Goal: Task Accomplishment & Management: Manage account settings

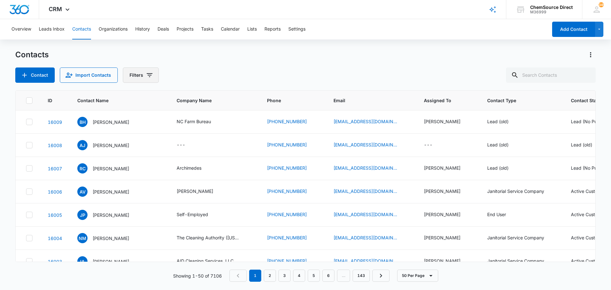
click at [147, 75] on icon "Filters" at bounding box center [150, 75] width 6 height 4
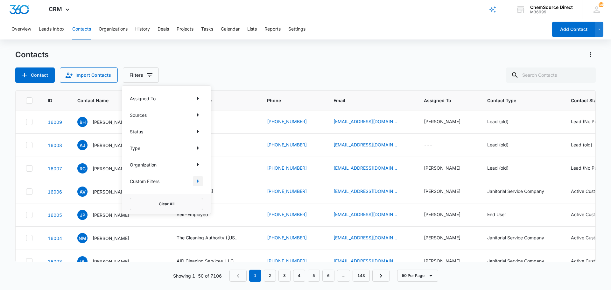
click at [196, 182] on icon "Show Custom Filters filters" at bounding box center [198, 181] width 8 height 8
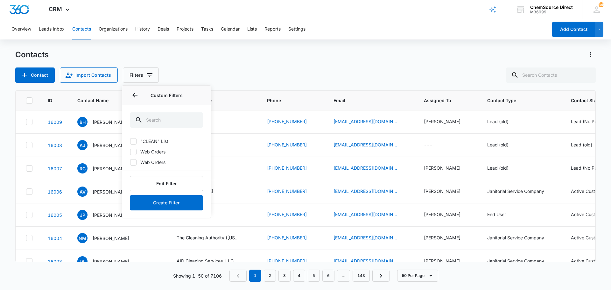
click at [135, 142] on icon at bounding box center [134, 141] width 6 height 6
click at [130, 141] on input ""CLEAN" List" at bounding box center [130, 141] width 0 height 0
checkbox input "true"
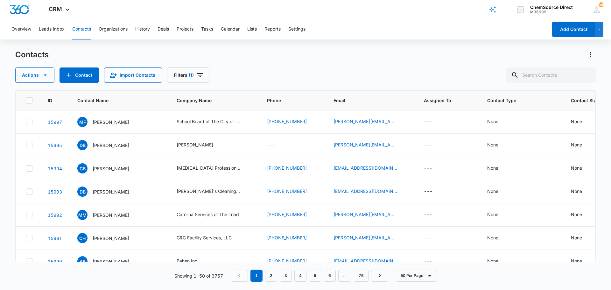
click at [257, 70] on div "Actions Contact Import Contacts Filters (1)" at bounding box center [305, 74] width 581 height 15
click at [535, 74] on input "text" at bounding box center [551, 74] width 90 height 15
type input "custom built"
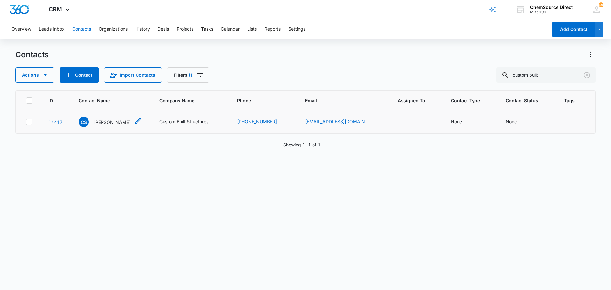
click at [106, 120] on p "[PERSON_NAME]" at bounding box center [112, 122] width 37 height 7
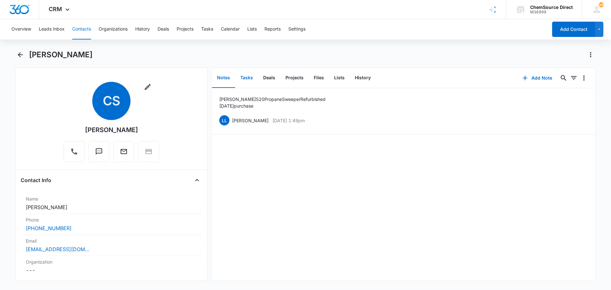
click at [248, 77] on button "Tasks" at bounding box center [246, 78] width 23 height 20
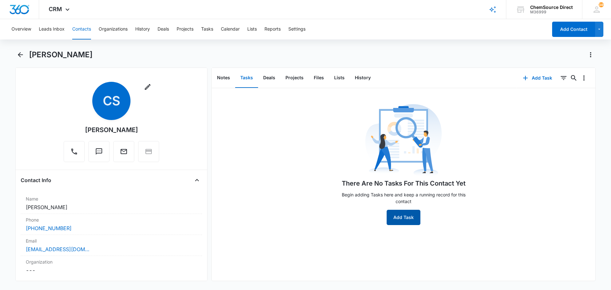
click at [399, 214] on button "Add Task" at bounding box center [404, 217] width 34 height 15
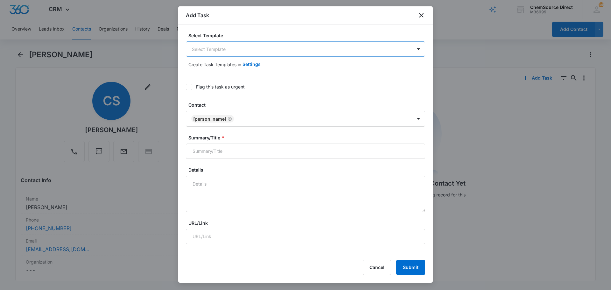
click at [210, 47] on body "CRM Apps Reputation Forms CRM Email Social Payments POS Content Ads Intelligenc…" at bounding box center [305, 145] width 611 height 290
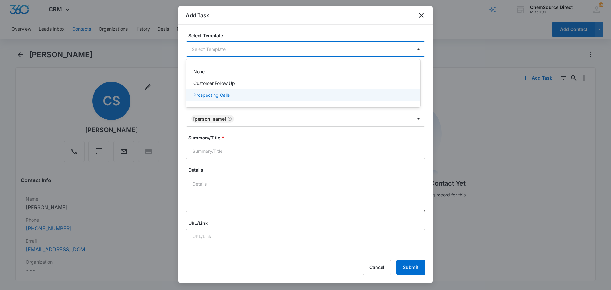
click at [215, 95] on p "Prospecting Calls" at bounding box center [212, 95] width 36 height 7
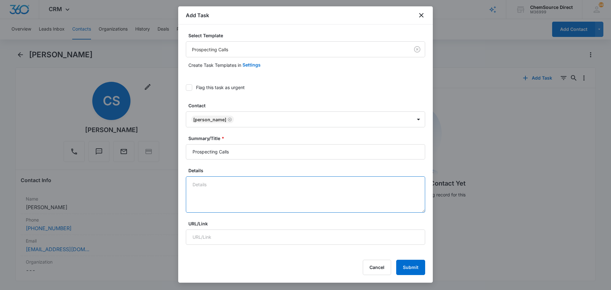
click at [211, 184] on textarea "Details" at bounding box center [305, 194] width 239 height 36
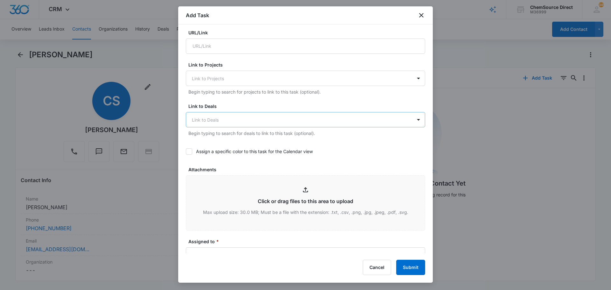
scroll to position [255, 0]
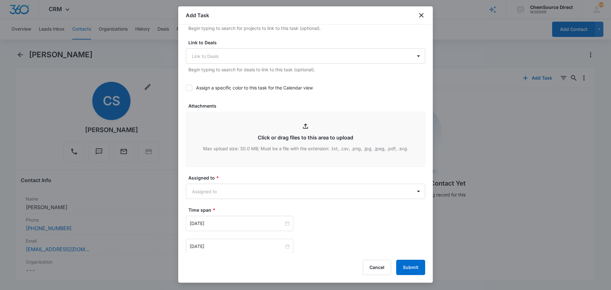
type textarea "Wearables promo"
click at [191, 87] on icon at bounding box center [189, 88] width 6 height 6
click at [186, 88] on input "Assign a specific color to this task for the Calendar view" at bounding box center [186, 88] width 0 height 0
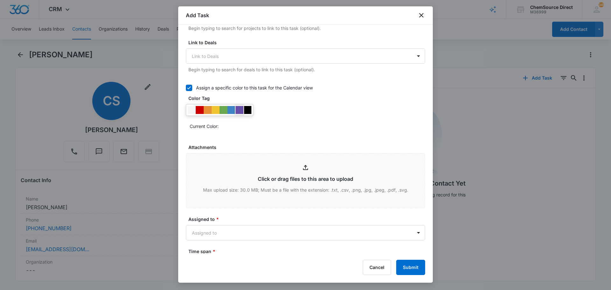
click at [242, 109] on div at bounding box center [240, 110] width 8 height 8
click at [292, 119] on div "Current Color:" at bounding box center [305, 117] width 239 height 27
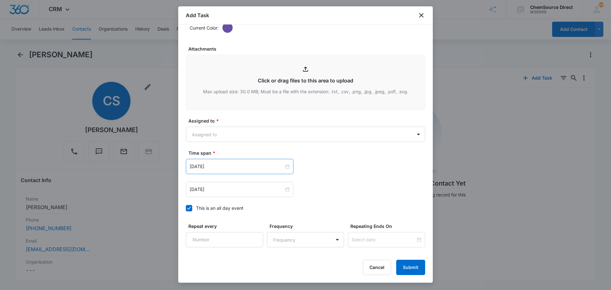
scroll to position [401, 0]
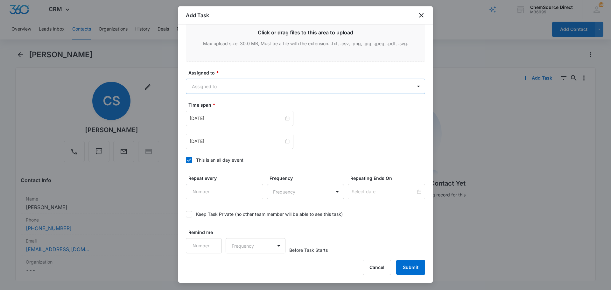
click at [225, 86] on body "CRM Apps Reputation Forms CRM Email Social Payments POS Content Ads Intelligenc…" at bounding box center [305, 145] width 611 height 290
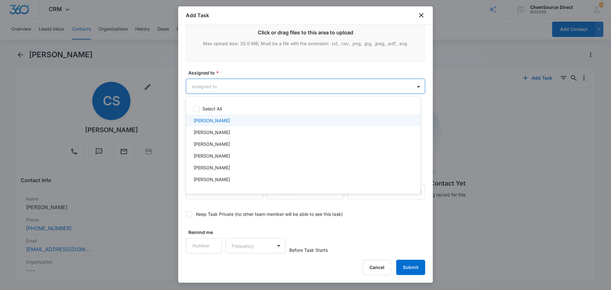
click at [215, 120] on p "[PERSON_NAME]" at bounding box center [212, 120] width 37 height 7
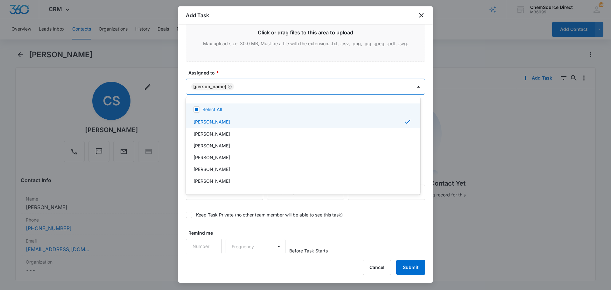
click at [236, 72] on div at bounding box center [305, 145] width 611 height 290
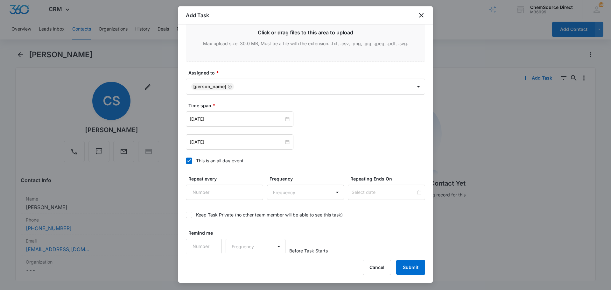
scroll to position [402, 0]
click at [214, 118] on input "[DATE]" at bounding box center [237, 118] width 94 height 7
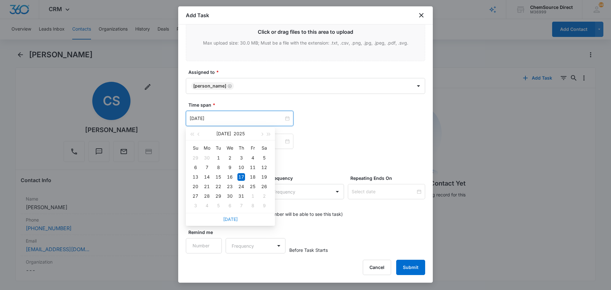
click at [231, 219] on link "[DATE]" at bounding box center [230, 218] width 15 height 5
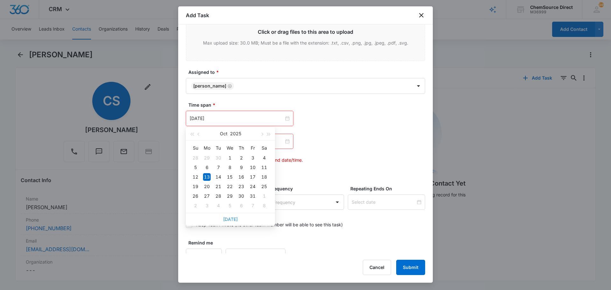
type input "[DATE]"
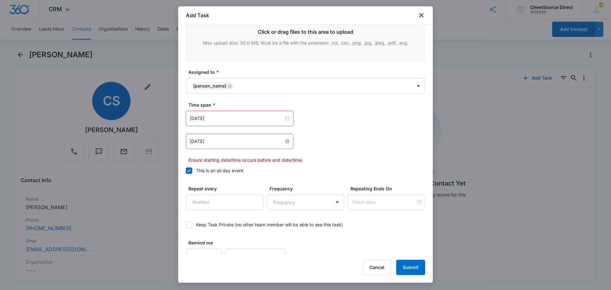
click at [224, 138] on input "[DATE]" at bounding box center [237, 141] width 94 height 7
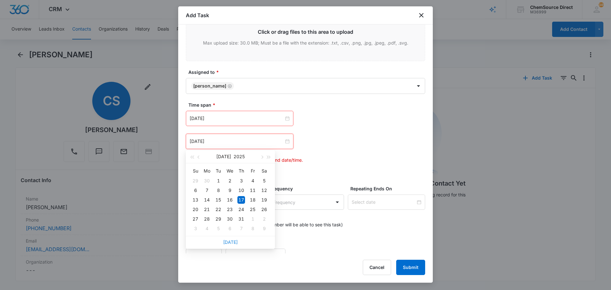
click at [234, 242] on link "[DATE]" at bounding box center [230, 241] width 15 height 5
type input "[DATE]"
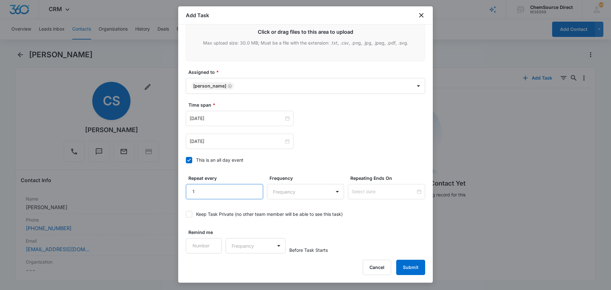
click at [252, 187] on input "1" at bounding box center [224, 191] width 77 height 15
type input "2"
click at [252, 187] on input "2" at bounding box center [224, 191] width 77 height 15
click at [303, 190] on body "CRM Apps Reputation Forms CRM Email Social Payments POS Content Ads Intelligenc…" at bounding box center [305, 145] width 611 height 290
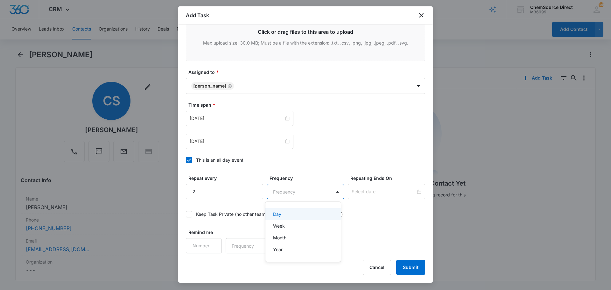
click at [299, 214] on div "Day" at bounding box center [302, 214] width 59 height 7
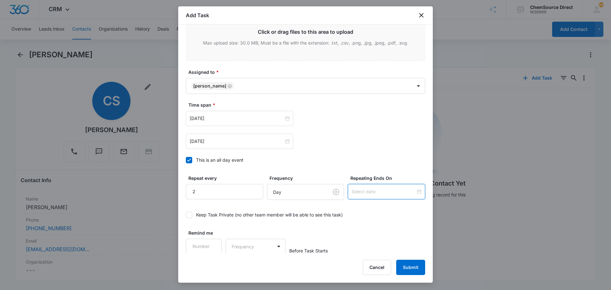
click at [361, 191] on input at bounding box center [384, 191] width 64 height 7
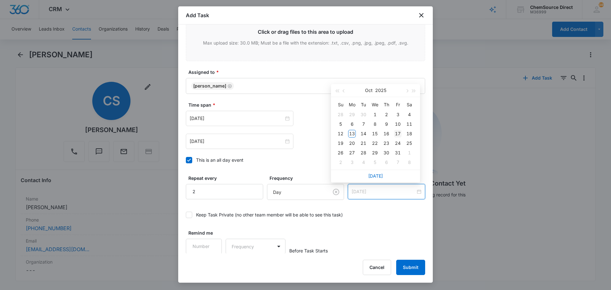
type input "[DATE]"
click at [395, 134] on div "17" at bounding box center [398, 134] width 8 height 8
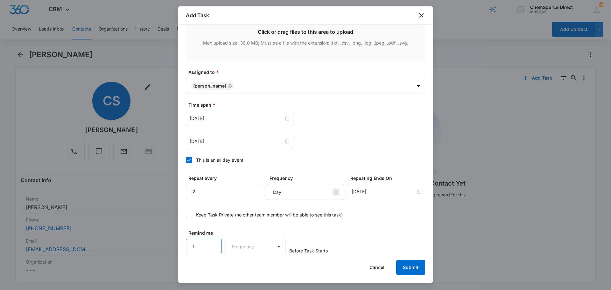
scroll to position [402, 0]
type input "1"
click at [214, 244] on input "1" at bounding box center [204, 245] width 36 height 15
click at [238, 246] on body "CRM Apps Reputation Forms CRM Email Social Payments POS Content Ads Intelligenc…" at bounding box center [305, 145] width 611 height 290
click at [252, 266] on div "Days" at bounding box center [254, 268] width 42 height 7
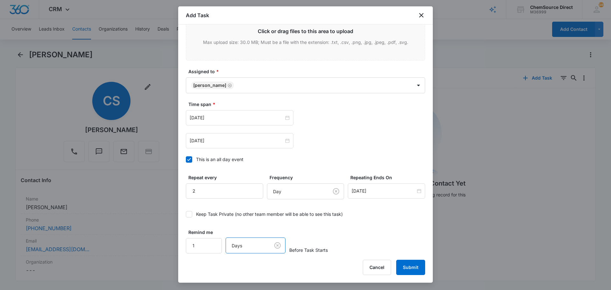
click at [381, 230] on div "Remind me 1 option Days, selected. Days Before Task Starts" at bounding box center [305, 241] width 239 height 25
click at [404, 266] on button "Submit" at bounding box center [410, 267] width 29 height 15
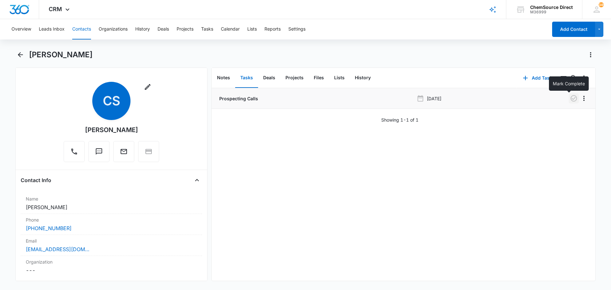
click at [570, 96] on icon "button" at bounding box center [574, 99] width 8 height 8
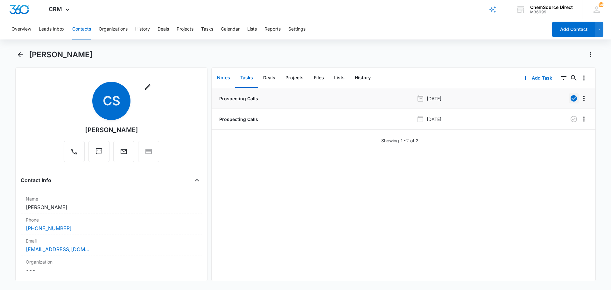
click at [226, 78] on button "Notes" at bounding box center [223, 78] width 23 height 20
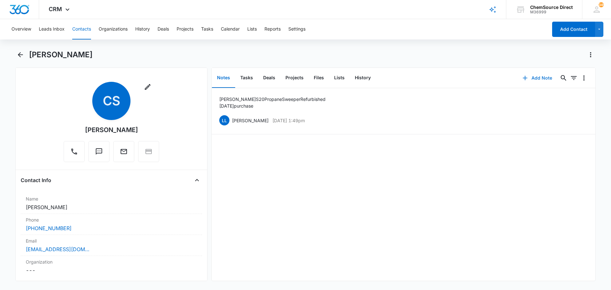
click at [539, 76] on button "Add Note" at bounding box center [537, 77] width 42 height 15
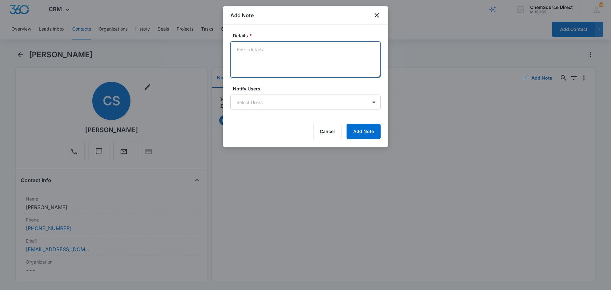
click at [259, 50] on textarea "Details *" at bounding box center [305, 59] width 150 height 36
type textarea "Sent wearables promo email"
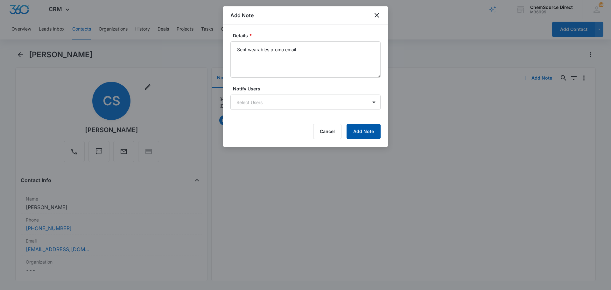
click at [358, 129] on button "Add Note" at bounding box center [364, 131] width 34 height 15
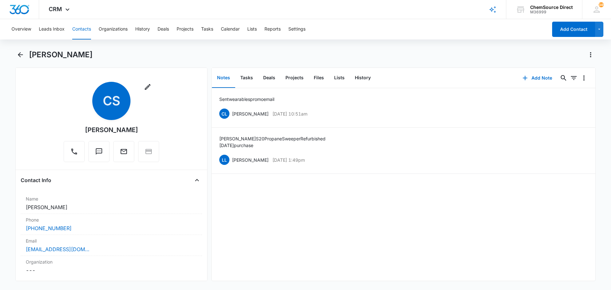
click at [80, 28] on button "Contacts" at bounding box center [81, 29] width 19 height 20
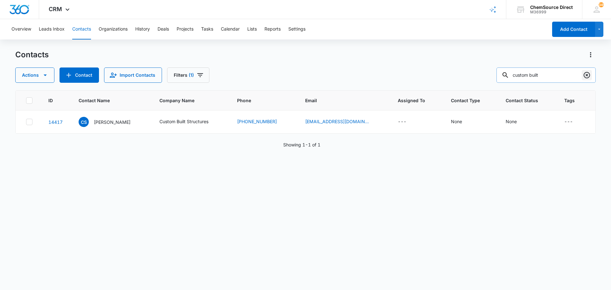
click at [586, 76] on icon "Clear" at bounding box center [587, 75] width 6 height 6
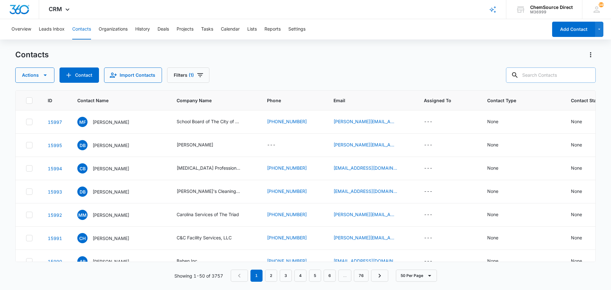
click at [543, 75] on input "text" at bounding box center [551, 74] width 90 height 15
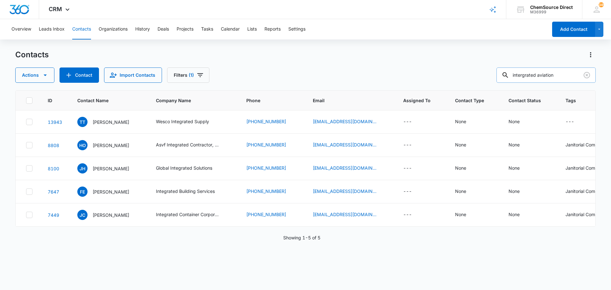
click at [526, 75] on input "intergrated aviation" at bounding box center [546, 74] width 99 height 15
click at [531, 75] on input "integrated aviation" at bounding box center [546, 74] width 99 height 15
type input "[PERSON_NAME]"
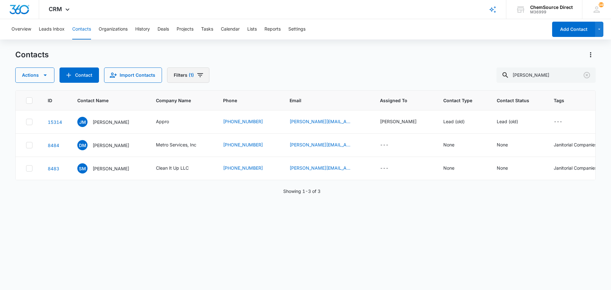
click at [196, 75] on icon "Filters" at bounding box center [200, 75] width 8 height 8
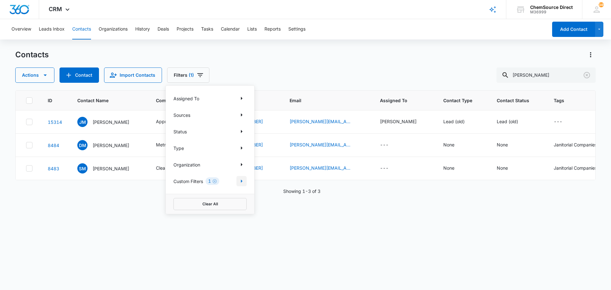
click at [243, 181] on icon "Show Custom Filters filters" at bounding box center [242, 181] width 8 height 8
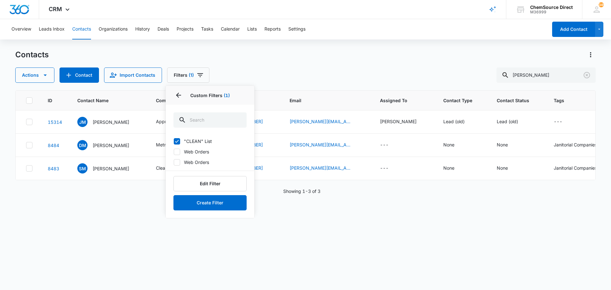
click at [178, 141] on icon at bounding box center [177, 141] width 6 height 6
click at [174, 141] on input ""CLEAN" List" at bounding box center [174, 141] width 0 height 0
checkbox input "false"
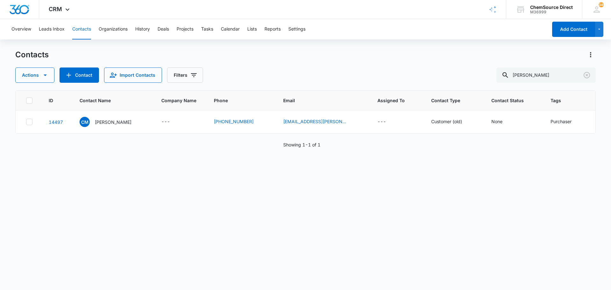
click at [253, 57] on div "Contacts" at bounding box center [305, 55] width 581 height 10
click at [528, 77] on input "[PERSON_NAME]" at bounding box center [546, 74] width 99 height 15
type input "aviation solutions"
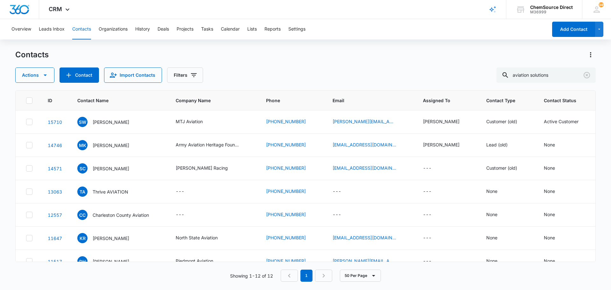
click at [337, 54] on div "Contacts" at bounding box center [305, 55] width 581 height 10
click at [588, 75] on icon "Clear" at bounding box center [587, 75] width 8 height 8
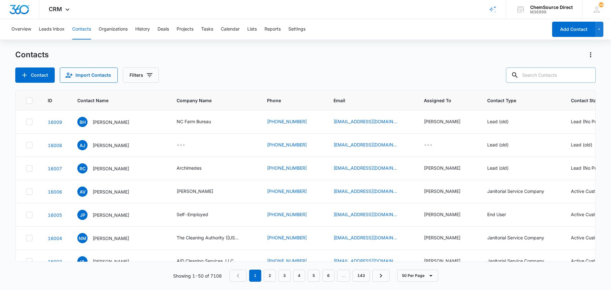
click at [542, 74] on input "text" at bounding box center [551, 74] width 90 height 15
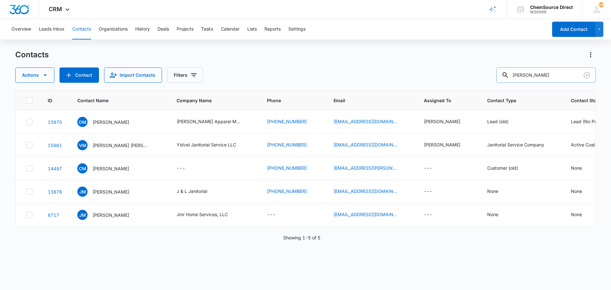
click at [528, 76] on input "[PERSON_NAME]" at bounding box center [546, 74] width 99 height 15
type input "[PERSON_NAME]"
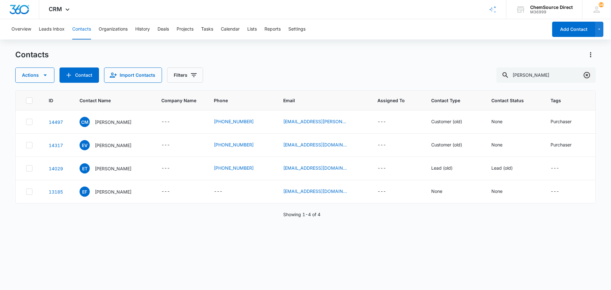
click at [585, 76] on icon "Clear" at bounding box center [587, 75] width 8 height 8
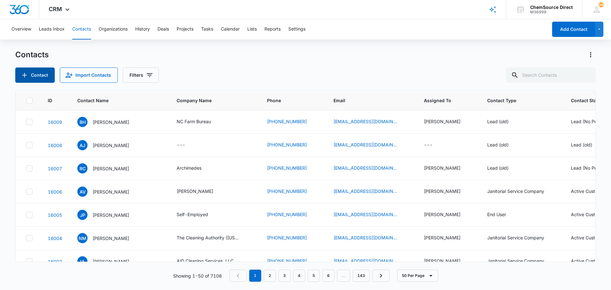
click at [42, 74] on button "Contact" at bounding box center [34, 74] width 39 height 15
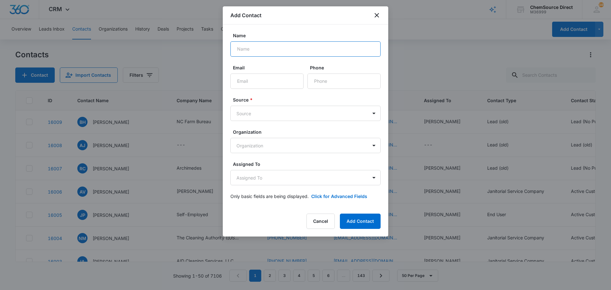
click at [270, 50] on input "Name" at bounding box center [305, 48] width 150 height 15
type input "[PERSON_NAME]"
paste input "[PERSON_NAME][EMAIL_ADDRESS][PERSON_NAME][DOMAIN_NAME]"
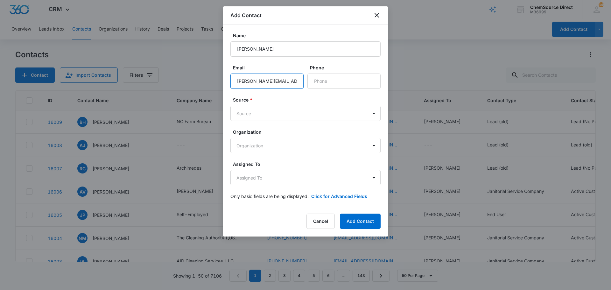
scroll to position [0, 5]
type input "[PERSON_NAME][EMAIL_ADDRESS][PERSON_NAME][DOMAIN_NAME]"
paste input "[PHONE_NUMBER]"
type input "[PHONE_NUMBER]"
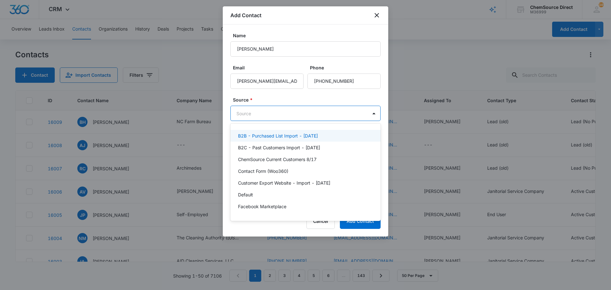
click at [274, 110] on body "CRM Apps Reputation Forms CRM Email Social Payments POS Content Ads Intelligenc…" at bounding box center [305, 145] width 611 height 290
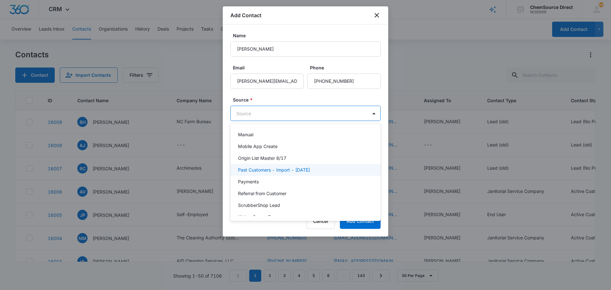
scroll to position [75, 0]
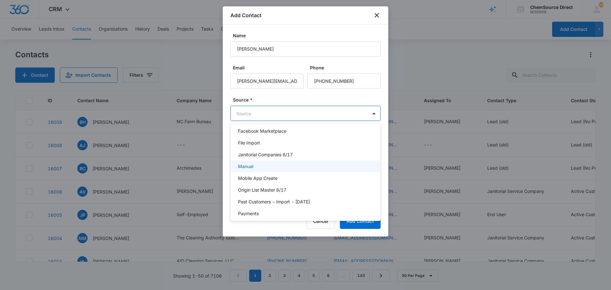
click at [249, 162] on div "Manual" at bounding box center [305, 166] width 150 height 12
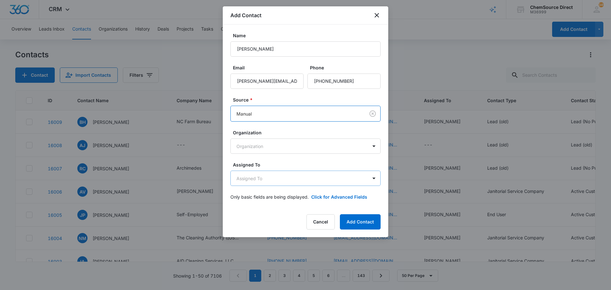
click at [278, 176] on body "CRM Apps Reputation Forms CRM Email Social Payments POS Content Ads Intelligenc…" at bounding box center [305, 145] width 611 height 290
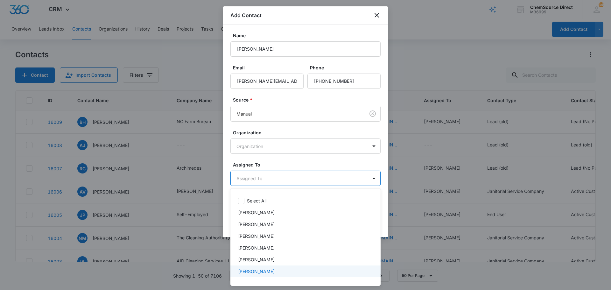
click at [251, 272] on p "[PERSON_NAME]" at bounding box center [256, 271] width 37 height 7
click at [296, 162] on div at bounding box center [305, 145] width 611 height 290
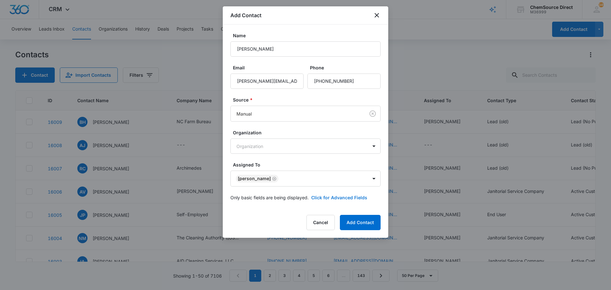
click at [331, 198] on button "Click for Advanced Fields" at bounding box center [339, 197] width 56 height 7
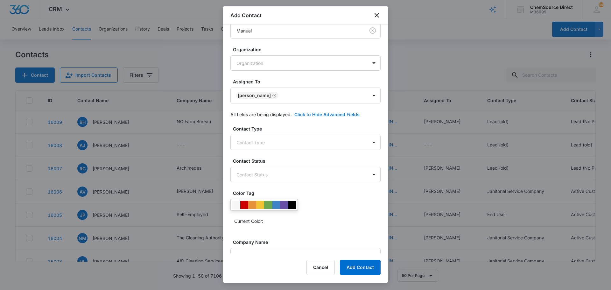
scroll to position [157, 0]
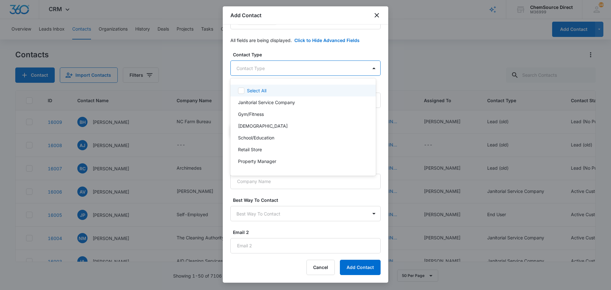
click at [274, 66] on body "CRM Apps Reputation Forms CRM Email Social Payments POS Content Ads Intelligenc…" at bounding box center [305, 145] width 611 height 290
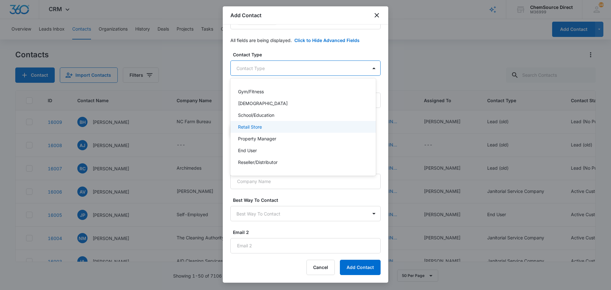
scroll to position [32, 0]
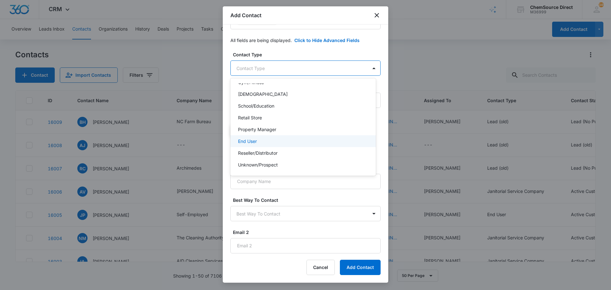
click at [259, 138] on div "End User" at bounding box center [302, 141] width 129 height 7
click at [290, 47] on div at bounding box center [305, 145] width 611 height 290
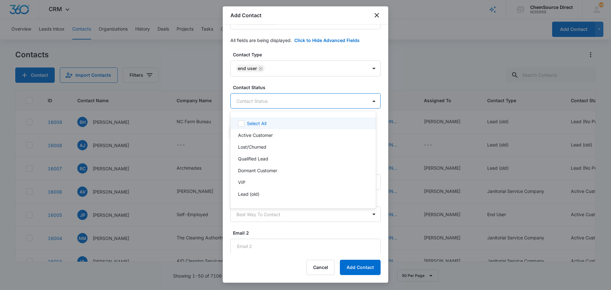
click at [276, 100] on body "CRM Apps Reputation Forms CRM Email Social Payments POS Content Ads Intelligenc…" at bounding box center [305, 145] width 611 height 290
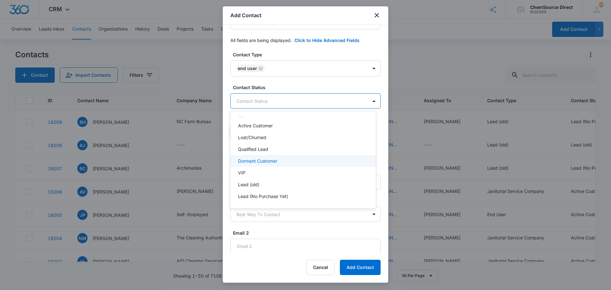
click at [265, 162] on p "Dormant Customer" at bounding box center [257, 161] width 39 height 7
click at [284, 88] on div at bounding box center [305, 145] width 611 height 290
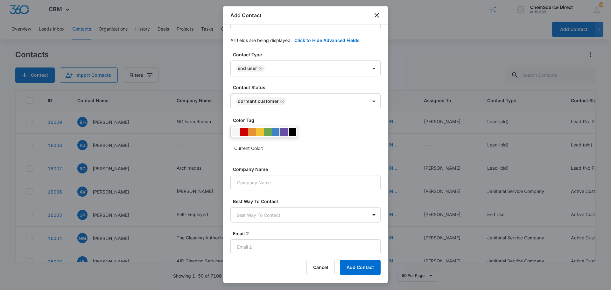
click at [284, 131] on div at bounding box center [284, 132] width 8 height 8
click at [295, 140] on div "Current Color:" at bounding box center [305, 139] width 150 height 27
click at [276, 183] on input "Company Name" at bounding box center [305, 182] width 150 height 15
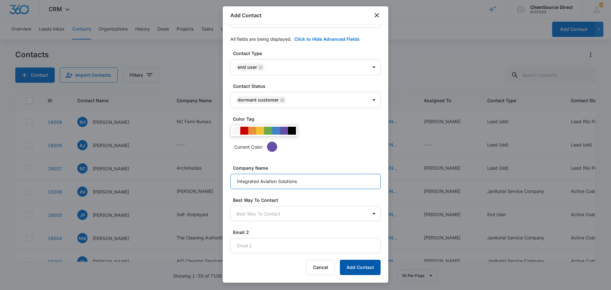
type input "Integrated Aviation Solutions"
click at [361, 267] on button "Add Contact" at bounding box center [360, 267] width 41 height 15
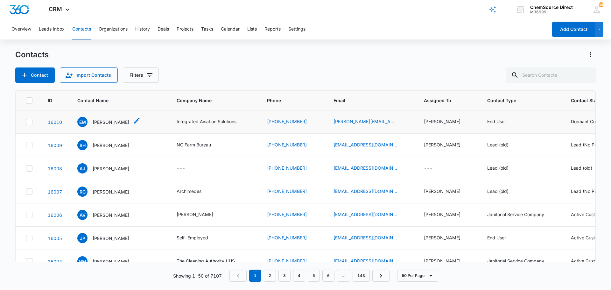
click at [103, 122] on p "[PERSON_NAME]" at bounding box center [111, 122] width 37 height 7
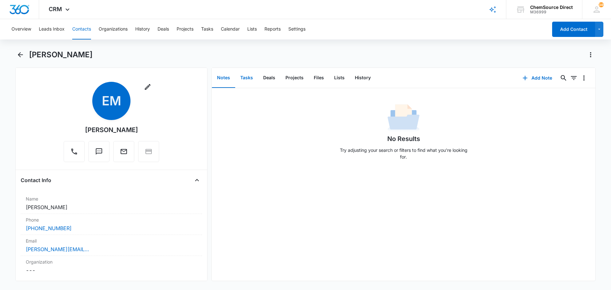
click at [247, 78] on button "Tasks" at bounding box center [246, 78] width 23 height 20
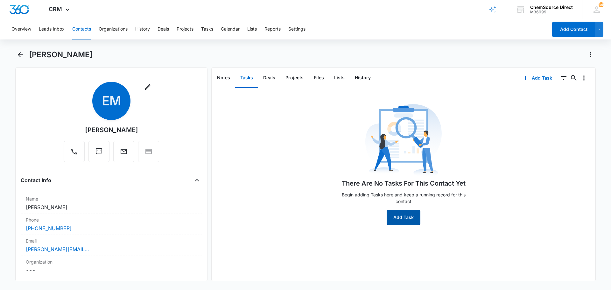
click at [403, 219] on button "Add Task" at bounding box center [404, 217] width 34 height 15
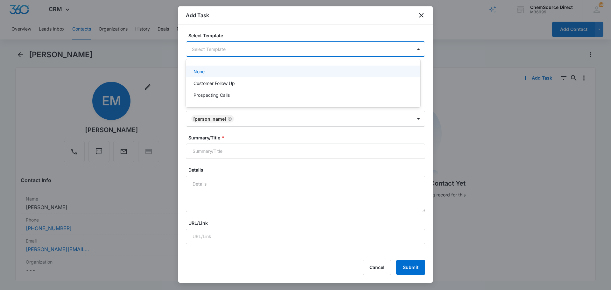
click at [205, 46] on body "CRM Apps Reputation Forms CRM Email Social Payments POS Content Ads Intelligenc…" at bounding box center [305, 145] width 611 height 290
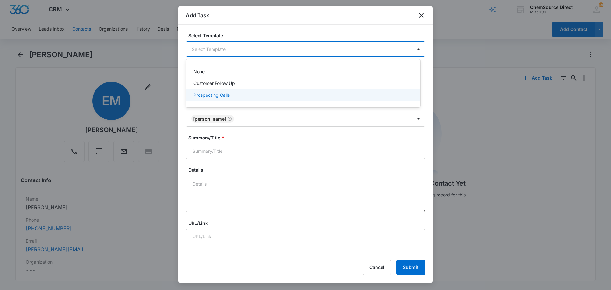
click at [209, 96] on p "Prospecting Calls" at bounding box center [212, 95] width 36 height 7
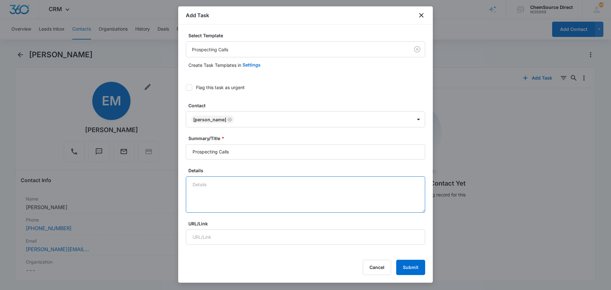
click at [209, 182] on textarea "Details" at bounding box center [305, 194] width 239 height 36
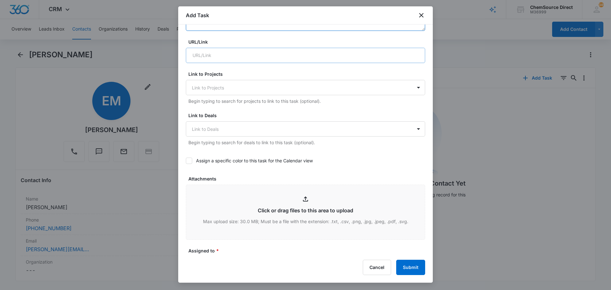
scroll to position [191, 0]
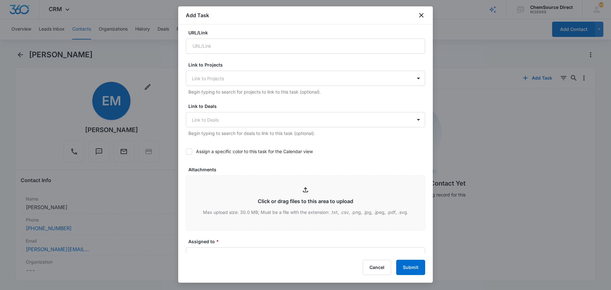
type textarea "Wearables promo"
click at [189, 150] on icon at bounding box center [189, 152] width 6 height 6
click at [186, 152] on input "Assign a specific color to this task for the Calendar view" at bounding box center [186, 152] width 0 height 0
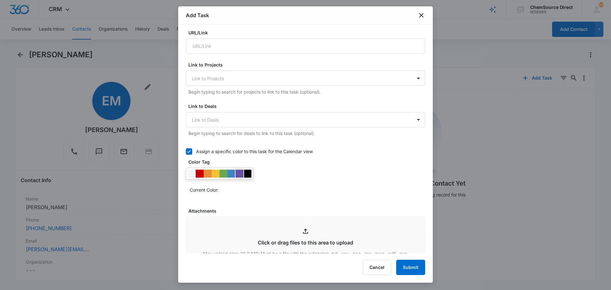
click at [242, 173] on div at bounding box center [240, 174] width 8 height 8
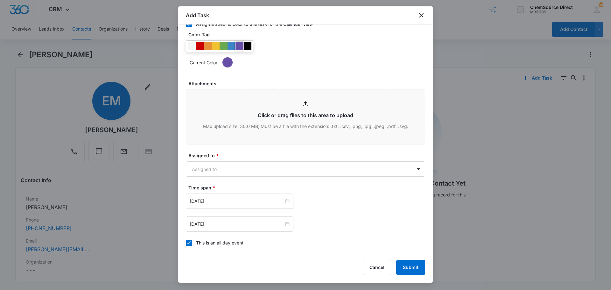
scroll to position [401, 0]
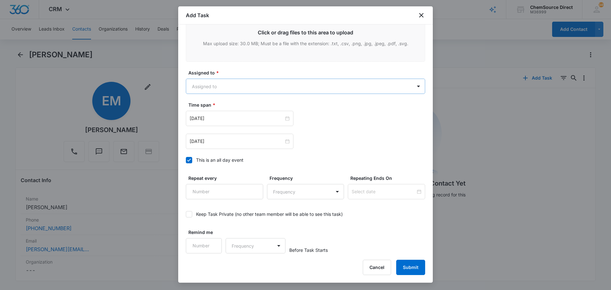
click at [220, 88] on body "CRM Apps Reputation Forms CRM Email Social Payments POS Content Ads Intelligenc…" at bounding box center [305, 145] width 611 height 290
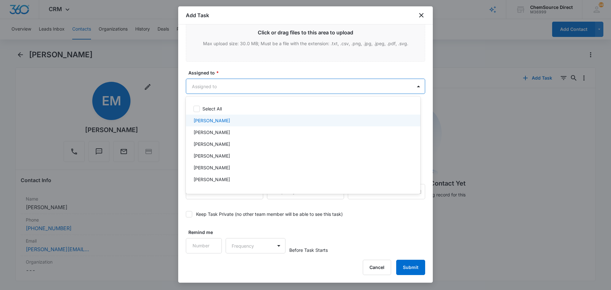
click at [217, 121] on p "[PERSON_NAME]" at bounding box center [212, 120] width 37 height 7
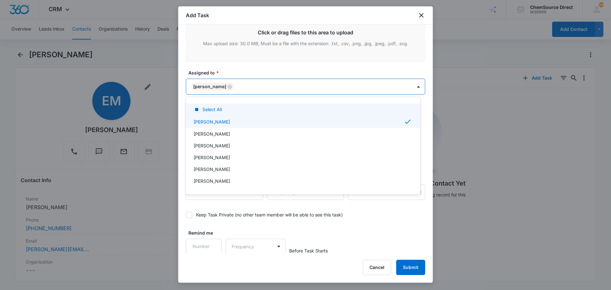
click at [232, 71] on div at bounding box center [305, 145] width 611 height 290
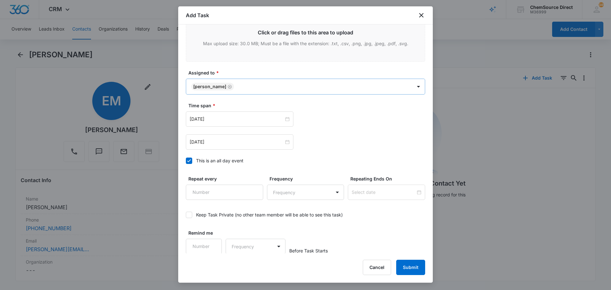
scroll to position [402, 0]
click at [216, 119] on input "[DATE]" at bounding box center [237, 118] width 94 height 7
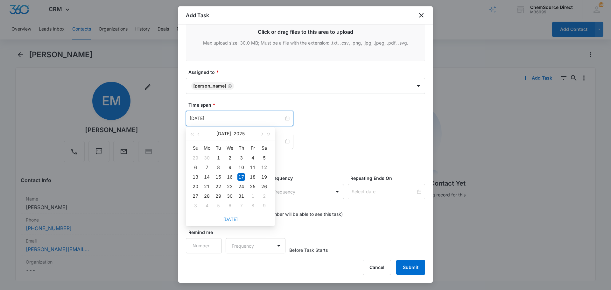
click at [230, 219] on link "[DATE]" at bounding box center [230, 218] width 15 height 5
type input "[DATE]"
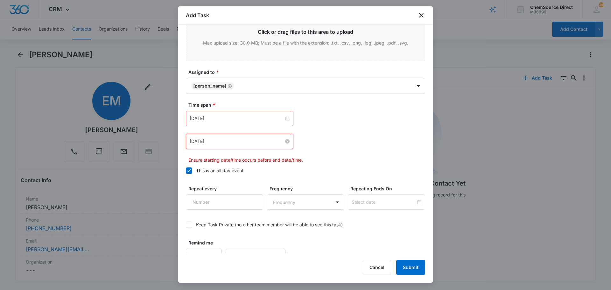
click at [233, 140] on input "[DATE]" at bounding box center [237, 141] width 94 height 7
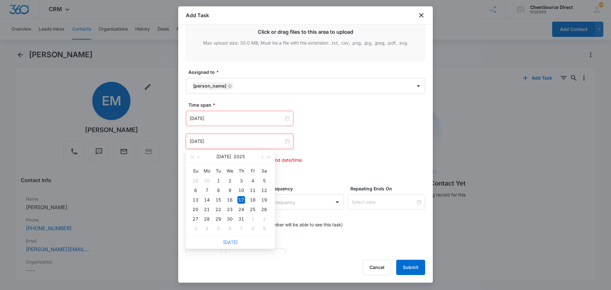
click at [230, 242] on link "[DATE]" at bounding box center [230, 241] width 15 height 5
type input "[DATE]"
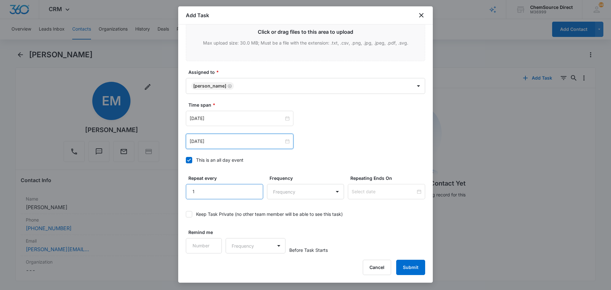
click at [252, 188] on input "1" at bounding box center [224, 191] width 77 height 15
type input "2"
click at [252, 188] on input "2" at bounding box center [224, 191] width 77 height 15
click at [283, 194] on body "CRM Apps Reputation Forms CRM Email Social Payments POS Content Ads Intelligenc…" at bounding box center [305, 145] width 611 height 290
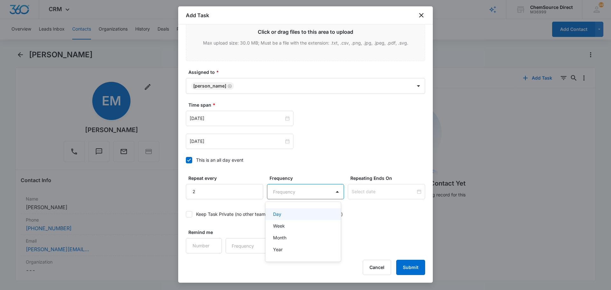
click at [284, 215] on div "Day" at bounding box center [302, 214] width 59 height 7
click at [357, 190] on input at bounding box center [384, 191] width 64 height 7
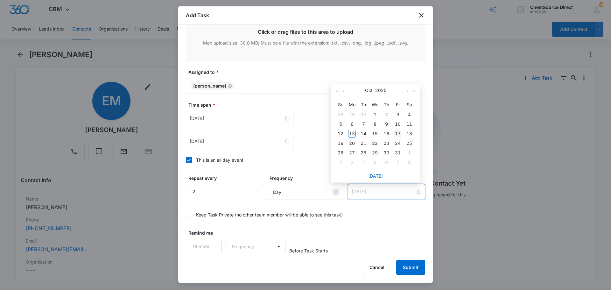
type input "[DATE]"
click at [397, 133] on div "17" at bounding box center [398, 134] width 8 height 8
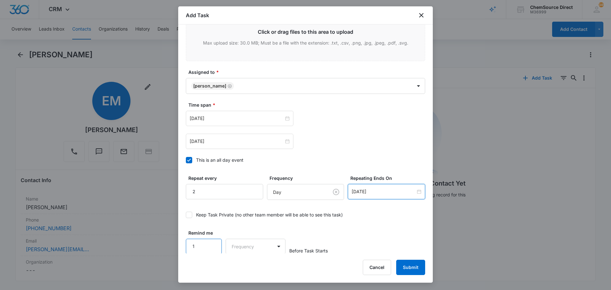
type input "1"
click at [212, 243] on input "1" at bounding box center [204, 246] width 36 height 15
click at [240, 247] on body "CRM Apps Reputation Forms CRM Email Social Payments POS Content Ads Intelligenc…" at bounding box center [305, 145] width 611 height 290
click at [244, 267] on div "Days" at bounding box center [254, 268] width 42 height 7
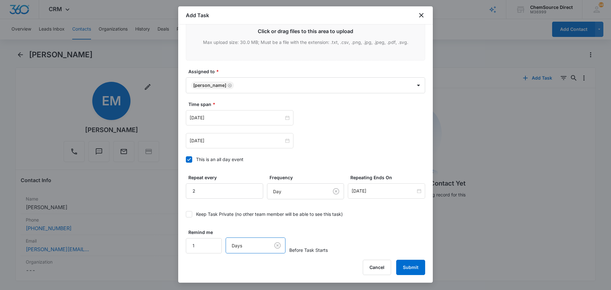
click at [352, 231] on div "Remind me 1 option Days, selected. Days Before Task Starts" at bounding box center [305, 241] width 239 height 25
click at [414, 263] on button "Submit" at bounding box center [410, 267] width 29 height 15
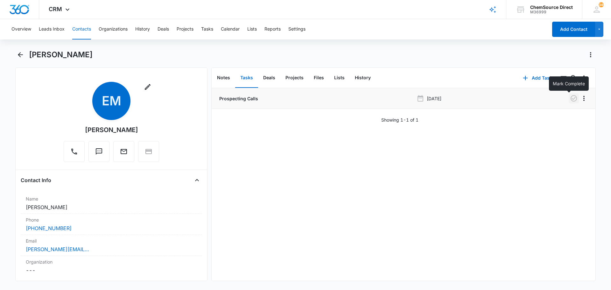
click at [570, 99] on icon "button" at bounding box center [574, 99] width 8 height 8
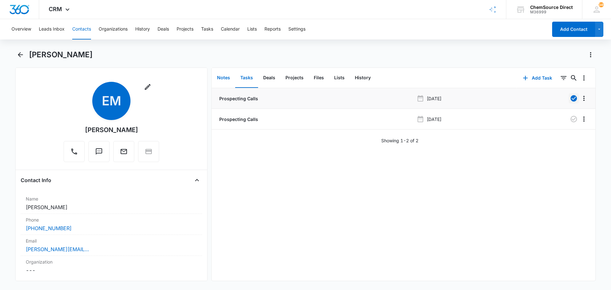
click at [226, 76] on button "Notes" at bounding box center [223, 78] width 23 height 20
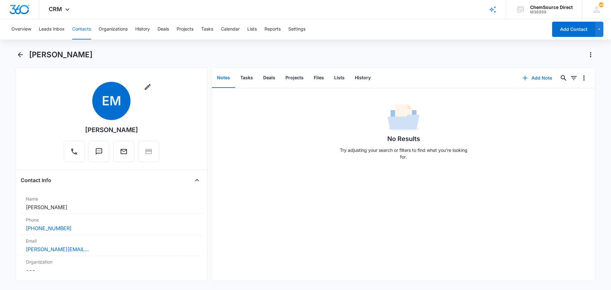
click at [535, 77] on button "Add Note" at bounding box center [537, 77] width 42 height 15
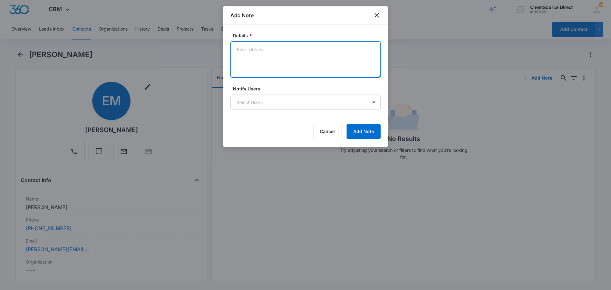
click at [264, 54] on textarea "Details *" at bounding box center [305, 59] width 150 height 36
type textarea "Sent Wearables promo email"
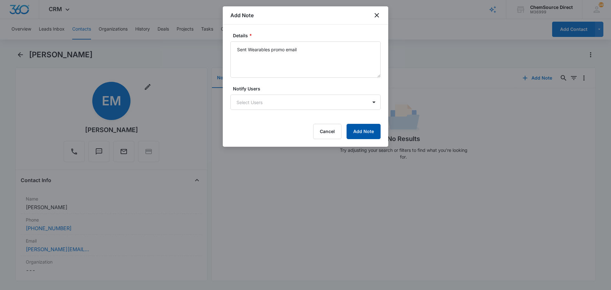
click at [367, 130] on button "Add Note" at bounding box center [364, 131] width 34 height 15
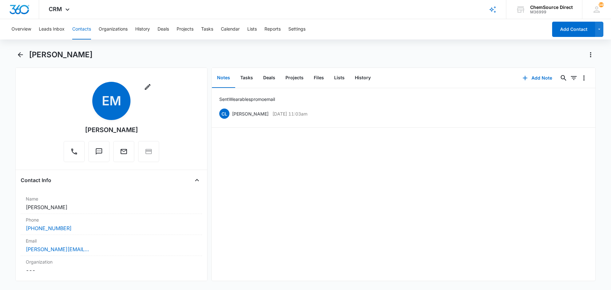
click at [85, 29] on button "Contacts" at bounding box center [81, 29] width 19 height 20
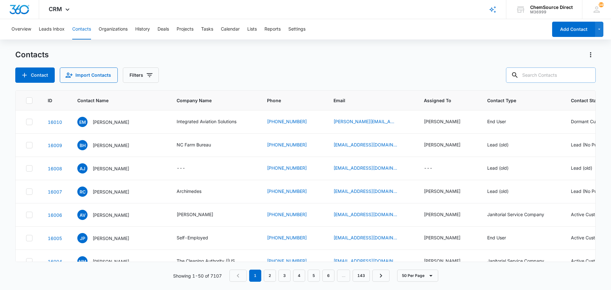
click at [554, 76] on input "text" at bounding box center [551, 74] width 90 height 15
type input "[PERSON_NAME]"
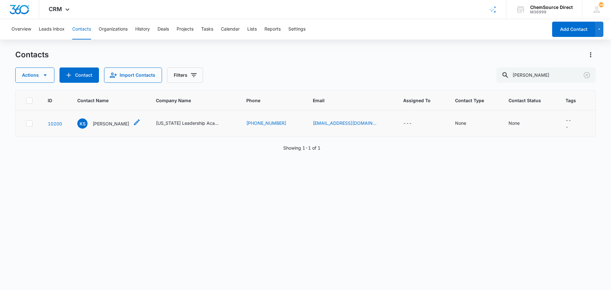
click at [112, 122] on p "[PERSON_NAME]" at bounding box center [111, 123] width 37 height 7
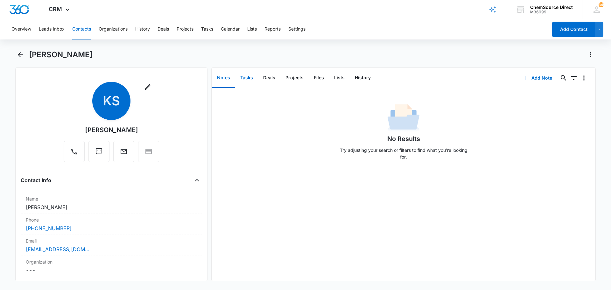
click at [249, 78] on button "Tasks" at bounding box center [246, 78] width 23 height 20
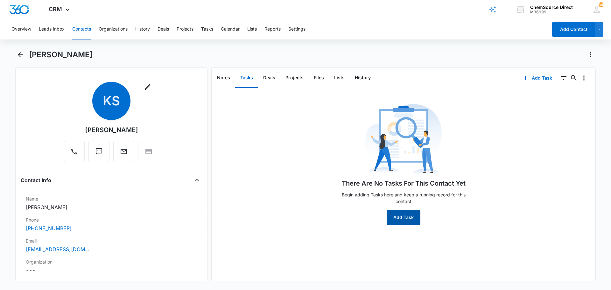
click at [405, 216] on button "Add Task" at bounding box center [404, 217] width 34 height 15
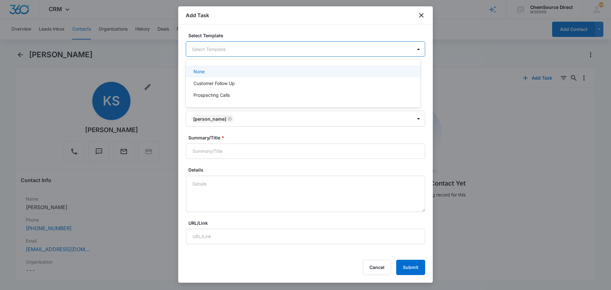
click at [213, 48] on body "CRM Apps Reputation Forms CRM Email Social Payments POS Content Ads Intelligenc…" at bounding box center [305, 145] width 611 height 290
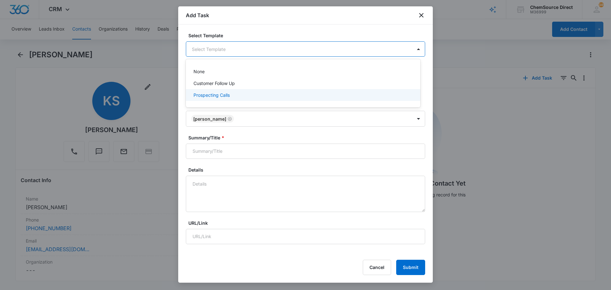
click at [206, 93] on p "Prospecting Calls" at bounding box center [212, 95] width 36 height 7
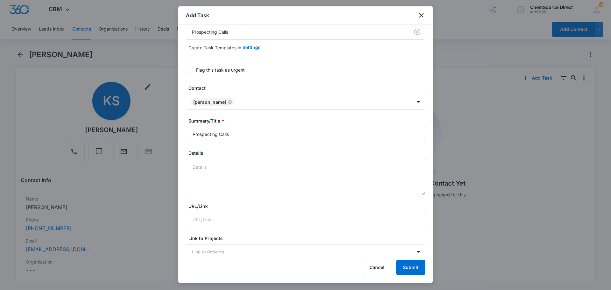
scroll to position [64, 0]
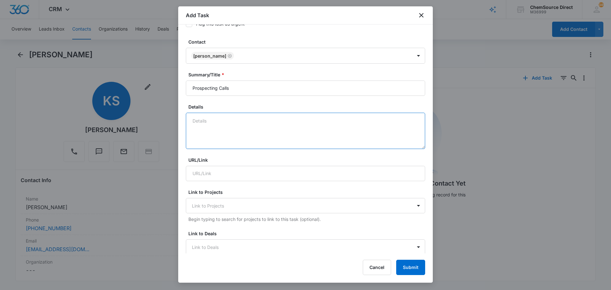
click at [206, 122] on textarea "Details" at bounding box center [305, 131] width 239 height 36
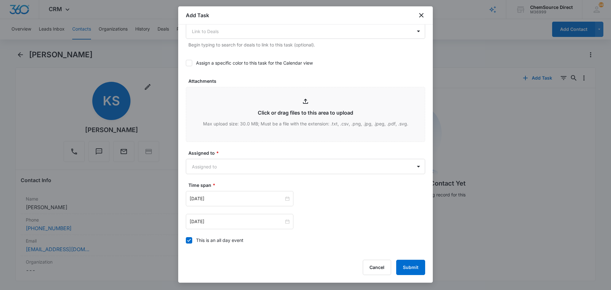
scroll to position [287, 0]
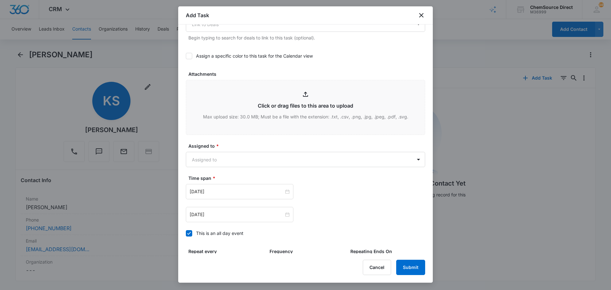
type textarea "Sent Supplies promo email"
click at [187, 56] on icon at bounding box center [189, 56] width 6 height 6
click at [186, 56] on input "Assign a specific color to this task for the Calendar view" at bounding box center [186, 56] width 0 height 0
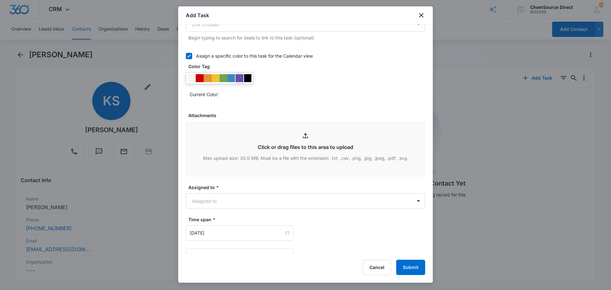
click at [240, 79] on div at bounding box center [240, 78] width 8 height 8
click at [253, 94] on div "Current Color:" at bounding box center [308, 94] width 236 height 10
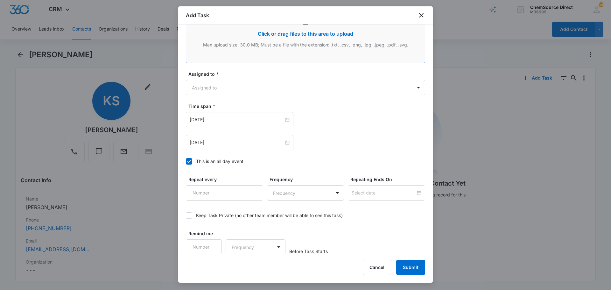
scroll to position [401, 0]
click at [221, 88] on body "CRM Apps Reputation Forms CRM Email Social Payments POS Content Ads Intelligenc…" at bounding box center [305, 145] width 611 height 290
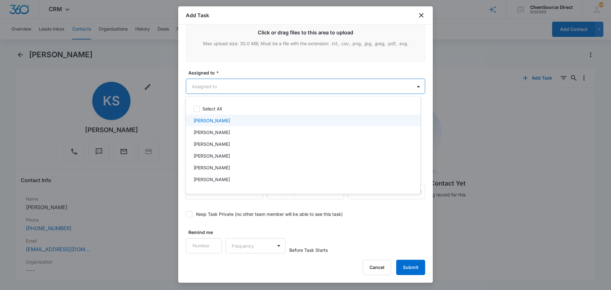
click at [221, 121] on div "[PERSON_NAME]" at bounding box center [303, 120] width 218 height 7
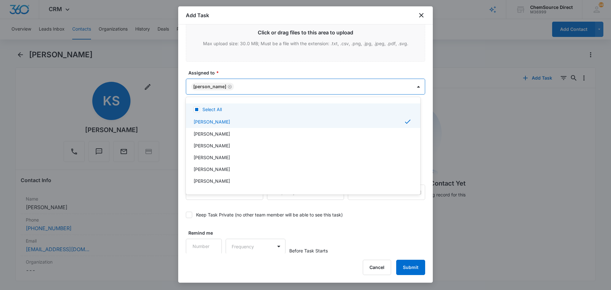
click at [240, 67] on div at bounding box center [305, 145] width 611 height 290
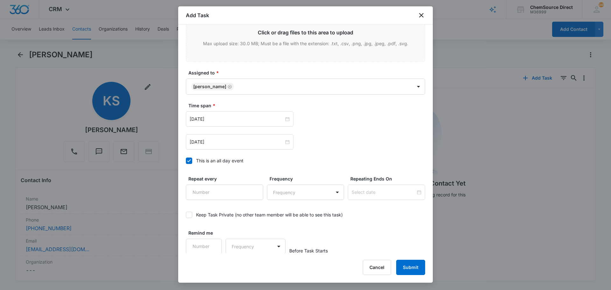
scroll to position [402, 0]
click at [226, 119] on input "[DATE]" at bounding box center [237, 118] width 94 height 7
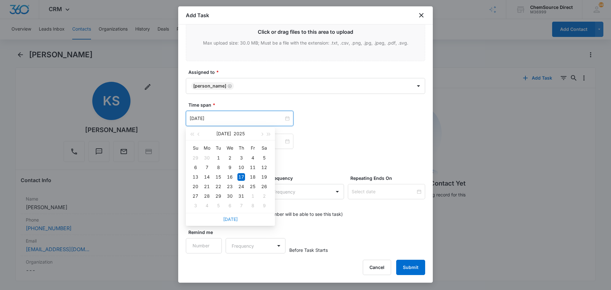
click at [229, 219] on link "[DATE]" at bounding box center [230, 218] width 15 height 5
type input "[DATE]"
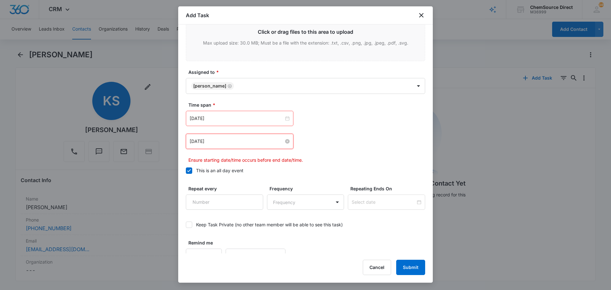
click at [227, 142] on input "[DATE]" at bounding box center [237, 141] width 94 height 7
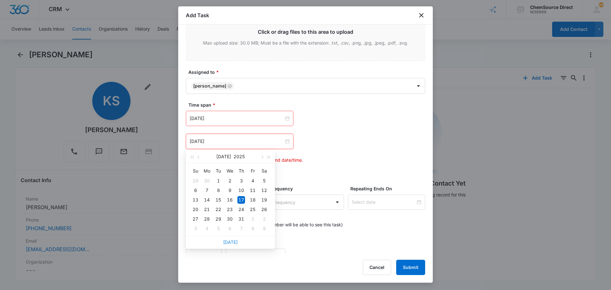
click at [224, 243] on link "[DATE]" at bounding box center [230, 241] width 15 height 5
type input "[DATE]"
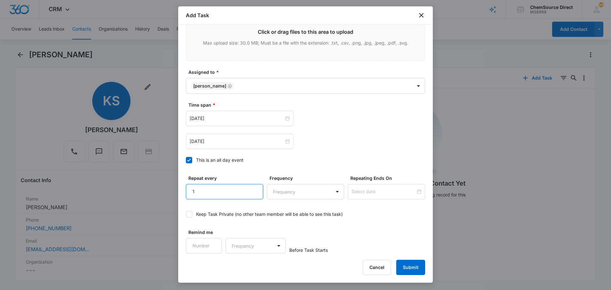
click at [252, 188] on input "1" at bounding box center [224, 191] width 77 height 15
type input "2"
click at [252, 188] on input "2" at bounding box center [224, 191] width 77 height 15
click at [277, 190] on body "CRM Apps Reputation Forms CRM Email Social Payments POS Content Ads Intelligenc…" at bounding box center [305, 145] width 611 height 290
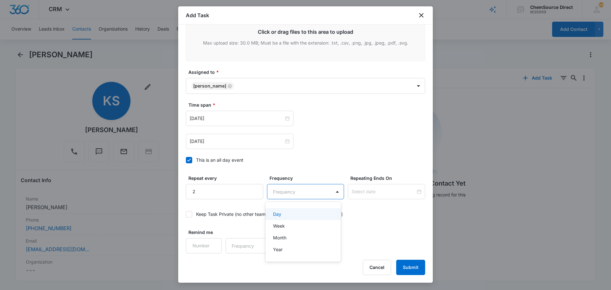
click at [283, 214] on div "Day" at bounding box center [302, 214] width 59 height 7
click at [354, 194] on input at bounding box center [384, 191] width 64 height 7
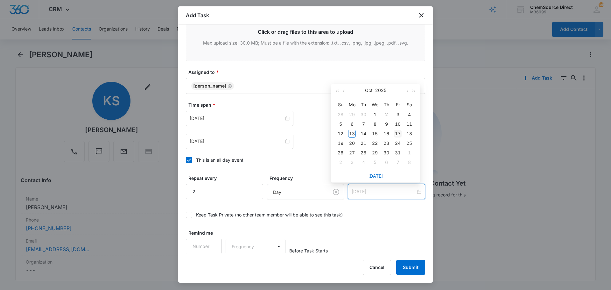
type input "[DATE]"
click at [398, 133] on div "17" at bounding box center [398, 134] width 8 height 8
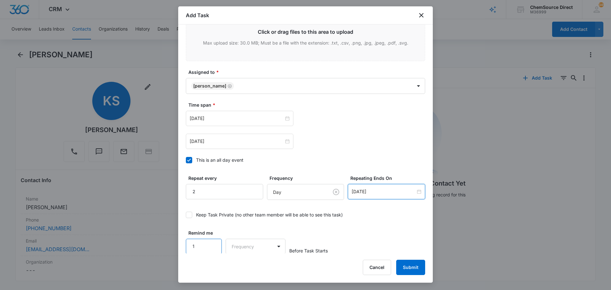
scroll to position [402, 0]
type input "1"
click at [212, 243] on input "1" at bounding box center [204, 245] width 36 height 15
click at [236, 243] on body "CRM Apps Reputation Forms CRM Email Social Payments POS Content Ads Intelligenc…" at bounding box center [305, 145] width 611 height 290
click at [246, 266] on div "Days" at bounding box center [254, 268] width 42 height 7
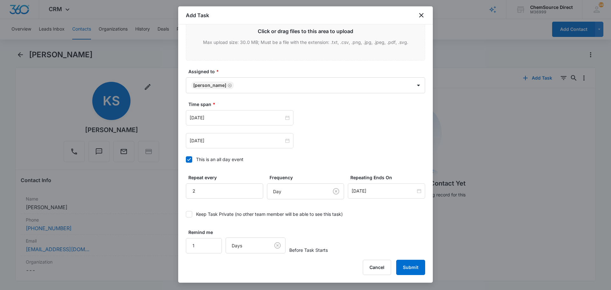
click at [343, 231] on div "Remind me 1 Days Before Task Starts" at bounding box center [305, 241] width 239 height 25
click at [412, 264] on button "Submit" at bounding box center [410, 267] width 29 height 15
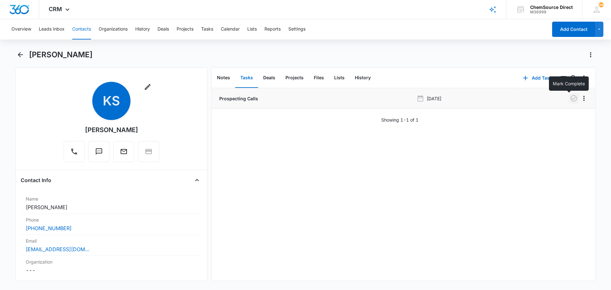
click at [571, 96] on icon "button" at bounding box center [574, 98] width 6 height 6
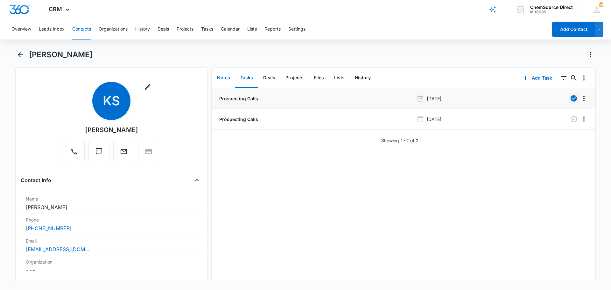
click at [228, 76] on button "Notes" at bounding box center [223, 78] width 23 height 20
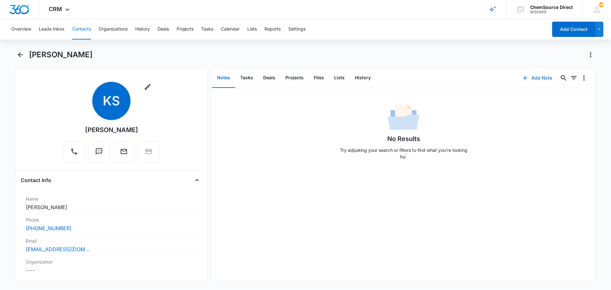
click at [531, 76] on button "Add Note" at bounding box center [537, 77] width 42 height 15
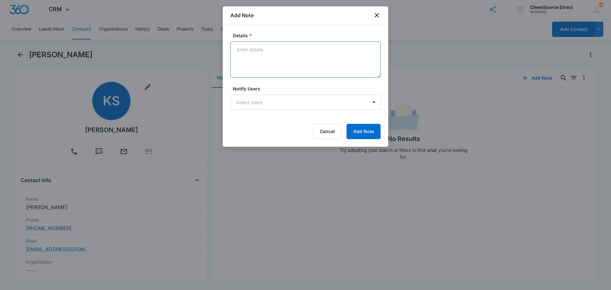
click at [254, 57] on textarea "Details *" at bounding box center [305, 59] width 150 height 36
type textarea "Sent Supplies promo email"
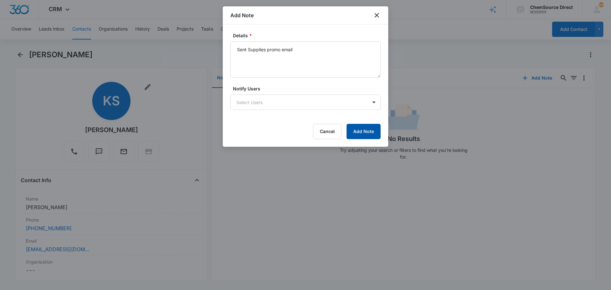
click at [372, 131] on button "Add Note" at bounding box center [364, 131] width 34 height 15
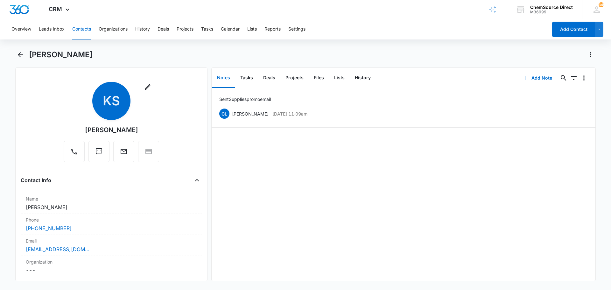
click at [84, 29] on button "Contacts" at bounding box center [81, 29] width 19 height 20
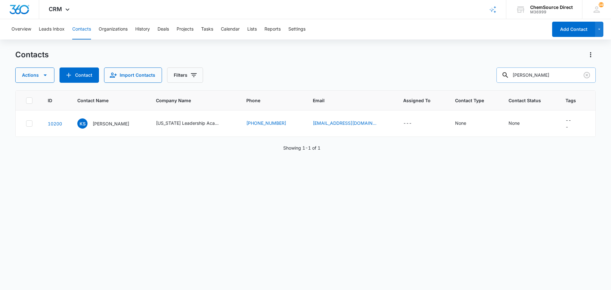
click at [529, 76] on input "[PERSON_NAME]" at bounding box center [546, 74] width 99 height 15
type input "[PERSON_NAME]"
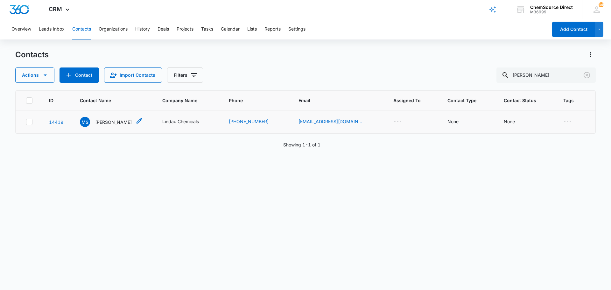
click at [105, 121] on p "[PERSON_NAME]" at bounding box center [113, 122] width 37 height 7
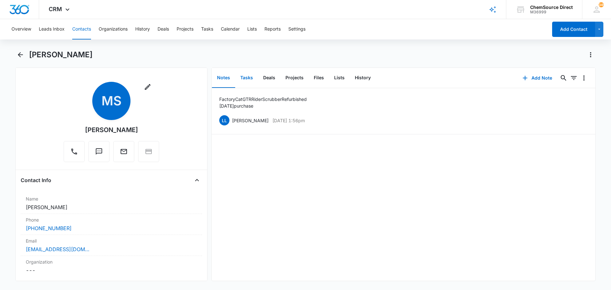
click at [246, 80] on button "Tasks" at bounding box center [246, 78] width 23 height 20
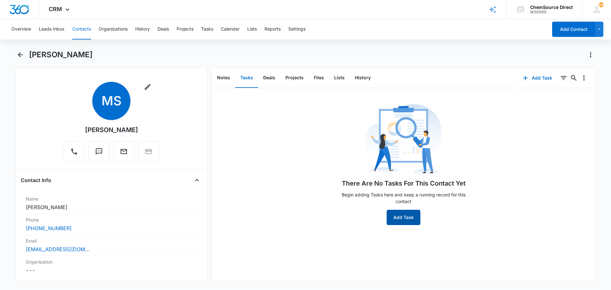
click at [403, 217] on button "Add Task" at bounding box center [404, 217] width 34 height 15
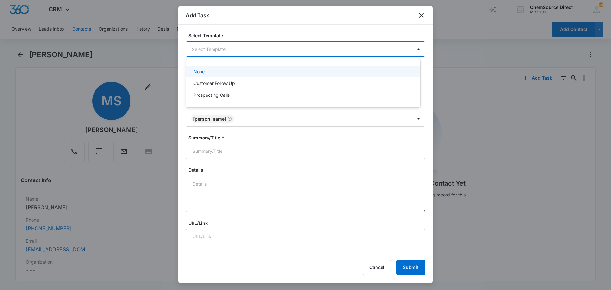
click at [212, 53] on body "CRM Apps Reputation Forms CRM Email Social Payments POS Content Ads Intelligenc…" at bounding box center [305, 145] width 611 height 290
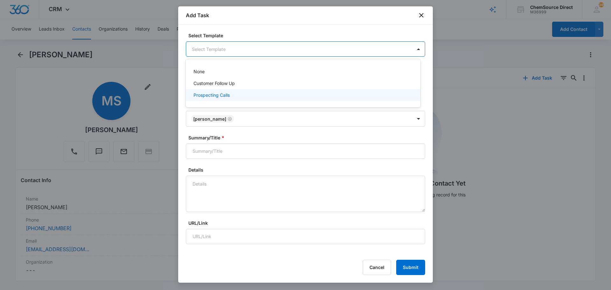
click at [215, 94] on p "Prospecting Calls" at bounding box center [212, 95] width 36 height 7
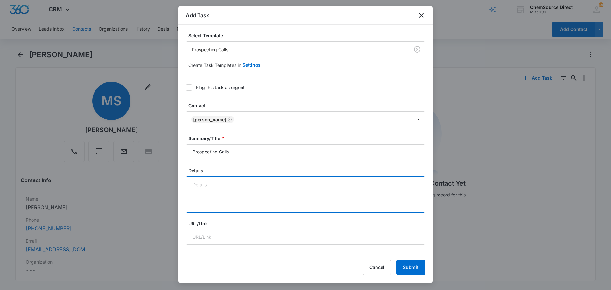
click at [210, 187] on textarea "Details" at bounding box center [305, 194] width 239 height 36
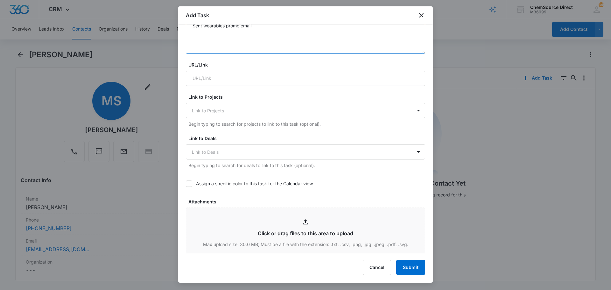
scroll to position [159, 0]
type textarea "Sent wearables promo email"
click at [188, 186] on icon at bounding box center [189, 184] width 6 height 6
click at [186, 183] on input "Assign a specific color to this task for the Calendar view" at bounding box center [186, 183] width 0 height 0
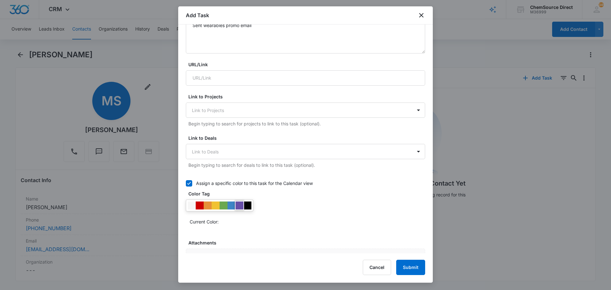
click at [238, 206] on div at bounding box center [240, 206] width 8 height 8
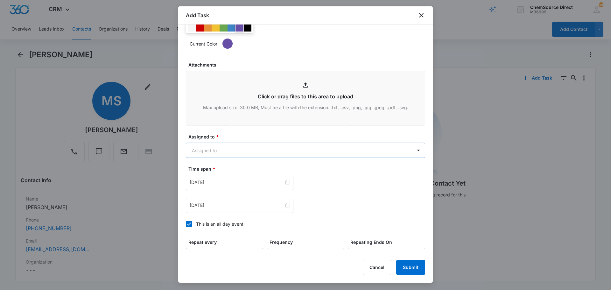
scroll to position [401, 0]
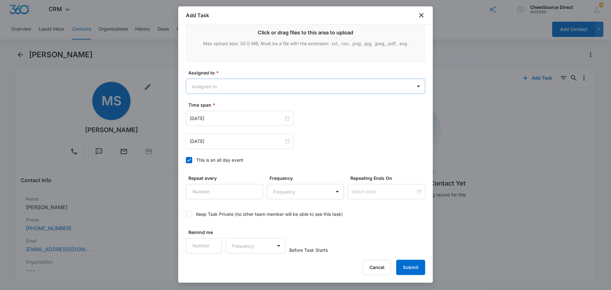
click at [248, 89] on body "CRM Apps Reputation Forms CRM Email Social Payments POS Content Ads Intelligenc…" at bounding box center [305, 145] width 611 height 290
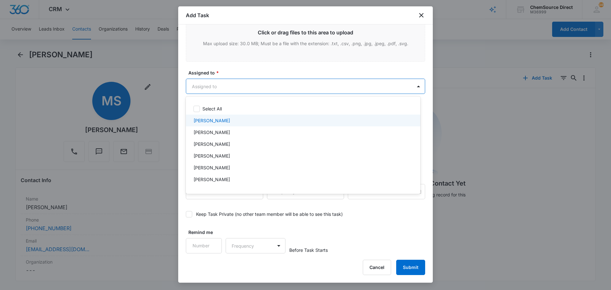
click at [215, 121] on p "[PERSON_NAME]" at bounding box center [212, 120] width 37 height 7
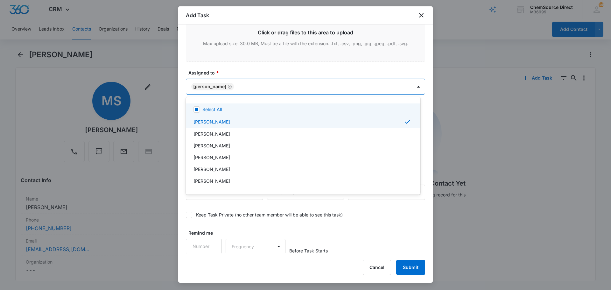
click at [252, 68] on div at bounding box center [305, 145] width 611 height 290
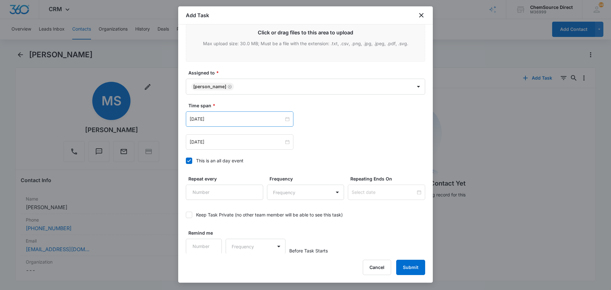
scroll to position [402, 0]
click at [233, 122] on input "[DATE]" at bounding box center [237, 118] width 94 height 7
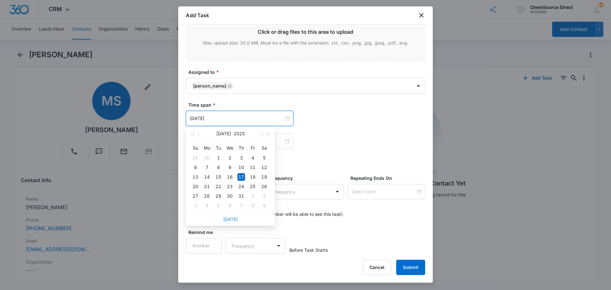
click at [234, 220] on link "[DATE]" at bounding box center [230, 218] width 15 height 5
type input "[DATE]"
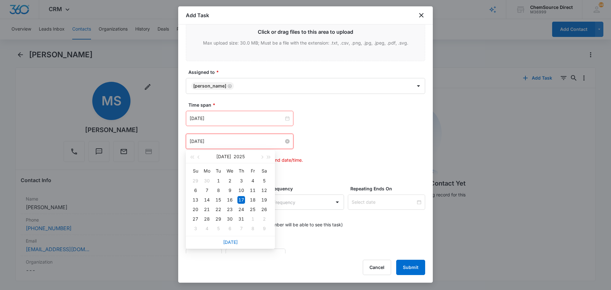
click at [221, 143] on input "[DATE]" at bounding box center [237, 141] width 94 height 7
click at [231, 242] on link "[DATE]" at bounding box center [230, 241] width 15 height 5
type input "[DATE]"
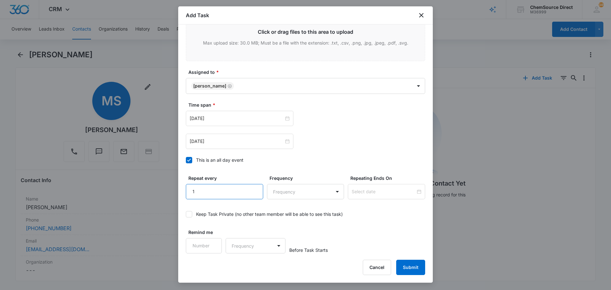
click at [254, 188] on input "1" at bounding box center [224, 191] width 77 height 15
type input "2"
click at [254, 188] on input "2" at bounding box center [224, 191] width 77 height 15
click at [286, 191] on body "CRM Apps Reputation Forms CRM Email Social Payments POS Content Ads Intelligenc…" at bounding box center [305, 145] width 611 height 290
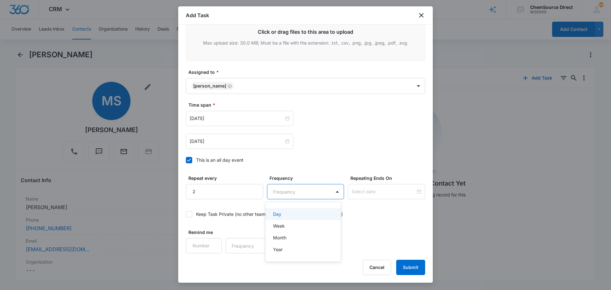
click at [285, 214] on div "Day" at bounding box center [302, 214] width 59 height 7
click at [361, 193] on input at bounding box center [384, 191] width 64 height 7
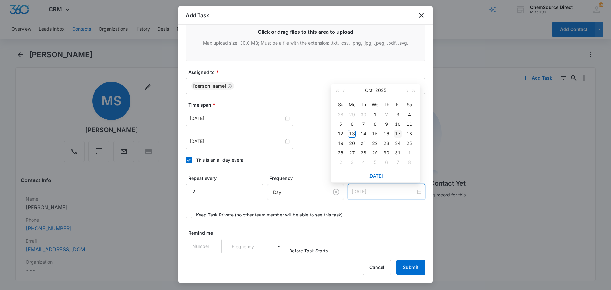
type input "[DATE]"
click at [399, 135] on div "17" at bounding box center [398, 134] width 8 height 8
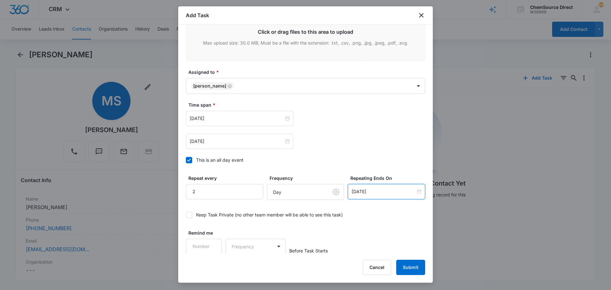
scroll to position [402, 0]
type input "1"
click at [212, 243] on input "1" at bounding box center [204, 245] width 36 height 15
click at [237, 242] on body "CRM Apps Reputation Forms CRM Email Social Payments POS Content Ads Intelligenc…" at bounding box center [305, 145] width 611 height 290
click at [241, 266] on p "Days" at bounding box center [238, 268] width 11 height 7
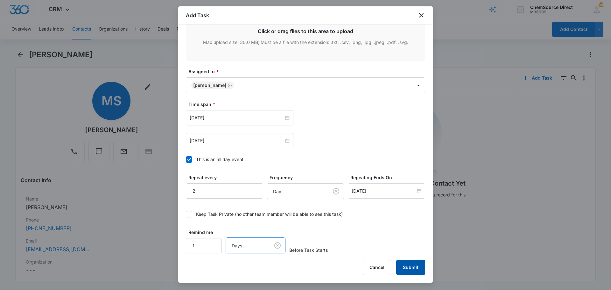
click at [406, 266] on button "Submit" at bounding box center [410, 267] width 29 height 15
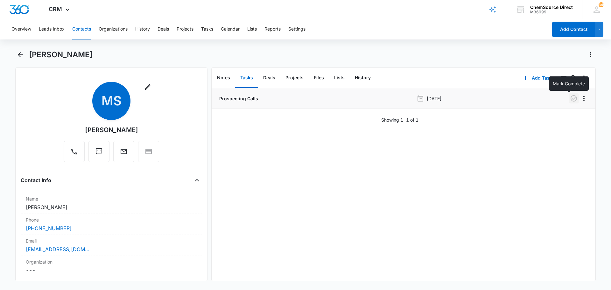
click at [570, 98] on icon "button" at bounding box center [574, 99] width 8 height 8
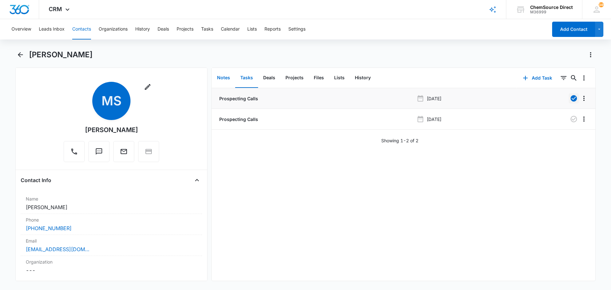
click at [223, 76] on button "Notes" at bounding box center [223, 78] width 23 height 20
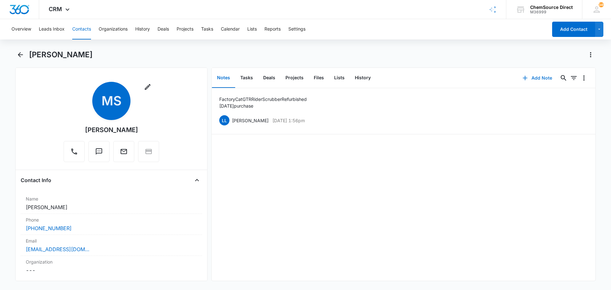
click at [542, 78] on button "Add Note" at bounding box center [537, 77] width 42 height 15
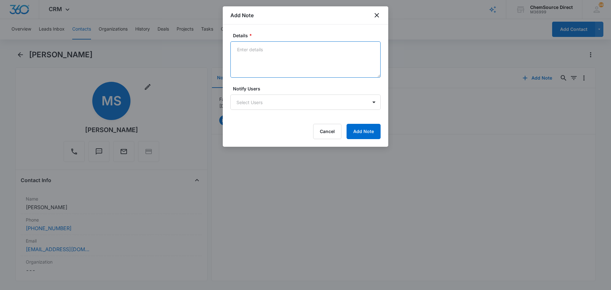
click at [263, 65] on textarea "Details *" at bounding box center [305, 59] width 150 height 36
type textarea "Sent wearables promo email"
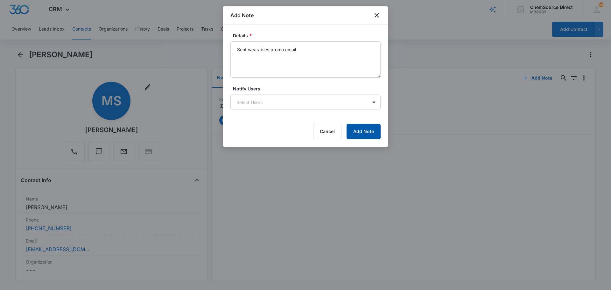
click at [367, 130] on button "Add Note" at bounding box center [364, 131] width 34 height 15
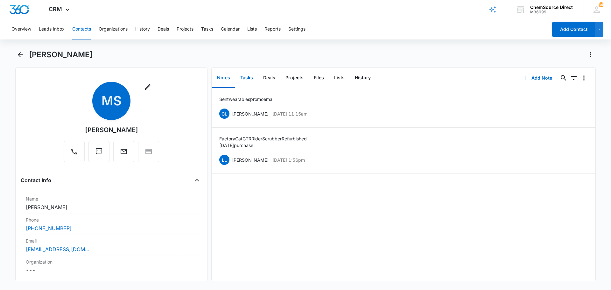
click at [244, 75] on button "Tasks" at bounding box center [246, 78] width 23 height 20
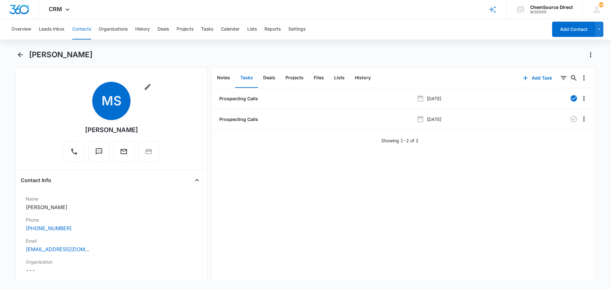
click at [85, 28] on button "Contacts" at bounding box center [81, 29] width 19 height 20
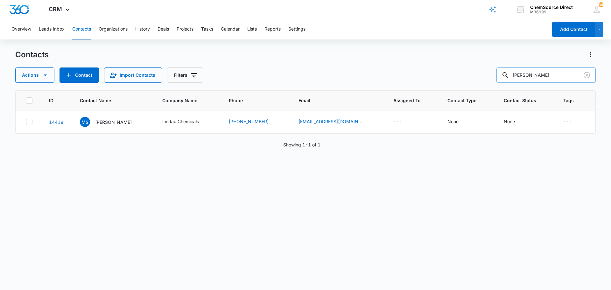
click at [524, 72] on input "[PERSON_NAME]" at bounding box center [546, 74] width 99 height 15
type input "pine view"
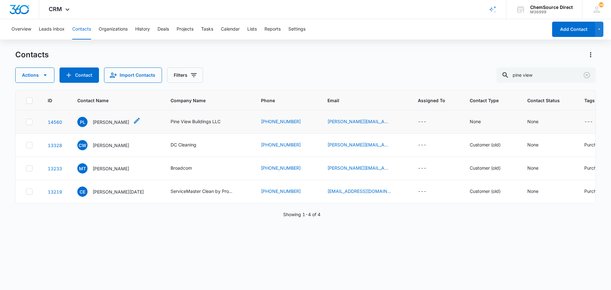
click at [110, 121] on p "[PERSON_NAME]" at bounding box center [111, 122] width 37 height 7
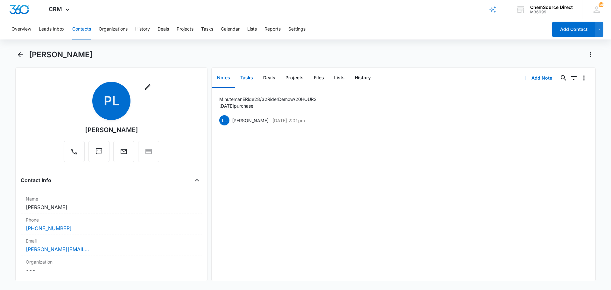
click at [248, 76] on button "Tasks" at bounding box center [246, 78] width 23 height 20
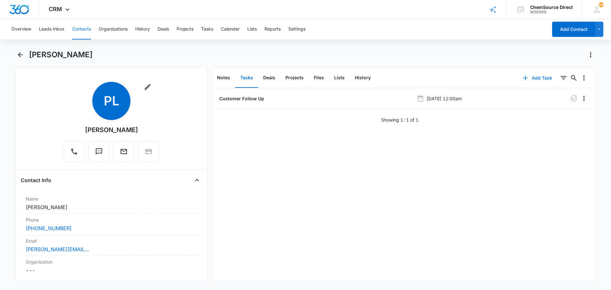
click at [529, 78] on button "Add Task" at bounding box center [538, 77] width 42 height 15
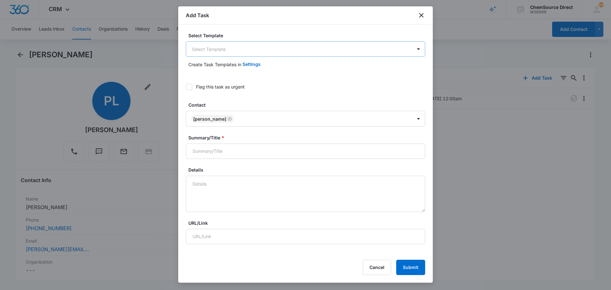
click at [216, 49] on body "CRM Apps Reputation Forms CRM Email Social Payments POS Content Ads Intelligenc…" at bounding box center [305, 145] width 611 height 290
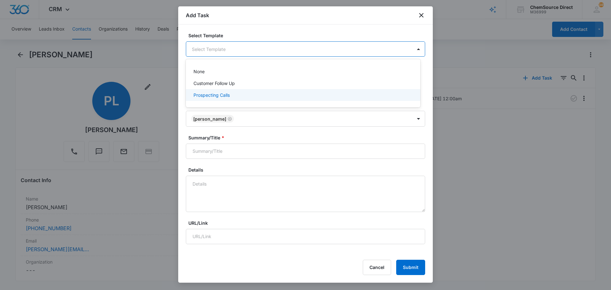
click at [220, 92] on p "Prospecting Calls" at bounding box center [212, 95] width 36 height 7
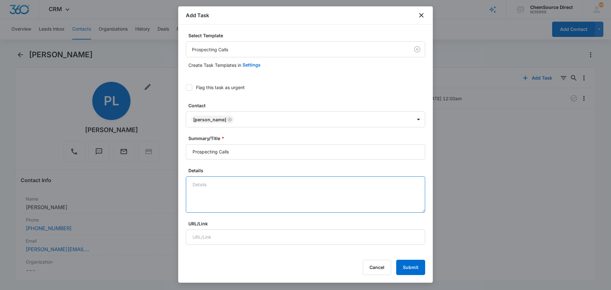
click at [215, 186] on textarea "Details" at bounding box center [305, 194] width 239 height 36
type textarea "W"
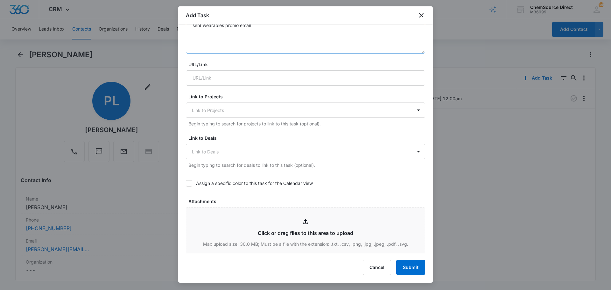
scroll to position [191, 0]
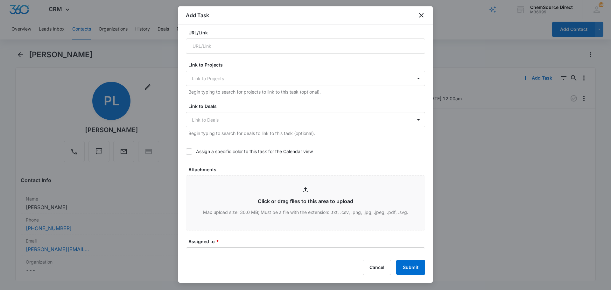
type textarea "sent wearables promo email"
click at [191, 151] on icon at bounding box center [189, 152] width 6 height 6
click at [186, 152] on input "Assign a specific color to this task for the Calendar view" at bounding box center [186, 152] width 0 height 0
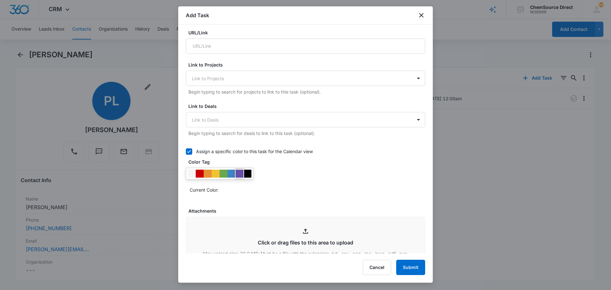
click at [240, 173] on div at bounding box center [240, 174] width 8 height 8
click at [277, 178] on div "Current Color:" at bounding box center [305, 181] width 239 height 27
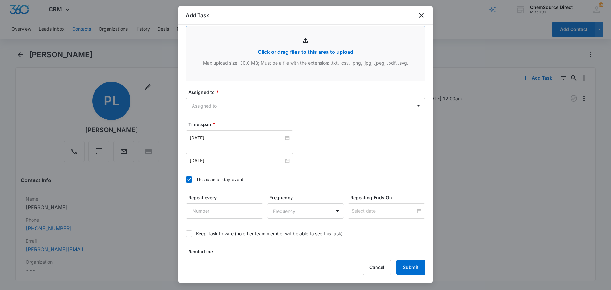
scroll to position [382, 0]
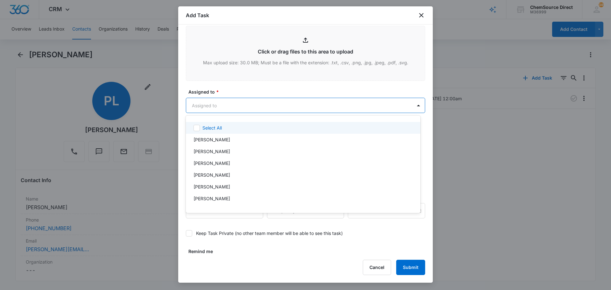
click at [232, 103] on body "CRM Apps Reputation Forms CRM Email Social Payments POS Content Ads Intelligenc…" at bounding box center [305, 145] width 611 height 290
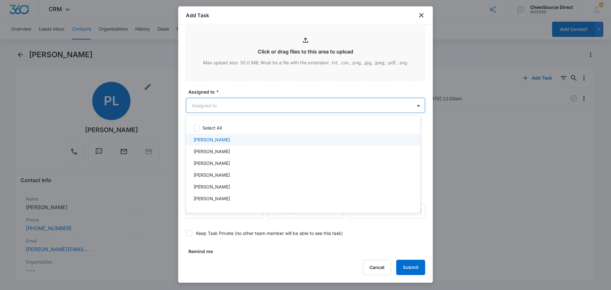
click at [225, 141] on div "[PERSON_NAME]" at bounding box center [303, 139] width 218 height 7
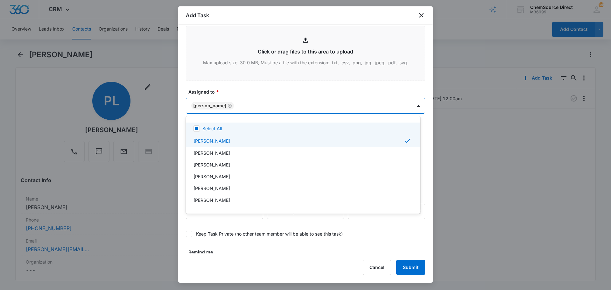
click at [239, 84] on div at bounding box center [305, 145] width 611 height 290
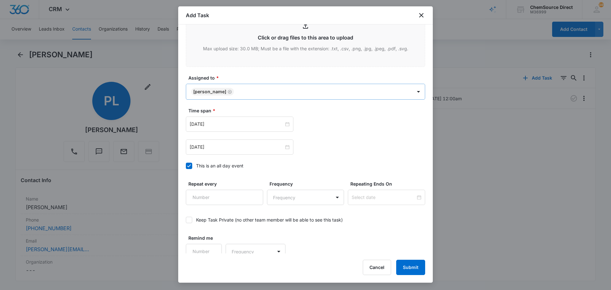
scroll to position [402, 0]
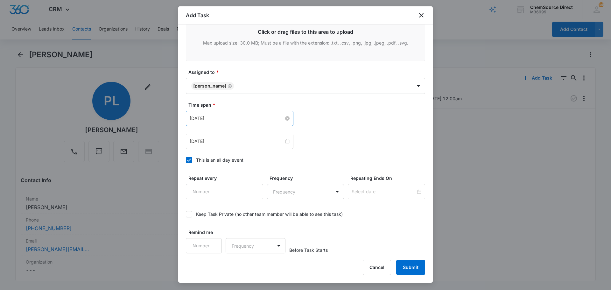
click at [235, 115] on input "[DATE]" at bounding box center [237, 118] width 94 height 7
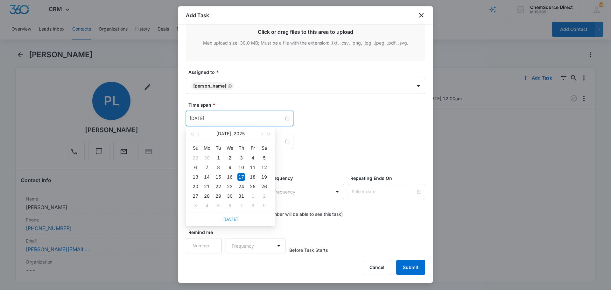
click at [233, 217] on link "[DATE]" at bounding box center [230, 218] width 15 height 5
type input "[DATE]"
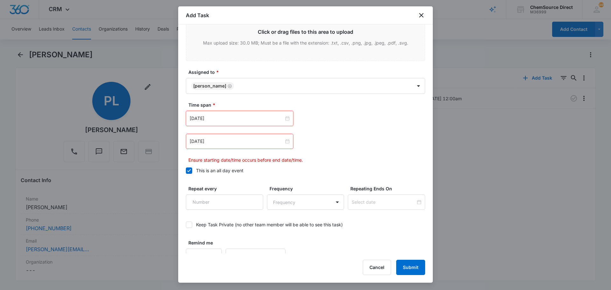
click at [226, 148] on div "[DATE]" at bounding box center [240, 141] width 108 height 15
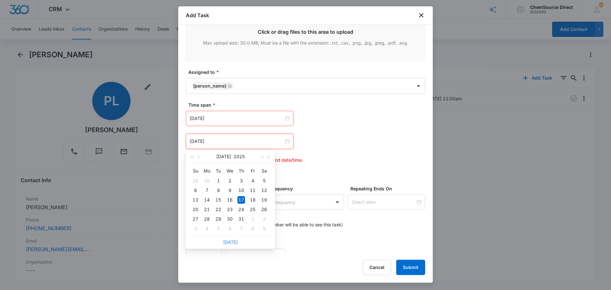
click at [230, 244] on link "[DATE]" at bounding box center [230, 241] width 15 height 5
type input "[DATE]"
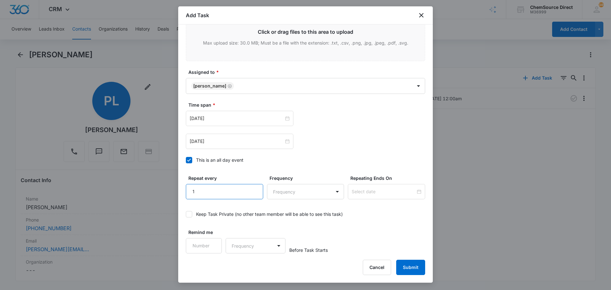
click at [252, 189] on input "1" at bounding box center [224, 191] width 77 height 15
type input "2"
click at [252, 189] on input "2" at bounding box center [224, 191] width 77 height 15
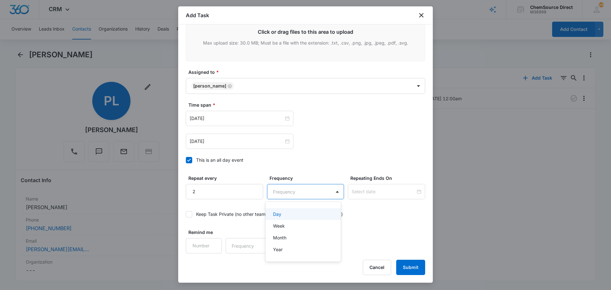
click at [287, 195] on body "CRM Apps Reputation Forms CRM Email Social Payments POS Content Ads Intelligenc…" at bounding box center [305, 145] width 611 height 290
click at [290, 213] on div "Day" at bounding box center [302, 214] width 59 height 7
click at [357, 192] on input at bounding box center [384, 191] width 64 height 7
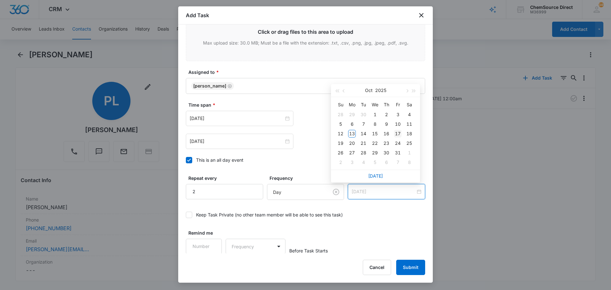
type input "[DATE]"
click at [398, 133] on div "17" at bounding box center [398, 134] width 8 height 8
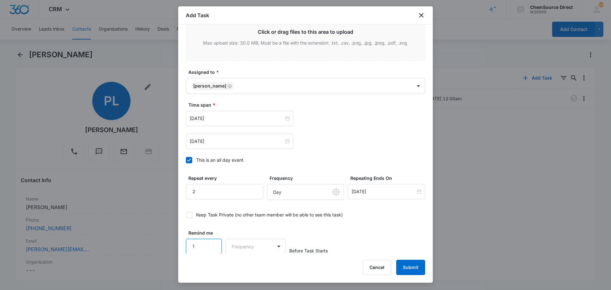
type input "1"
click at [213, 243] on input "1" at bounding box center [204, 246] width 36 height 15
click at [235, 243] on body "CRM Apps Reputation Forms CRM Email Social Payments POS Content Ads Intelligenc…" at bounding box center [305, 145] width 611 height 290
click at [246, 268] on div "Days" at bounding box center [254, 268] width 42 height 7
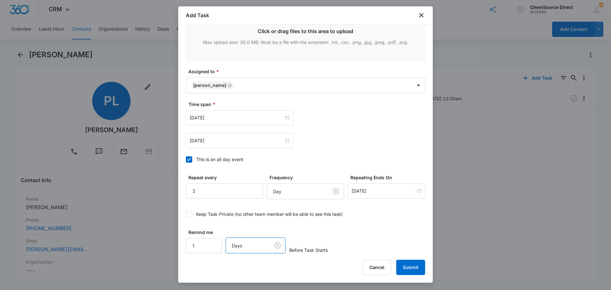
click at [347, 236] on div "Remind me 1 option Days, selected. Days Before Task Starts" at bounding box center [305, 241] width 239 height 25
click at [403, 265] on button "Submit" at bounding box center [410, 267] width 29 height 15
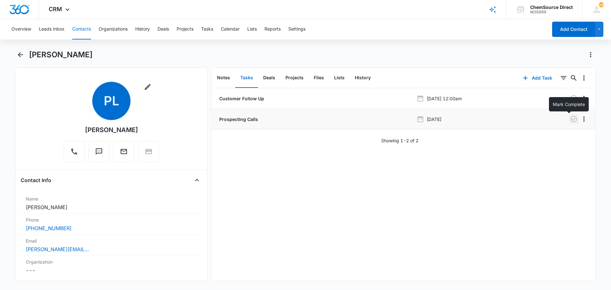
click at [570, 117] on icon "button" at bounding box center [574, 119] width 8 height 8
click at [221, 77] on button "Notes" at bounding box center [223, 78] width 23 height 20
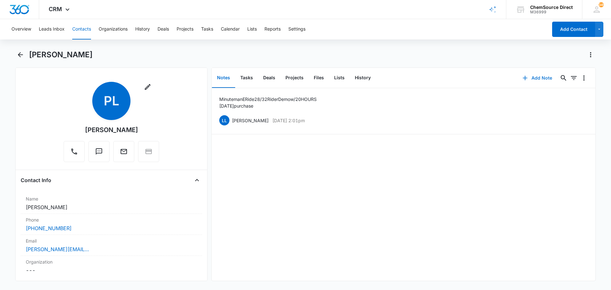
click at [541, 77] on button "Add Note" at bounding box center [537, 77] width 42 height 15
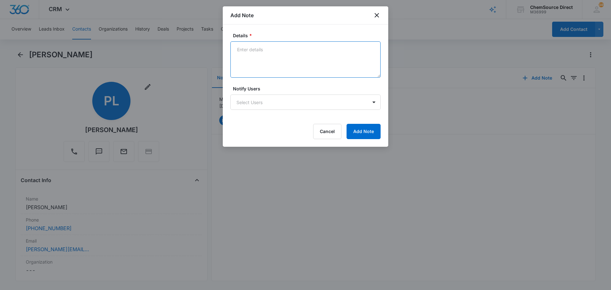
click at [256, 54] on textarea "Details *" at bounding box center [305, 59] width 150 height 36
type textarea "Sent wearables promo email"
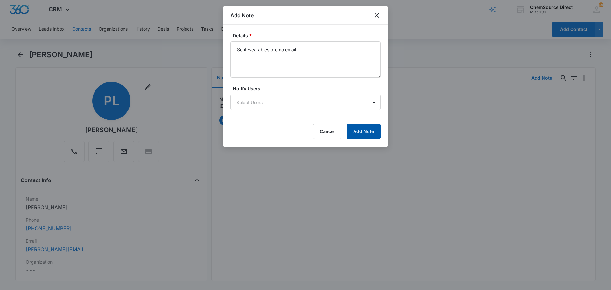
click at [364, 129] on button "Add Note" at bounding box center [364, 131] width 34 height 15
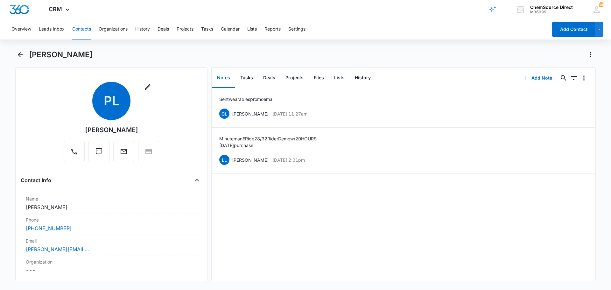
click at [79, 28] on button "Contacts" at bounding box center [81, 29] width 19 height 20
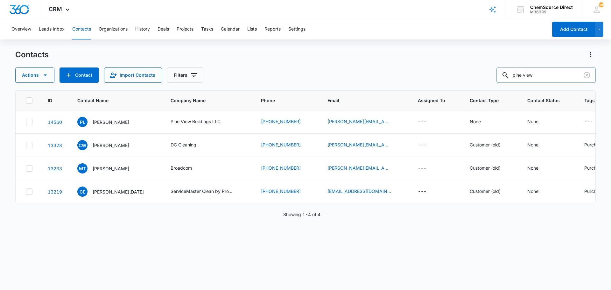
click at [522, 73] on input "pine view" at bounding box center [546, 74] width 99 height 15
type input "ardex"
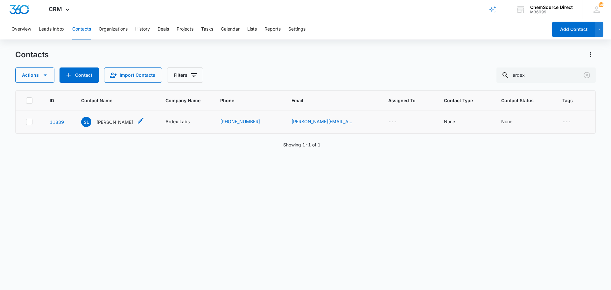
click at [109, 121] on p "[PERSON_NAME]" at bounding box center [114, 122] width 37 height 7
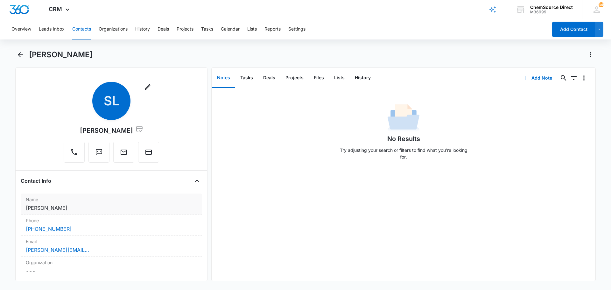
click at [43, 209] on dd "Cancel Save Changes [PERSON_NAME]" at bounding box center [111, 208] width 171 height 8
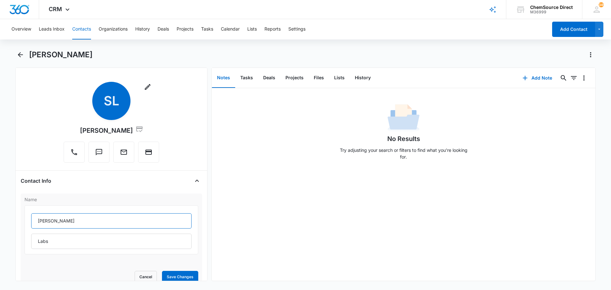
click at [39, 221] on input "[PERSON_NAME]" at bounding box center [111, 220] width 160 height 15
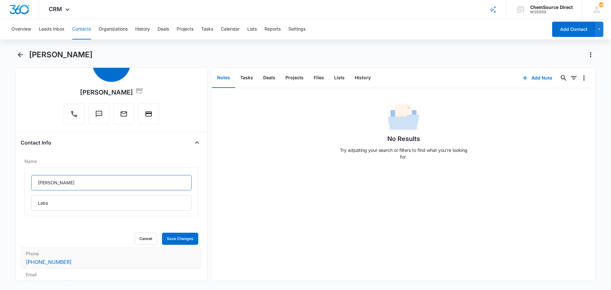
scroll to position [96, 0]
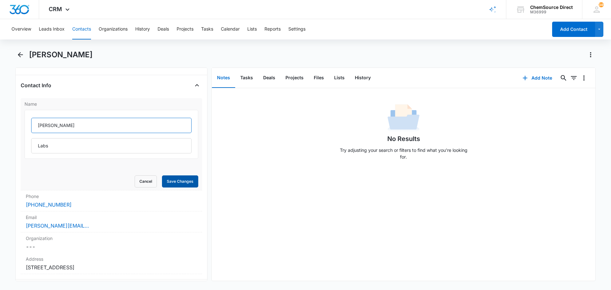
type input "[PERSON_NAME]"
click at [174, 182] on button "Save Changes" at bounding box center [180, 181] width 36 height 12
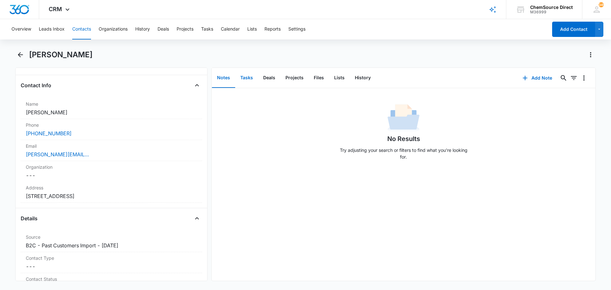
click at [246, 78] on button "Tasks" at bounding box center [246, 78] width 23 height 20
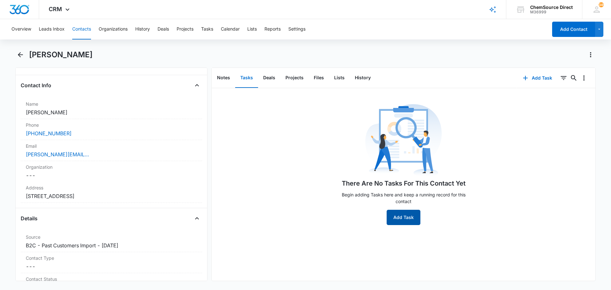
click at [398, 216] on button "Add Task" at bounding box center [404, 217] width 34 height 15
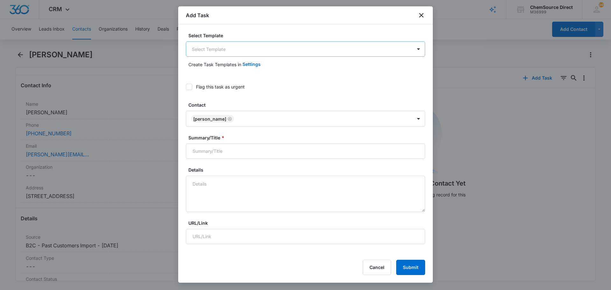
click at [236, 51] on body "CRM Apps Reputation Forms CRM Email Social Payments POS Content Ads Intelligenc…" at bounding box center [305, 145] width 611 height 290
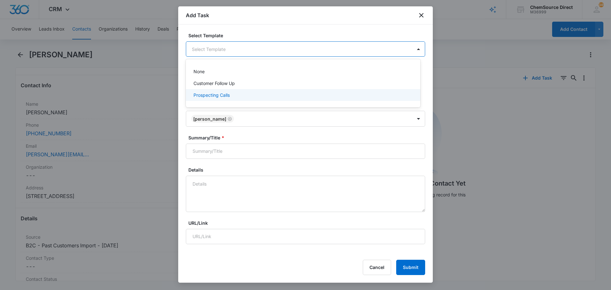
click at [220, 93] on p "Prospecting Calls" at bounding box center [212, 95] width 36 height 7
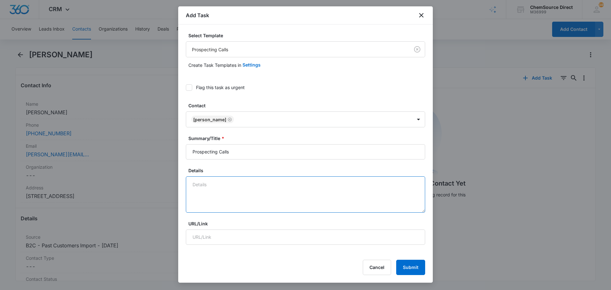
click at [203, 186] on textarea "Details" at bounding box center [305, 194] width 239 height 36
type textarea "S"
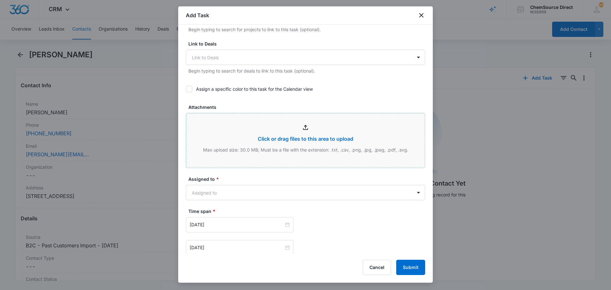
scroll to position [287, 0]
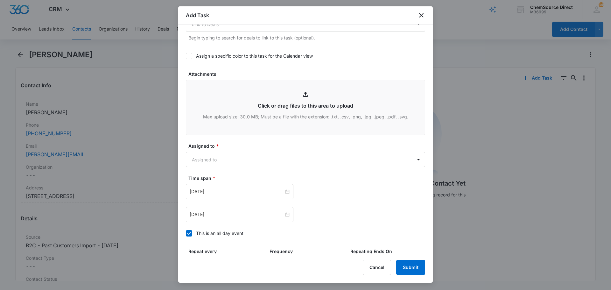
type textarea "sent supplies promo email"
click at [191, 56] on icon at bounding box center [189, 56] width 6 height 6
click at [186, 56] on input "Assign a specific color to this task for the Calendar view" at bounding box center [186, 56] width 0 height 0
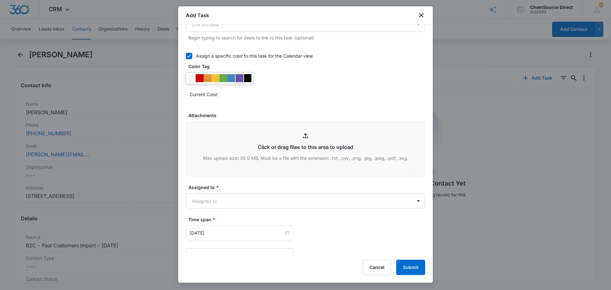
click at [238, 78] on div at bounding box center [240, 78] width 8 height 8
click at [206, 200] on body "CRM Apps Reputation Forms CRM Email Social Payments POS Content Ads Intelligenc…" at bounding box center [305, 145] width 611 height 290
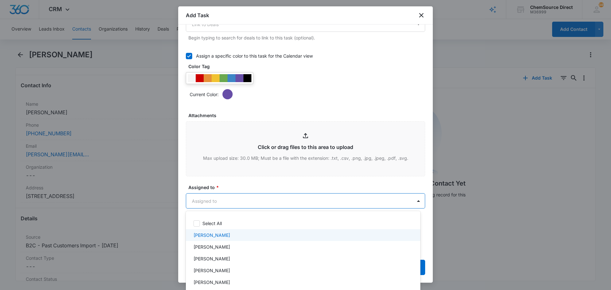
click at [209, 234] on p "[PERSON_NAME]" at bounding box center [212, 235] width 37 height 7
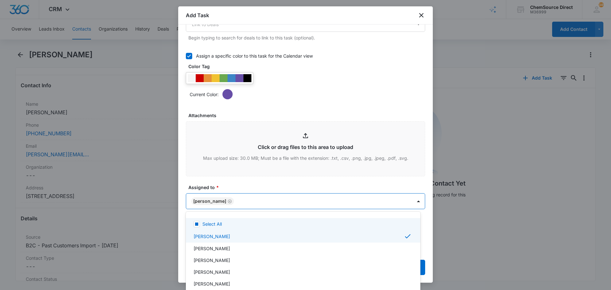
click at [240, 187] on div at bounding box center [305, 145] width 611 height 290
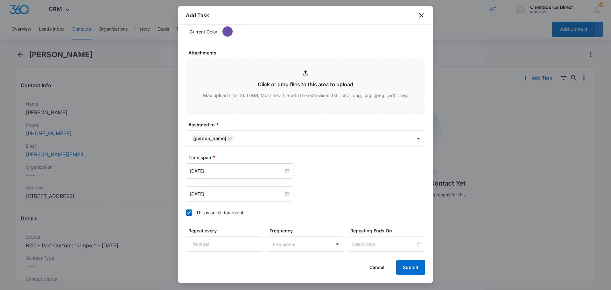
scroll to position [402, 0]
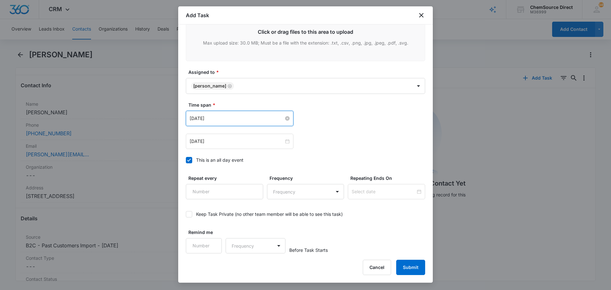
click at [217, 116] on input "[DATE]" at bounding box center [237, 118] width 94 height 7
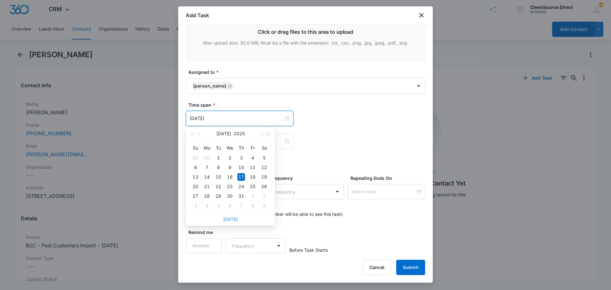
click at [230, 218] on link "[DATE]" at bounding box center [230, 218] width 15 height 5
type input "[DATE]"
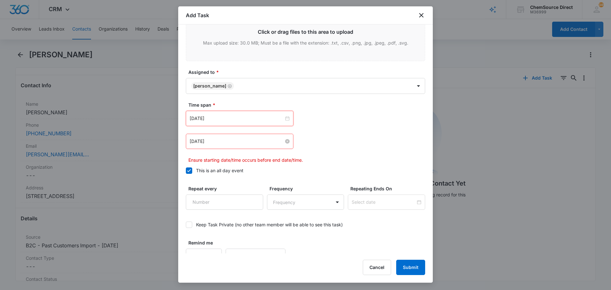
click at [229, 142] on input "[DATE]" at bounding box center [237, 141] width 94 height 7
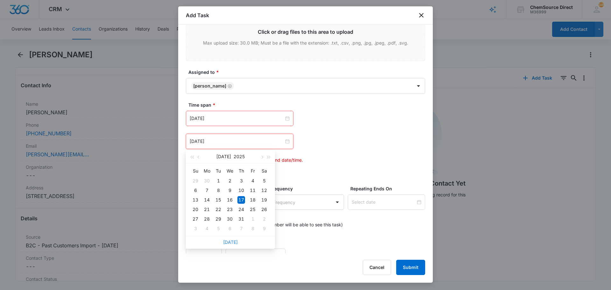
click at [232, 244] on link "[DATE]" at bounding box center [230, 241] width 15 height 5
type input "[DATE]"
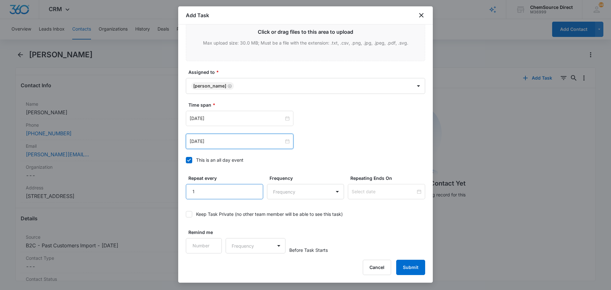
click at [254, 188] on input "1" at bounding box center [224, 191] width 77 height 15
type input "2"
click at [254, 188] on input "2" at bounding box center [224, 191] width 77 height 15
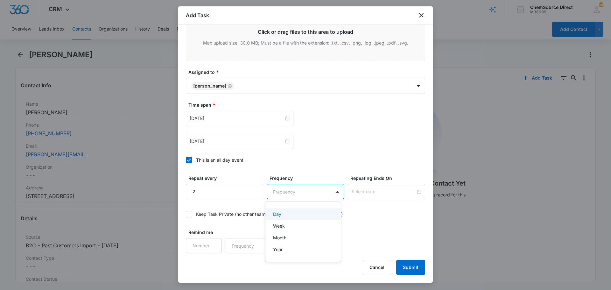
click at [282, 192] on body "CRM Apps Reputation Forms CRM Email Social Payments POS Content Ads Intelligenc…" at bounding box center [305, 145] width 611 height 290
click at [285, 214] on div "Day" at bounding box center [302, 214] width 59 height 7
click at [364, 190] on input at bounding box center [384, 191] width 64 height 7
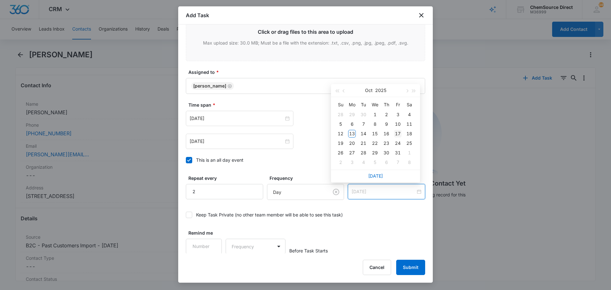
type input "[DATE]"
click at [398, 133] on div "17" at bounding box center [398, 134] width 8 height 8
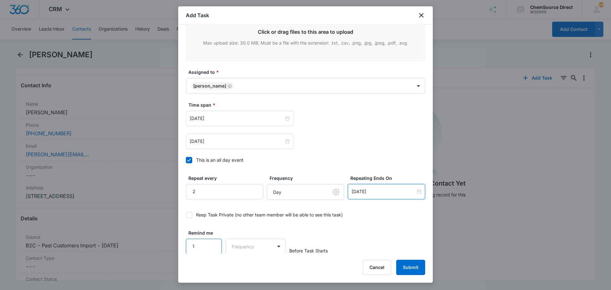
scroll to position [402, 0]
type input "1"
click at [213, 241] on input "1" at bounding box center [204, 245] width 36 height 15
click at [238, 241] on body "CRM Apps Reputation Forms CRM Email Social Payments POS Content Ads Intelligenc…" at bounding box center [305, 145] width 611 height 290
click at [246, 266] on div "Days" at bounding box center [254, 268] width 42 height 7
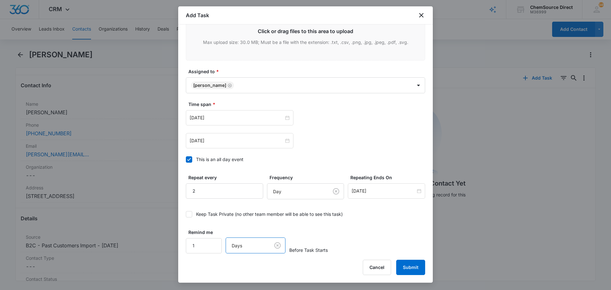
click at [305, 240] on div "Remind me 1 option Days, selected. Days Before Task Starts" at bounding box center [305, 241] width 239 height 25
click at [412, 264] on button "Submit" at bounding box center [410, 267] width 29 height 15
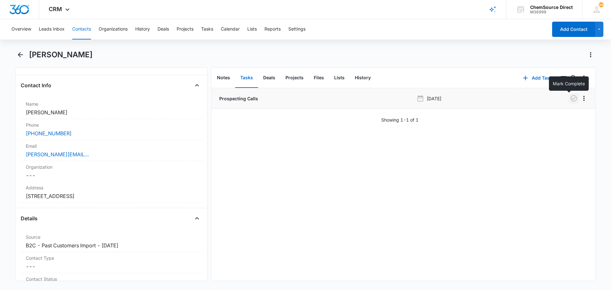
click at [571, 99] on icon "button" at bounding box center [574, 98] width 6 height 6
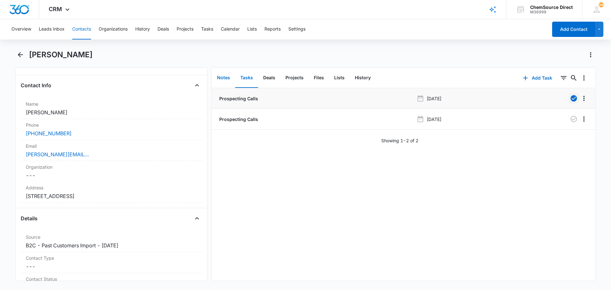
click at [224, 77] on button "Notes" at bounding box center [223, 78] width 23 height 20
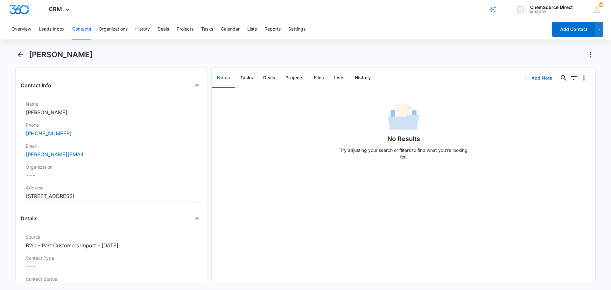
click at [533, 77] on button "Add Note" at bounding box center [537, 77] width 42 height 15
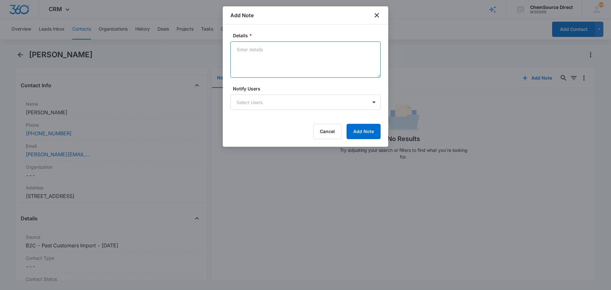
click at [288, 66] on textarea "Details *" at bounding box center [305, 59] width 150 height 36
type textarea "Sent supplies promo email"
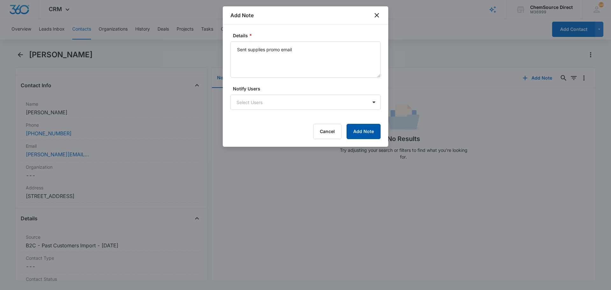
click at [363, 129] on button "Add Note" at bounding box center [364, 131] width 34 height 15
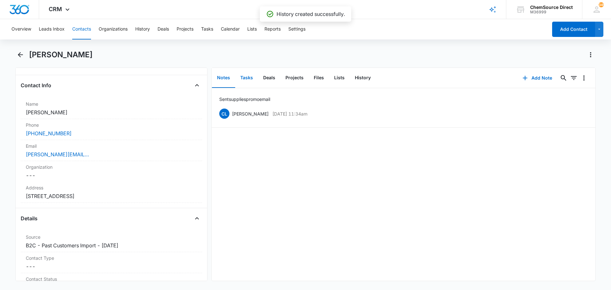
click at [248, 79] on button "Tasks" at bounding box center [246, 78] width 23 height 20
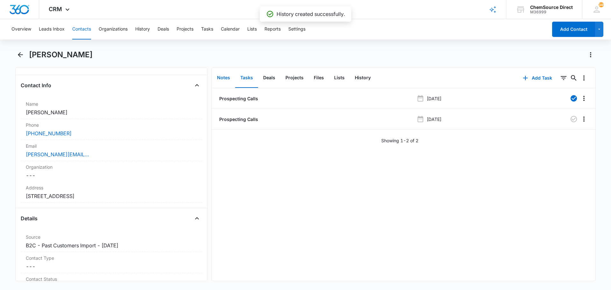
click at [219, 78] on button "Notes" at bounding box center [223, 78] width 23 height 20
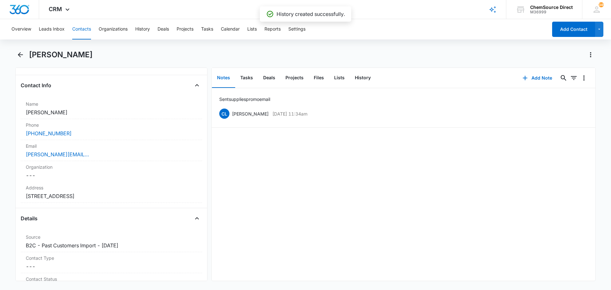
click at [79, 29] on button "Contacts" at bounding box center [81, 29] width 19 height 20
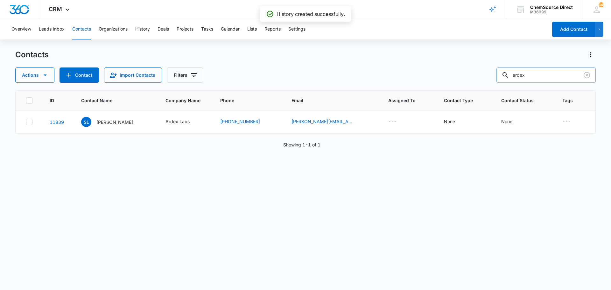
click at [524, 73] on input "ardex" at bounding box center [546, 74] width 99 height 15
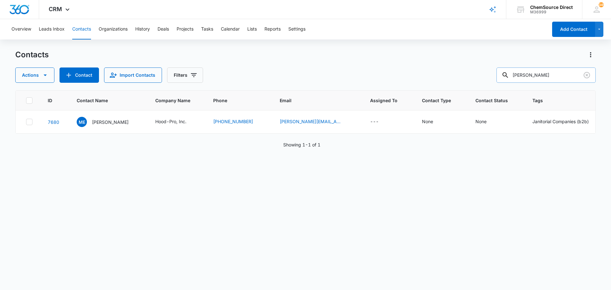
click at [524, 76] on input "[PERSON_NAME]" at bounding box center [546, 74] width 99 height 15
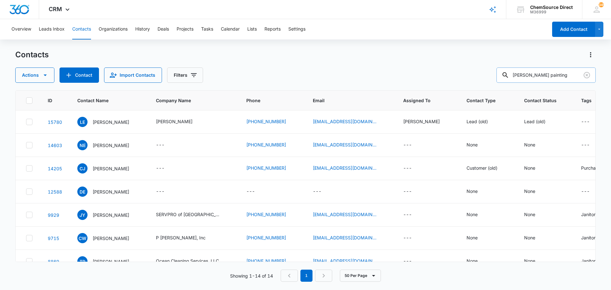
drag, startPoint x: 532, startPoint y: 74, endPoint x: 519, endPoint y: 76, distance: 13.5
click at [519, 76] on input "[PERSON_NAME] painting" at bounding box center [546, 74] width 99 height 15
type input "painting"
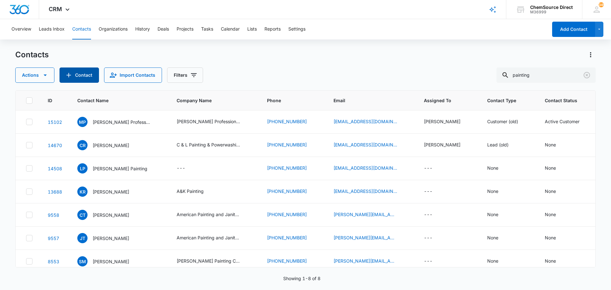
click at [85, 73] on button "Contact" at bounding box center [79, 74] width 39 height 15
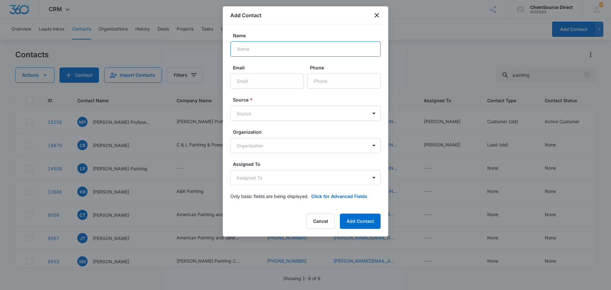
click at [245, 52] on input "Name" at bounding box center [305, 48] width 150 height 15
type input "[PERSON_NAME]"
paste input "[EMAIL_ADDRESS][DOMAIN_NAME]"
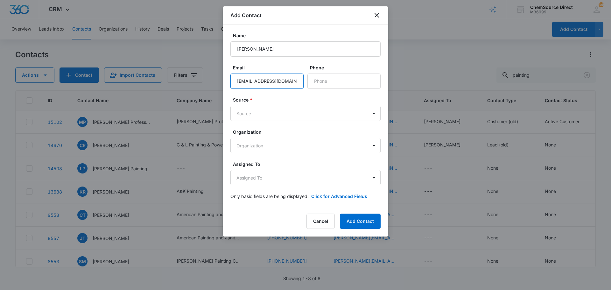
type input "[EMAIL_ADDRESS][DOMAIN_NAME]"
paste input "[PHONE_NUMBER]"
type input "[PHONE_NUMBER]"
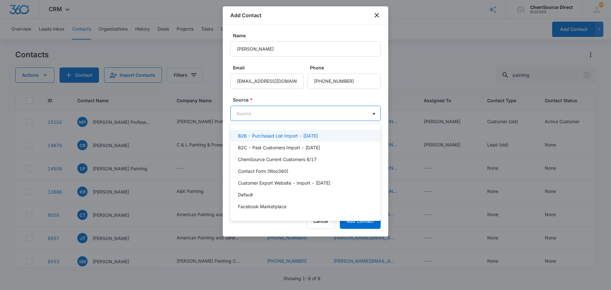
click at [276, 112] on body "CRM Apps Reputation Forms CRM Email Social Payments POS Content Ads Intelligenc…" at bounding box center [305, 145] width 611 height 290
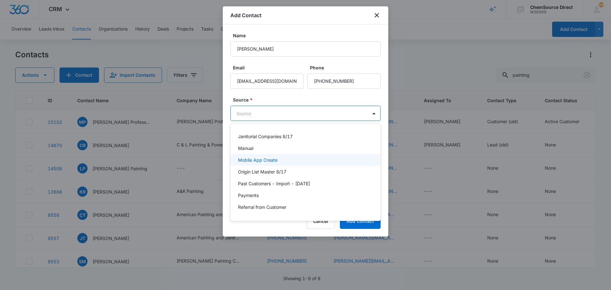
scroll to position [96, 0]
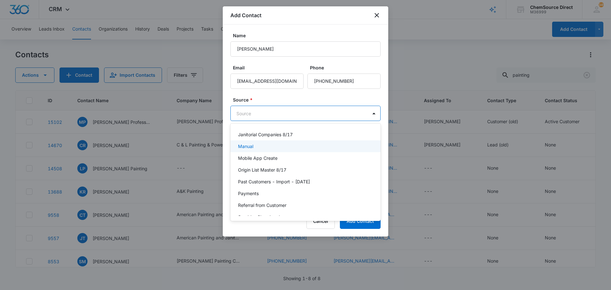
click at [260, 141] on div "Manual" at bounding box center [305, 146] width 150 height 12
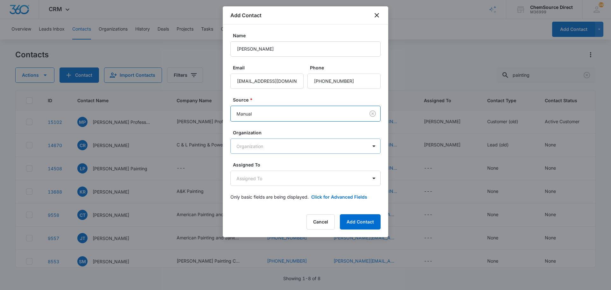
click at [278, 145] on body "CRM Apps Reputation Forms CRM Email Social Payments POS Content Ads Intelligenc…" at bounding box center [305, 145] width 611 height 290
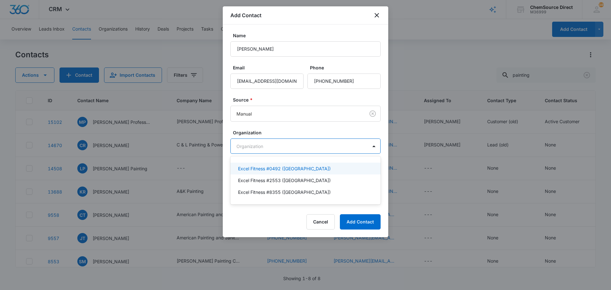
click at [275, 144] on div at bounding box center [305, 145] width 611 height 290
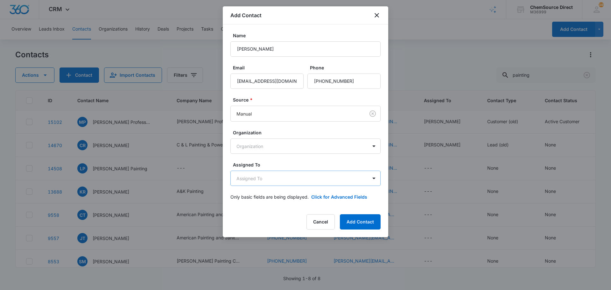
click at [279, 178] on body "CRM Apps Reputation Forms CRM Email Social Payments POS Content Ads Intelligenc…" at bounding box center [305, 145] width 611 height 290
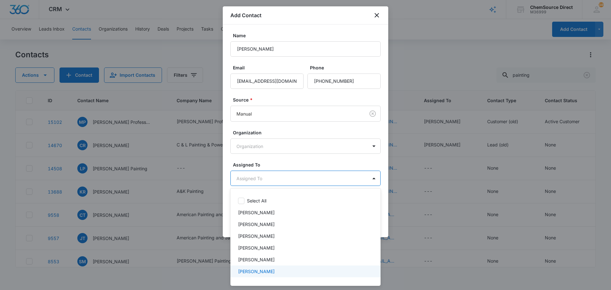
click at [267, 269] on div "[PERSON_NAME]" at bounding box center [305, 271] width 134 height 7
click at [309, 163] on div at bounding box center [305, 145] width 611 height 290
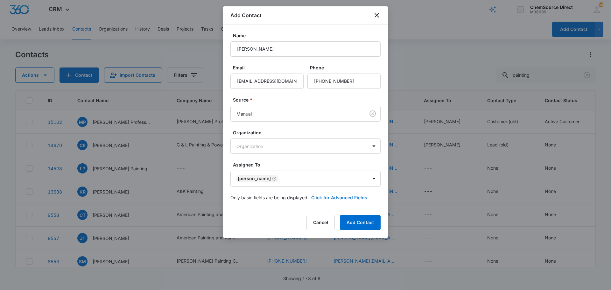
click at [322, 196] on button "Click for Advanced Fields" at bounding box center [339, 197] width 56 height 7
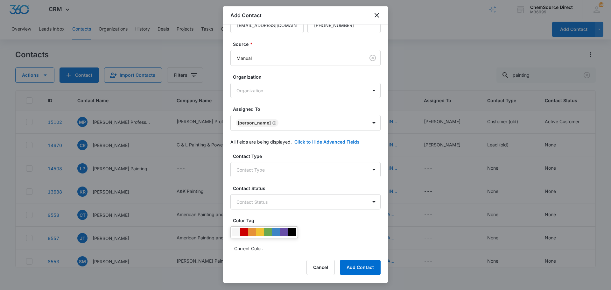
scroll to position [157, 0]
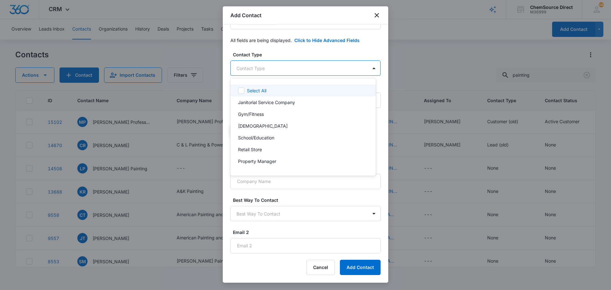
click at [273, 67] on body "CRM Apps Reputation Forms CRM Email Social Payments POS Content Ads Intelligenc…" at bounding box center [305, 145] width 611 height 290
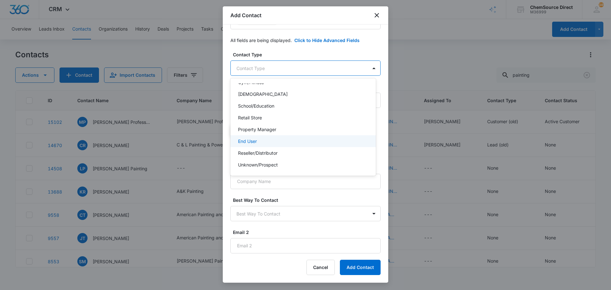
click at [295, 141] on div "End User" at bounding box center [302, 141] width 129 height 7
click at [305, 52] on div at bounding box center [305, 145] width 611 height 290
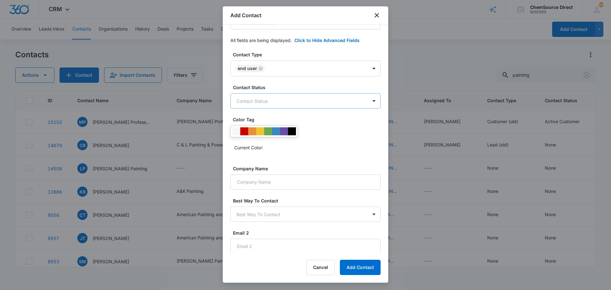
click at [284, 100] on body "CRM Apps Reputation Forms CRM Email Social Payments POS Content Ads Intelligenc…" at bounding box center [305, 145] width 611 height 290
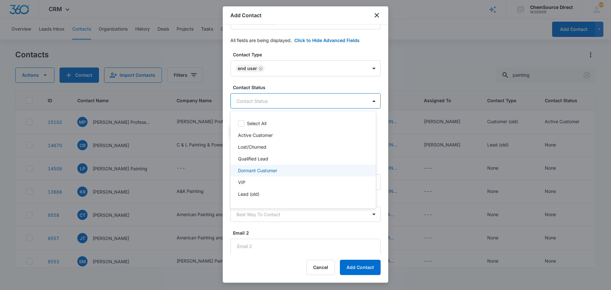
click at [274, 171] on p "Dormant Customer" at bounding box center [257, 170] width 39 height 7
click at [292, 83] on div at bounding box center [305, 145] width 611 height 290
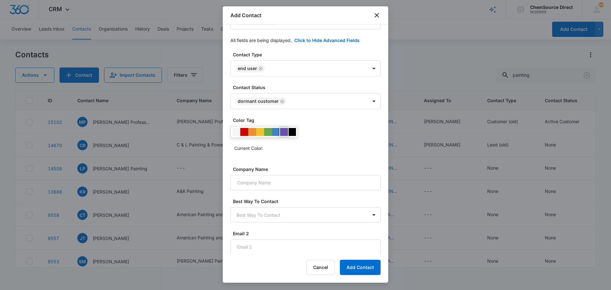
click at [284, 133] on div at bounding box center [284, 132] width 8 height 8
click at [304, 151] on div "Current Color:" at bounding box center [307, 148] width 146 height 10
click at [288, 181] on input "Company Name" at bounding box center [305, 182] width 150 height 15
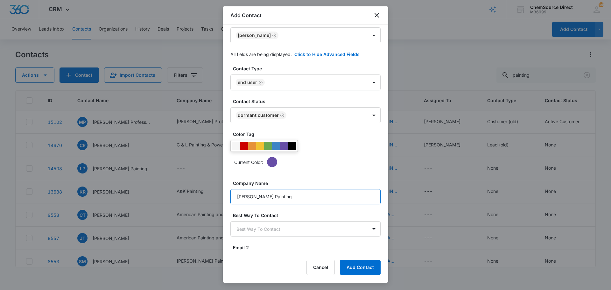
scroll to position [159, 0]
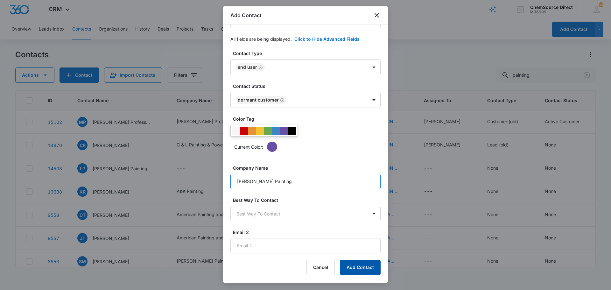
type input "[PERSON_NAME] Painting"
click at [365, 262] on button "Add Contact" at bounding box center [360, 267] width 41 height 15
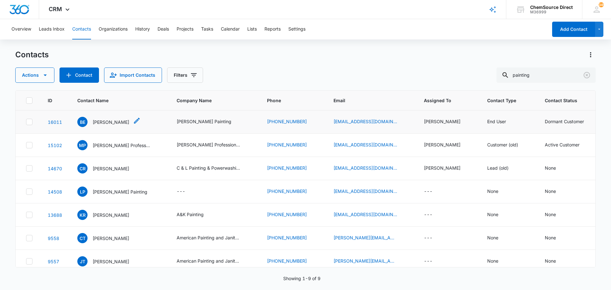
click at [103, 121] on p "[PERSON_NAME]" at bounding box center [111, 122] width 37 height 7
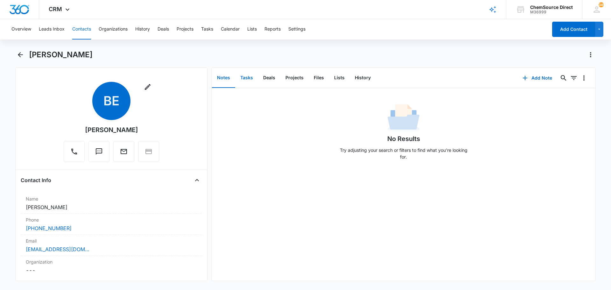
click at [249, 76] on button "Tasks" at bounding box center [246, 78] width 23 height 20
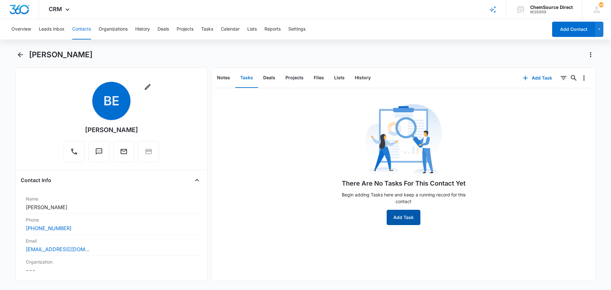
click at [407, 217] on button "Add Task" at bounding box center [404, 217] width 34 height 15
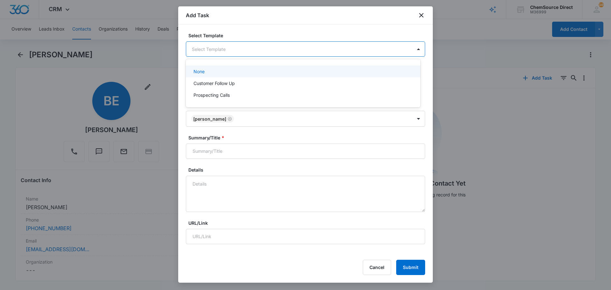
click at [231, 44] on body "CRM Apps Reputation Forms CRM Email Social Payments POS Content Ads Intelligenc…" at bounding box center [305, 145] width 611 height 290
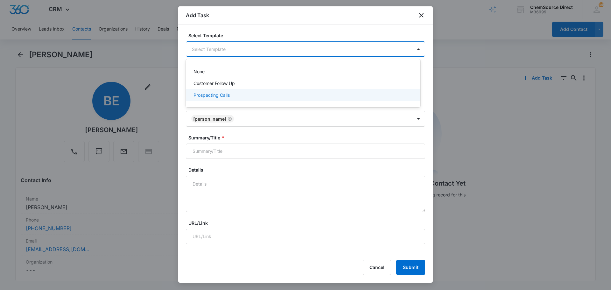
click at [213, 94] on p "Prospecting Calls" at bounding box center [212, 95] width 36 height 7
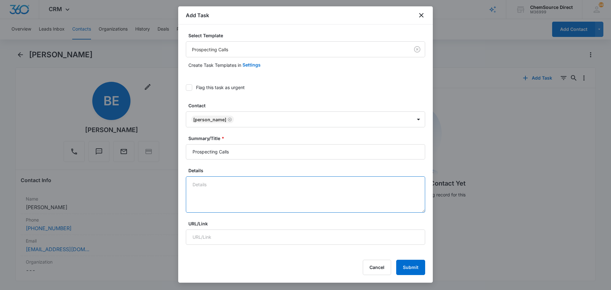
click at [204, 181] on textarea "Details" at bounding box center [305, 194] width 239 height 36
click at [216, 187] on textarea "sent" at bounding box center [305, 194] width 239 height 36
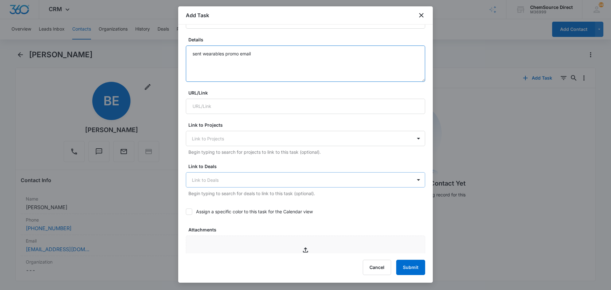
scroll to position [159, 0]
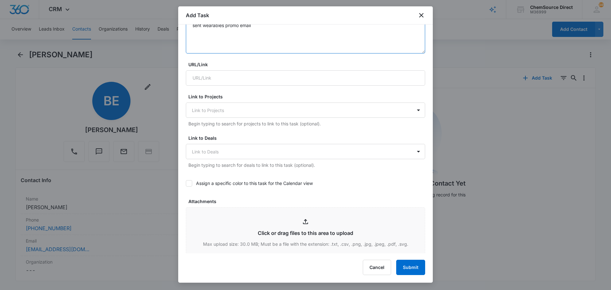
type textarea "sent wearables promo email"
click at [189, 182] on icon at bounding box center [189, 184] width 6 height 6
click at [186, 183] on input "Assign a specific color to this task for the Calendar view" at bounding box center [186, 183] width 0 height 0
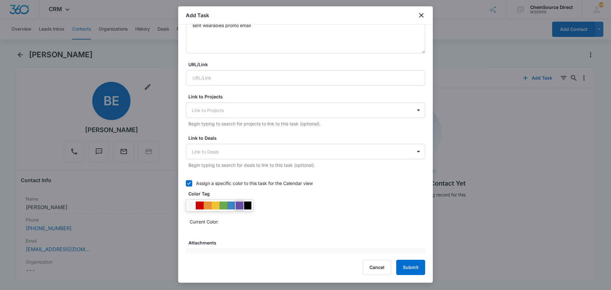
click at [240, 205] on div at bounding box center [240, 206] width 8 height 8
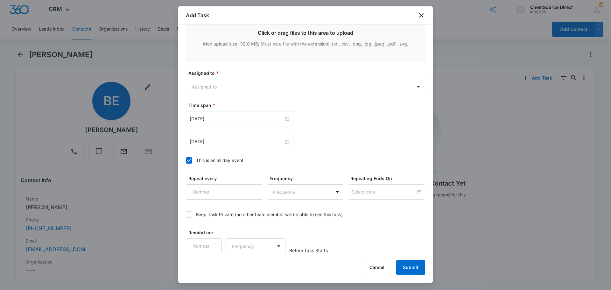
scroll to position [401, 0]
click at [222, 84] on body "CRM Apps Reputation Forms CRM Email Social Payments POS Content Ads Intelligenc…" at bounding box center [305, 145] width 611 height 290
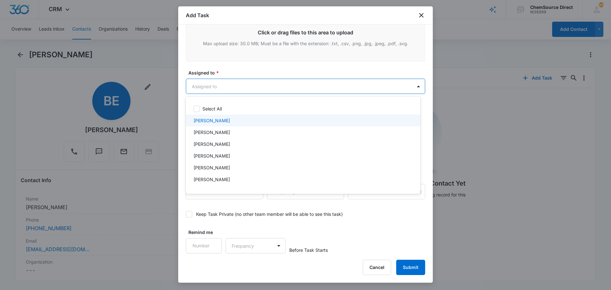
click at [222, 119] on div "[PERSON_NAME]" at bounding box center [303, 120] width 218 height 7
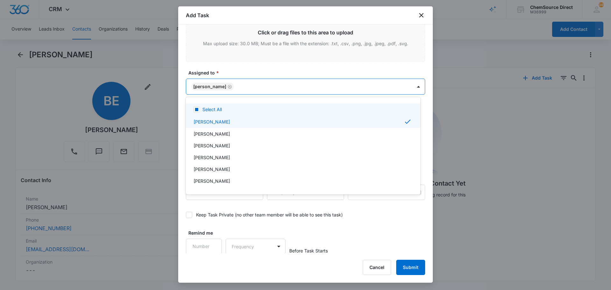
click at [238, 68] on div at bounding box center [305, 145] width 611 height 290
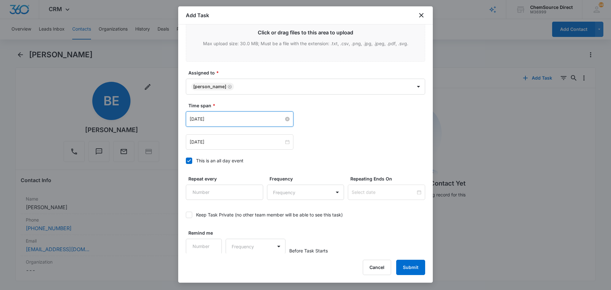
click at [225, 119] on input "[DATE]" at bounding box center [237, 119] width 94 height 7
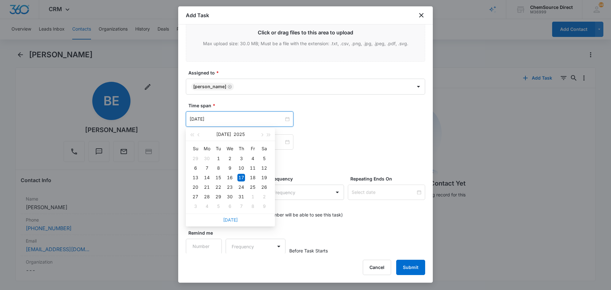
click at [232, 222] on link "[DATE]" at bounding box center [230, 219] width 15 height 5
type input "[DATE]"
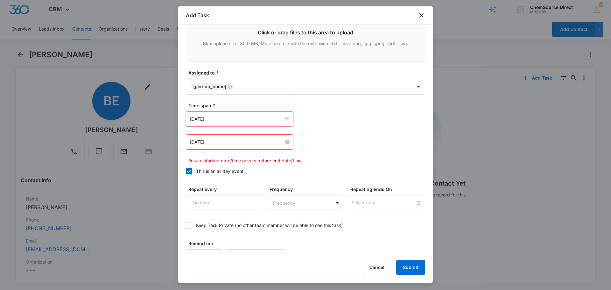
click at [238, 143] on input "[DATE]" at bounding box center [237, 141] width 94 height 7
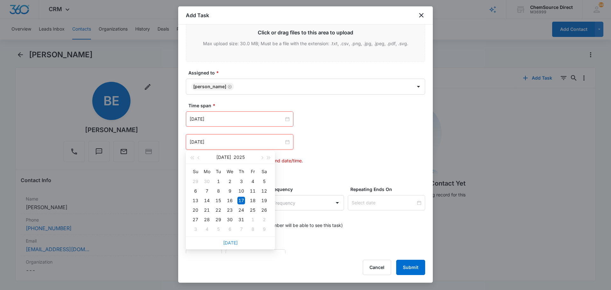
click at [229, 244] on link "[DATE]" at bounding box center [230, 242] width 15 height 5
type input "[DATE]"
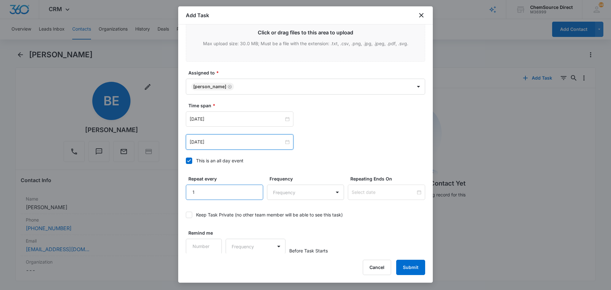
click at [253, 188] on input "1" at bounding box center [224, 192] width 77 height 15
type input "2"
click at [253, 187] on input "2" at bounding box center [224, 192] width 77 height 15
click at [282, 195] on body "CRM Apps Reputation Forms CRM Email Social Payments POS Content Ads Intelligenc…" at bounding box center [305, 145] width 611 height 290
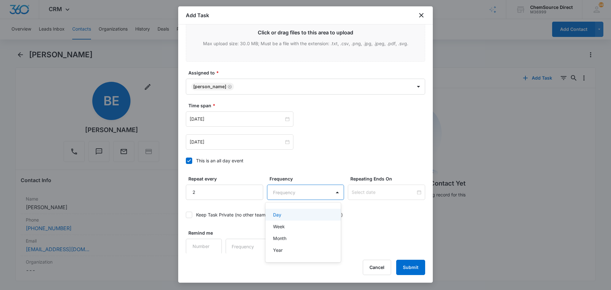
click at [291, 215] on div "Day" at bounding box center [302, 214] width 59 height 7
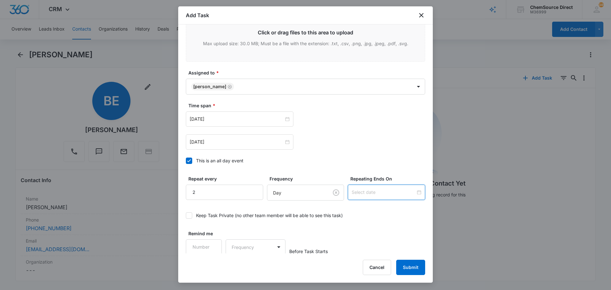
click at [363, 189] on input at bounding box center [384, 192] width 64 height 7
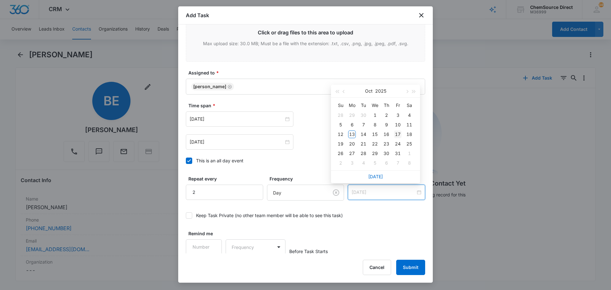
type input "[DATE]"
click at [399, 133] on div "17" at bounding box center [398, 135] width 8 height 8
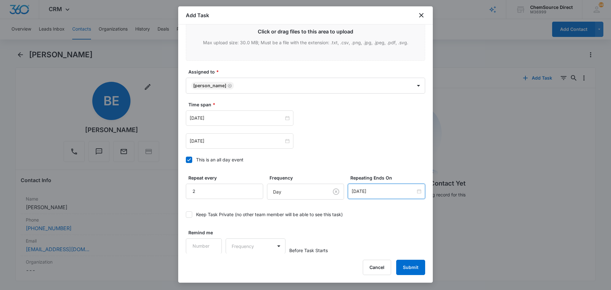
scroll to position [402, 0]
type input "1"
click at [212, 243] on input "1" at bounding box center [204, 245] width 36 height 15
click at [240, 244] on body "CRM Apps Reputation Forms CRM Email Social Payments POS Content Ads Intelligenc…" at bounding box center [305, 145] width 611 height 290
click at [245, 267] on div "Days" at bounding box center [254, 268] width 42 height 7
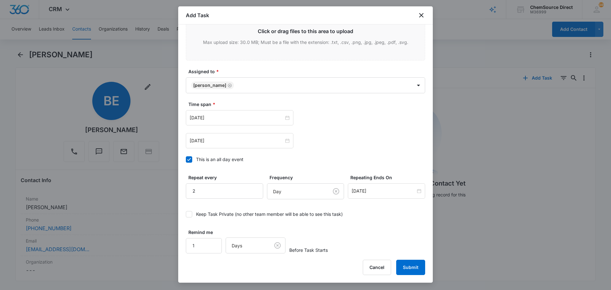
click at [343, 235] on div "Remind me 1 Days Before Task Starts" at bounding box center [305, 241] width 239 height 25
click at [413, 265] on button "Submit" at bounding box center [410, 267] width 29 height 15
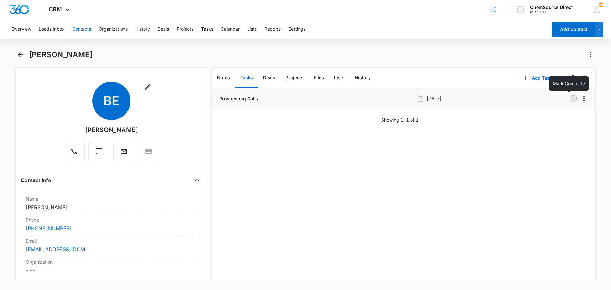
click at [570, 99] on icon "button" at bounding box center [574, 99] width 8 height 8
click at [228, 77] on button "Notes" at bounding box center [223, 78] width 23 height 20
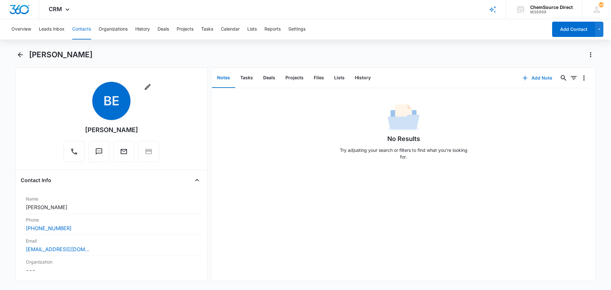
click at [531, 77] on button "Add Note" at bounding box center [537, 77] width 42 height 15
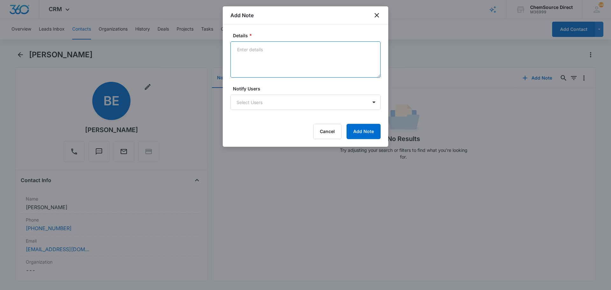
click at [250, 52] on textarea "Details *" at bounding box center [305, 59] width 150 height 36
type textarea "Sent wearables promo email"
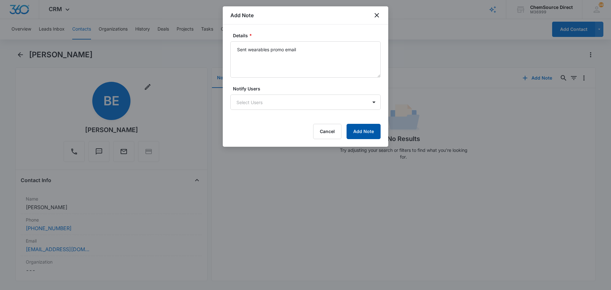
click at [360, 130] on button "Add Note" at bounding box center [364, 131] width 34 height 15
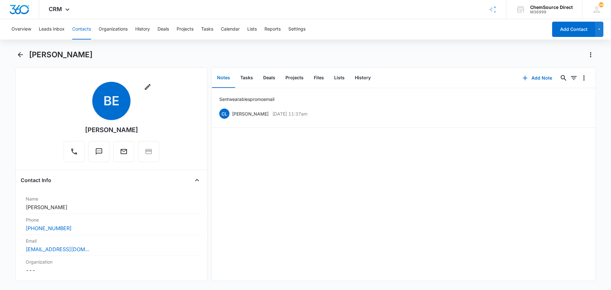
click at [83, 30] on button "Contacts" at bounding box center [81, 29] width 19 height 20
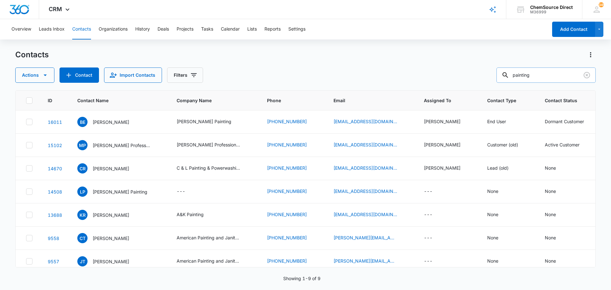
click at [527, 75] on input "painting" at bounding box center [546, 74] width 99 height 15
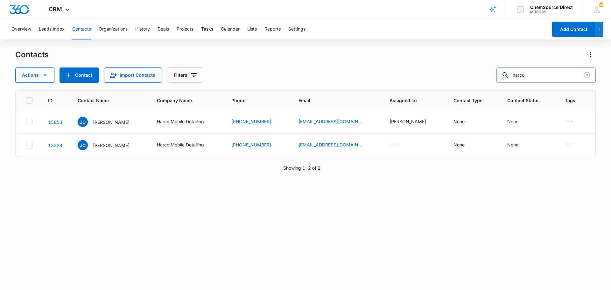
click at [527, 73] on input "harco" at bounding box center [546, 74] width 99 height 15
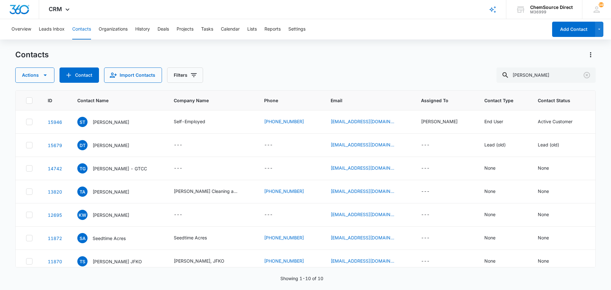
click at [302, 70] on div "Actions Contact Import Contacts Filters [PERSON_NAME]" at bounding box center [305, 74] width 581 height 15
click at [525, 75] on input "[PERSON_NAME]" at bounding box center [546, 74] width 99 height 15
type input "fittings"
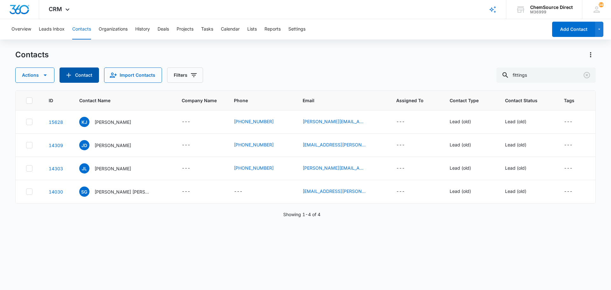
click at [82, 72] on button "Contact" at bounding box center [79, 74] width 39 height 15
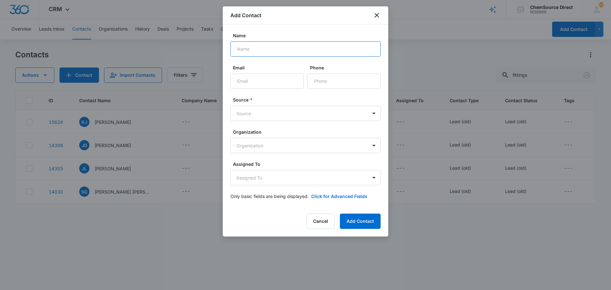
click at [252, 47] on input "Name" at bounding box center [305, 48] width 150 height 15
type input "[PERSON_NAME]"
paste input "[EMAIL_ADDRESS][DOMAIN_NAME]"
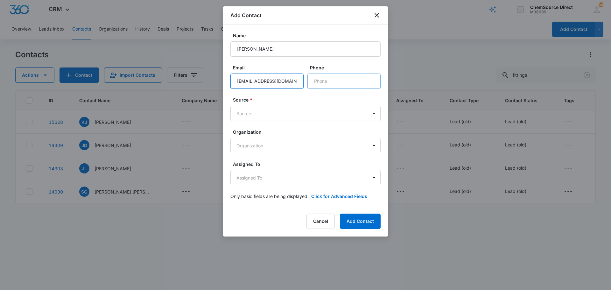
type input "[EMAIL_ADDRESS][DOMAIN_NAME]"
click at [323, 82] on input "Phone" at bounding box center [344, 81] width 73 height 15
paste input "[PHONE_NUMBER]"
type input "[PHONE_NUMBER]"
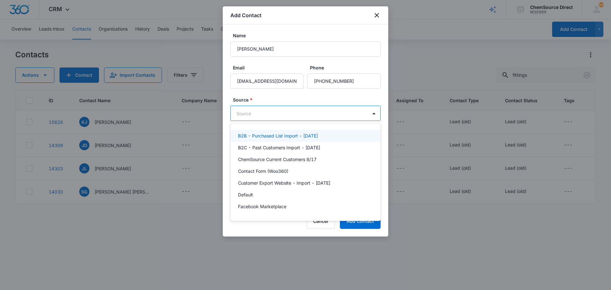
click at [256, 111] on body "CRM Apps Reputation Forms CRM Email Social Payments POS Content Ads Intelligenc…" at bounding box center [305, 145] width 611 height 290
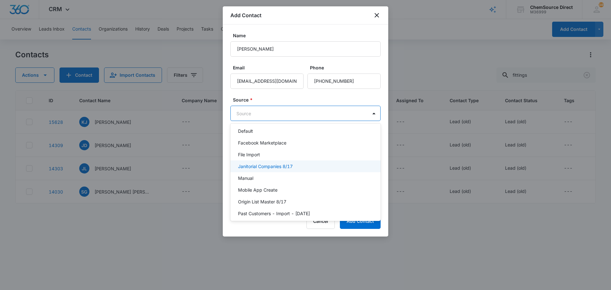
scroll to position [96, 0]
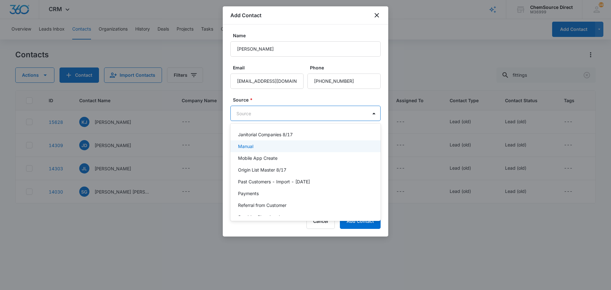
click at [266, 148] on div "Manual" at bounding box center [305, 146] width 134 height 7
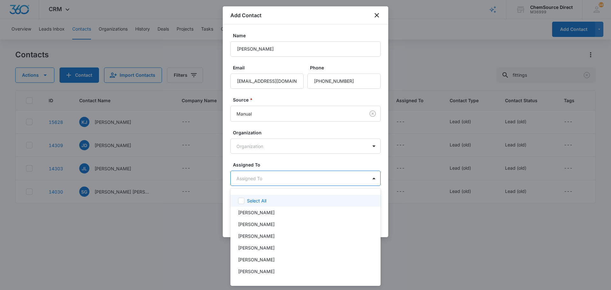
click at [292, 177] on body "CRM Apps Reputation Forms CRM Email Social Payments POS Content Ads Intelligenc…" at bounding box center [305, 145] width 611 height 290
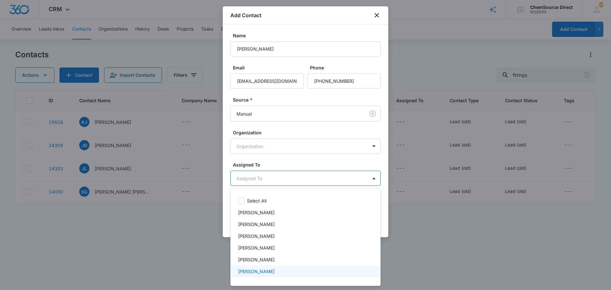
click at [253, 271] on p "[PERSON_NAME]" at bounding box center [256, 271] width 37 height 7
click at [297, 157] on div at bounding box center [305, 145] width 611 height 290
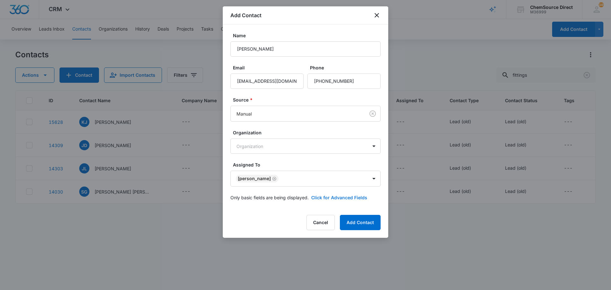
click at [334, 197] on button "Click for Advanced Fields" at bounding box center [339, 197] width 56 height 7
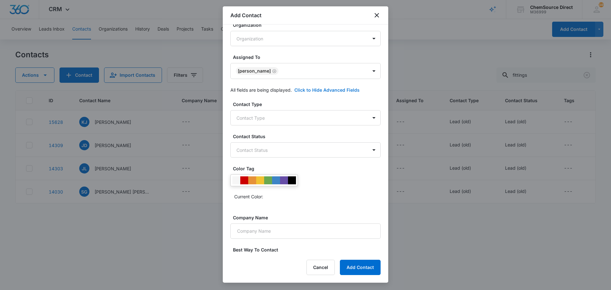
scroll to position [127, 0]
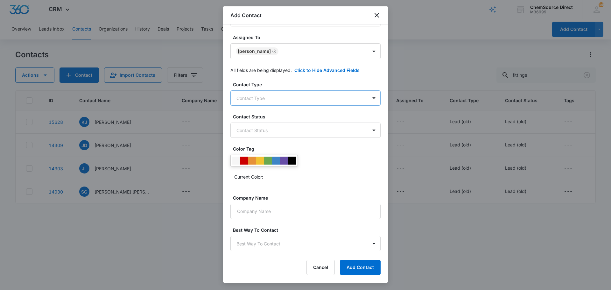
click at [280, 98] on body "CRM Apps Reputation Forms CRM Email Social Payments POS Content Ads Intelligenc…" at bounding box center [305, 145] width 611 height 290
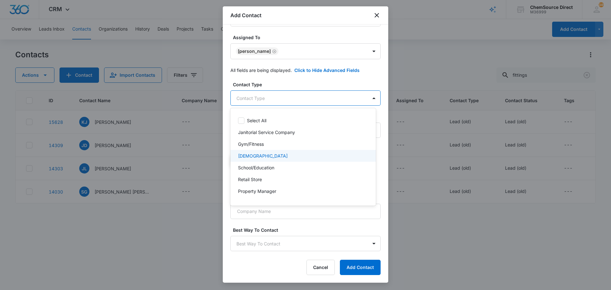
scroll to position [32, 0]
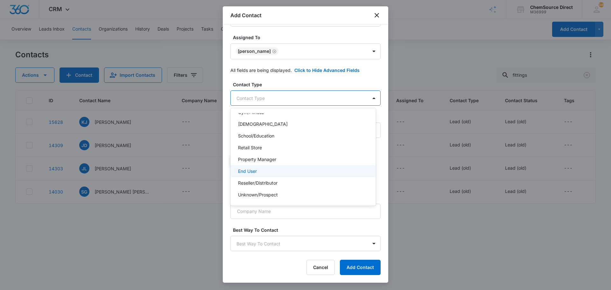
click at [259, 169] on div "End User" at bounding box center [302, 171] width 129 height 7
click at [283, 83] on div at bounding box center [305, 145] width 611 height 290
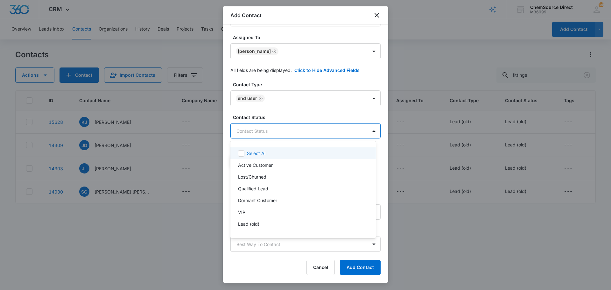
click at [275, 132] on body "CRM Apps Reputation Forms CRM Email Social Payments POS Content Ads Intelligenc…" at bounding box center [305, 145] width 611 height 290
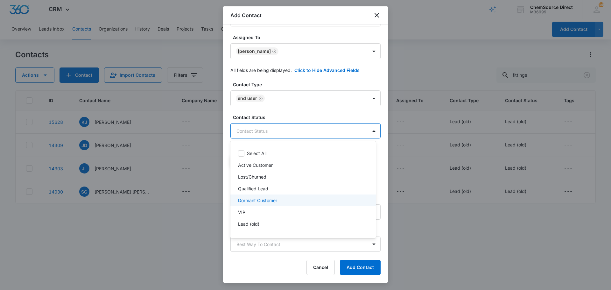
click at [266, 199] on p "Dormant Customer" at bounding box center [257, 200] width 39 height 7
click at [281, 115] on div at bounding box center [305, 145] width 611 height 290
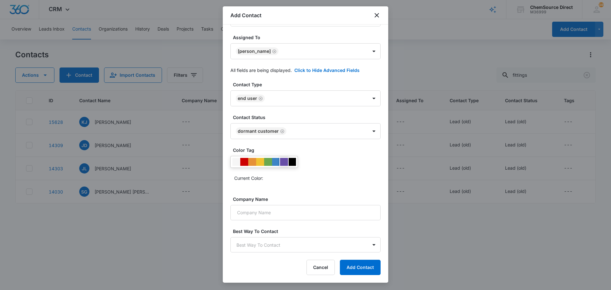
click at [283, 162] on div at bounding box center [284, 162] width 8 height 8
click at [273, 212] on input "Company Name" at bounding box center [305, 212] width 150 height 15
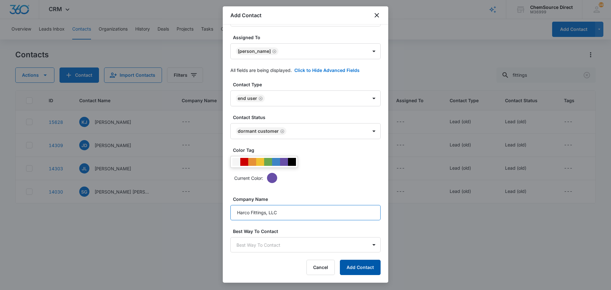
type input "Harco Fittings, LLC"
click at [357, 267] on button "Add Contact" at bounding box center [360, 267] width 41 height 15
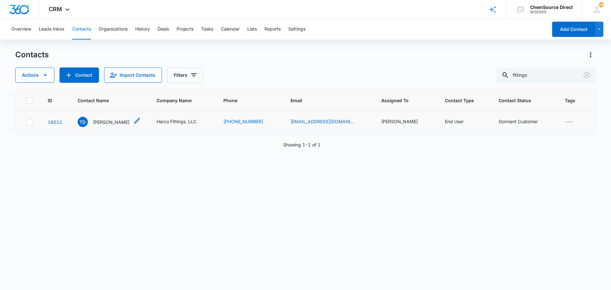
click at [112, 121] on p "[PERSON_NAME]" at bounding box center [111, 122] width 37 height 7
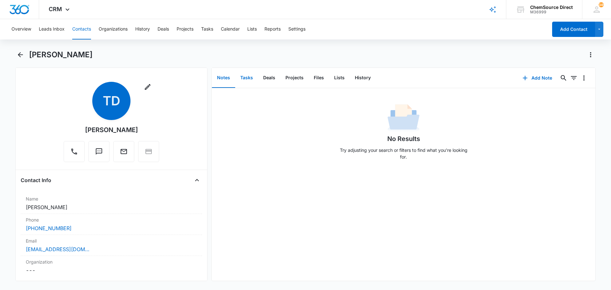
click at [245, 78] on button "Tasks" at bounding box center [246, 78] width 23 height 20
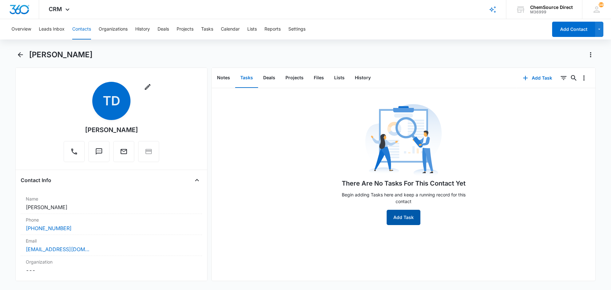
click at [402, 216] on button "Add Task" at bounding box center [404, 217] width 34 height 15
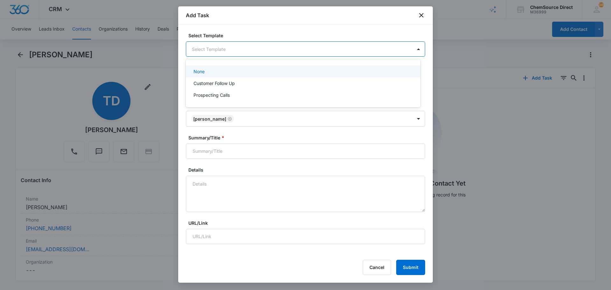
click at [214, 52] on body "CRM Apps Reputation Forms CRM Email Social Payments POS Content Ads Intelligenc…" at bounding box center [305, 145] width 611 height 290
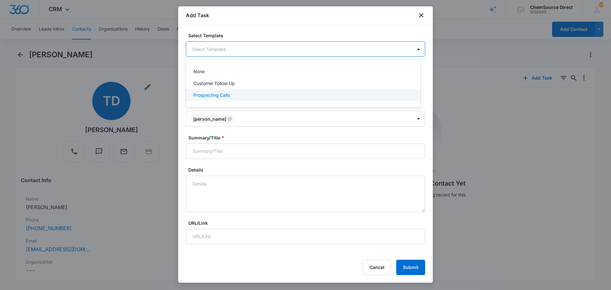
click at [211, 95] on p "Prospecting Calls" at bounding box center [212, 95] width 36 height 7
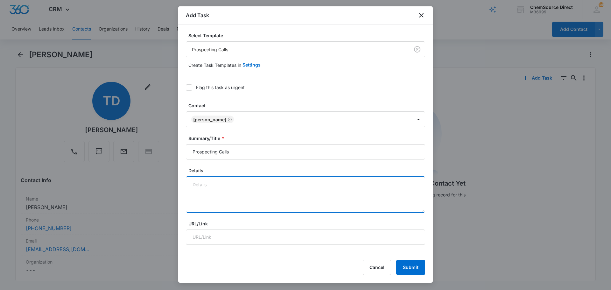
click at [212, 186] on textarea "Details" at bounding box center [305, 194] width 239 height 36
click at [209, 183] on textarea "sent" at bounding box center [305, 194] width 239 height 36
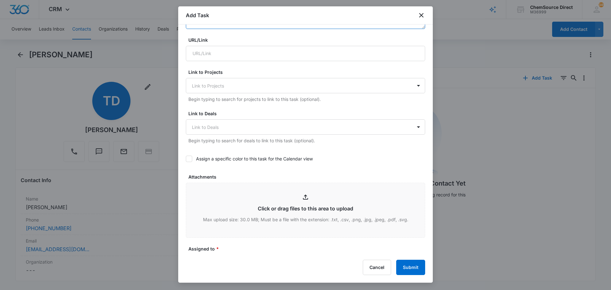
scroll to position [191, 0]
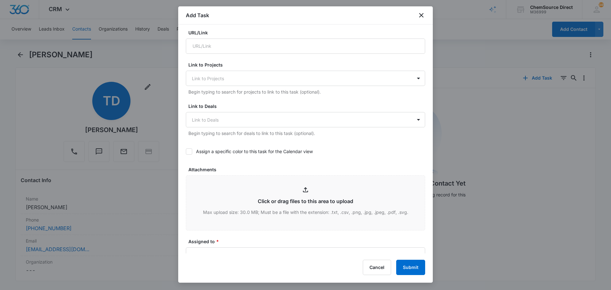
type textarea "sent wearables promo email"
drag, startPoint x: 190, startPoint y: 152, endPoint x: 194, endPoint y: 152, distance: 4.2
click at [190, 152] on icon at bounding box center [189, 152] width 6 height 6
click at [186, 152] on input "Assign a specific color to this task for the Calendar view" at bounding box center [186, 152] width 0 height 0
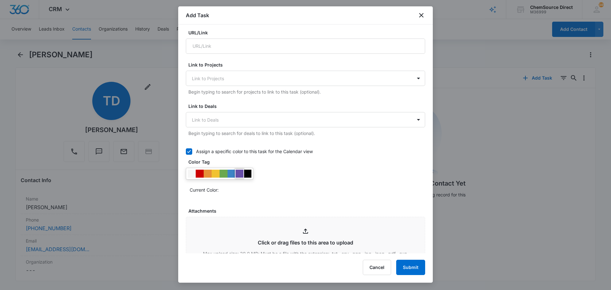
click at [241, 173] on div at bounding box center [240, 174] width 8 height 8
click at [259, 180] on div "Current Color:" at bounding box center [305, 181] width 239 height 27
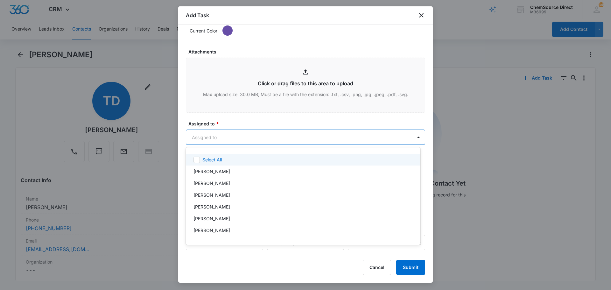
click at [233, 138] on body "CRM Apps Reputation Forms CRM Email Social Payments POS Content Ads Intelligenc…" at bounding box center [305, 145] width 611 height 290
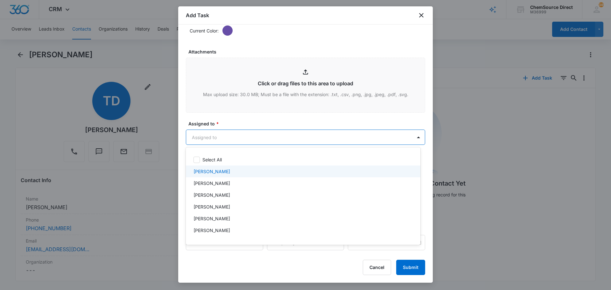
click at [224, 171] on div "[PERSON_NAME]" at bounding box center [303, 171] width 218 height 7
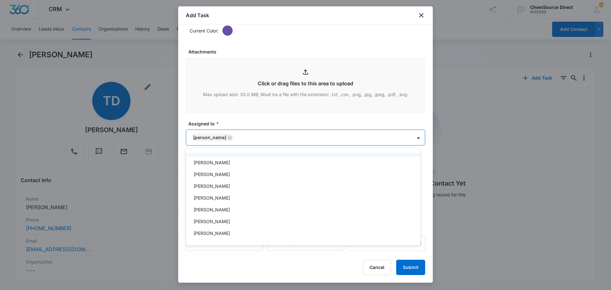
click at [246, 120] on div at bounding box center [305, 145] width 611 height 290
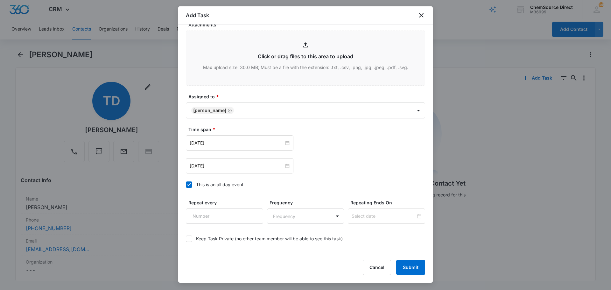
scroll to position [402, 0]
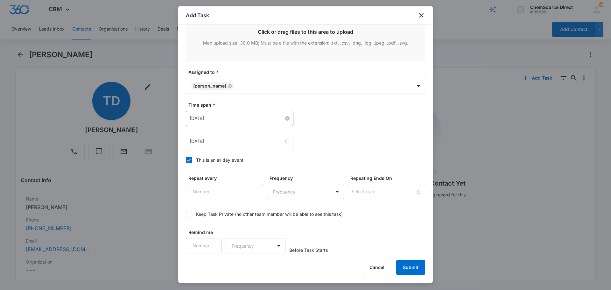
click at [233, 117] on input "[DATE]" at bounding box center [237, 118] width 94 height 7
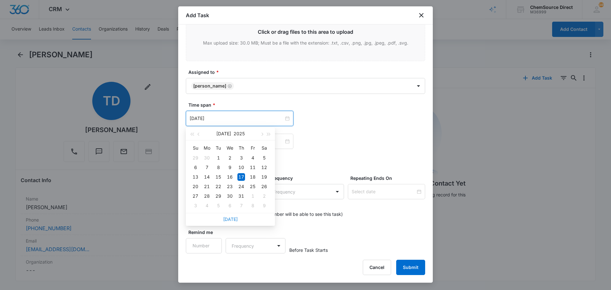
click at [231, 220] on link "[DATE]" at bounding box center [230, 218] width 15 height 5
type input "[DATE]"
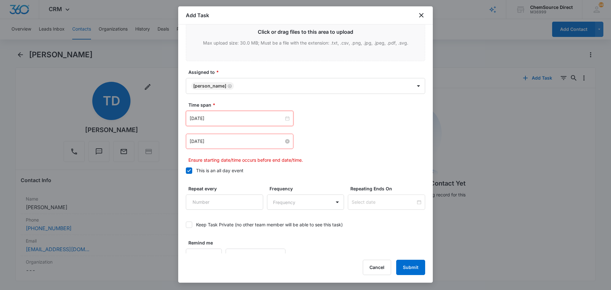
click at [221, 144] on input "[DATE]" at bounding box center [237, 141] width 94 height 7
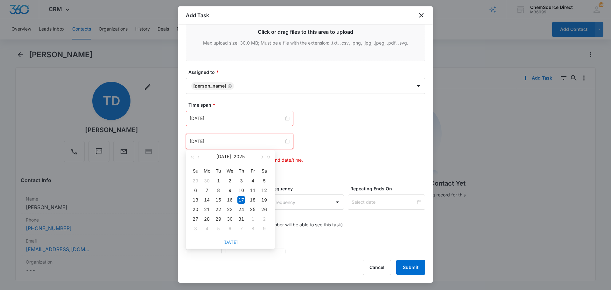
click at [230, 243] on link "[DATE]" at bounding box center [230, 241] width 15 height 5
type input "[DATE]"
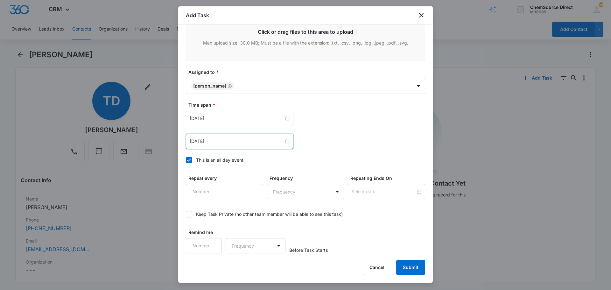
click at [314, 157] on label "This is an all day event" at bounding box center [305, 160] width 239 height 7
click at [186, 160] on input "This is an all day event" at bounding box center [186, 160] width 0 height 0
click at [188, 160] on icon at bounding box center [189, 160] width 6 height 6
click at [186, 160] on input "This is an all day event" at bounding box center [186, 160] width 0 height 0
click at [227, 118] on input "[DATE]" at bounding box center [237, 118] width 94 height 7
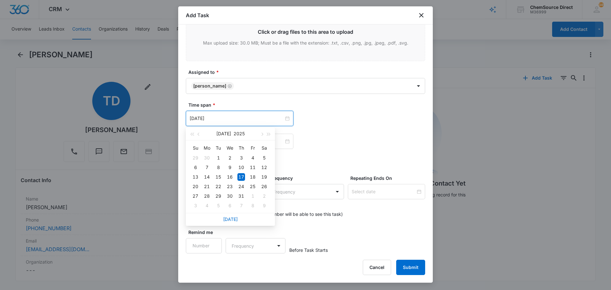
click at [229, 218] on link "[DATE]" at bounding box center [230, 218] width 15 height 5
type input "[DATE]"
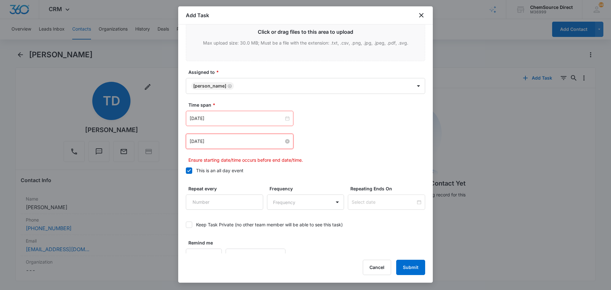
click at [227, 141] on input "[DATE]" at bounding box center [237, 141] width 94 height 7
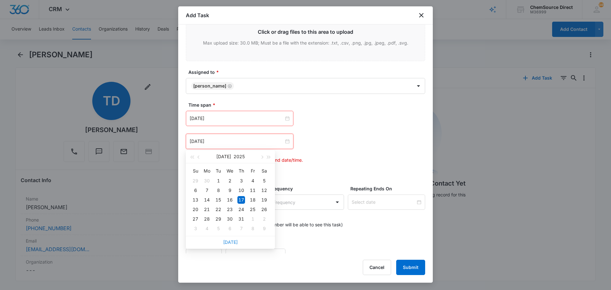
click at [232, 243] on link "[DATE]" at bounding box center [230, 241] width 15 height 5
type input "[DATE]"
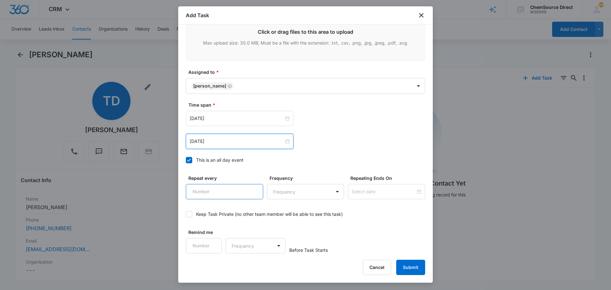
click at [220, 191] on input "Repeat every" at bounding box center [224, 191] width 77 height 15
click at [254, 187] on input "1" at bounding box center [224, 191] width 77 height 15
type input "2"
click at [254, 187] on input "2" at bounding box center [224, 191] width 77 height 15
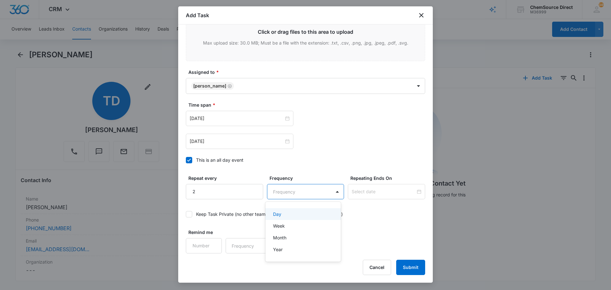
click at [272, 192] on body "CRM Apps Reputation Forms CRM Email Social Payments POS Content Ads Intelligenc…" at bounding box center [305, 145] width 611 height 290
click at [278, 214] on p "Day" at bounding box center [277, 214] width 8 height 7
click at [360, 189] on input at bounding box center [384, 191] width 64 height 7
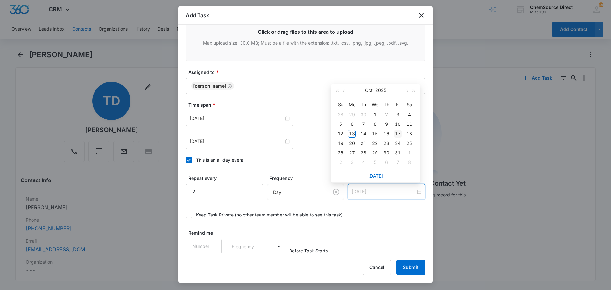
type input "[DATE]"
click at [396, 131] on div "17" at bounding box center [398, 134] width 8 height 8
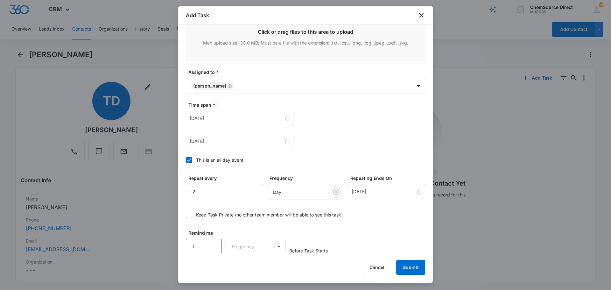
type input "1"
click at [211, 243] on input "1" at bounding box center [204, 246] width 36 height 15
click at [244, 247] on body "CRM Apps Reputation Forms CRM Email Social Payments POS Content Ads Intelligenc…" at bounding box center [305, 145] width 611 height 290
drag, startPoint x: 252, startPoint y: 268, endPoint x: 256, endPoint y: 266, distance: 4.7
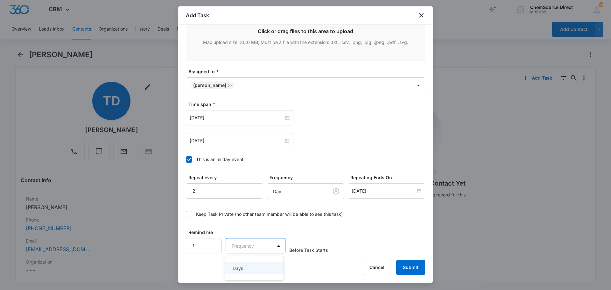
click at [252, 267] on div "Days" at bounding box center [254, 268] width 42 height 7
click at [332, 233] on div "Remind me 1 option Days, selected. Days Before Task Starts" at bounding box center [305, 241] width 239 height 25
click at [410, 263] on button "Submit" at bounding box center [410, 267] width 29 height 15
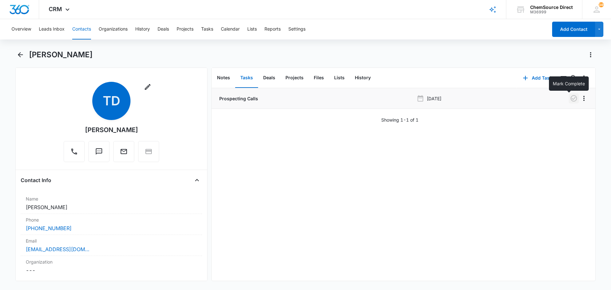
click at [570, 98] on icon "button" at bounding box center [574, 99] width 8 height 8
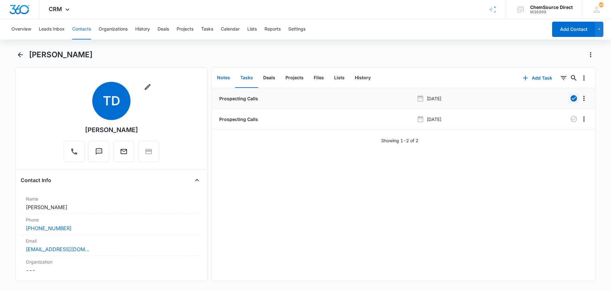
click at [223, 75] on button "Notes" at bounding box center [223, 78] width 23 height 20
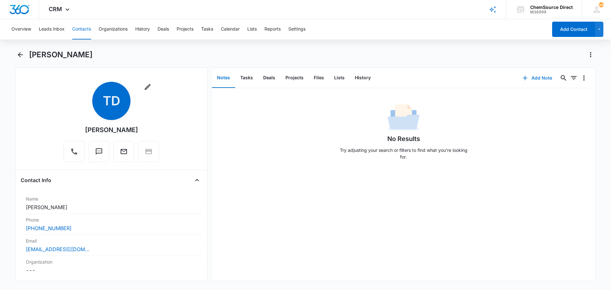
click at [540, 77] on button "Add Note" at bounding box center [537, 77] width 42 height 15
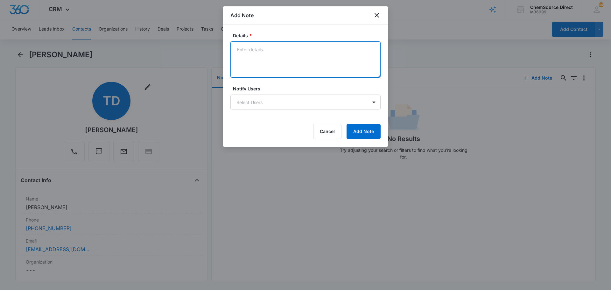
click at [270, 47] on textarea "Details *" at bounding box center [305, 59] width 150 height 36
type textarea "Sent wearables promo email"
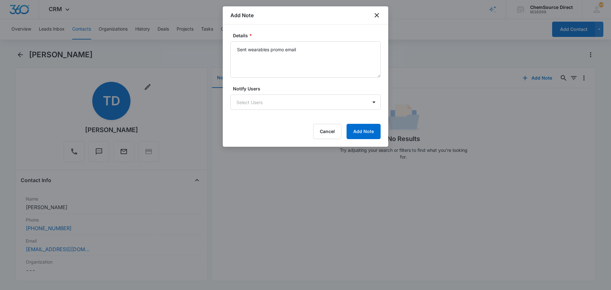
click at [361, 124] on form "Details * Sent wearables promo email Notify Users Select Users Cancel Add Note" at bounding box center [305, 85] width 150 height 107
click at [361, 130] on button "Add Note" at bounding box center [364, 131] width 34 height 15
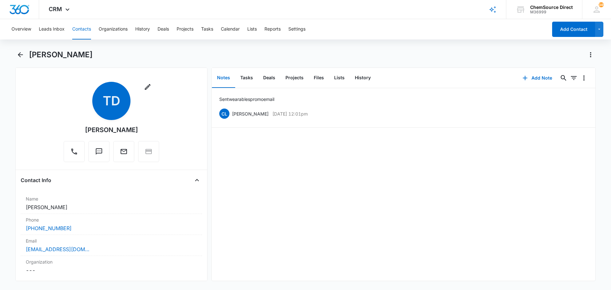
click at [85, 28] on button "Contacts" at bounding box center [81, 29] width 19 height 20
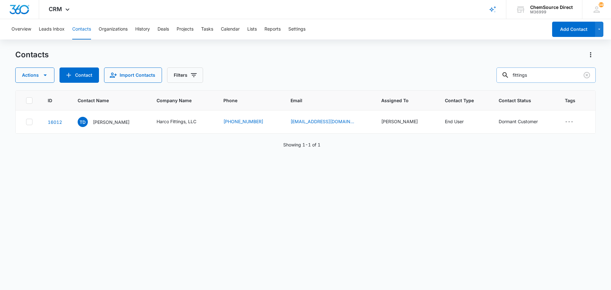
click at [530, 75] on input "fittings" at bounding box center [546, 74] width 99 height 15
type input "[PERSON_NAME]"
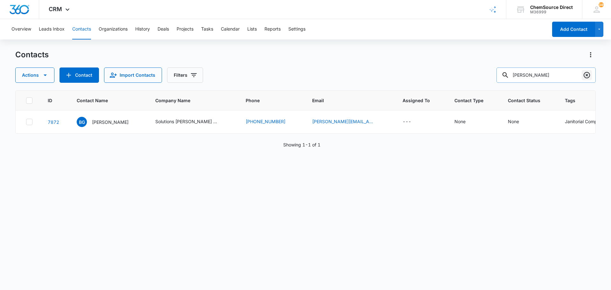
click at [587, 76] on icon "Clear" at bounding box center [587, 75] width 8 height 8
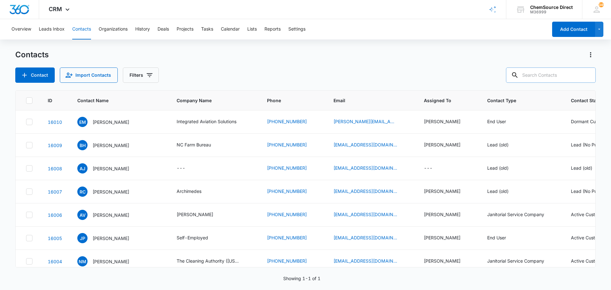
click at [529, 75] on input "text" at bounding box center [551, 74] width 90 height 15
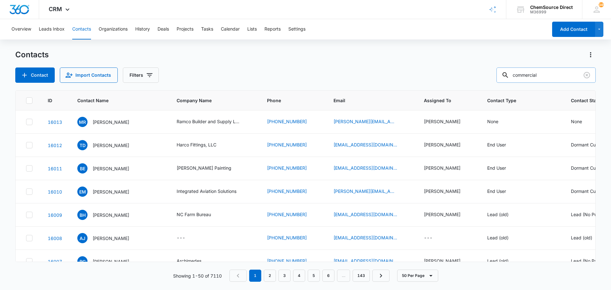
type input "commercial"
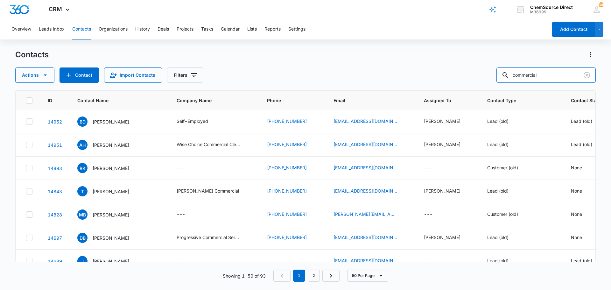
scroll to position [92, 0]
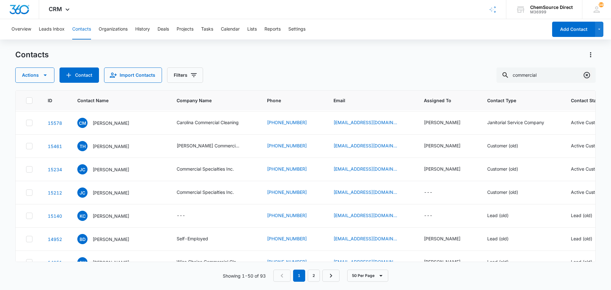
click at [586, 73] on icon "Clear" at bounding box center [587, 75] width 6 height 6
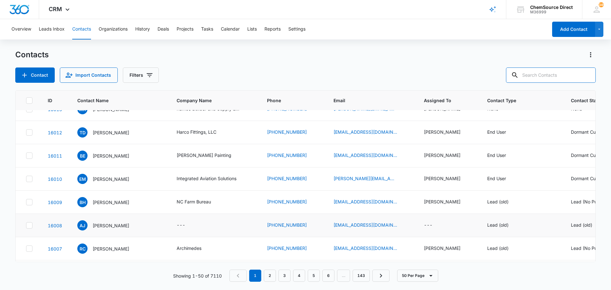
scroll to position [0, 0]
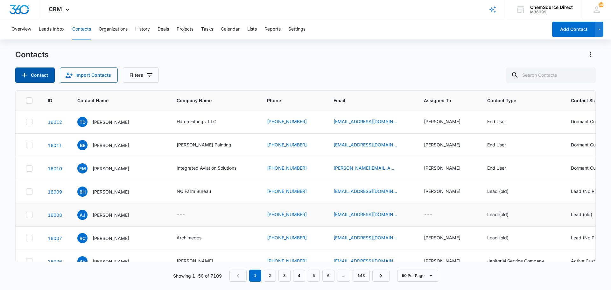
click at [46, 74] on button "Contact" at bounding box center [34, 74] width 39 height 15
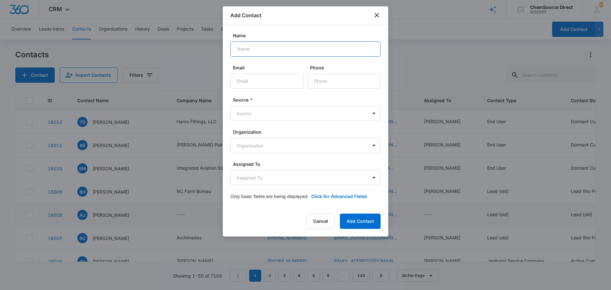
click at [257, 44] on input "Name" at bounding box center [305, 48] width 150 height 15
type input "[PERSON_NAME]"
paste input "[PERSON_NAME][EMAIL_ADDRESS][PERSON_NAME][DOMAIN_NAME]"
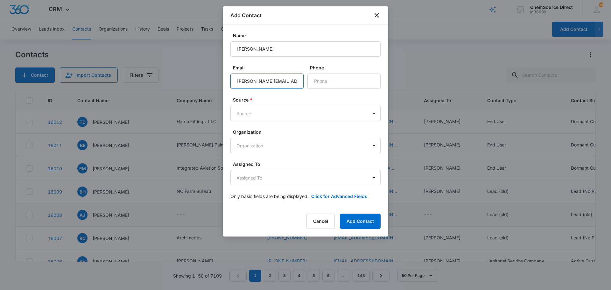
scroll to position [0, 26]
type input "[PERSON_NAME][EMAIL_ADDRESS][PERSON_NAME][DOMAIN_NAME]"
paste input "[PHONE_NUMBER]"
type input "[PHONE_NUMBER]"
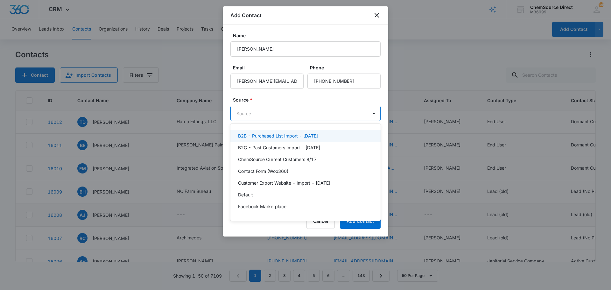
click at [280, 110] on body "CRM Apps Reputation Forms CRM Email Social Payments POS Content Ads Intelligenc…" at bounding box center [305, 145] width 611 height 290
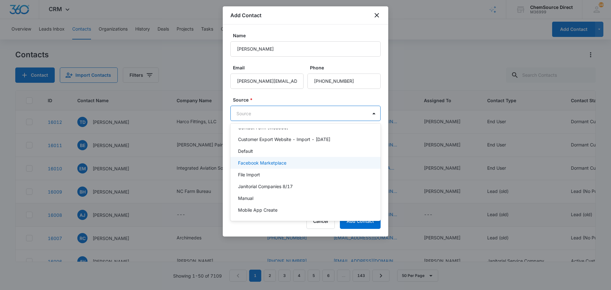
scroll to position [75, 0]
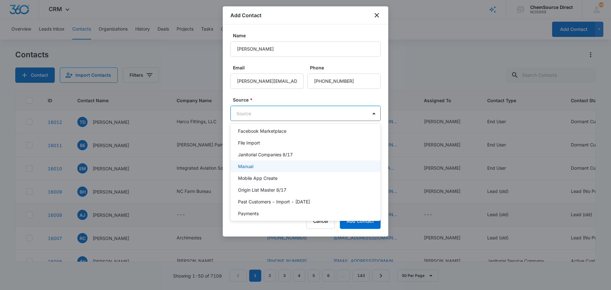
click at [265, 166] on div "Manual" at bounding box center [305, 166] width 134 height 7
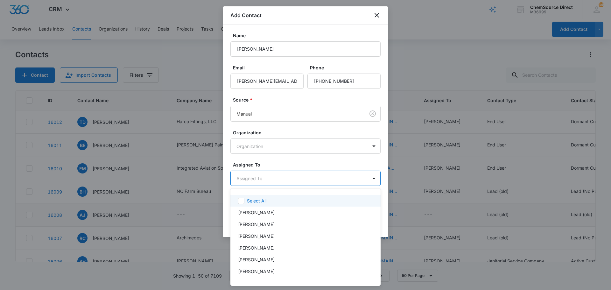
click at [277, 179] on body "CRM Apps Reputation Forms CRM Email Social Payments POS Content Ads Intelligenc…" at bounding box center [305, 145] width 611 height 290
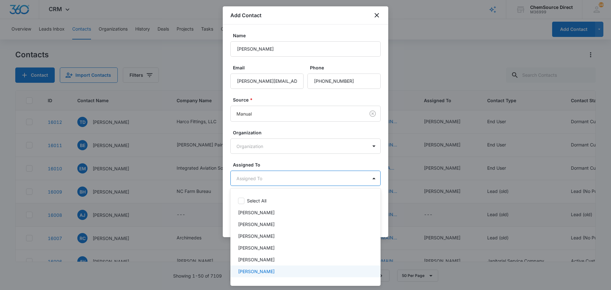
click at [254, 272] on p "[PERSON_NAME]" at bounding box center [256, 271] width 37 height 7
click at [288, 160] on div at bounding box center [305, 145] width 611 height 290
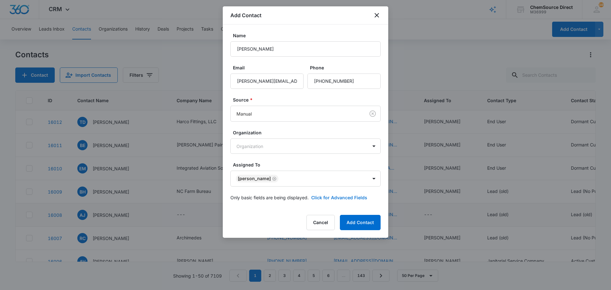
click at [325, 197] on button "Click for Advanced Fields" at bounding box center [339, 197] width 56 height 7
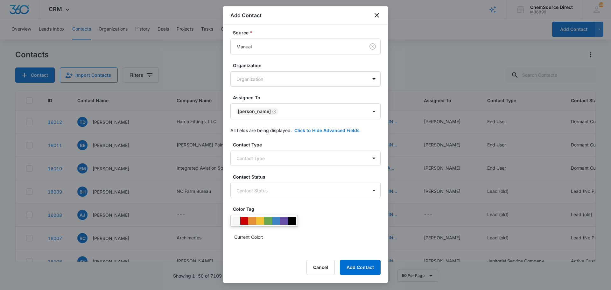
scroll to position [157, 0]
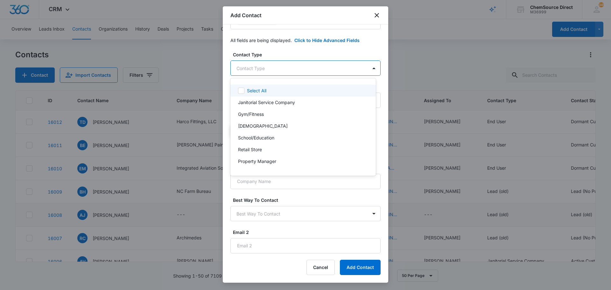
click at [263, 69] on body "CRM Apps Reputation Forms CRM Email Social Payments POS Content Ads Intelligenc…" at bounding box center [305, 145] width 611 height 290
click at [272, 68] on body "CRM Apps Reputation Forms CRM Email Social Payments POS Content Ads Intelligenc…" at bounding box center [305, 145] width 611 height 290
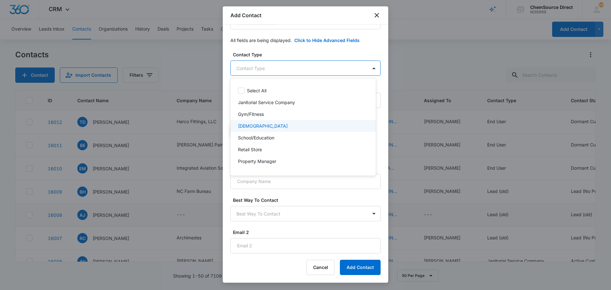
scroll to position [32, 0]
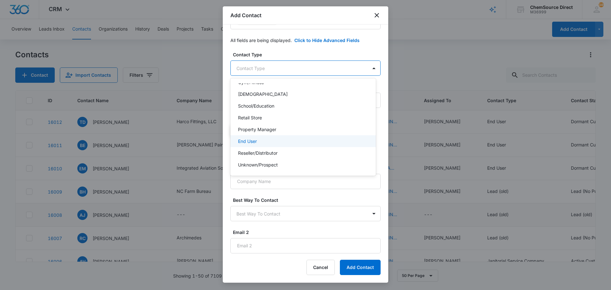
click at [255, 139] on p "End User" at bounding box center [247, 141] width 19 height 7
click at [287, 51] on div at bounding box center [305, 145] width 611 height 290
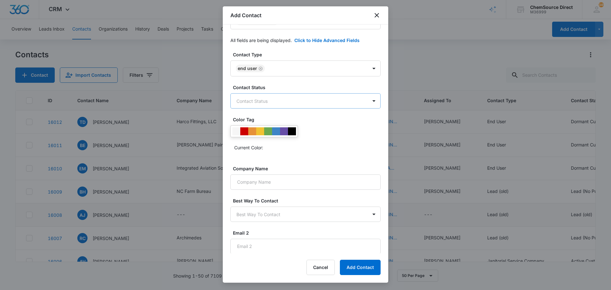
click at [275, 102] on body "CRM Apps Reputation Forms CRM Email Social Payments POS Content Ads Intelligenc…" at bounding box center [305, 145] width 611 height 290
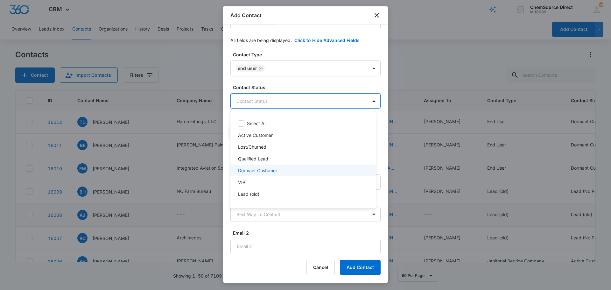
click at [264, 170] on p "Dormant Customer" at bounding box center [257, 170] width 39 height 7
click at [295, 84] on div at bounding box center [305, 145] width 611 height 290
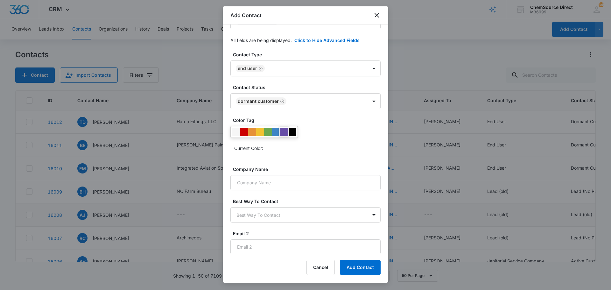
click at [285, 131] on div at bounding box center [284, 132] width 8 height 8
click at [311, 154] on div "Color Tag Current Color:" at bounding box center [305, 137] width 150 height 41
click at [282, 186] on input "Company Name" at bounding box center [305, 182] width 150 height 15
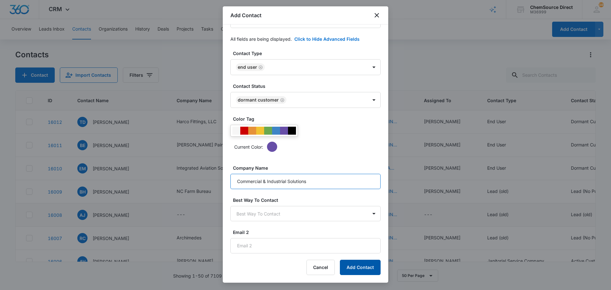
type input "Commercial & Industrial Solutions"
click at [357, 266] on button "Add Contact" at bounding box center [360, 267] width 41 height 15
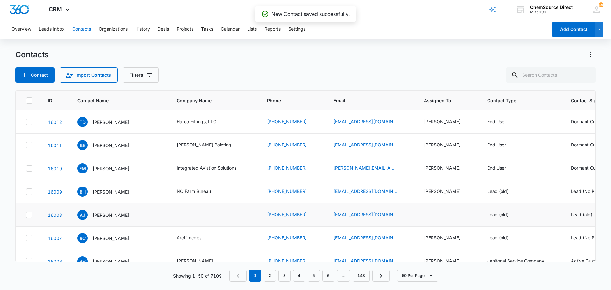
click at [257, 61] on div "Contacts Contact Import Contacts Filters" at bounding box center [305, 66] width 581 height 33
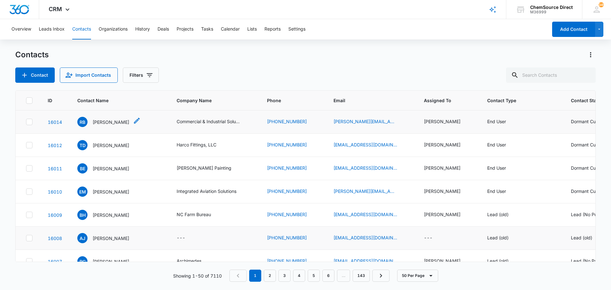
click at [111, 121] on p "[PERSON_NAME]" at bounding box center [111, 122] width 37 height 7
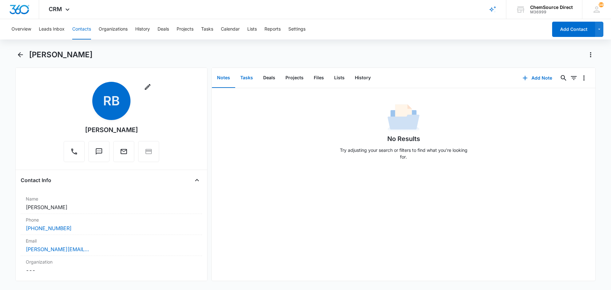
click at [245, 77] on button "Tasks" at bounding box center [246, 78] width 23 height 20
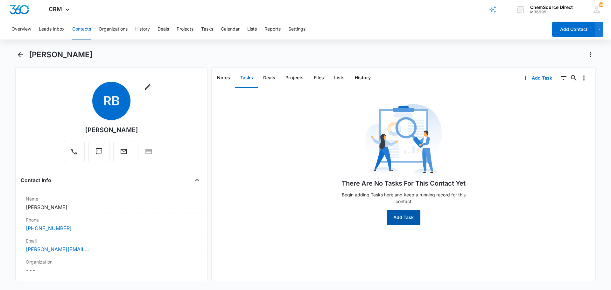
click at [402, 217] on button "Add Task" at bounding box center [404, 217] width 34 height 15
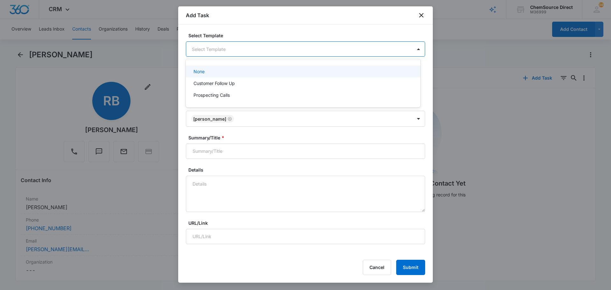
click at [206, 53] on body "CRM Apps Reputation Forms CRM Email Social Payments POS Content Ads Intelligenc…" at bounding box center [305, 145] width 611 height 290
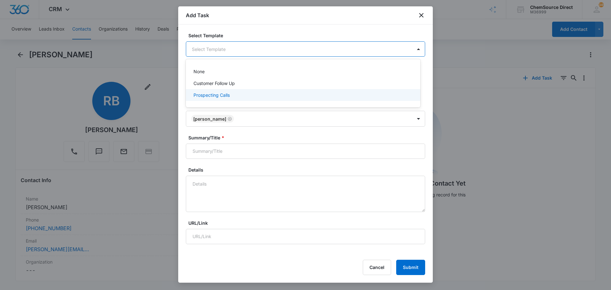
click at [203, 92] on p "Prospecting Calls" at bounding box center [212, 95] width 36 height 7
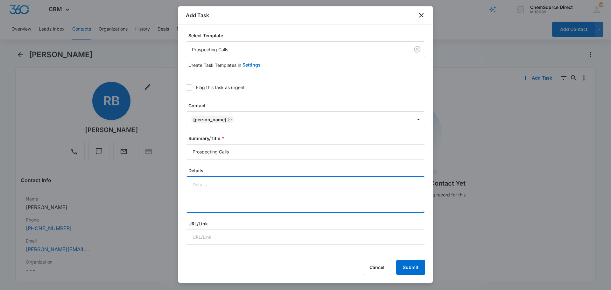
click at [204, 186] on textarea "Details" at bounding box center [305, 194] width 239 height 36
click at [208, 183] on textarea "Details" at bounding box center [305, 194] width 239 height 36
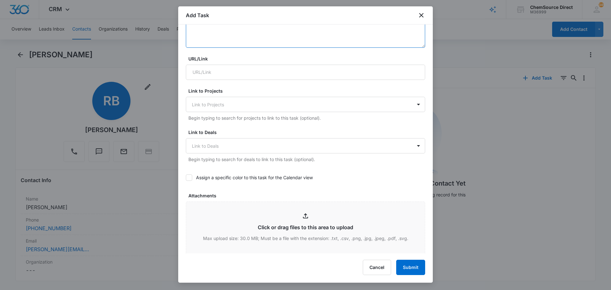
scroll to position [223, 0]
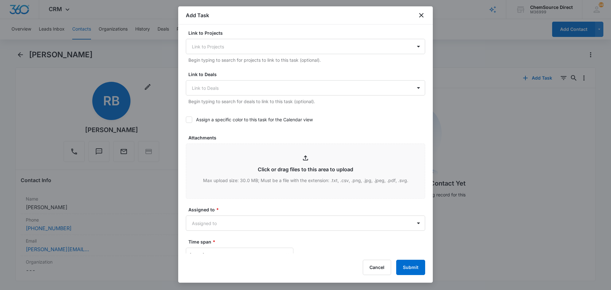
type textarea "sent wearables promo email"
click at [188, 119] on icon at bounding box center [189, 120] width 6 height 6
click at [186, 120] on input "Assign a specific color to this task for the Calendar view" at bounding box center [186, 120] width 0 height 0
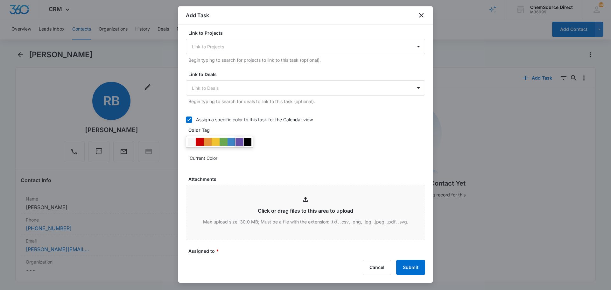
click at [239, 141] on div at bounding box center [240, 142] width 8 height 8
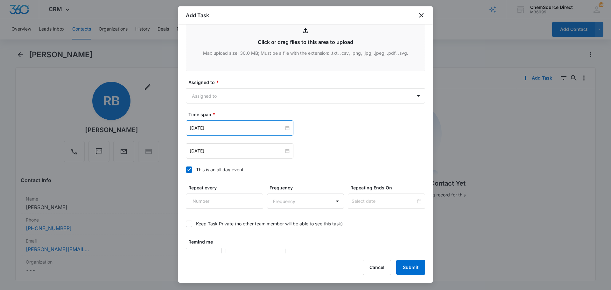
scroll to position [401, 0]
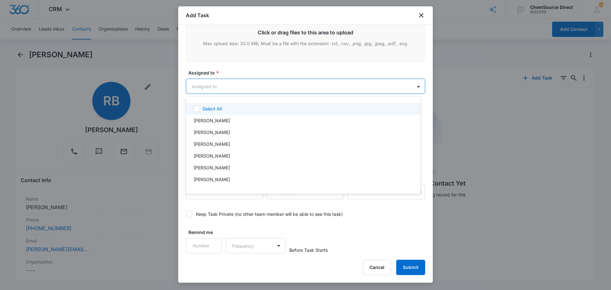
click at [242, 82] on body "CRM Apps Reputation Forms CRM Email Social Payments POS Content Ads Intelligenc…" at bounding box center [305, 145] width 611 height 290
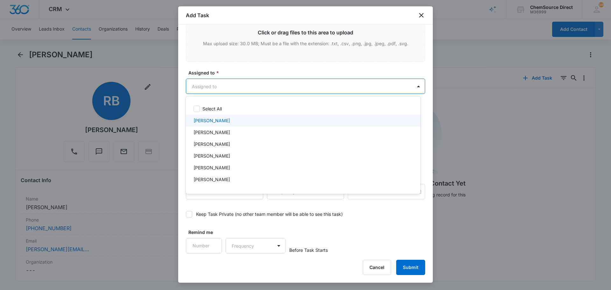
click at [235, 118] on div "[PERSON_NAME]" at bounding box center [303, 120] width 218 height 7
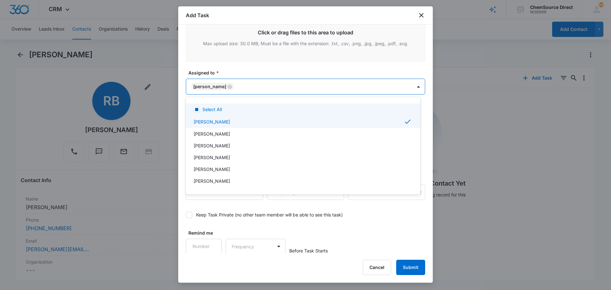
click at [237, 70] on div at bounding box center [305, 145] width 611 height 290
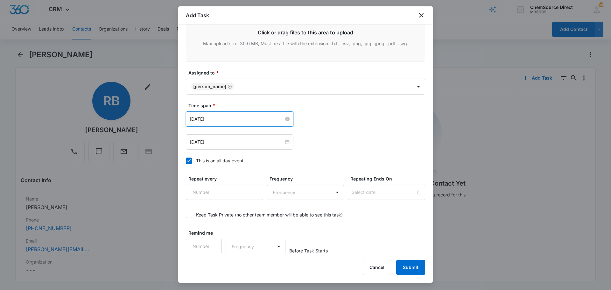
click at [234, 120] on input "[DATE]" at bounding box center [237, 119] width 94 height 7
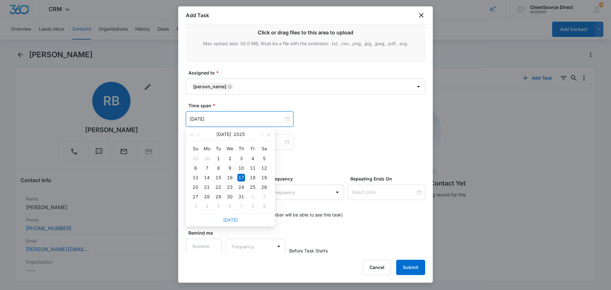
click at [236, 222] on link "[DATE]" at bounding box center [230, 219] width 15 height 5
type input "[DATE]"
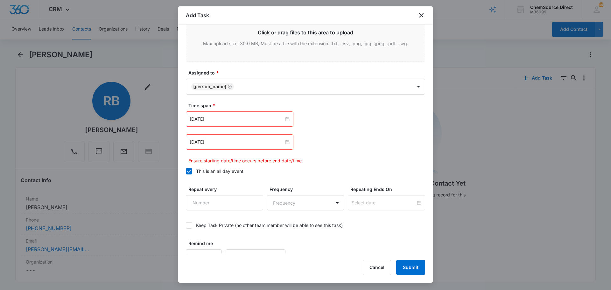
click at [229, 136] on div "[DATE]" at bounding box center [240, 141] width 108 height 15
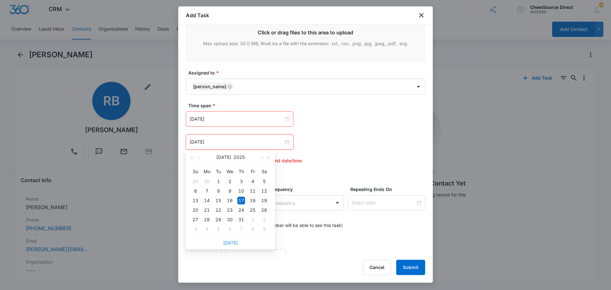
click at [232, 244] on link "[DATE]" at bounding box center [230, 242] width 15 height 5
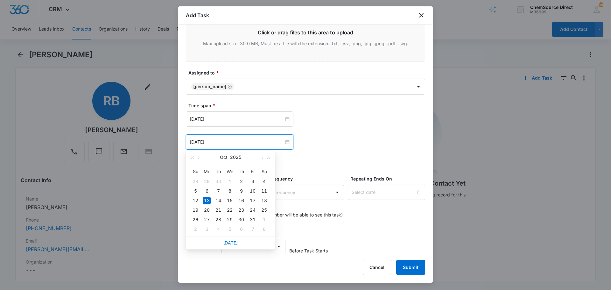
type input "[DATE]"
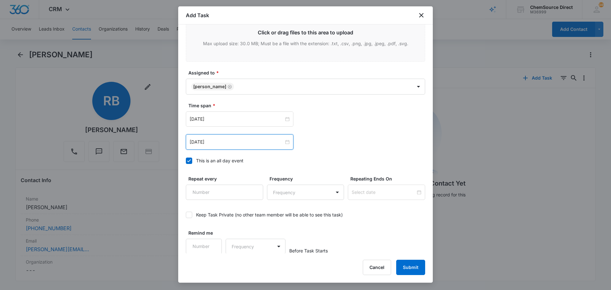
scroll to position [402, 0]
click at [252, 188] on input "1" at bounding box center [224, 191] width 77 height 15
type input "2"
click at [252, 188] on input "2" at bounding box center [224, 191] width 77 height 15
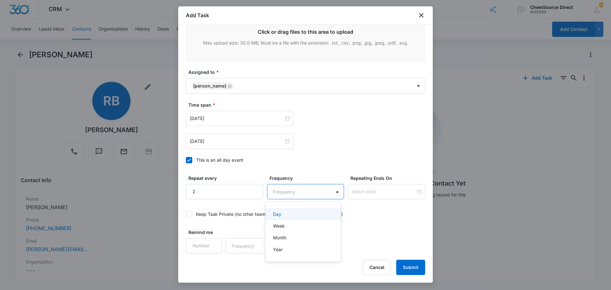
click at [273, 193] on body "CRM Apps Reputation Forms CRM Email Social Payments POS Content Ads Intelligenc…" at bounding box center [305, 145] width 611 height 290
click at [282, 214] on div "Day" at bounding box center [302, 214] width 59 height 7
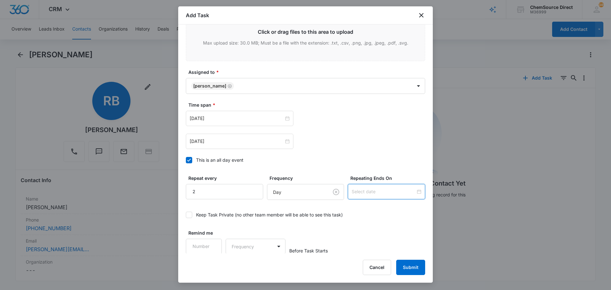
click at [372, 191] on input at bounding box center [384, 191] width 64 height 7
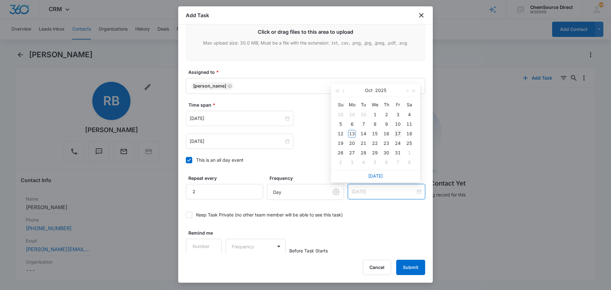
type input "[DATE]"
click at [396, 134] on div "17" at bounding box center [398, 134] width 8 height 8
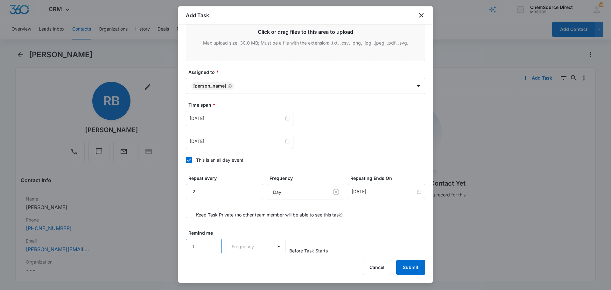
scroll to position [402, 0]
type input "1"
click at [211, 243] on input "1" at bounding box center [204, 245] width 36 height 15
click at [241, 245] on body "CRM Apps Reputation Forms CRM Email Social Payments POS Content Ads Intelligenc…" at bounding box center [305, 145] width 611 height 290
click at [252, 270] on div "Days" at bounding box center [254, 268] width 42 height 7
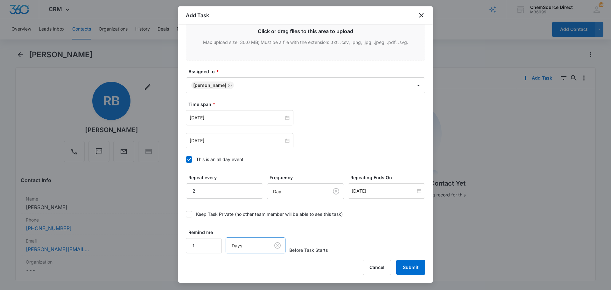
click at [399, 216] on label "Keep Task Private (no other team member will be able to see this task)" at bounding box center [305, 214] width 239 height 7
click at [186, 214] on input "Keep Task Private (no other team member will be able to see this task)" at bounding box center [186, 214] width 0 height 0
click at [413, 267] on button "Submit" at bounding box center [410, 267] width 29 height 15
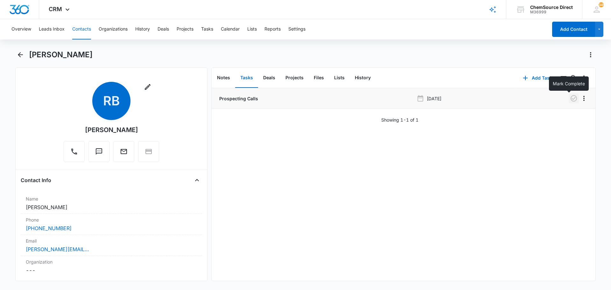
click at [570, 98] on icon "button" at bounding box center [574, 99] width 8 height 8
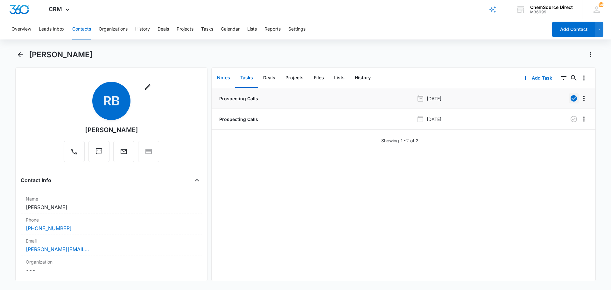
click at [223, 77] on button "Notes" at bounding box center [223, 78] width 23 height 20
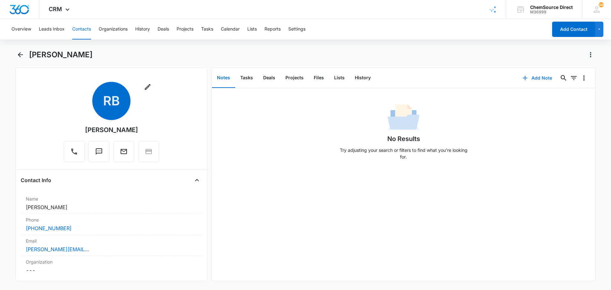
click at [531, 78] on button "Add Note" at bounding box center [537, 77] width 42 height 15
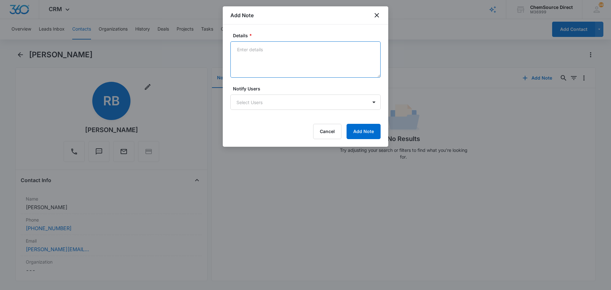
click at [239, 52] on textarea "Details *" at bounding box center [305, 59] width 150 height 36
type textarea "Sent wearables promo email"
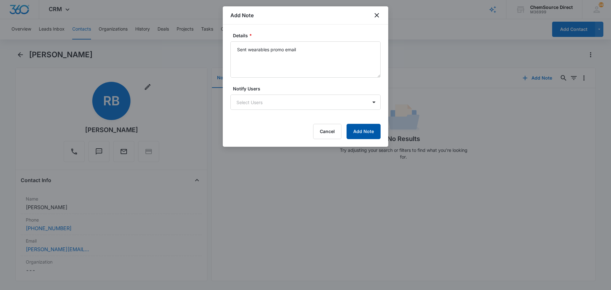
click at [366, 135] on button "Add Note" at bounding box center [364, 131] width 34 height 15
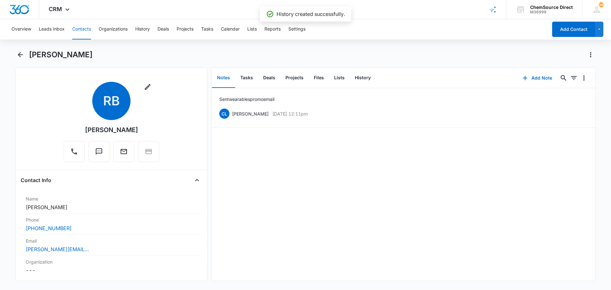
click at [80, 27] on button "Contacts" at bounding box center [81, 29] width 19 height 20
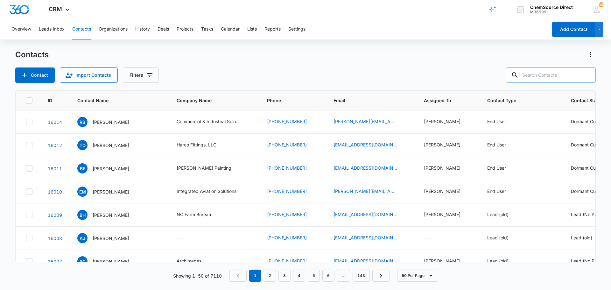
click at [539, 76] on input "text" at bounding box center [551, 74] width 90 height 15
type input "bay leaf"
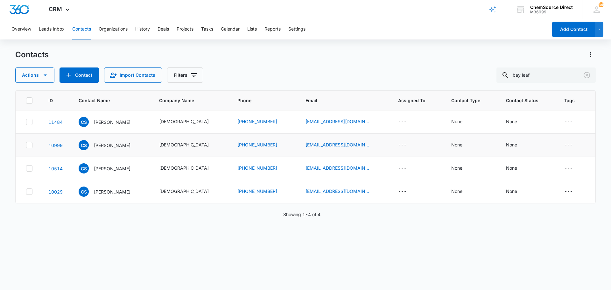
click at [29, 145] on icon at bounding box center [29, 145] width 4 height 3
click at [26, 145] on input "checkbox" at bounding box center [26, 145] width 0 height 0
click at [30, 167] on icon at bounding box center [29, 169] width 6 height 6
click at [26, 168] on input "checkbox" at bounding box center [26, 168] width 0 height 0
checkbox input "true"
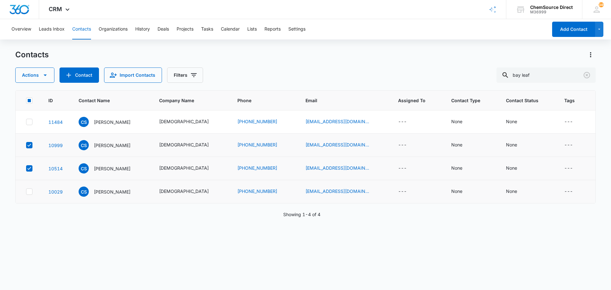
click at [30, 193] on icon at bounding box center [29, 192] width 6 height 6
click at [26, 192] on input "checkbox" at bounding box center [26, 192] width 0 height 0
click at [46, 75] on icon "button" at bounding box center [45, 75] width 3 height 2
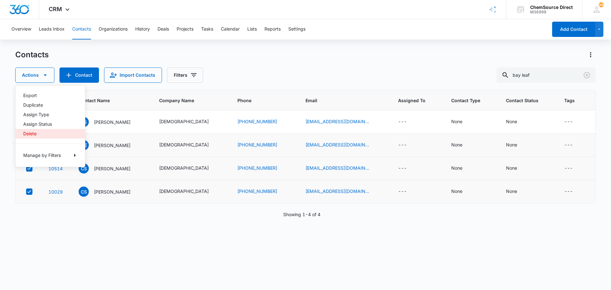
click at [34, 133] on div "Delete" at bounding box center [46, 133] width 46 height 4
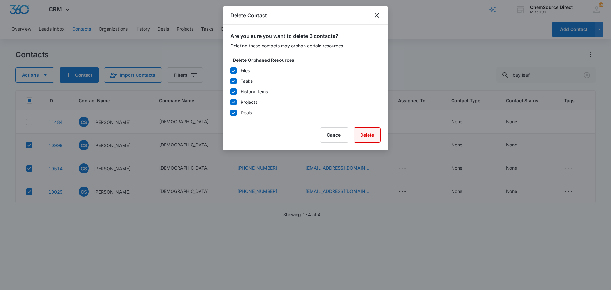
click at [364, 133] on button "Delete" at bounding box center [367, 134] width 27 height 15
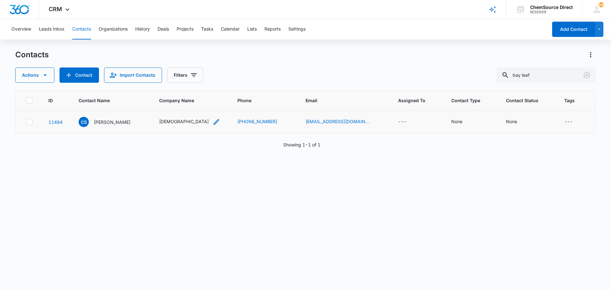
click at [187, 121] on div "[DEMOGRAPHIC_DATA]" at bounding box center [184, 121] width 50 height 7
click at [251, 191] on div "ID Contact Name Company Name Phone Email Assigned To Contact Type Contact Statu…" at bounding box center [305, 185] width 581 height 191
click at [114, 122] on p "[PERSON_NAME]" at bounding box center [112, 122] width 37 height 7
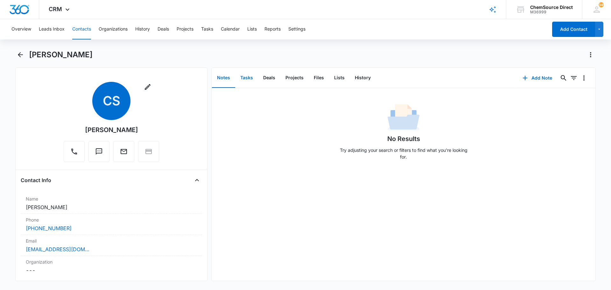
click at [245, 77] on button "Tasks" at bounding box center [246, 78] width 23 height 20
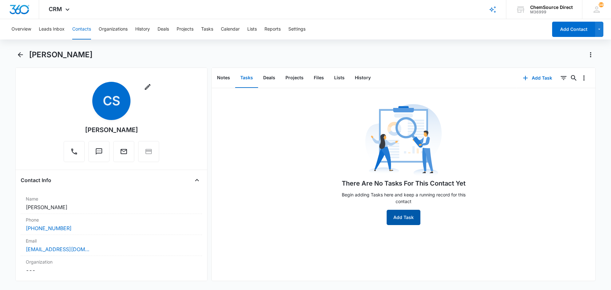
click at [401, 217] on button "Add Task" at bounding box center [404, 217] width 34 height 15
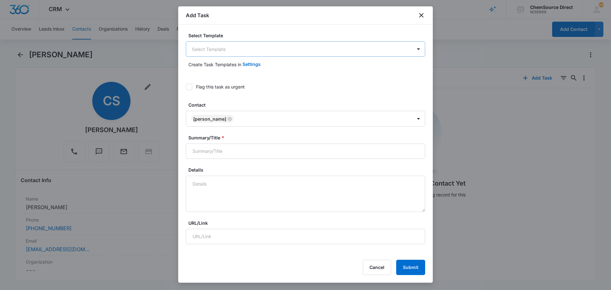
click at [237, 50] on body "CRM Apps Reputation Forms CRM Email Social Payments POS Content Ads Intelligenc…" at bounding box center [305, 145] width 611 height 290
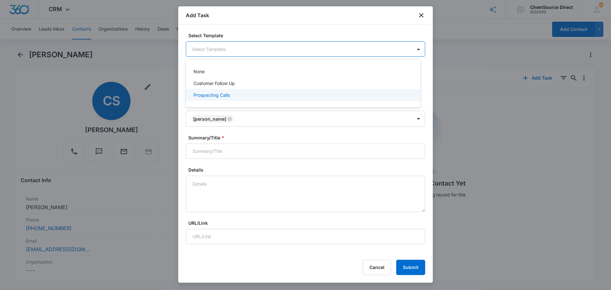
click at [217, 94] on p "Prospecting Calls" at bounding box center [212, 95] width 36 height 7
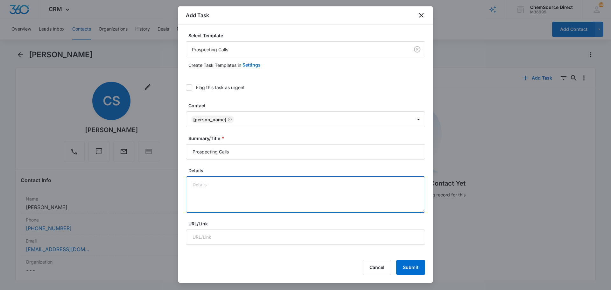
click at [213, 178] on textarea "Details" at bounding box center [305, 194] width 239 height 36
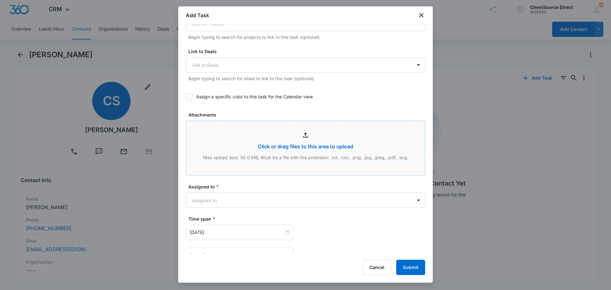
scroll to position [255, 0]
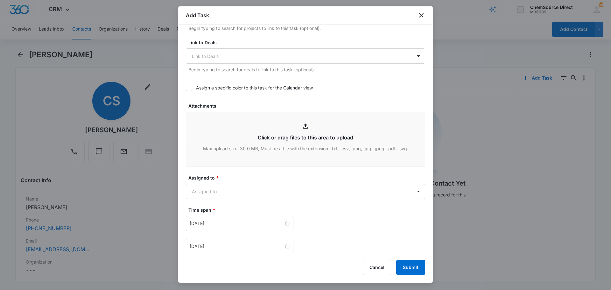
type textarea "Sent supplies promo email"
click at [188, 87] on icon at bounding box center [189, 88] width 6 height 6
click at [186, 88] on input "Assign a specific color to this task for the Calendar view" at bounding box center [186, 88] width 0 height 0
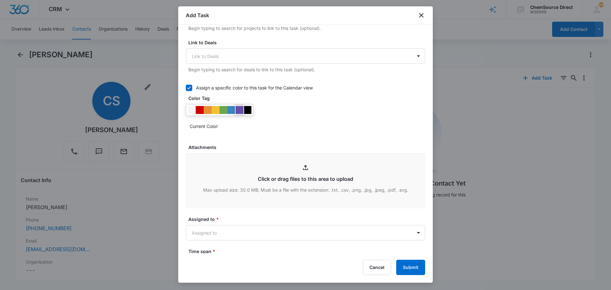
click at [238, 109] on div at bounding box center [240, 110] width 8 height 8
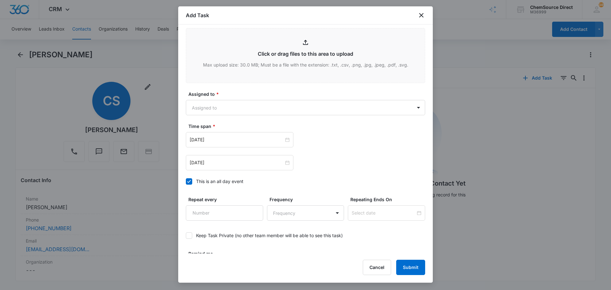
scroll to position [382, 0]
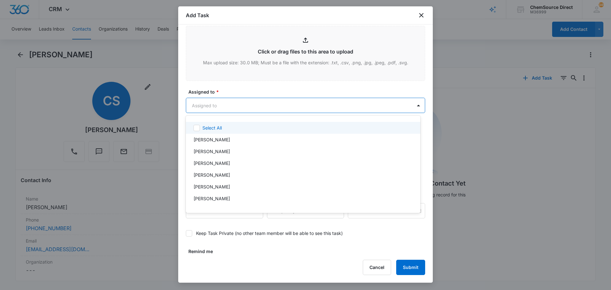
click at [241, 100] on body "CRM Apps Reputation Forms CRM Email Social Payments POS Content Ads Intelligenc…" at bounding box center [305, 145] width 611 height 290
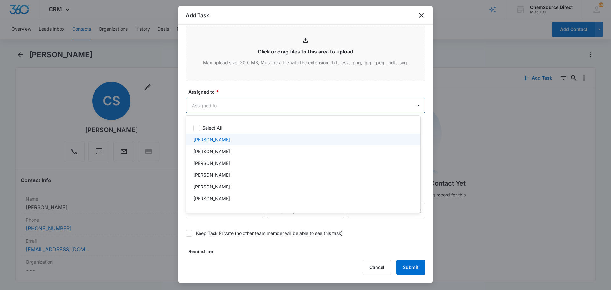
click at [228, 137] on div "[PERSON_NAME]" at bounding box center [303, 139] width 218 height 7
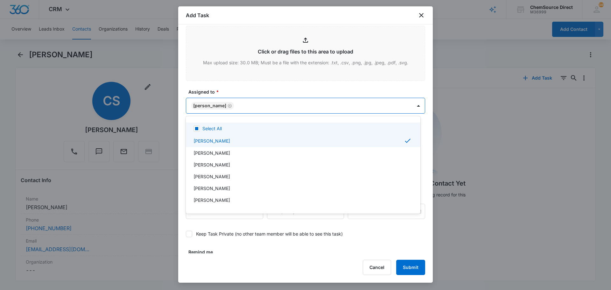
click at [241, 89] on div at bounding box center [305, 145] width 611 height 290
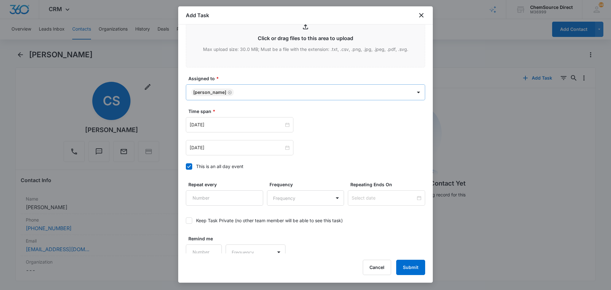
scroll to position [402, 0]
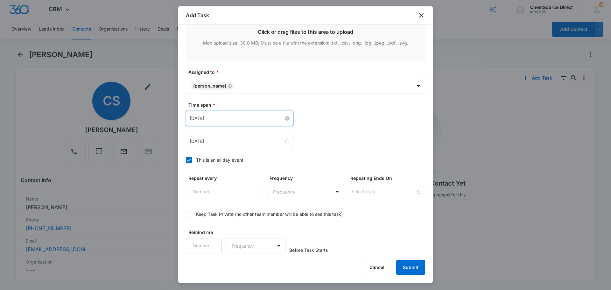
click at [233, 120] on input "[DATE]" at bounding box center [237, 118] width 94 height 7
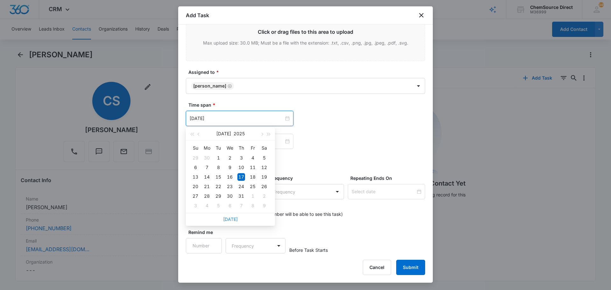
click at [230, 218] on link "[DATE]" at bounding box center [230, 218] width 15 height 5
type input "[DATE]"
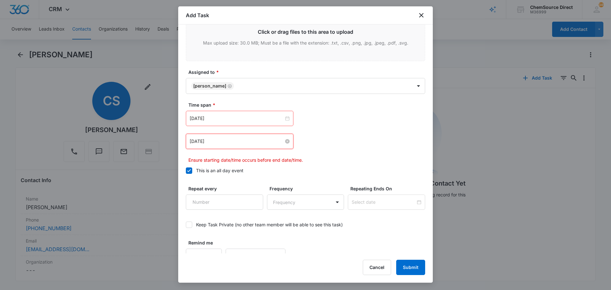
click at [226, 142] on input "[DATE]" at bounding box center [237, 141] width 94 height 7
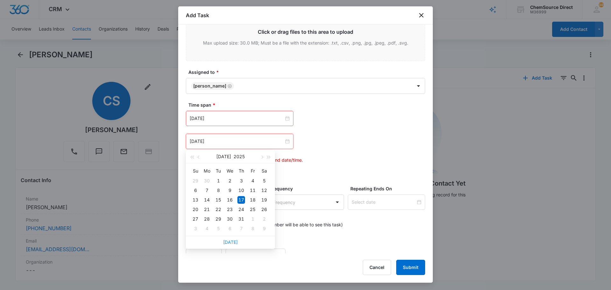
click at [232, 241] on link "[DATE]" at bounding box center [230, 241] width 15 height 5
type input "[DATE]"
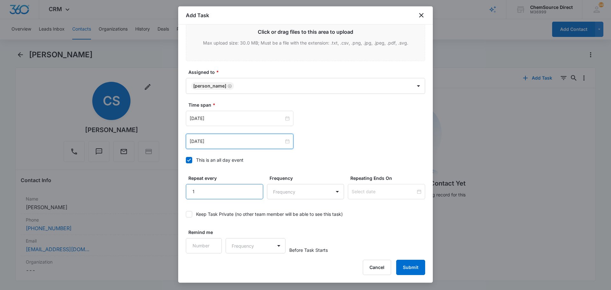
click at [255, 188] on input "1" at bounding box center [224, 191] width 77 height 15
click at [275, 192] on body "CRM Apps Reputation Forms CRM Email Social Payments POS Content Ads Intelligenc…" at bounding box center [305, 145] width 611 height 290
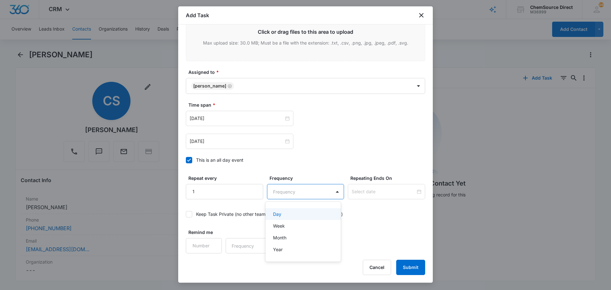
click at [235, 194] on div at bounding box center [305, 145] width 611 height 290
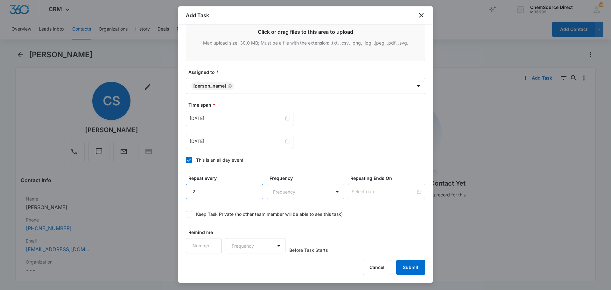
type input "2"
click at [251, 188] on input "2" at bounding box center [224, 191] width 77 height 15
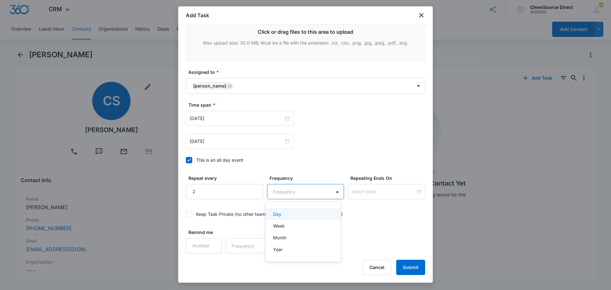
click at [279, 192] on body "CRM Apps Reputation Forms CRM Email Social Payments POS Content Ads Intelligenc…" at bounding box center [305, 145] width 611 height 290
click at [286, 213] on div "Day" at bounding box center [302, 214] width 59 height 7
click at [356, 186] on div at bounding box center [386, 191] width 77 height 15
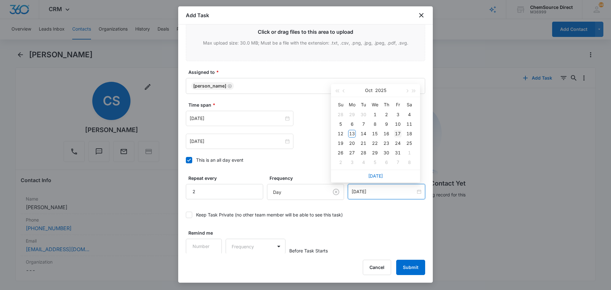
type input "[DATE]"
click at [398, 132] on div "17" at bounding box center [398, 134] width 8 height 8
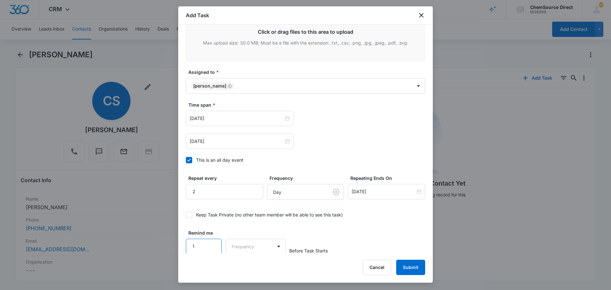
scroll to position [402, 0]
type input "1"
click at [210, 242] on input "1" at bounding box center [204, 245] width 36 height 15
click at [251, 244] on body "CRM Apps Reputation Forms CRM Email Social Payments POS Content Ads Intelligenc…" at bounding box center [305, 145] width 611 height 290
click at [259, 267] on div "Days" at bounding box center [254, 268] width 42 height 7
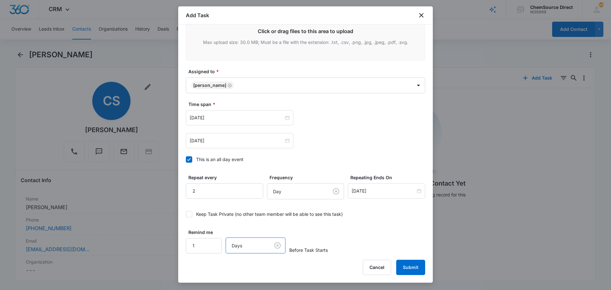
click at [352, 233] on div "Remind me 1 option Days, selected. Days Before Task Starts" at bounding box center [305, 241] width 239 height 25
click at [404, 265] on button "Submit" at bounding box center [410, 267] width 29 height 15
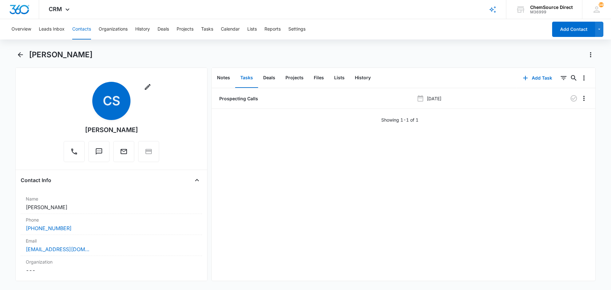
click at [340, 166] on div "Prospecting Calls [DATE] Showing 1-1 of 1" at bounding box center [404, 184] width 384 height 193
click at [570, 98] on icon "button" at bounding box center [574, 99] width 8 height 8
click at [223, 77] on button "Notes" at bounding box center [223, 78] width 23 height 20
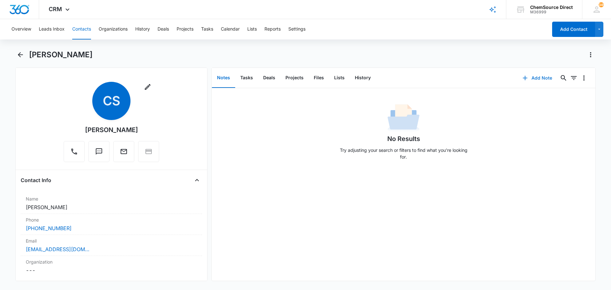
click at [537, 75] on button "Add Note" at bounding box center [537, 77] width 42 height 15
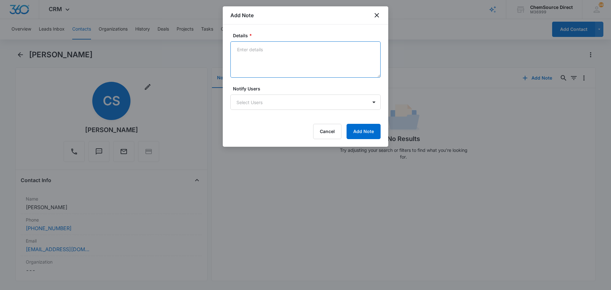
click at [267, 48] on textarea "Details *" at bounding box center [305, 59] width 150 height 36
type textarea "Sent supplies promo email"
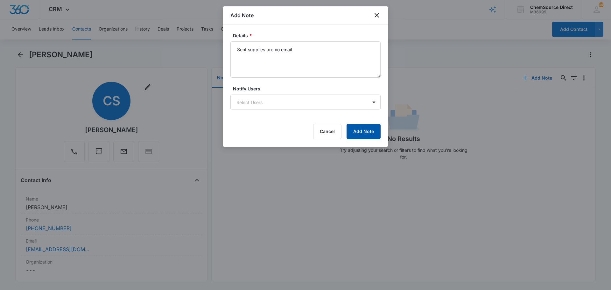
click at [361, 129] on button "Add Note" at bounding box center [364, 131] width 34 height 15
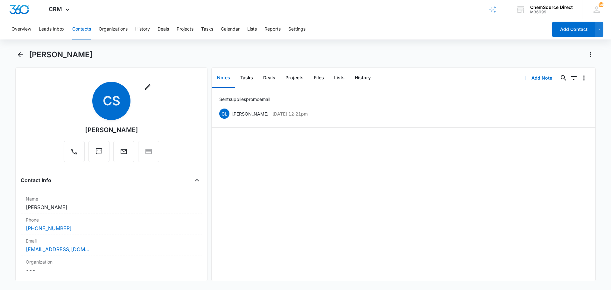
click at [82, 27] on button "Contacts" at bounding box center [81, 29] width 19 height 20
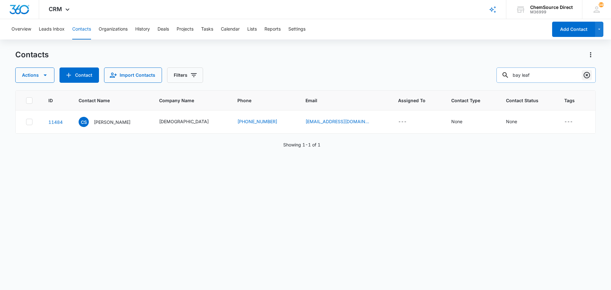
click at [589, 76] on icon "Clear" at bounding box center [587, 75] width 8 height 8
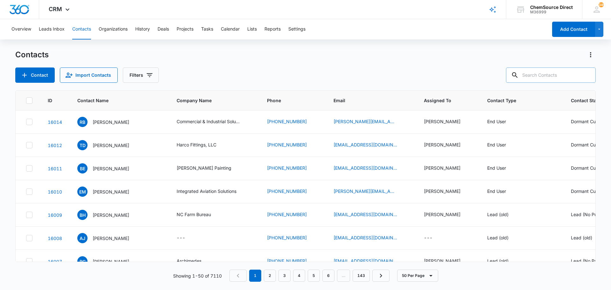
click at [535, 75] on input "text" at bounding box center [551, 74] width 90 height 15
type input "[PERSON_NAME]"
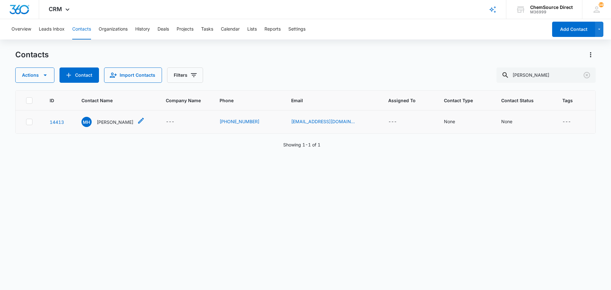
click at [110, 121] on p "[PERSON_NAME]" at bounding box center [115, 122] width 37 height 7
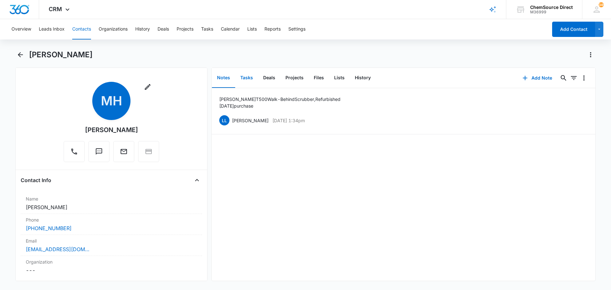
click at [247, 77] on button "Tasks" at bounding box center [246, 78] width 23 height 20
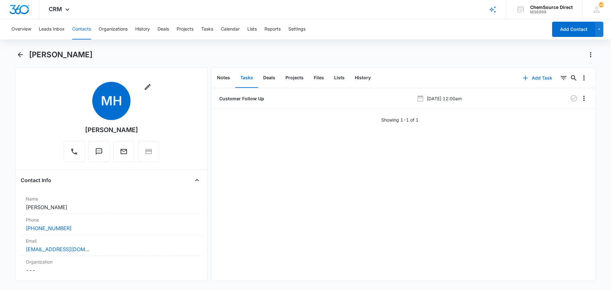
click at [534, 76] on button "Add Task" at bounding box center [538, 77] width 42 height 15
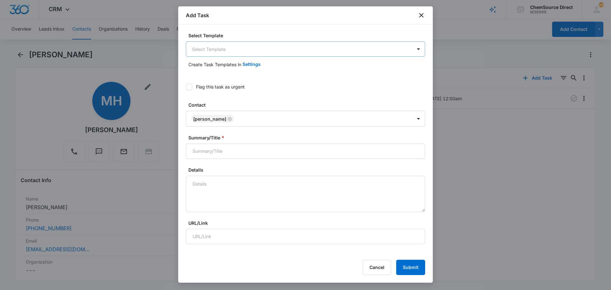
click at [204, 53] on body "CRM Apps Reputation Forms CRM Email Social Payments POS Content Ads Intelligenc…" at bounding box center [305, 145] width 611 height 290
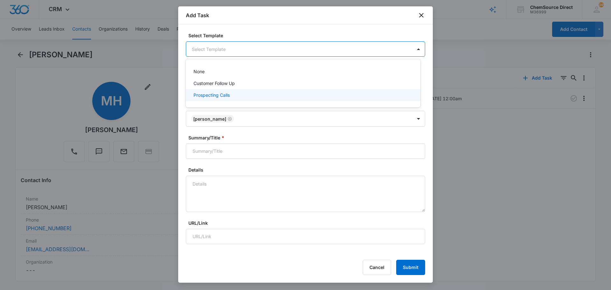
click at [208, 94] on p "Prospecting Calls" at bounding box center [212, 95] width 36 height 7
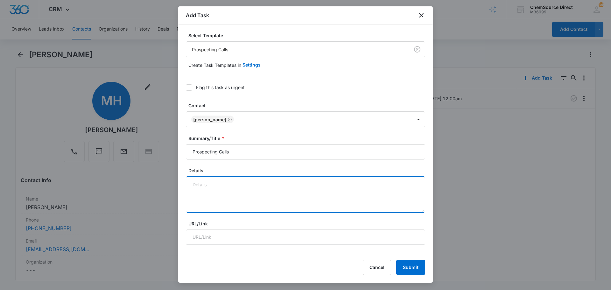
click at [203, 187] on textarea "Details" at bounding box center [305, 194] width 239 height 36
click at [230, 180] on textarea "Sent" at bounding box center [305, 194] width 239 height 36
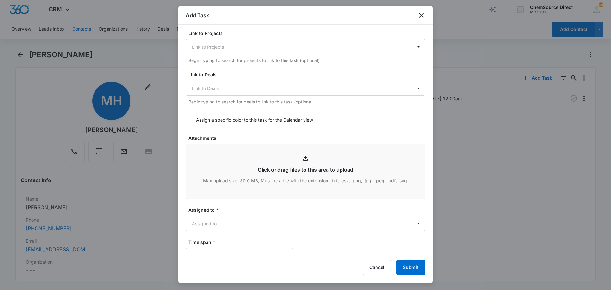
scroll to position [223, 0]
type textarea "Sent wearables promo email"
drag, startPoint x: 189, startPoint y: 118, endPoint x: 198, endPoint y: 118, distance: 8.6
click at [189, 118] on icon at bounding box center [189, 120] width 6 height 6
click at [186, 120] on input "Assign a specific color to this task for the Calendar view" at bounding box center [186, 120] width 0 height 0
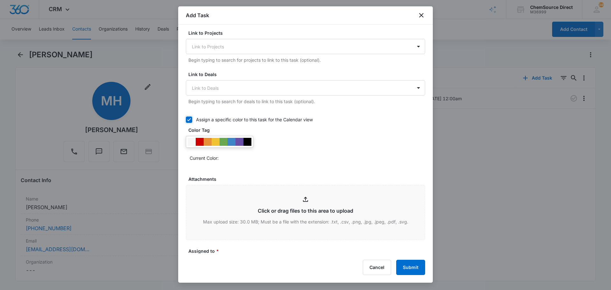
scroll to position [318, 0]
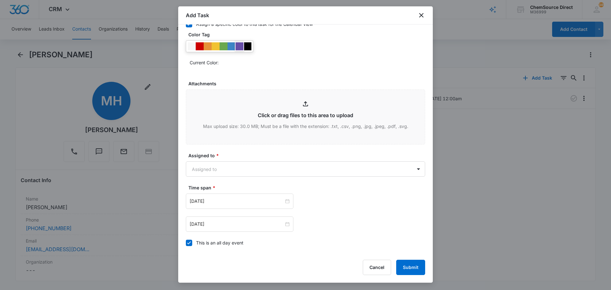
click at [241, 45] on div at bounding box center [240, 46] width 8 height 8
click at [216, 165] on body "CRM Apps Reputation Forms CRM Email Social Payments POS Content Ads Intelligenc…" at bounding box center [305, 145] width 611 height 290
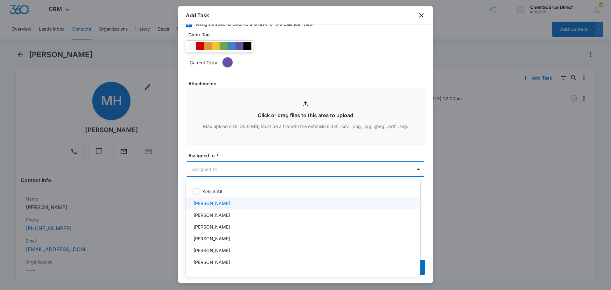
click at [215, 203] on p "[PERSON_NAME]" at bounding box center [212, 203] width 37 height 7
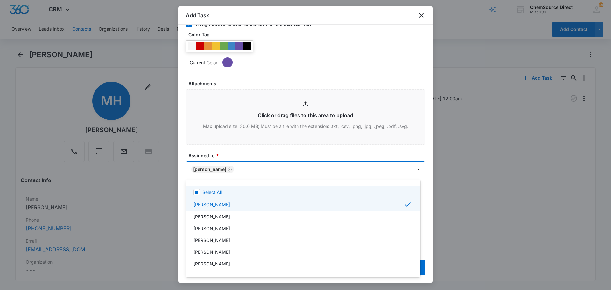
click at [245, 149] on div at bounding box center [305, 145] width 611 height 290
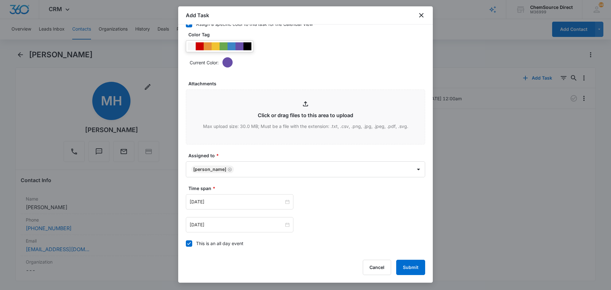
scroll to position [402, 0]
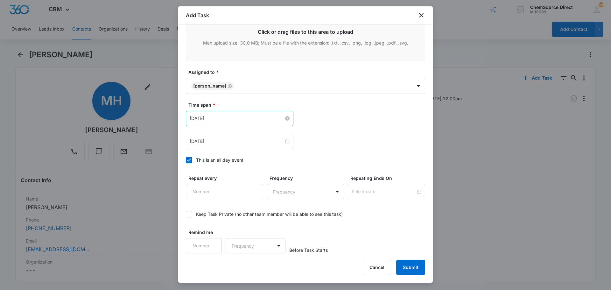
click at [228, 116] on input "[DATE]" at bounding box center [237, 118] width 94 height 7
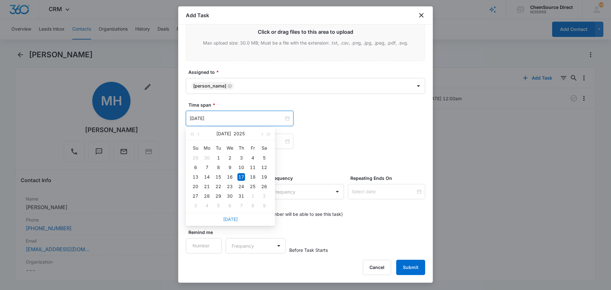
click at [226, 217] on link "[DATE]" at bounding box center [230, 218] width 15 height 5
type input "[DATE]"
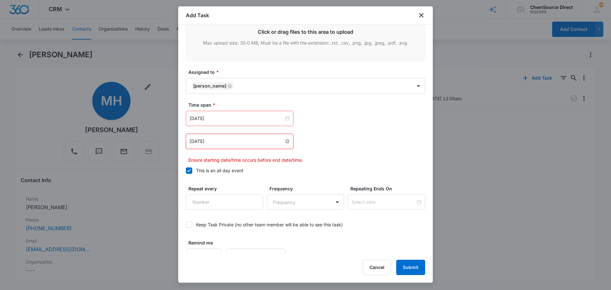
click at [222, 142] on input "[DATE]" at bounding box center [237, 141] width 94 height 7
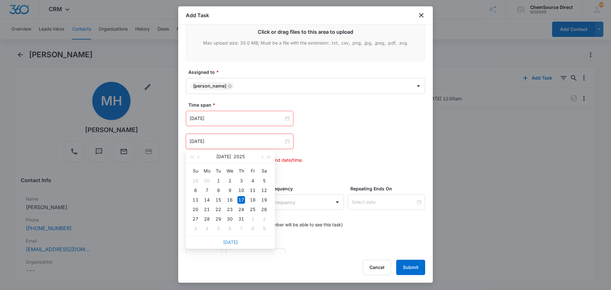
click at [231, 241] on link "[DATE]" at bounding box center [230, 241] width 15 height 5
type input "[DATE]"
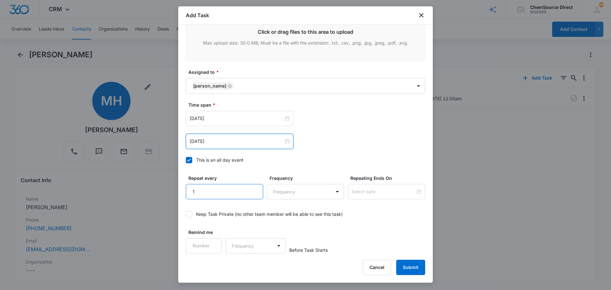
click at [251, 190] on input "1" at bounding box center [224, 191] width 77 height 15
type input "2"
click at [251, 190] on input "2" at bounding box center [224, 191] width 77 height 15
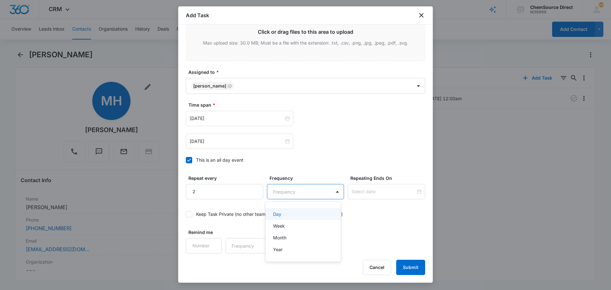
click at [274, 193] on body "CRM Apps Reputation Forms CRM Email Social Payments POS Content Ads Intelligenc…" at bounding box center [305, 145] width 611 height 290
click at [281, 215] on div "Day" at bounding box center [302, 214] width 59 height 7
click at [352, 192] on input at bounding box center [384, 191] width 64 height 7
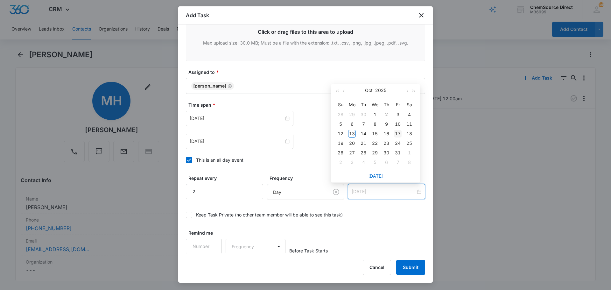
type input "[DATE]"
click at [395, 131] on div "17" at bounding box center [398, 134] width 8 height 8
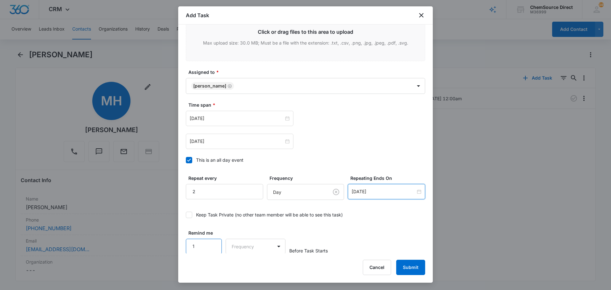
scroll to position [402, 0]
type input "1"
click at [214, 240] on input "1" at bounding box center [204, 245] width 36 height 15
click at [233, 247] on body "CRM Apps Reputation Forms CRM Email Social Payments POS Content Ads Intelligenc…" at bounding box center [305, 145] width 611 height 290
click at [242, 264] on div "Days" at bounding box center [254, 268] width 59 height 12
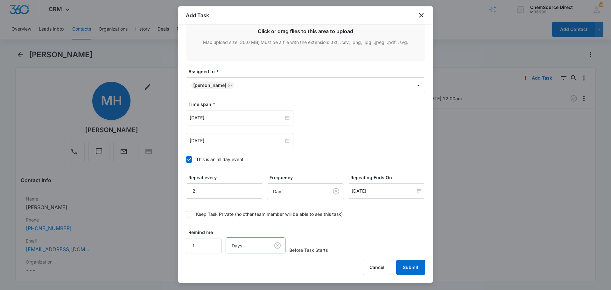
click at [310, 234] on div "Remind me 1 option Days, selected. Days Before Task Starts" at bounding box center [305, 241] width 239 height 25
click at [409, 265] on button "Submit" at bounding box center [410, 267] width 29 height 15
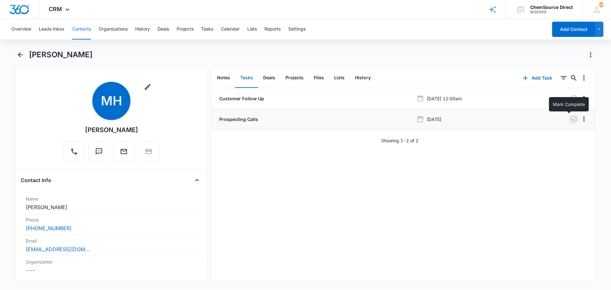
click at [570, 119] on icon "button" at bounding box center [574, 119] width 8 height 8
click at [222, 78] on button "Notes" at bounding box center [223, 78] width 23 height 20
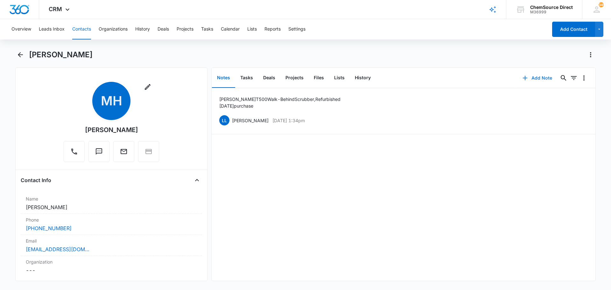
click at [538, 78] on button "Add Note" at bounding box center [537, 77] width 42 height 15
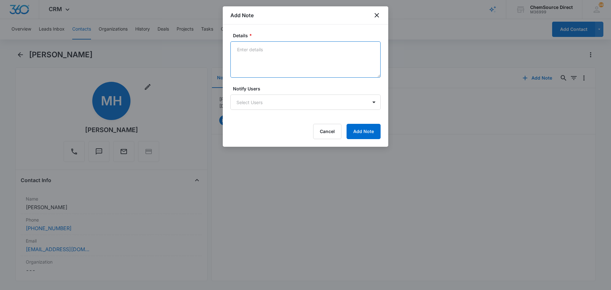
click at [259, 55] on textarea "Details *" at bounding box center [305, 59] width 150 height 36
type textarea "Sent wearables promo email"
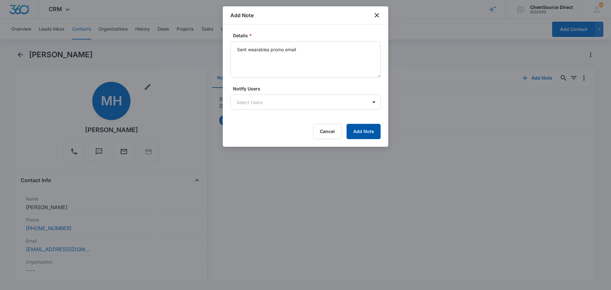
click at [370, 131] on button "Add Note" at bounding box center [364, 131] width 34 height 15
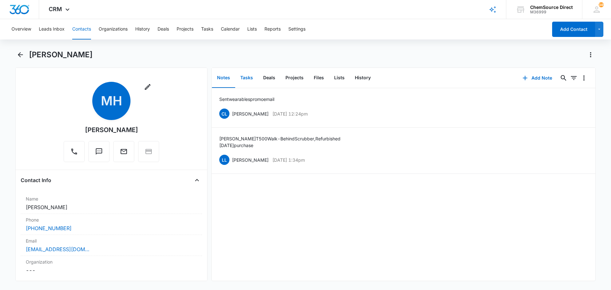
click at [245, 78] on button "Tasks" at bounding box center [246, 78] width 23 height 20
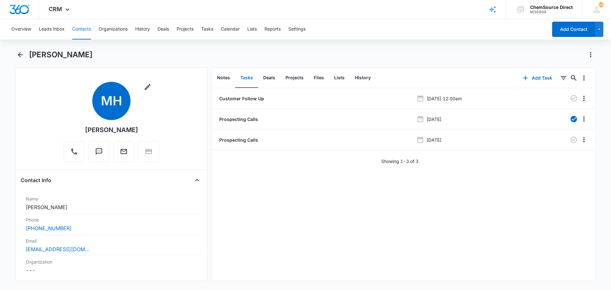
click at [81, 28] on button "Contacts" at bounding box center [81, 29] width 19 height 20
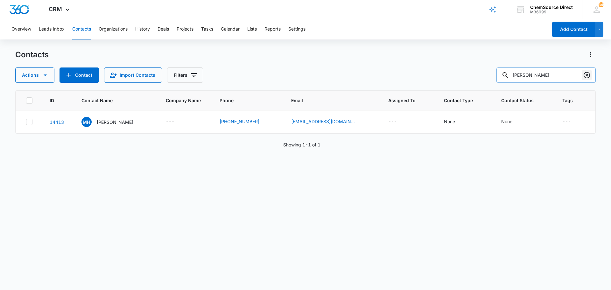
click at [586, 74] on icon "Clear" at bounding box center [587, 75] width 6 height 6
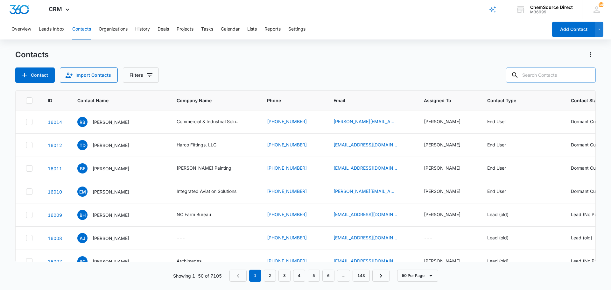
click at [541, 75] on input "text" at bounding box center [551, 74] width 90 height 15
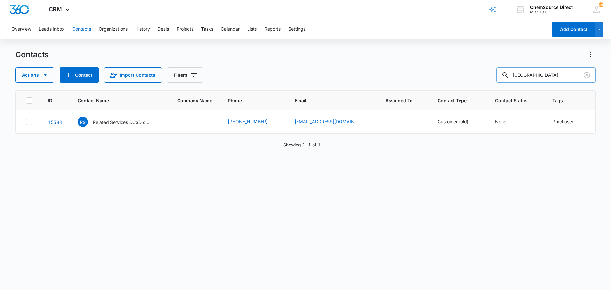
click at [526, 77] on input "[GEOGRAPHIC_DATA]" at bounding box center [546, 74] width 99 height 15
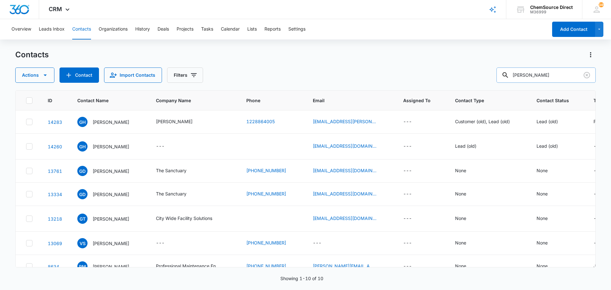
click at [523, 74] on input "[PERSON_NAME]" at bounding box center [546, 74] width 99 height 15
type input "fairgrounds"
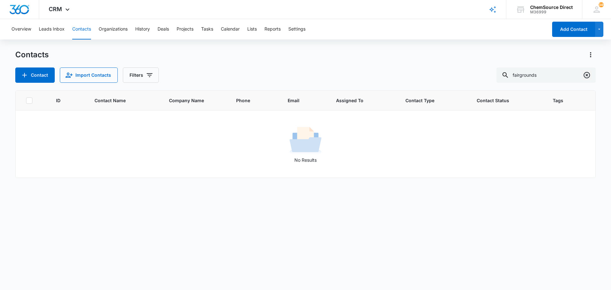
click at [586, 76] on icon "Clear" at bounding box center [587, 75] width 6 height 6
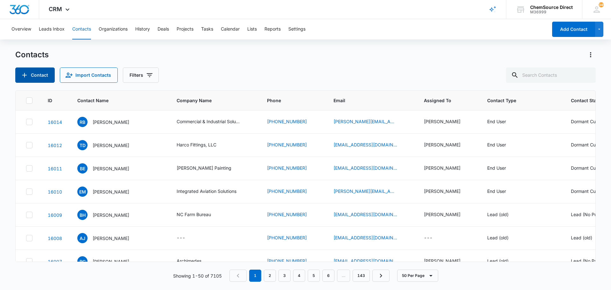
click at [40, 76] on button "Contact" at bounding box center [34, 74] width 39 height 15
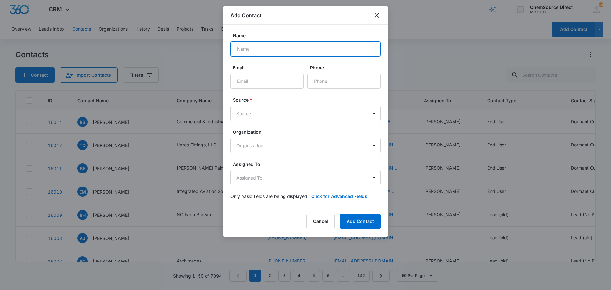
click at [249, 46] on input "Name" at bounding box center [305, 48] width 150 height 15
type input "[PERSON_NAME]"
paste input "[EMAIL_ADDRESS][DOMAIN_NAME]"
type input "[EMAIL_ADDRESS][DOMAIN_NAME]"
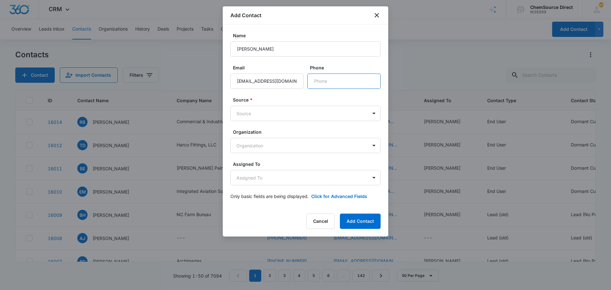
paste input "[PHONE_NUMBER]"
type input "[PHONE_NUMBER]"
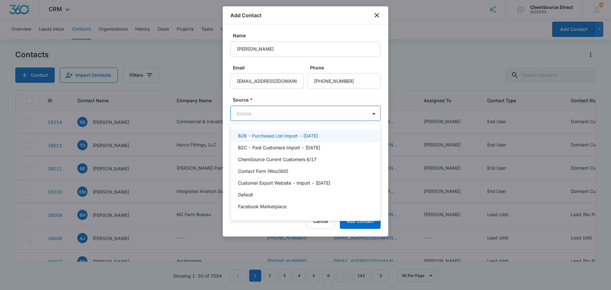
click at [255, 110] on body "CRM Apps Reputation Forms CRM Email Social Payments POS Content Ads Intelligenc…" at bounding box center [305, 145] width 611 height 290
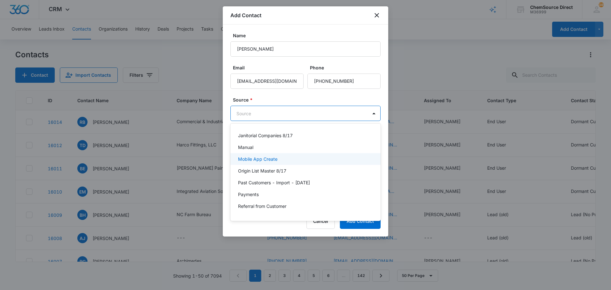
scroll to position [96, 0]
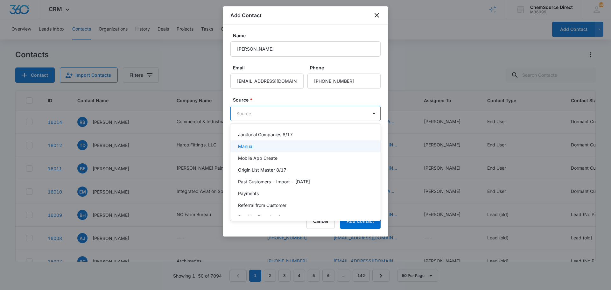
click at [263, 145] on div "Manual" at bounding box center [305, 146] width 134 height 7
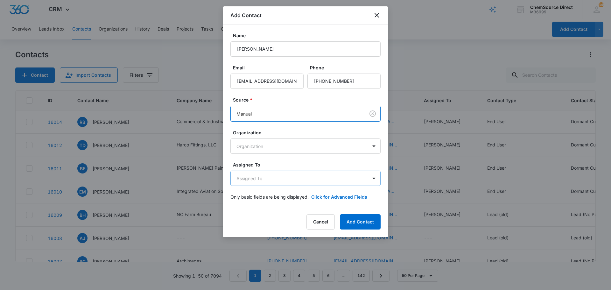
click at [254, 181] on body "CRM Apps Reputation Forms CRM Email Social Payments POS Content Ads Intelligenc…" at bounding box center [305, 145] width 611 height 290
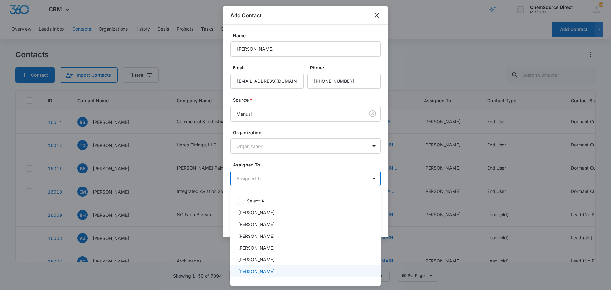
click at [257, 271] on p "[PERSON_NAME]" at bounding box center [256, 271] width 37 height 7
click at [294, 160] on div at bounding box center [305, 145] width 611 height 290
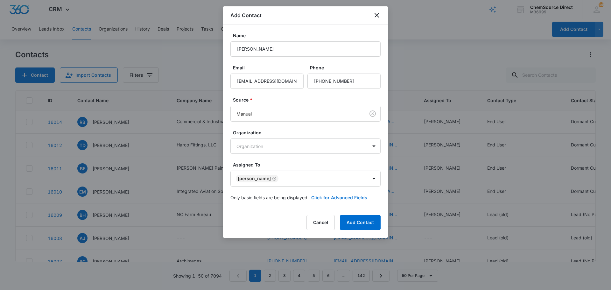
click at [325, 195] on button "Click for Advanced Fields" at bounding box center [339, 197] width 56 height 7
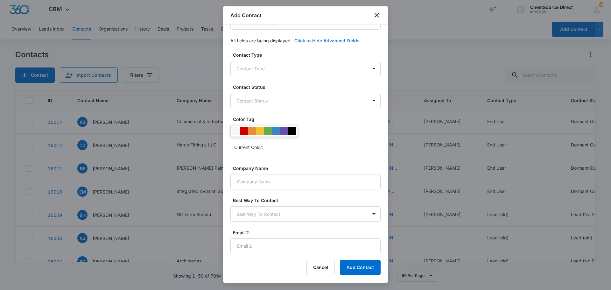
scroll to position [157, 0]
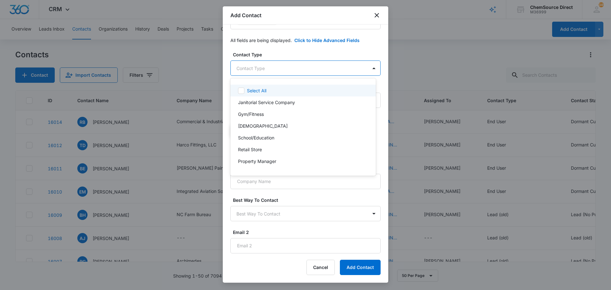
click at [277, 66] on body "CRM Apps Reputation Forms CRM Email Social Payments POS Content Ads Intelligenc…" at bounding box center [305, 145] width 611 height 290
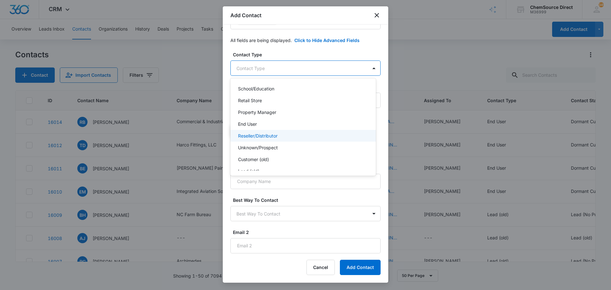
scroll to position [64, 0]
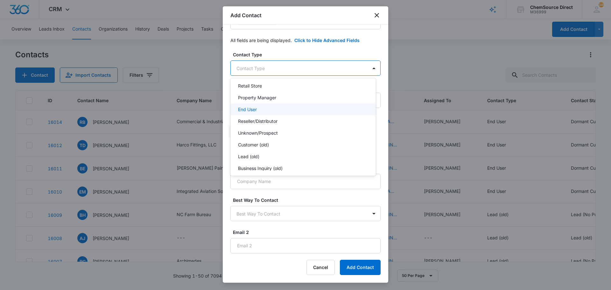
click at [259, 108] on div "End User" at bounding box center [302, 109] width 129 height 7
click at [278, 52] on div at bounding box center [305, 145] width 611 height 290
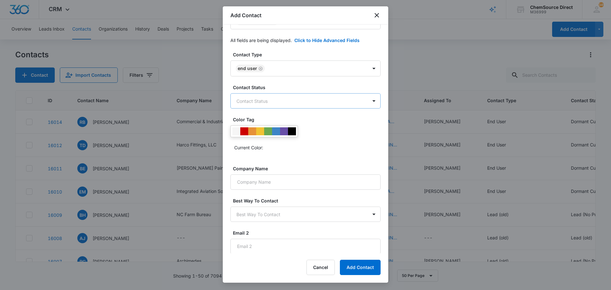
click at [271, 101] on body "CRM Apps Reputation Forms CRM Email Social Payments POS Content Ads Intelligenc…" at bounding box center [305, 145] width 611 height 290
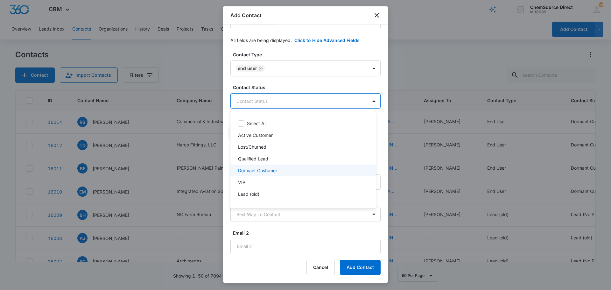
click at [261, 172] on p "Dormant Customer" at bounding box center [257, 170] width 39 height 7
click at [295, 82] on div at bounding box center [305, 145] width 611 height 290
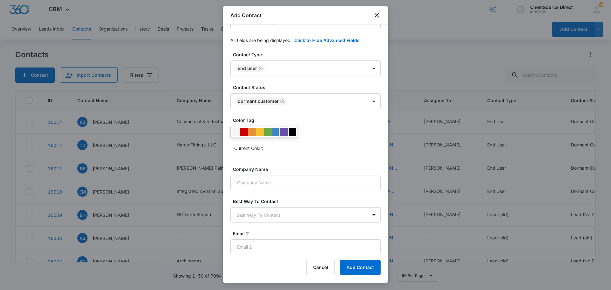
click at [284, 131] on div at bounding box center [284, 132] width 8 height 8
click at [317, 144] on div "Current Color:" at bounding box center [307, 148] width 146 height 10
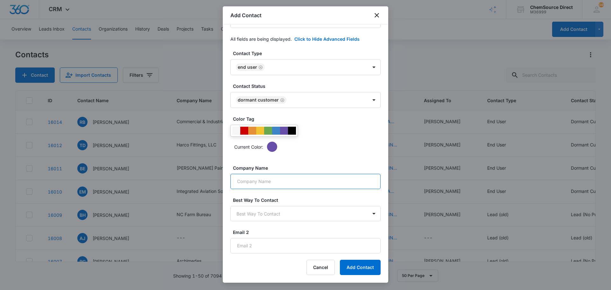
click at [278, 182] on input "Company Name" at bounding box center [305, 181] width 150 height 15
type input "[GEOGRAPHIC_DATA]"
click at [370, 270] on button "Add Contact" at bounding box center [360, 267] width 41 height 15
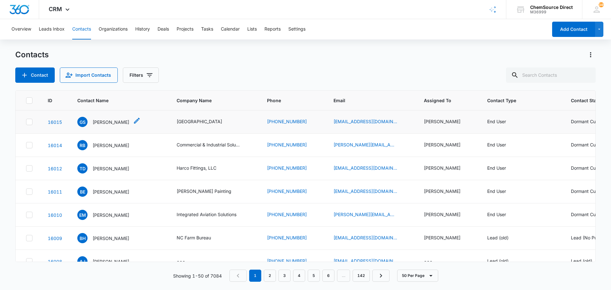
click at [105, 122] on p "[PERSON_NAME]" at bounding box center [111, 122] width 37 height 7
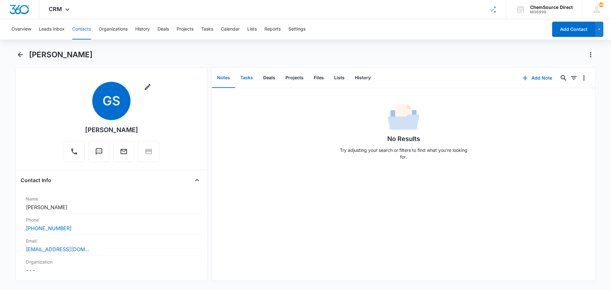
click at [245, 75] on button "Tasks" at bounding box center [246, 78] width 23 height 20
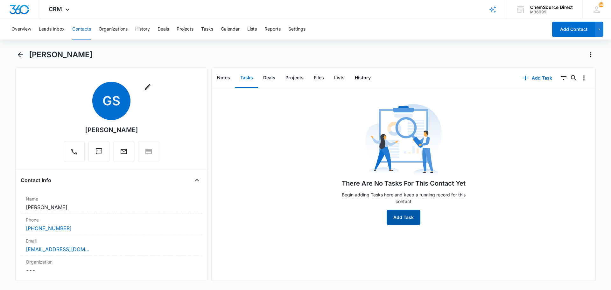
click at [403, 216] on button "Add Task" at bounding box center [404, 217] width 34 height 15
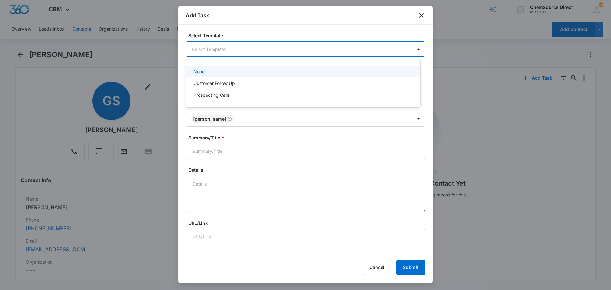
click at [221, 49] on body "CRM Apps Reputation Forms CRM Email Social Payments POS Content Ads Intelligenc…" at bounding box center [305, 145] width 611 height 290
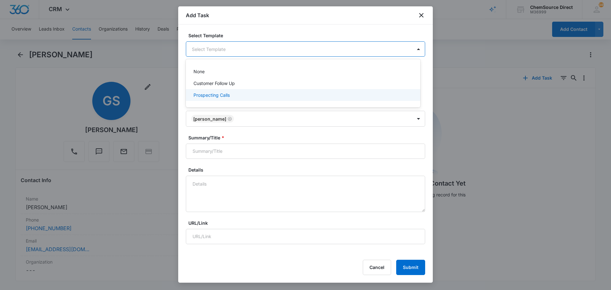
click at [204, 95] on p "Prospecting Calls" at bounding box center [212, 95] width 36 height 7
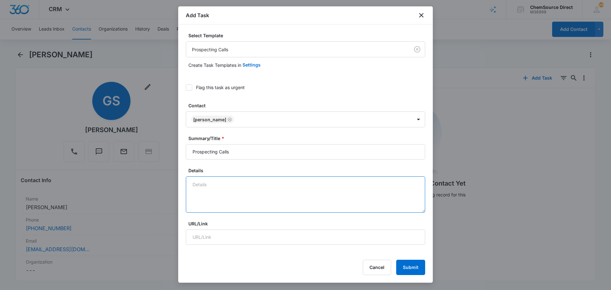
click at [220, 184] on textarea "Details" at bounding box center [305, 194] width 239 height 36
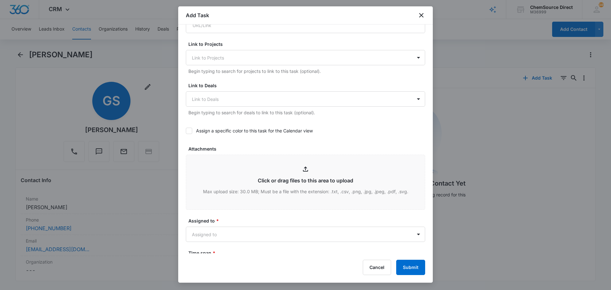
scroll to position [255, 0]
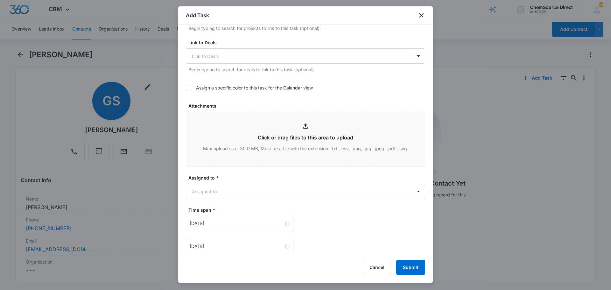
type textarea "Sent wearables promo email"
click at [188, 88] on icon at bounding box center [189, 88] width 6 height 6
click at [186, 88] on input "Assign a specific color to this task for the Calendar view" at bounding box center [186, 88] width 0 height 0
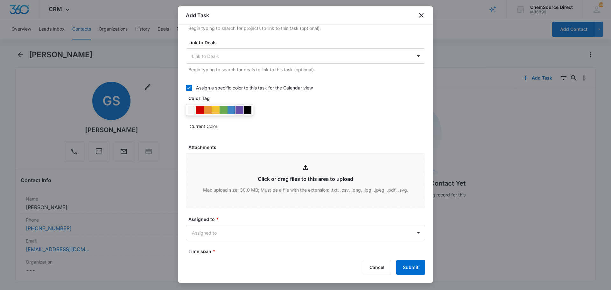
click at [239, 109] on div at bounding box center [240, 110] width 8 height 8
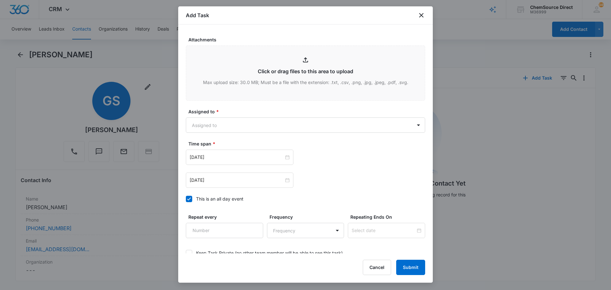
scroll to position [382, 0]
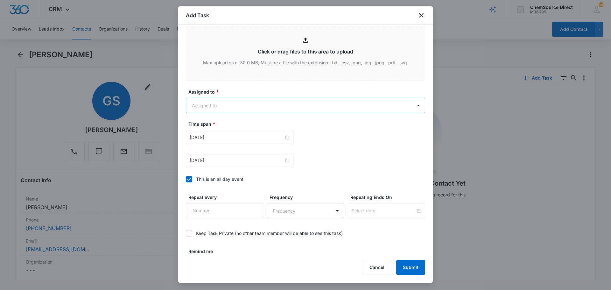
click at [239, 103] on body "CRM Apps Reputation Forms CRM Email Social Payments POS Content Ads Intelligenc…" at bounding box center [305, 145] width 611 height 290
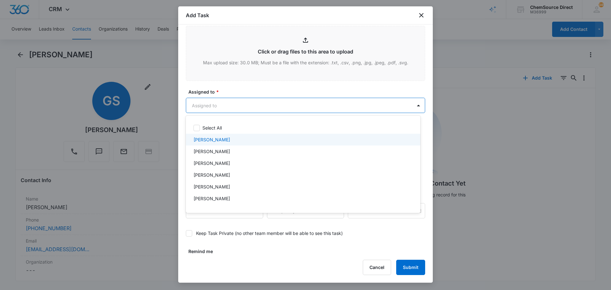
click at [217, 140] on div "[PERSON_NAME]" at bounding box center [303, 139] width 218 height 7
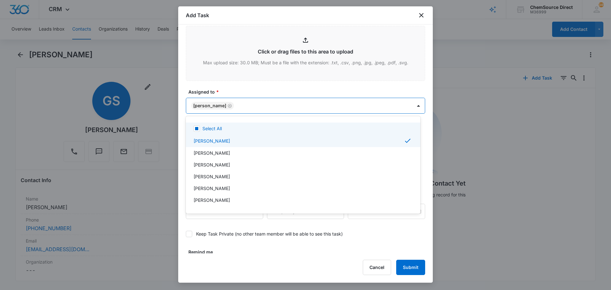
click at [239, 92] on div at bounding box center [305, 145] width 611 height 290
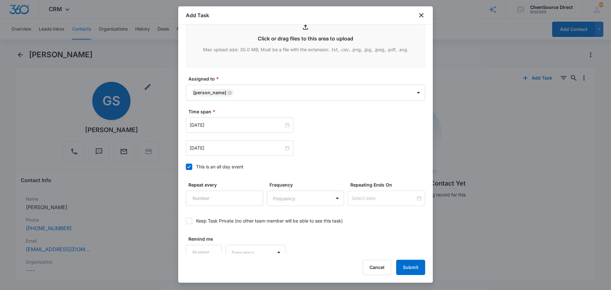
scroll to position [402, 0]
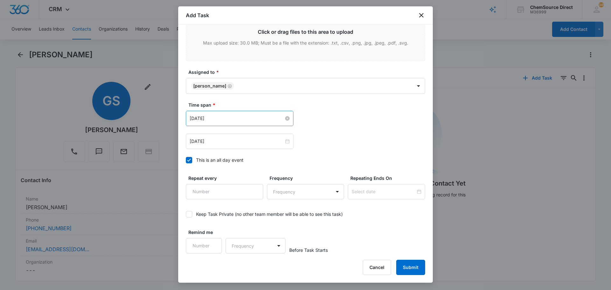
click at [224, 117] on input "[DATE]" at bounding box center [237, 118] width 94 height 7
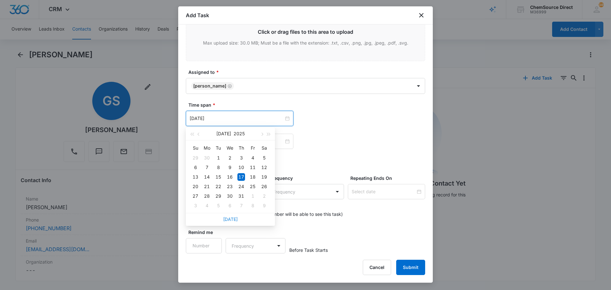
click at [228, 219] on link "[DATE]" at bounding box center [230, 218] width 15 height 5
type input "[DATE]"
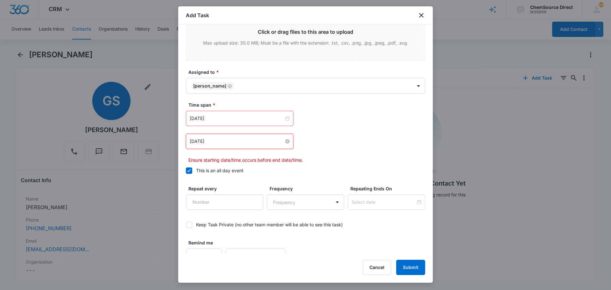
click at [227, 142] on input "[DATE]" at bounding box center [237, 141] width 94 height 7
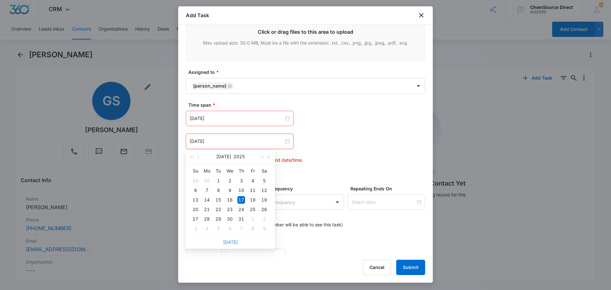
click at [233, 242] on link "[DATE]" at bounding box center [230, 241] width 15 height 5
type input "[DATE]"
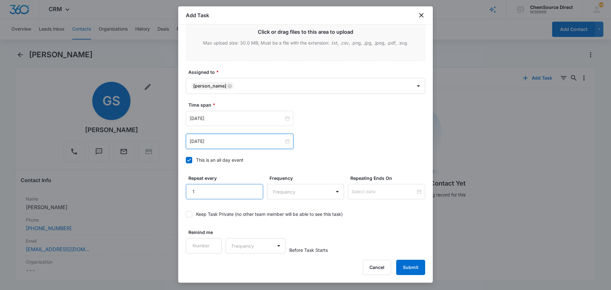
click at [254, 188] on input "1" at bounding box center [224, 191] width 77 height 15
type input "2"
click at [254, 188] on input "2" at bounding box center [224, 191] width 77 height 15
click at [268, 189] on body "CRM Apps Reputation Forms CRM Email Social Payments POS Content Ads Intelligenc…" at bounding box center [305, 145] width 611 height 290
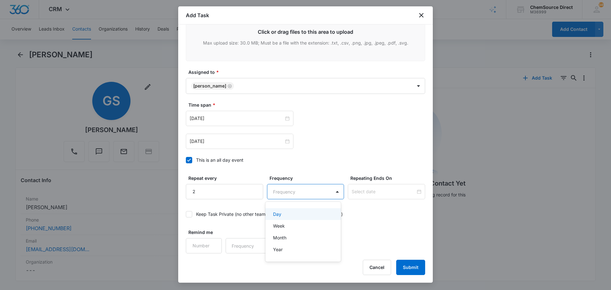
click at [275, 215] on p "Day" at bounding box center [277, 214] width 8 height 7
click at [364, 190] on input at bounding box center [384, 191] width 64 height 7
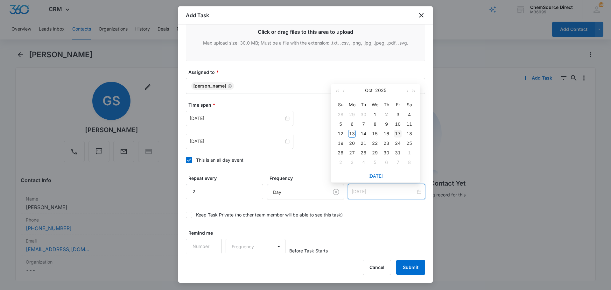
type input "[DATE]"
click at [396, 131] on div "17" at bounding box center [398, 134] width 8 height 8
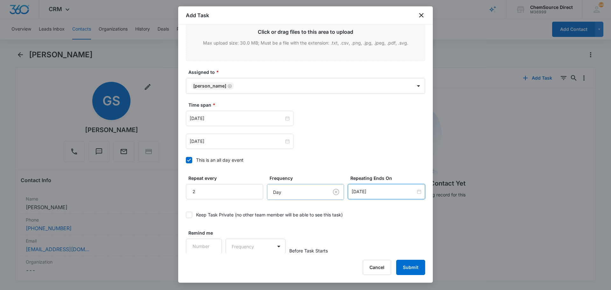
scroll to position [402, 0]
type input "1"
click at [214, 244] on input "1" at bounding box center [204, 245] width 36 height 15
click at [245, 244] on body "CRM Apps Reputation Forms CRM Email Social Payments POS Content Ads Intelligenc…" at bounding box center [305, 145] width 611 height 290
click at [250, 267] on div "Days" at bounding box center [254, 268] width 42 height 7
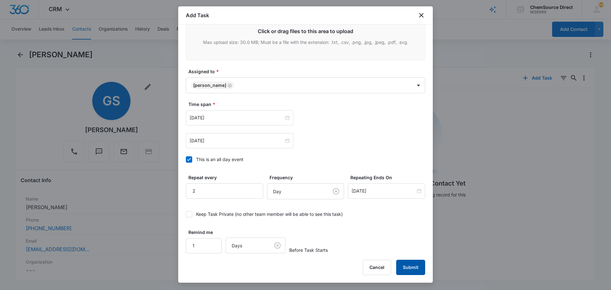
click at [411, 265] on button "Submit" at bounding box center [410, 267] width 29 height 15
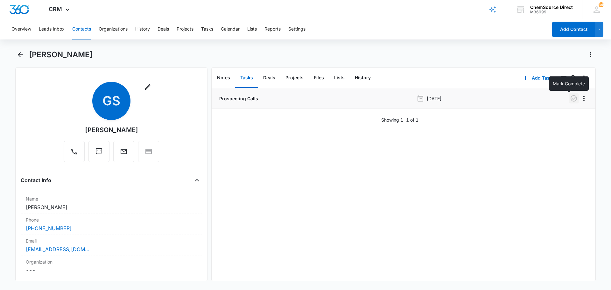
click at [570, 97] on icon "button" at bounding box center [574, 99] width 8 height 8
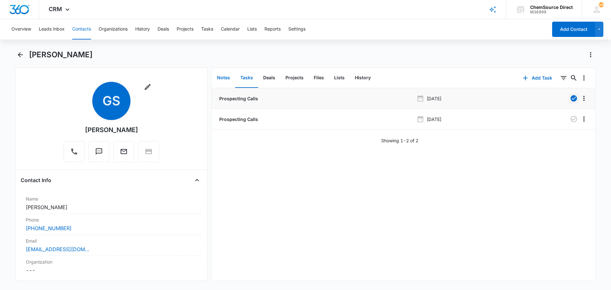
click at [222, 79] on button "Notes" at bounding box center [223, 78] width 23 height 20
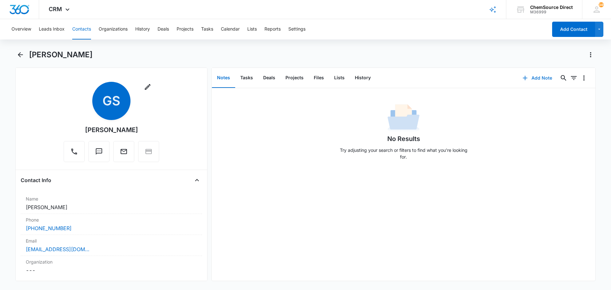
click at [535, 77] on button "Add Note" at bounding box center [537, 77] width 42 height 15
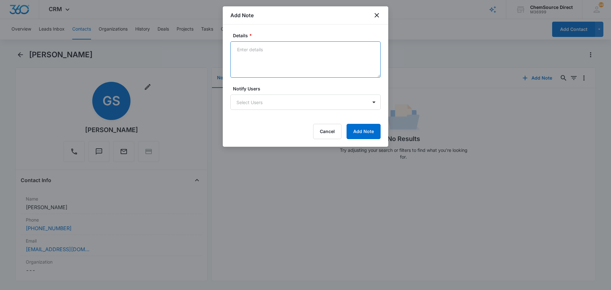
click at [260, 46] on textarea "Details *" at bounding box center [305, 59] width 150 height 36
click at [282, 50] on textarea "Sent wearables prom email" at bounding box center [305, 59] width 150 height 36
type textarea "Sent wearables promo email"
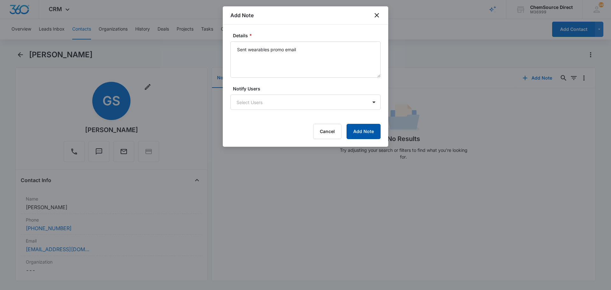
click at [356, 127] on button "Add Note" at bounding box center [364, 131] width 34 height 15
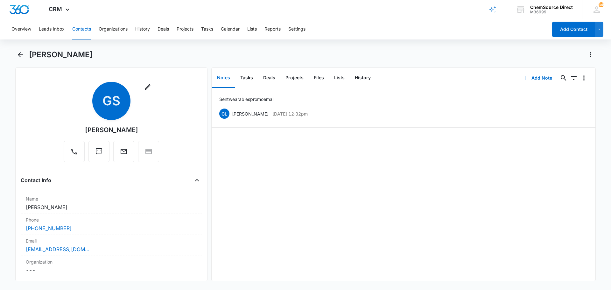
click at [87, 28] on button "Contacts" at bounding box center [81, 29] width 19 height 20
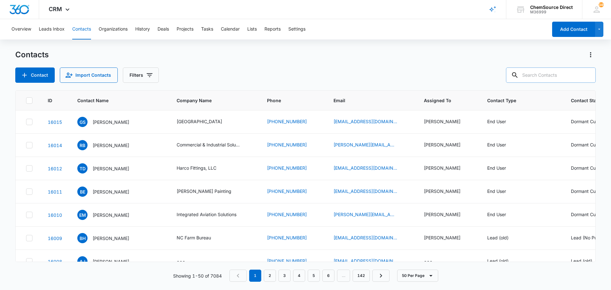
click at [553, 78] on input "text" at bounding box center [551, 74] width 90 height 15
type input "FNA"
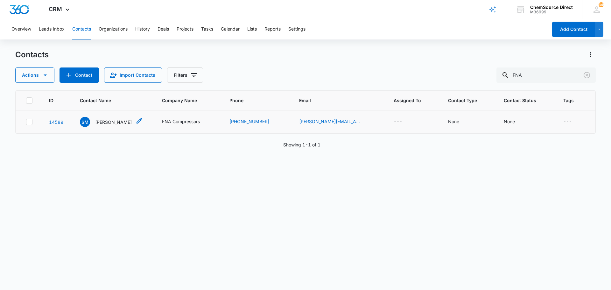
click at [116, 121] on p "Stewart McLamb" at bounding box center [113, 122] width 37 height 7
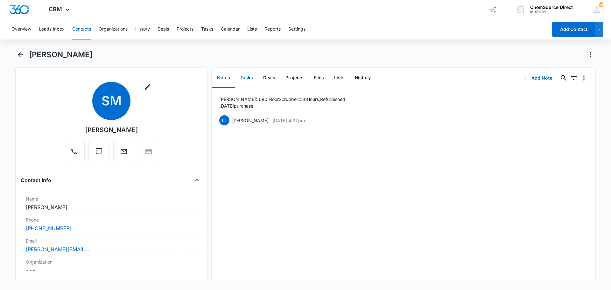
click at [248, 76] on button "Tasks" at bounding box center [246, 78] width 23 height 20
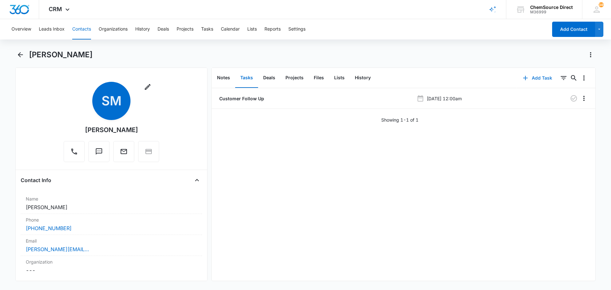
click at [537, 78] on button "Add Task" at bounding box center [538, 77] width 42 height 15
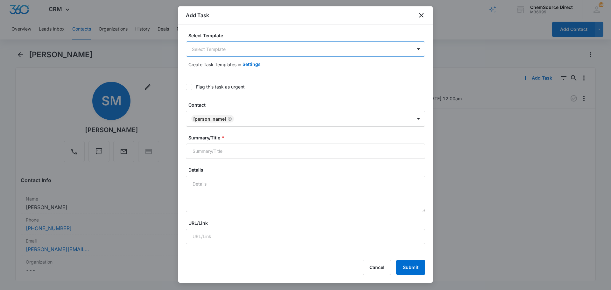
click at [199, 46] on body "CRM Apps Reputation Forms CRM Email Social Payments POS Content Ads Intelligenc…" at bounding box center [305, 145] width 611 height 290
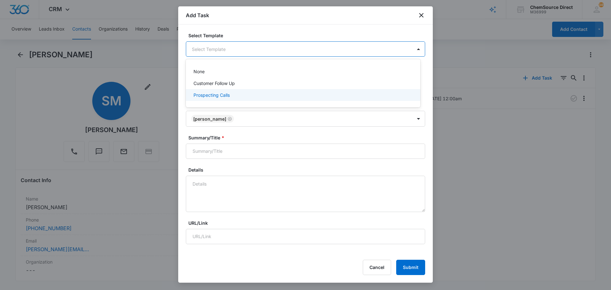
click at [198, 94] on p "Prospecting Calls" at bounding box center [212, 95] width 36 height 7
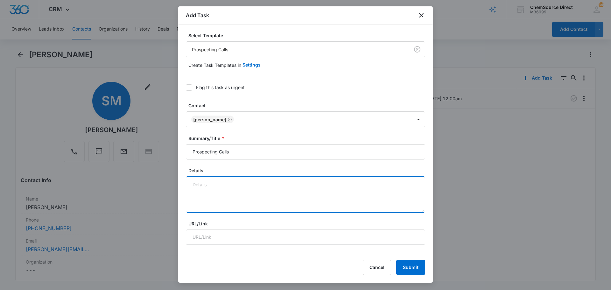
click at [194, 185] on textarea "Details" at bounding box center [305, 194] width 239 height 36
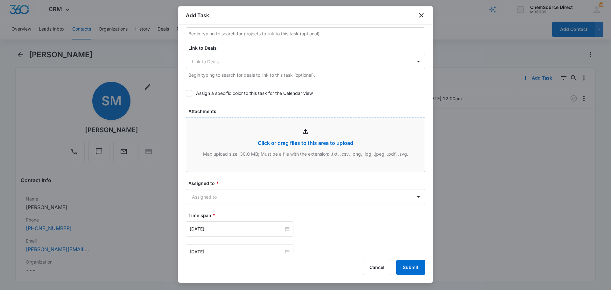
scroll to position [255, 0]
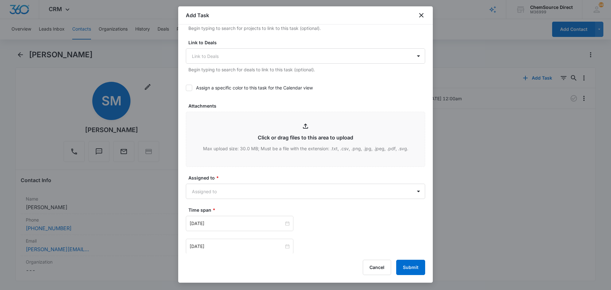
type textarea "Sent wearables promo email"
click at [190, 89] on icon at bounding box center [189, 88] width 6 height 6
click at [186, 88] on input "Assign a specific color to this task for the Calendar view" at bounding box center [186, 88] width 0 height 0
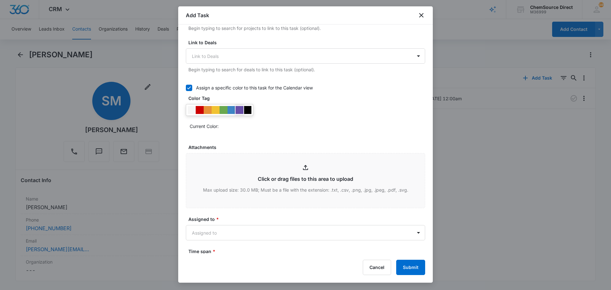
click at [239, 110] on div at bounding box center [240, 110] width 8 height 8
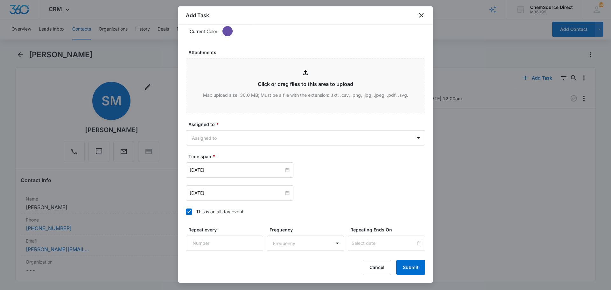
scroll to position [350, 0]
click at [234, 135] on body "CRM Apps Reputation Forms CRM Email Social Payments POS Content Ads Intelligenc…" at bounding box center [305, 145] width 611 height 290
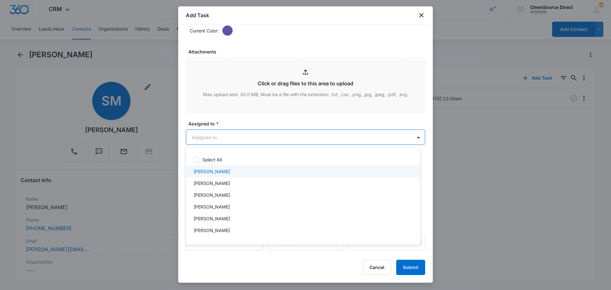
click at [218, 169] on div "[PERSON_NAME]" at bounding box center [303, 171] width 218 height 7
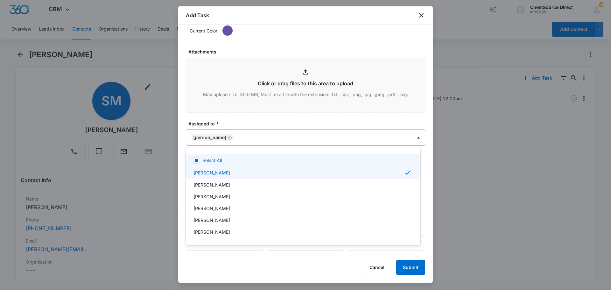
click at [230, 123] on div at bounding box center [305, 145] width 611 height 290
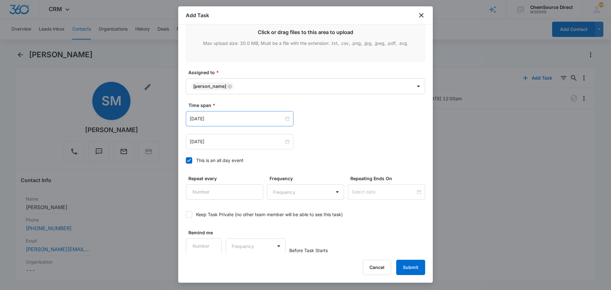
scroll to position [402, 0]
click at [230, 118] on input "[DATE]" at bounding box center [237, 118] width 94 height 7
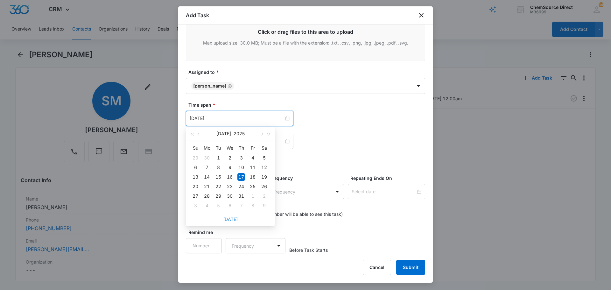
click at [232, 219] on link "[DATE]" at bounding box center [230, 218] width 15 height 5
type input "[DATE]"
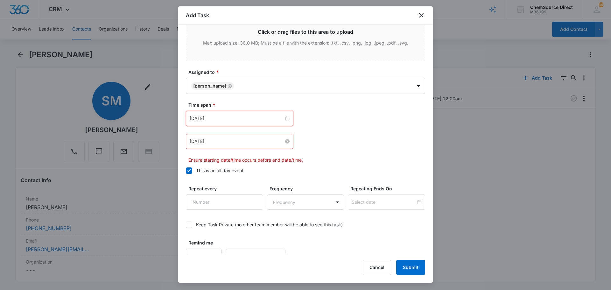
click at [235, 143] on input "[DATE]" at bounding box center [237, 141] width 94 height 7
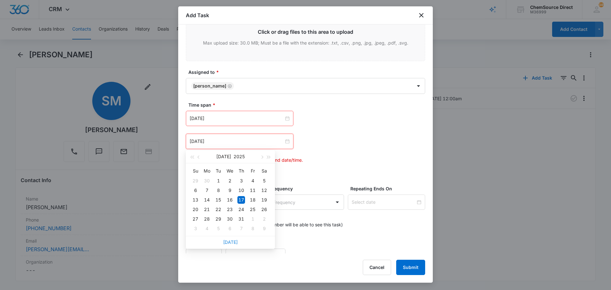
click at [234, 244] on link "[DATE]" at bounding box center [230, 241] width 15 height 5
type input "[DATE]"
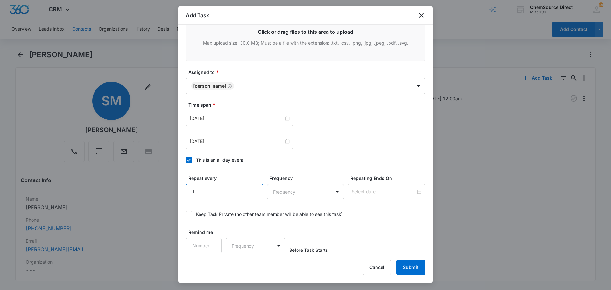
click at [254, 188] on input "1" at bounding box center [224, 191] width 77 height 15
type input "2"
click at [254, 188] on input "2" at bounding box center [224, 191] width 77 height 15
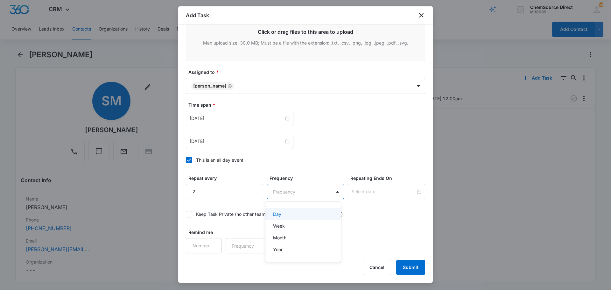
click at [289, 196] on body "CRM Apps Reputation Forms CRM Email Social Payments POS Content Ads Intelligenc…" at bounding box center [305, 145] width 611 height 290
click at [288, 213] on div "Day" at bounding box center [302, 214] width 59 height 7
click at [354, 191] on input at bounding box center [384, 191] width 64 height 7
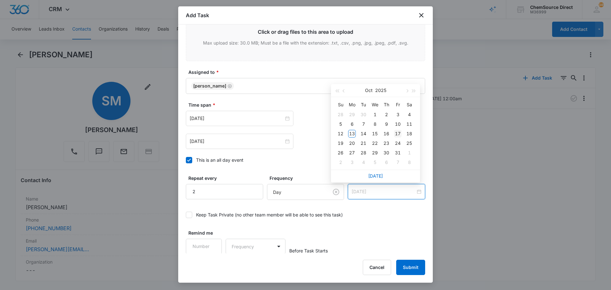
type input "[DATE]"
click at [396, 133] on div "17" at bounding box center [398, 134] width 8 height 8
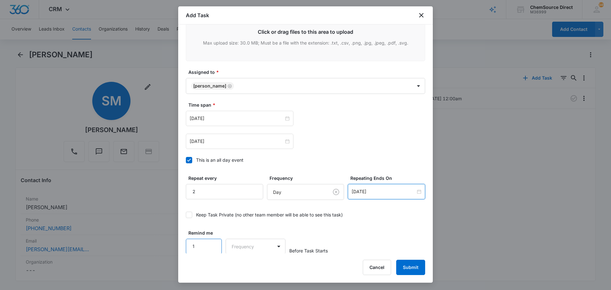
scroll to position [402, 0]
type input "1"
click at [211, 242] on input "1" at bounding box center [204, 245] width 36 height 15
click at [237, 245] on body "CRM Apps Reputation Forms CRM Email Social Payments POS Content Ads Intelligenc…" at bounding box center [305, 145] width 611 height 290
click at [246, 269] on div "Days" at bounding box center [254, 268] width 42 height 7
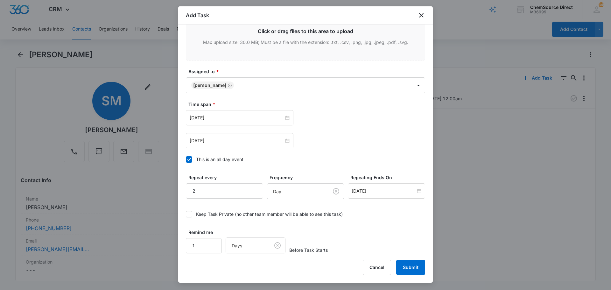
click at [359, 236] on div "Remind me 1 Days Before Task Starts" at bounding box center [305, 241] width 239 height 25
click at [404, 266] on button "Submit" at bounding box center [410, 267] width 29 height 15
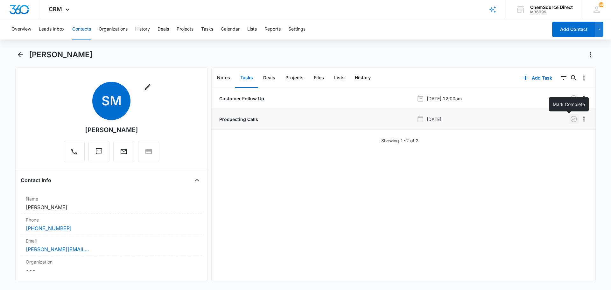
click at [570, 118] on icon "button" at bounding box center [574, 119] width 8 height 8
click at [222, 77] on button "Notes" at bounding box center [223, 78] width 23 height 20
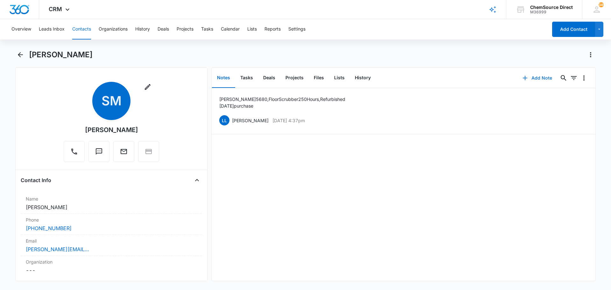
click at [538, 78] on button "Add Note" at bounding box center [537, 77] width 42 height 15
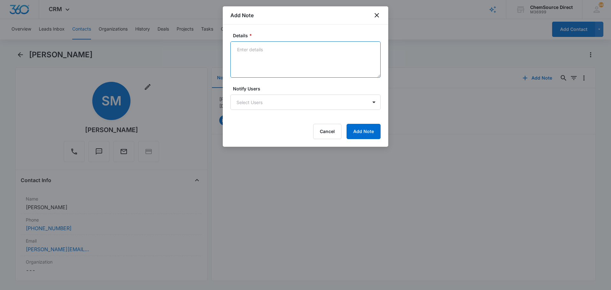
click at [238, 49] on textarea "Details *" at bounding box center [305, 59] width 150 height 36
type textarea "Sent wearables promo email"
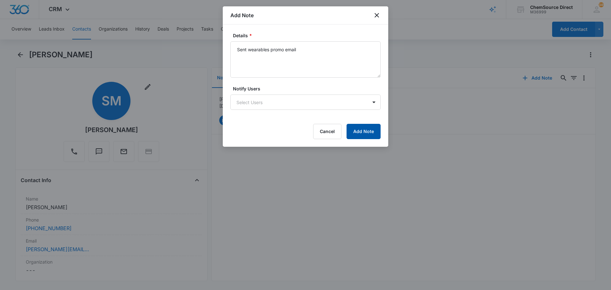
click at [364, 130] on button "Add Note" at bounding box center [364, 131] width 34 height 15
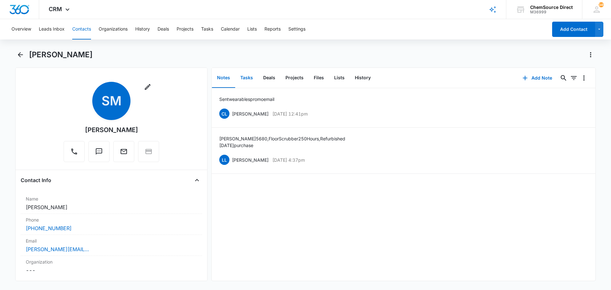
click at [247, 79] on button "Tasks" at bounding box center [246, 78] width 23 height 20
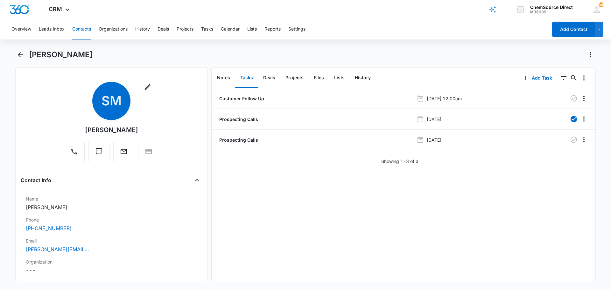
click at [86, 26] on button "Contacts" at bounding box center [81, 29] width 19 height 20
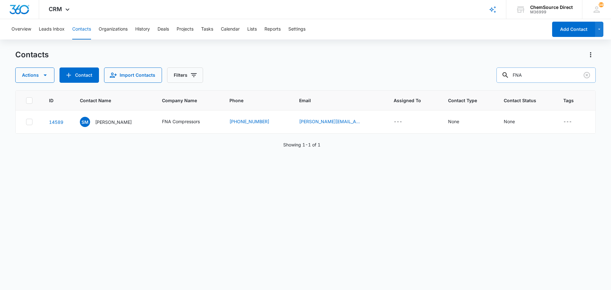
click at [524, 75] on input "FNA" at bounding box center [546, 74] width 99 height 15
type input "newdale"
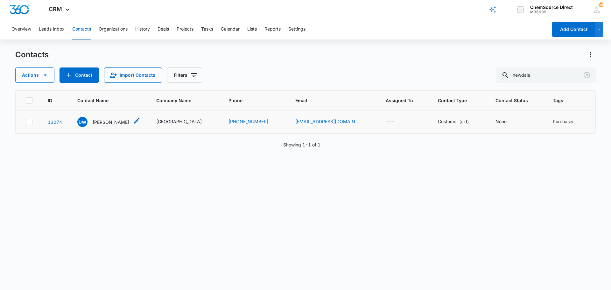
click at [115, 123] on p "David Waldner" at bounding box center [111, 122] width 37 height 7
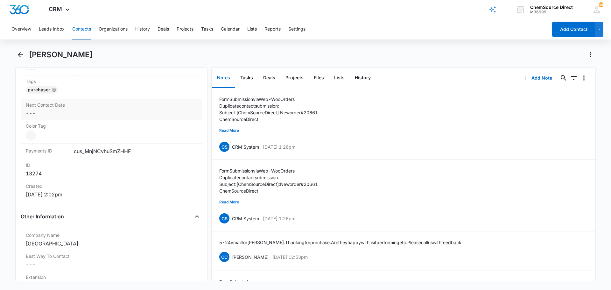
scroll to position [350, 0]
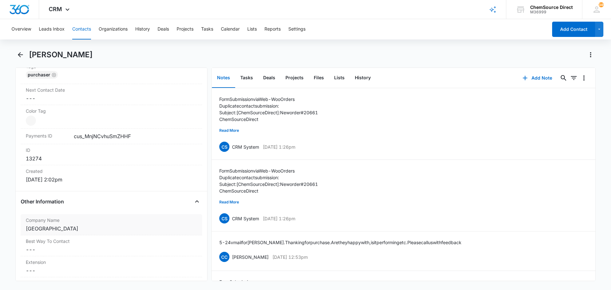
click at [71, 231] on div "Newdale" at bounding box center [111, 229] width 171 height 8
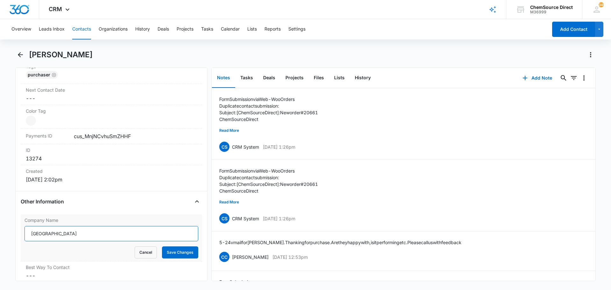
click at [67, 231] on input "Newdale" at bounding box center [112, 233] width 174 height 15
type input "Newdale HB Inc."
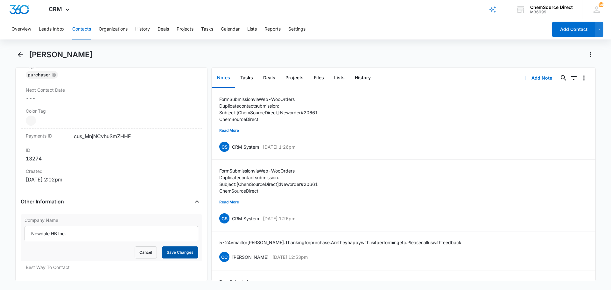
click at [166, 252] on button "Save Changes" at bounding box center [180, 252] width 36 height 12
click at [247, 77] on button "Tasks" at bounding box center [246, 78] width 23 height 20
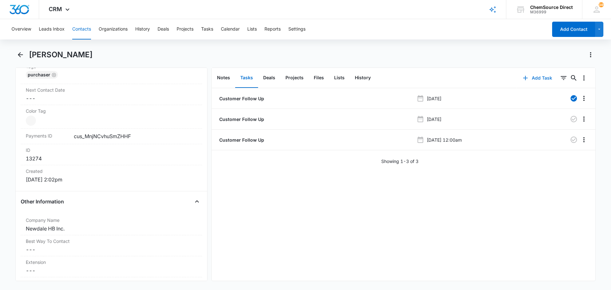
click at [533, 77] on button "Add Task" at bounding box center [538, 77] width 42 height 15
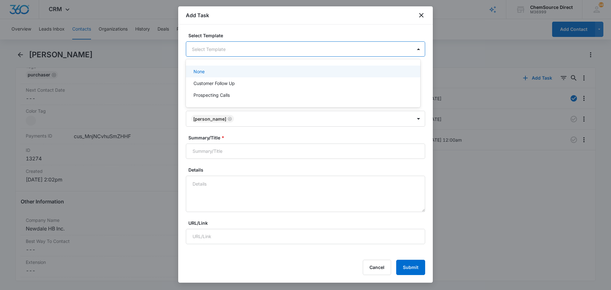
click at [200, 46] on body "CRM Apps Reputation Forms CRM Email Social Payments POS Content Ads Intelligenc…" at bounding box center [305, 145] width 611 height 290
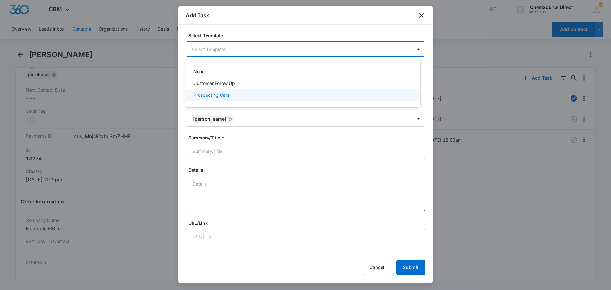
click at [210, 93] on p "Prospecting Calls" at bounding box center [212, 95] width 36 height 7
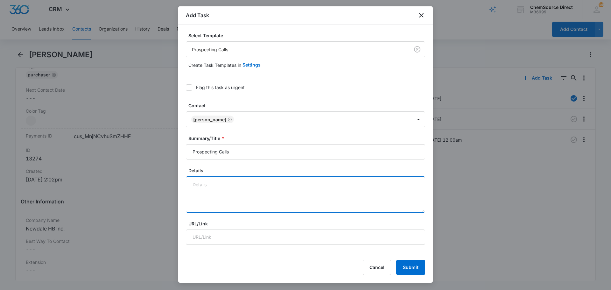
click at [207, 186] on textarea "Details" at bounding box center [305, 194] width 239 height 36
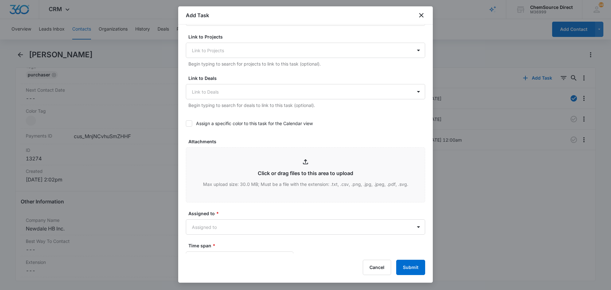
scroll to position [223, 0]
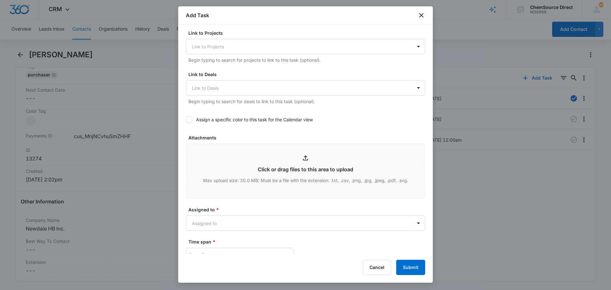
type textarea "Sent wearables promo email"
click at [191, 120] on icon at bounding box center [189, 120] width 6 height 6
click at [186, 120] on input "Assign a specific color to this task for the Calendar view" at bounding box center [186, 120] width 0 height 0
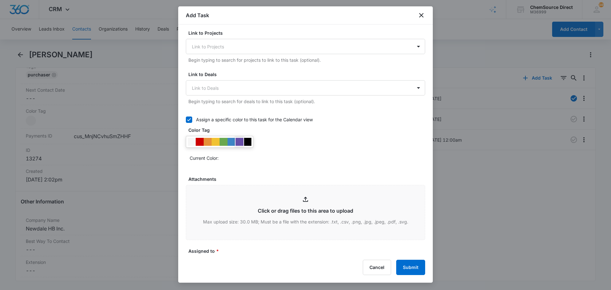
click at [240, 140] on div at bounding box center [240, 142] width 8 height 8
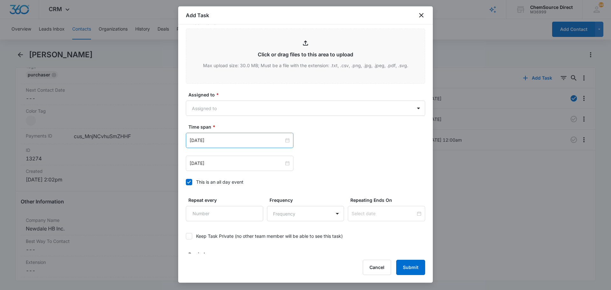
scroll to position [382, 0]
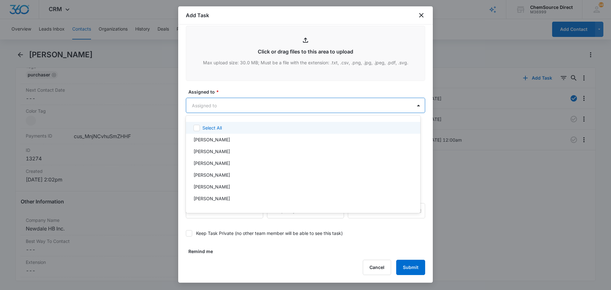
click at [242, 106] on body "CRM Apps Reputation Forms CRM Email Social Payments POS Content Ads Intelligenc…" at bounding box center [305, 145] width 611 height 290
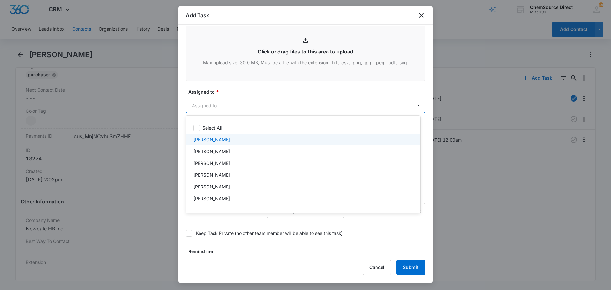
click at [222, 139] on div "[PERSON_NAME]" at bounding box center [303, 139] width 218 height 7
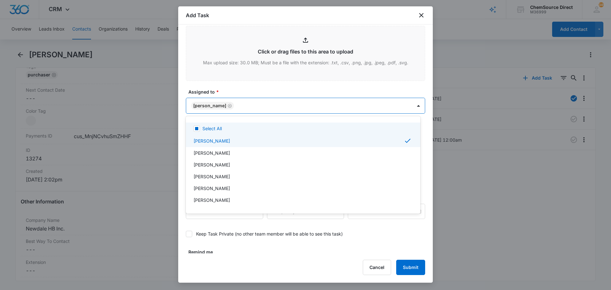
click at [248, 92] on div at bounding box center [305, 145] width 611 height 290
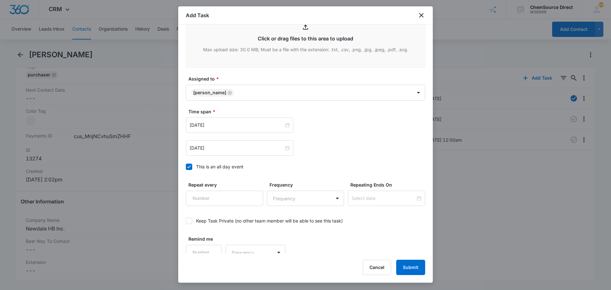
scroll to position [402, 0]
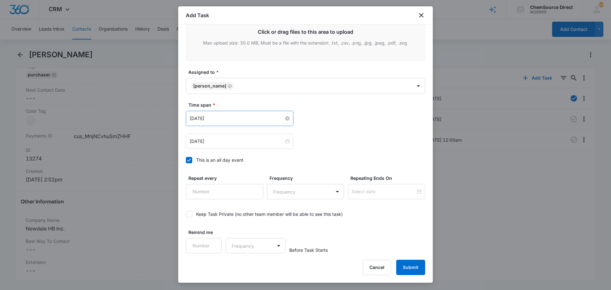
click at [236, 117] on input "[DATE]" at bounding box center [237, 118] width 94 height 7
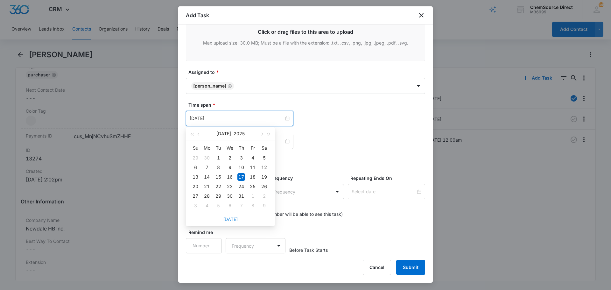
click at [230, 218] on link "[DATE]" at bounding box center [230, 218] width 15 height 5
type input "[DATE]"
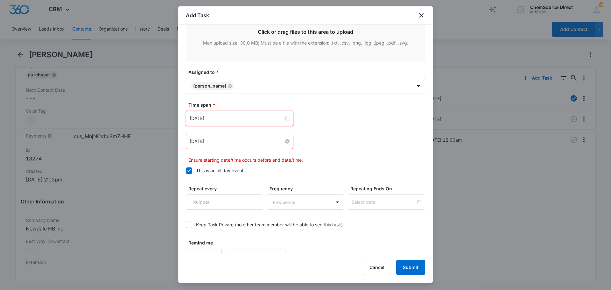
click at [235, 142] on input "[DATE]" at bounding box center [237, 141] width 94 height 7
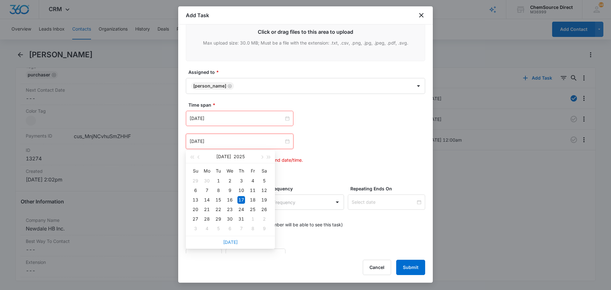
click at [230, 242] on link "[DATE]" at bounding box center [230, 241] width 15 height 5
type input "[DATE]"
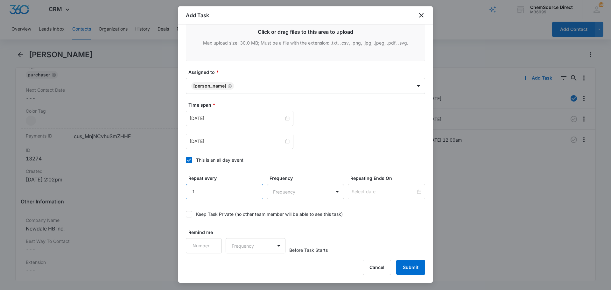
click at [253, 190] on input "1" at bounding box center [224, 191] width 77 height 15
type input "2"
click at [253, 190] on input "2" at bounding box center [224, 191] width 77 height 15
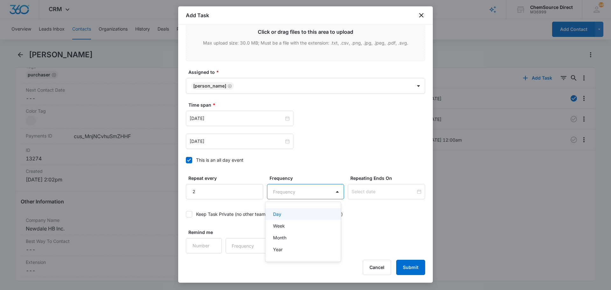
click at [279, 191] on body "CRM Apps Reputation Forms CRM Email Social Payments POS Content Ads Intelligenc…" at bounding box center [305, 145] width 611 height 290
click at [284, 212] on div "Day" at bounding box center [302, 214] width 59 height 7
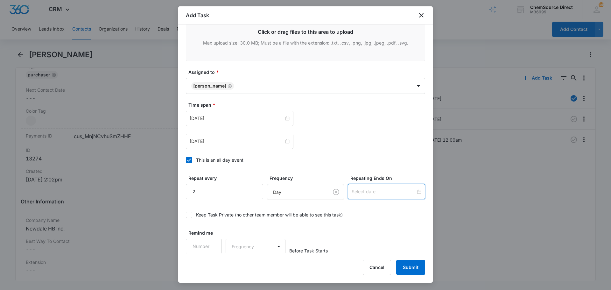
click at [358, 190] on input at bounding box center [384, 191] width 64 height 7
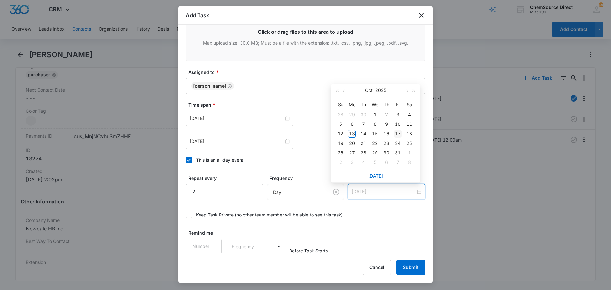
type input "[DATE]"
click at [399, 133] on div "17" at bounding box center [398, 134] width 8 height 8
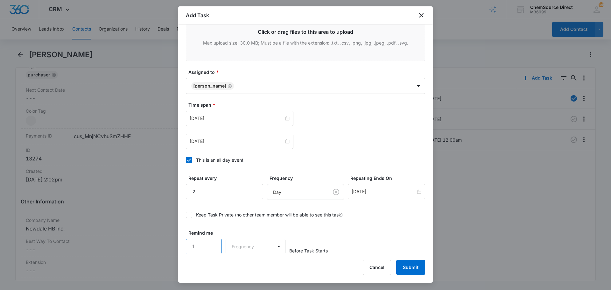
scroll to position [402, 0]
type input "1"
click at [210, 244] on input "1" at bounding box center [204, 245] width 36 height 15
click at [249, 244] on body "CRM Apps Reputation Forms CRM Email Social Payments POS Content Ads Intelligenc…" at bounding box center [305, 145] width 611 height 290
click at [255, 268] on div "Days" at bounding box center [254, 268] width 42 height 7
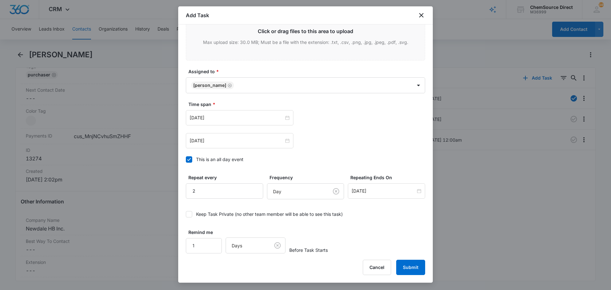
click at [407, 266] on button "Submit" at bounding box center [410, 267] width 29 height 15
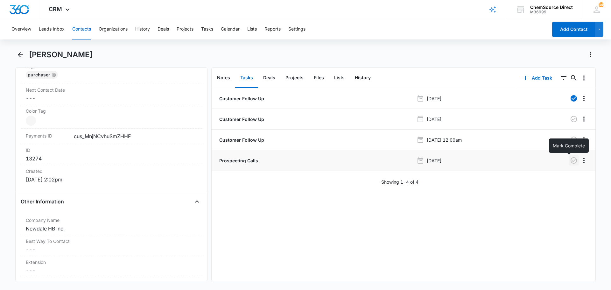
click at [570, 160] on icon "button" at bounding box center [574, 161] width 8 height 8
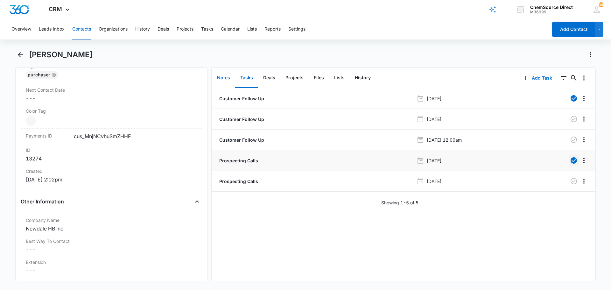
click at [224, 77] on button "Notes" at bounding box center [223, 78] width 23 height 20
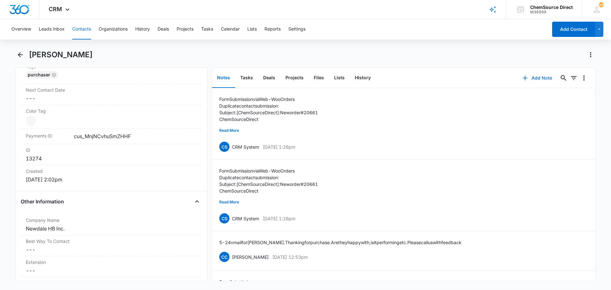
click at [533, 78] on button "Add Note" at bounding box center [537, 77] width 42 height 15
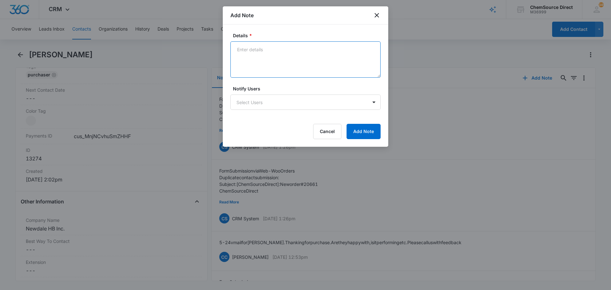
click at [252, 51] on textarea "Details *" at bounding box center [305, 59] width 150 height 36
type textarea "Sent wearables promo email"
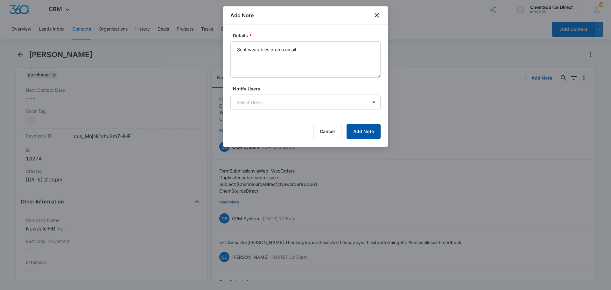
click at [368, 131] on button "Add Note" at bounding box center [364, 131] width 34 height 15
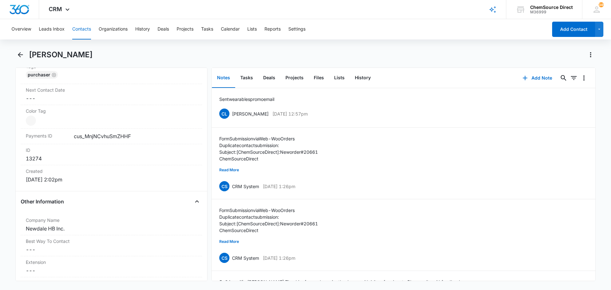
click at [85, 28] on button "Contacts" at bounding box center [81, 29] width 19 height 20
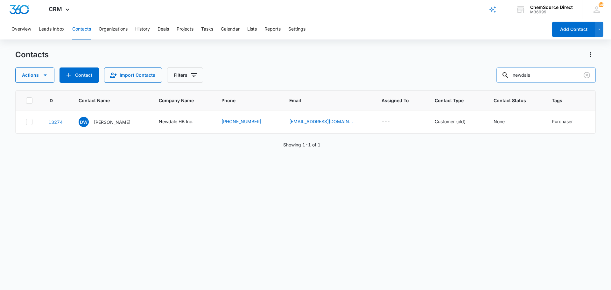
click at [522, 75] on input "newdale" at bounding box center [546, 74] width 99 height 15
type input "fairfax county"
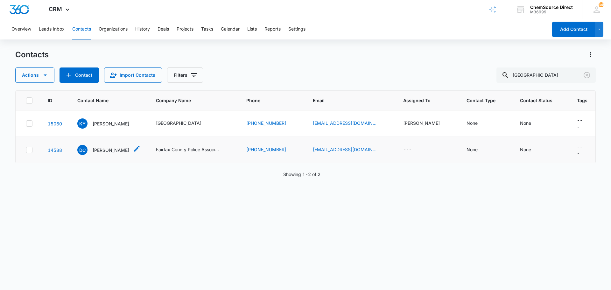
click at [105, 147] on p "Dan Custer" at bounding box center [111, 150] width 37 height 7
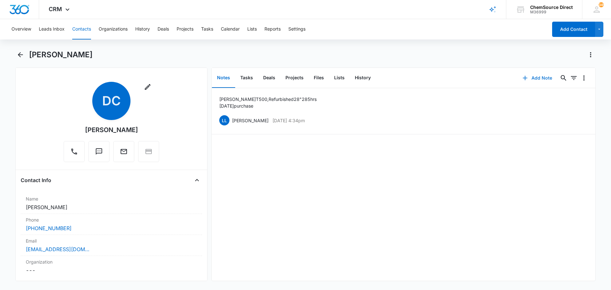
click at [533, 76] on button "Add Note" at bounding box center [537, 77] width 42 height 15
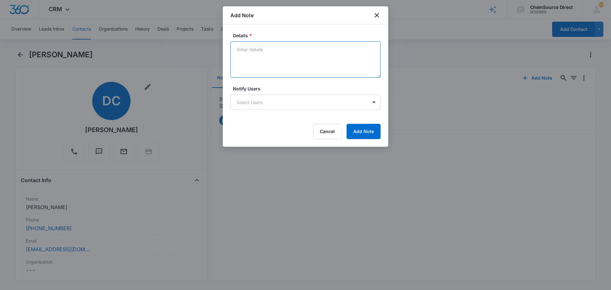
click at [273, 57] on textarea "Details *" at bounding box center [305, 59] width 150 height 36
type textarea "Sent wearables promo email"
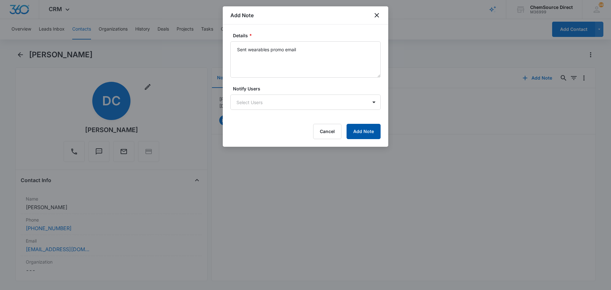
click at [357, 127] on button "Add Note" at bounding box center [364, 131] width 34 height 15
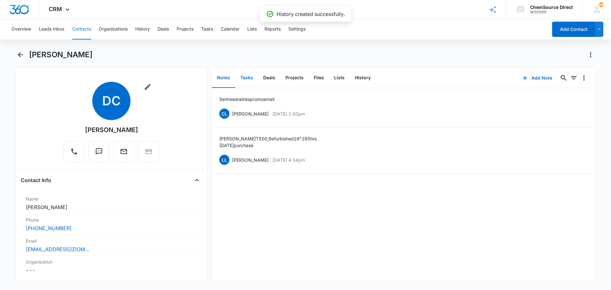
click at [244, 77] on button "Tasks" at bounding box center [246, 78] width 23 height 20
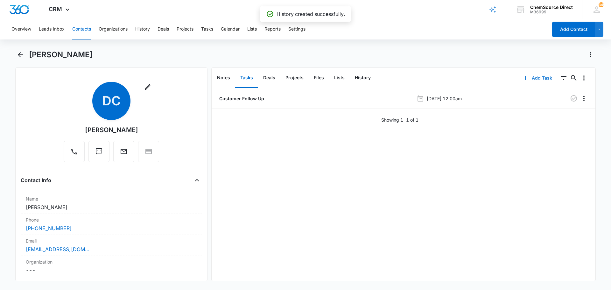
click at [532, 77] on button "Add Task" at bounding box center [538, 77] width 42 height 15
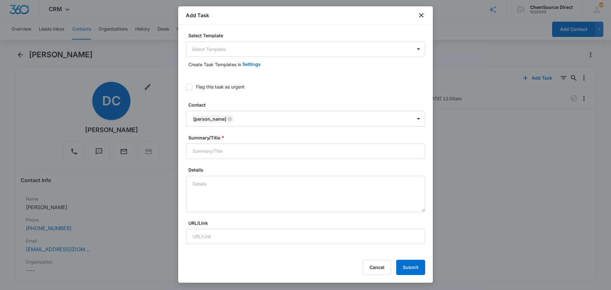
click at [203, 49] on body "CRM Apps Reputation Forms CRM Email Social Payments POS Content Ads Intelligenc…" at bounding box center [305, 145] width 611 height 290
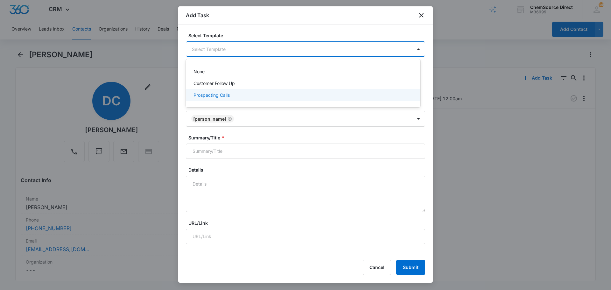
click at [204, 95] on p "Prospecting Calls" at bounding box center [212, 95] width 36 height 7
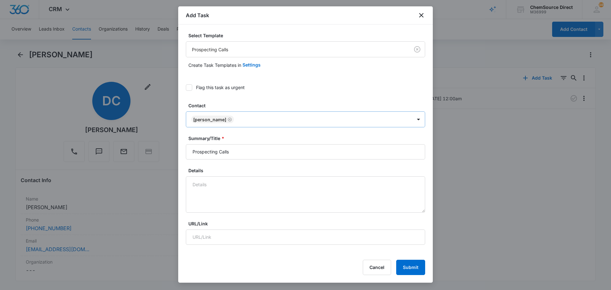
scroll to position [64, 0]
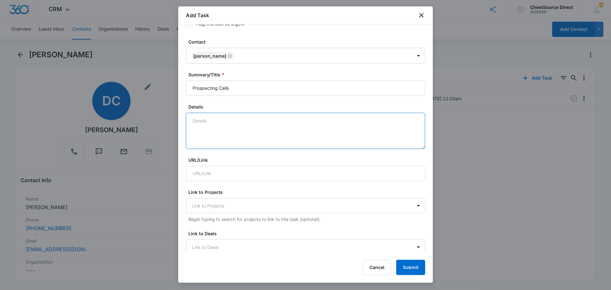
click at [219, 124] on textarea "Details" at bounding box center [305, 131] width 239 height 36
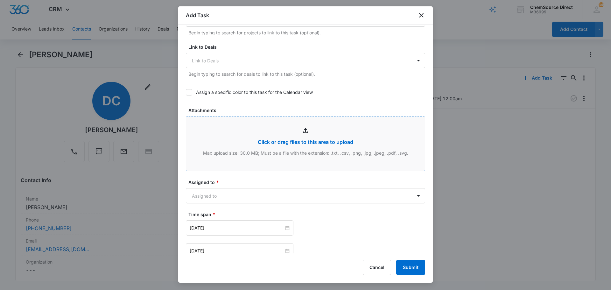
scroll to position [255, 0]
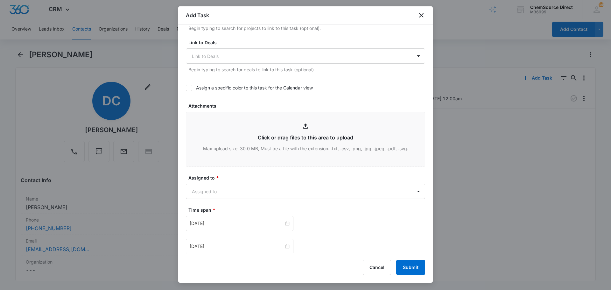
type textarea "Sent wearables promo email"
click at [190, 88] on icon at bounding box center [189, 88] width 6 height 6
click at [186, 88] on input "Assign a specific color to this task for the Calendar view" at bounding box center [186, 88] width 0 height 0
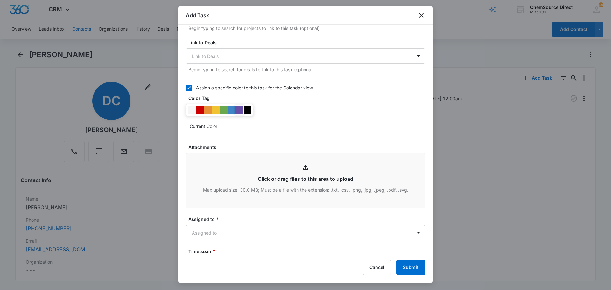
click at [238, 110] on div at bounding box center [240, 110] width 8 height 8
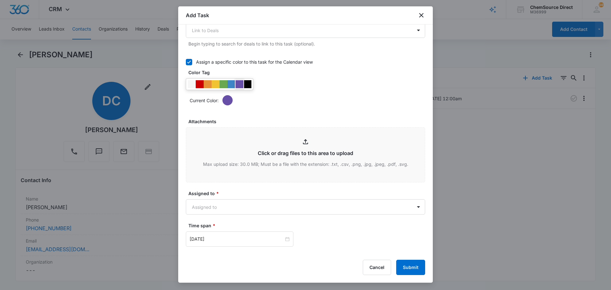
scroll to position [350, 0]
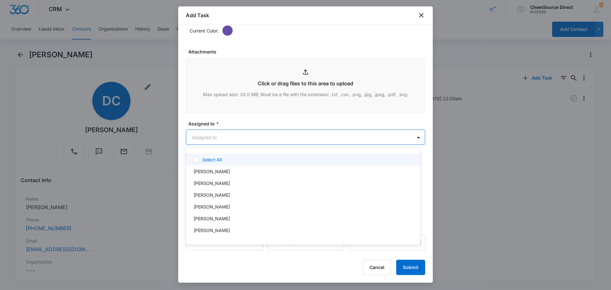
click at [216, 136] on body "CRM Apps Reputation Forms CRM Email Social Payments POS Content Ads Intelligenc…" at bounding box center [305, 145] width 611 height 290
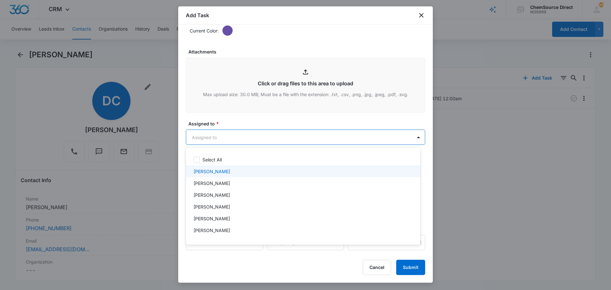
click at [216, 170] on p "[PERSON_NAME]" at bounding box center [212, 171] width 37 height 7
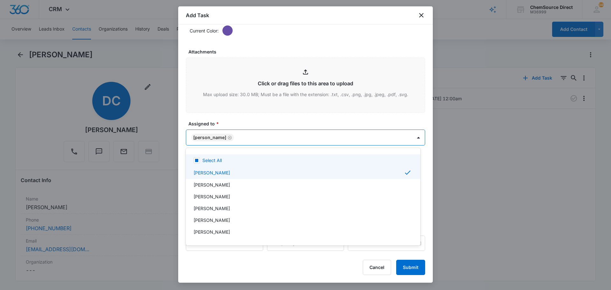
click at [232, 122] on div at bounding box center [305, 145] width 611 height 290
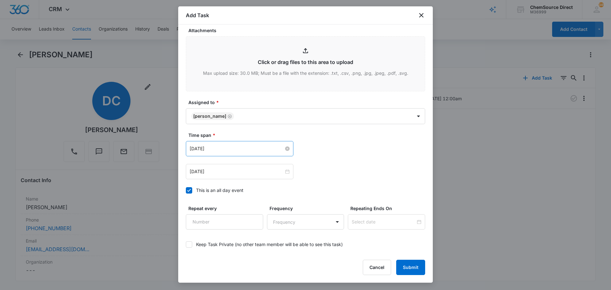
scroll to position [402, 0]
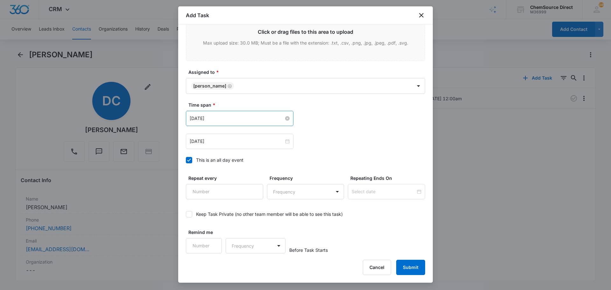
click at [237, 117] on input "[DATE]" at bounding box center [237, 118] width 94 height 7
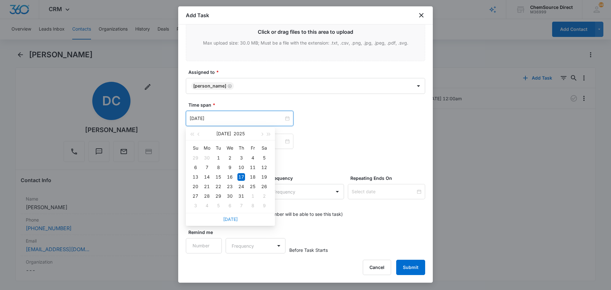
click at [232, 219] on link "[DATE]" at bounding box center [230, 218] width 15 height 5
type input "[DATE]"
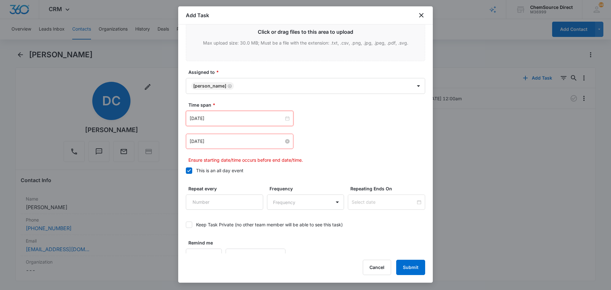
click at [224, 142] on input "[DATE]" at bounding box center [237, 141] width 94 height 7
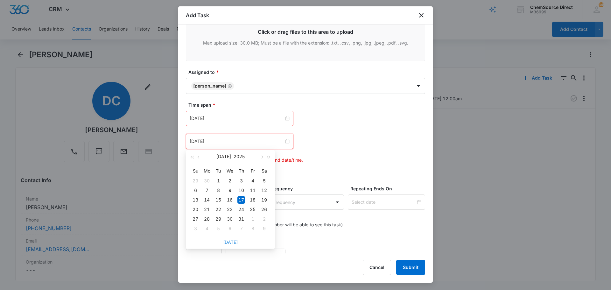
click at [234, 242] on link "[DATE]" at bounding box center [230, 241] width 15 height 5
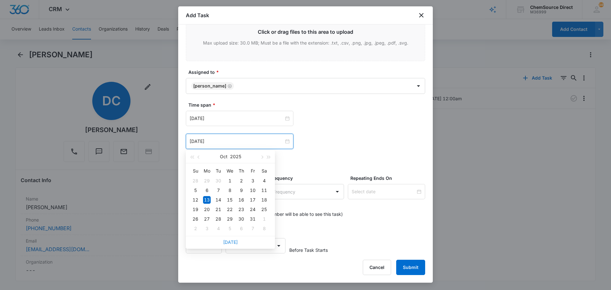
type input "[DATE]"
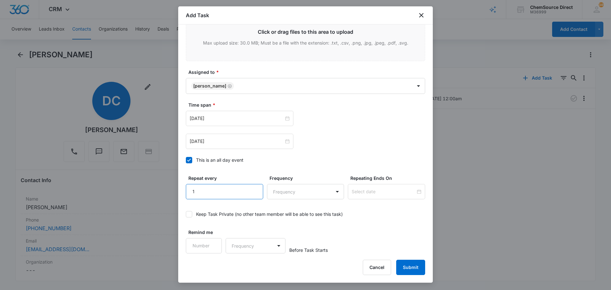
click at [252, 188] on input "1" at bounding box center [224, 191] width 77 height 15
type input "2"
click at [252, 188] on input "2" at bounding box center [224, 191] width 77 height 15
click at [274, 192] on body "CRM Apps Reputation Forms CRM Email Social Payments POS Content Ads Intelligenc…" at bounding box center [305, 145] width 611 height 290
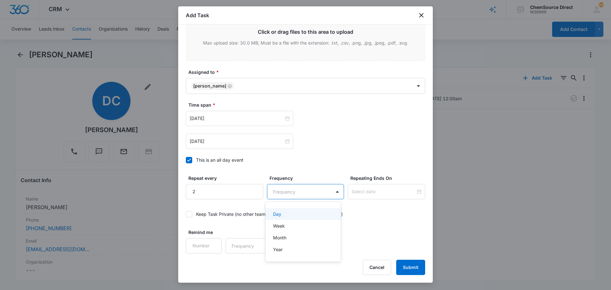
click at [278, 215] on p "Day" at bounding box center [277, 214] width 8 height 7
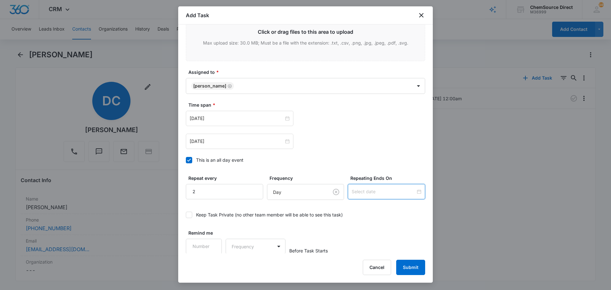
click at [358, 193] on input at bounding box center [384, 191] width 64 height 7
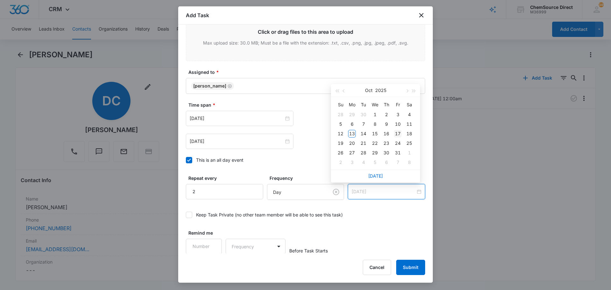
type input "[DATE]"
click at [399, 132] on div "17" at bounding box center [398, 134] width 8 height 8
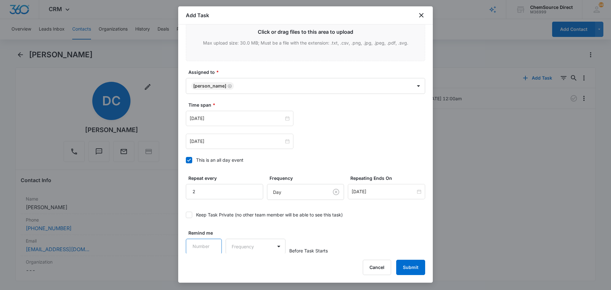
click at [215, 244] on input "Remind me" at bounding box center [204, 246] width 36 height 15
type input "1"
click at [213, 243] on input "1" at bounding box center [204, 246] width 36 height 15
click at [232, 244] on body "CRM Apps Reputation Forms CRM Email Social Payments POS Content Ads Intelligenc…" at bounding box center [305, 145] width 611 height 290
click at [243, 266] on div "Days" at bounding box center [254, 269] width 42 height 7
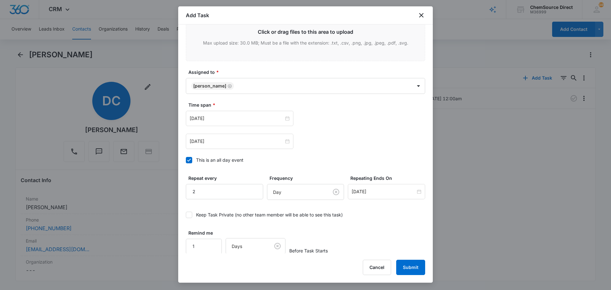
click at [380, 234] on div "Remind me 1 Days Before Task Starts" at bounding box center [305, 242] width 239 height 25
click at [409, 265] on button "Submit" at bounding box center [410, 267] width 29 height 15
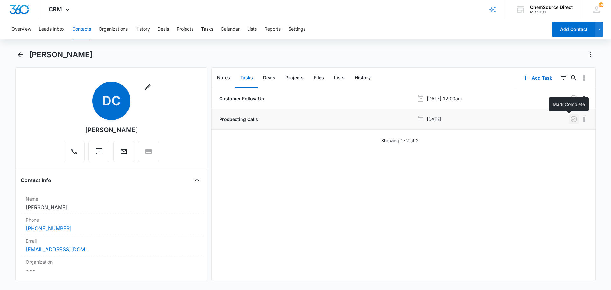
click at [571, 119] on icon "button" at bounding box center [574, 119] width 6 height 6
click at [218, 76] on button "Notes" at bounding box center [223, 78] width 23 height 20
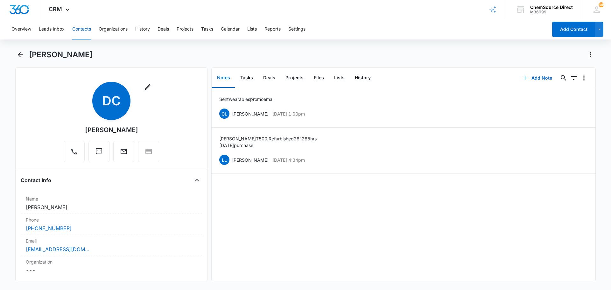
click at [84, 29] on button "Contacts" at bounding box center [81, 29] width 19 height 20
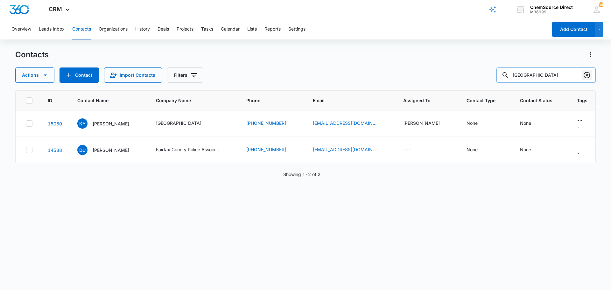
click at [587, 74] on icon "Clear" at bounding box center [587, 75] width 8 height 8
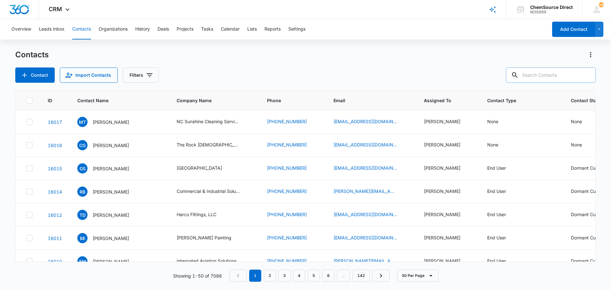
click at [536, 75] on input "text" at bounding box center [551, 74] width 90 height 15
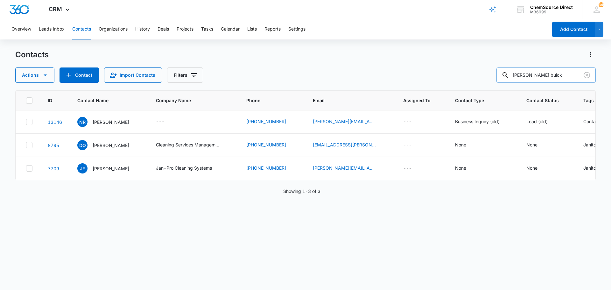
click at [530, 75] on input "ferguson buick" at bounding box center [546, 74] width 99 height 15
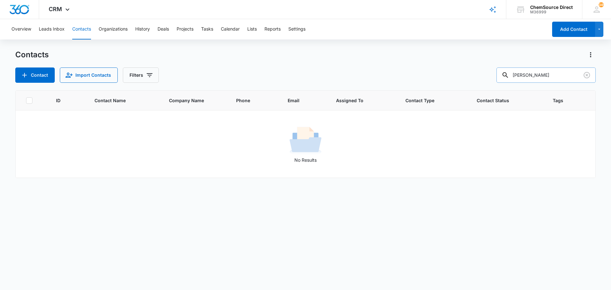
click at [527, 75] on input "genovese" at bounding box center [546, 74] width 99 height 15
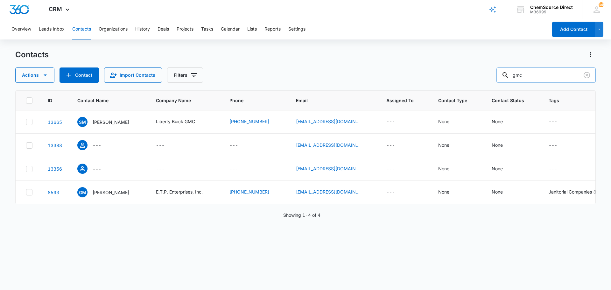
click at [524, 75] on input "gmc" at bounding box center [546, 74] width 99 height 15
type input "buick"
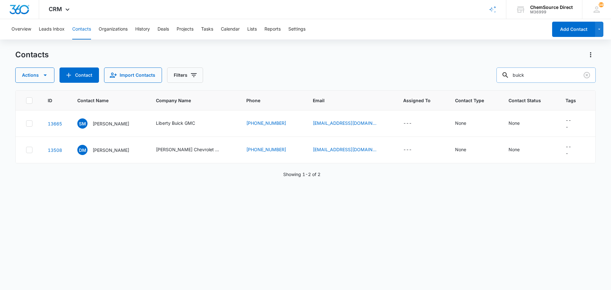
click at [523, 75] on input "buick" at bounding box center [546, 74] width 99 height 15
click at [586, 75] on icon "Clear" at bounding box center [587, 75] width 8 height 8
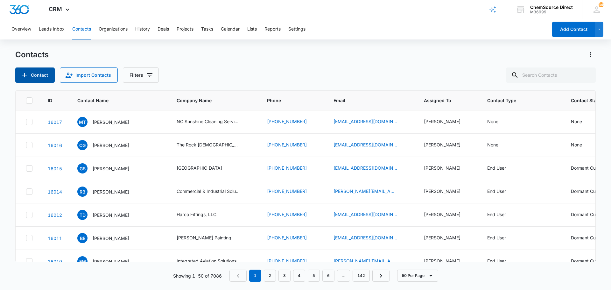
click at [40, 75] on button "Contact" at bounding box center [34, 74] width 39 height 15
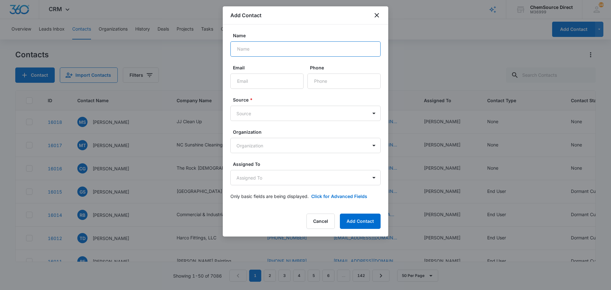
click at [267, 48] on input "Name" at bounding box center [305, 48] width 150 height 15
type input "Mike Genovese"
paste input "mikeg@fergusonchallenge.com"
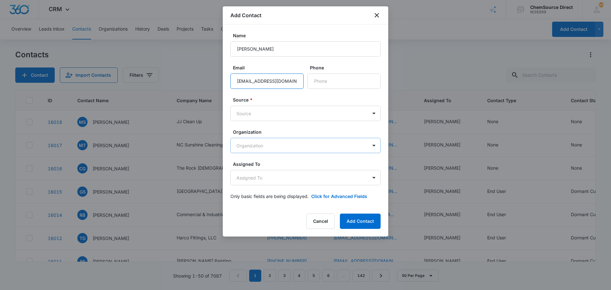
scroll to position [0, 6]
type input "mikeg@fergusonchallenge.com"
paste input "(405) 321-5820"
type input "(405) 321-5820"
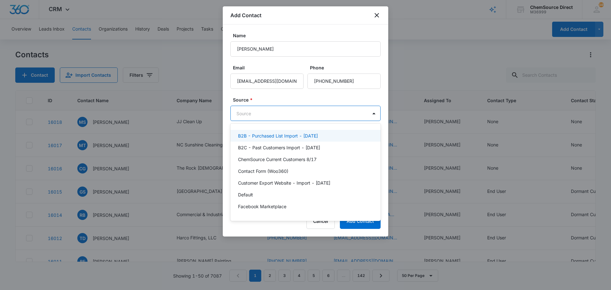
click at [286, 114] on body "CRM Apps Reputation Forms CRM Email Social Payments POS Content Ads Intelligenc…" at bounding box center [305, 145] width 611 height 290
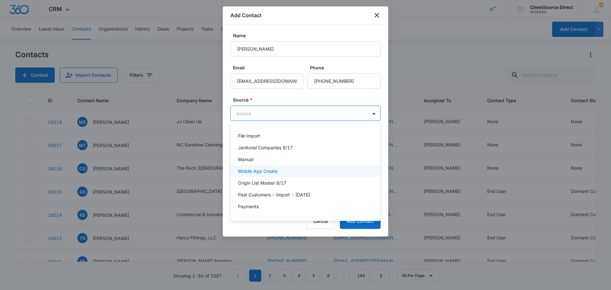
scroll to position [96, 0]
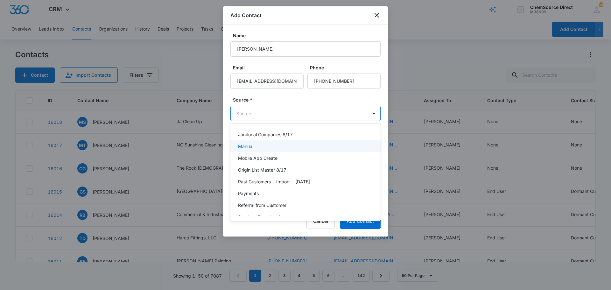
click at [265, 142] on div "Manual" at bounding box center [305, 146] width 150 height 12
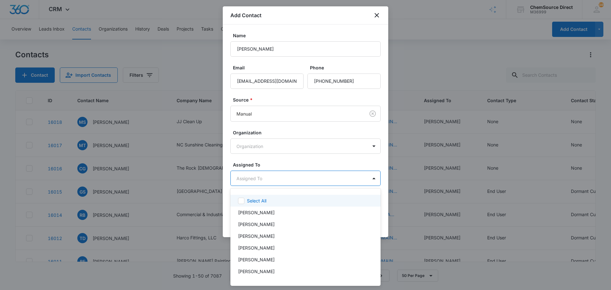
click at [272, 176] on body "CRM Apps Reputation Forms CRM Email Social Payments POS Content Ads Intelligenc…" at bounding box center [305, 145] width 611 height 290
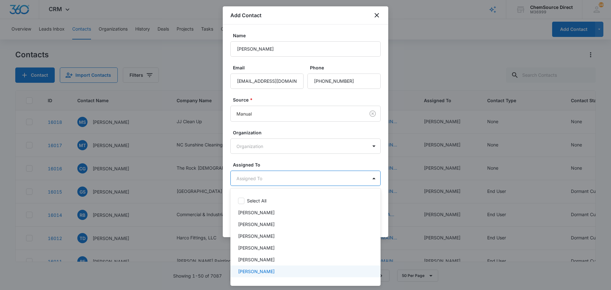
click at [262, 271] on div "[PERSON_NAME]" at bounding box center [305, 271] width 134 height 7
click at [293, 160] on div at bounding box center [305, 145] width 611 height 290
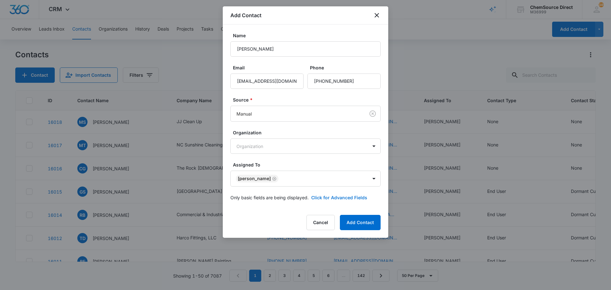
click at [327, 196] on button "Click for Advanced Fields" at bounding box center [339, 197] width 56 height 7
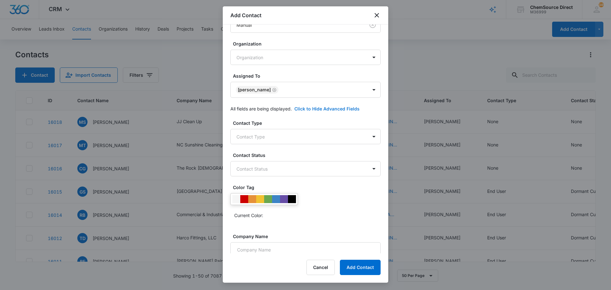
scroll to position [157, 0]
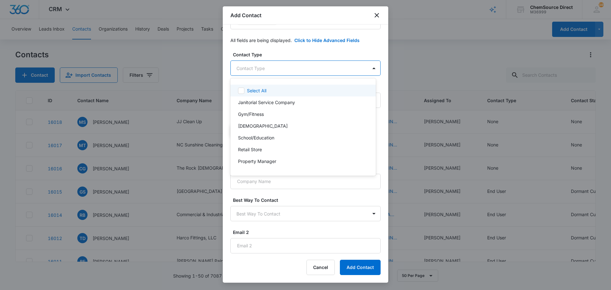
click at [275, 67] on body "CRM Apps Reputation Forms CRM Email Social Payments POS Content Ads Intelligenc…" at bounding box center [305, 145] width 611 height 290
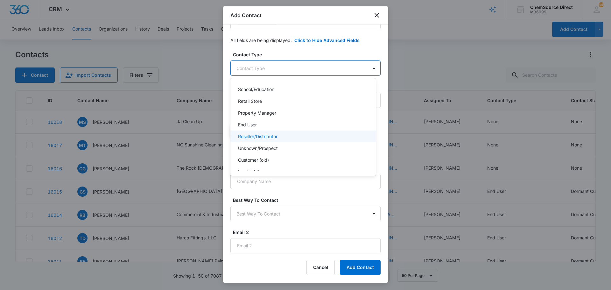
scroll to position [64, 0]
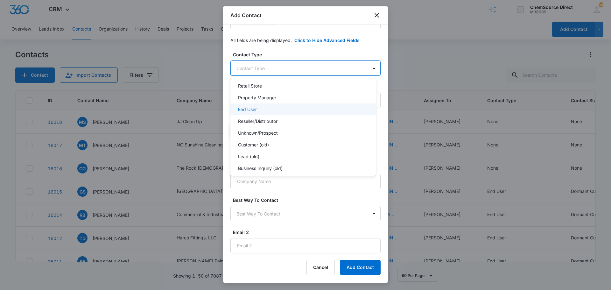
click at [277, 109] on div "End User" at bounding box center [302, 109] width 129 height 7
click at [282, 52] on div at bounding box center [305, 145] width 611 height 290
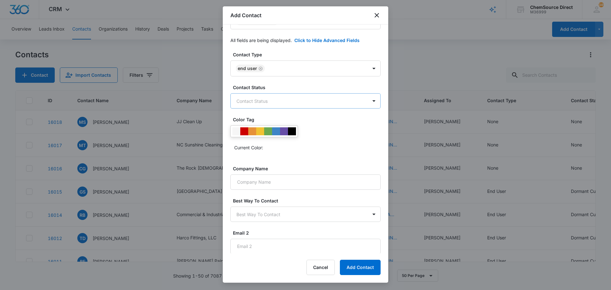
click at [281, 101] on body "CRM Apps Reputation Forms CRM Email Social Payments POS Content Ads Intelligenc…" at bounding box center [305, 145] width 611 height 290
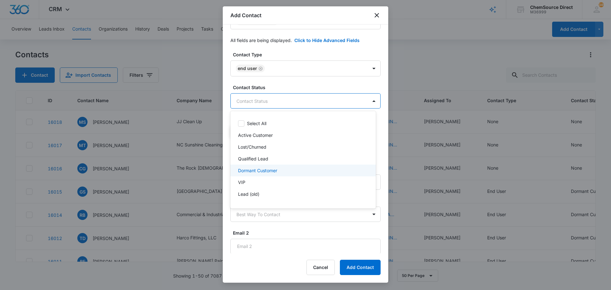
click at [267, 170] on p "Dormant Customer" at bounding box center [257, 170] width 39 height 7
click at [289, 84] on div at bounding box center [305, 145] width 611 height 290
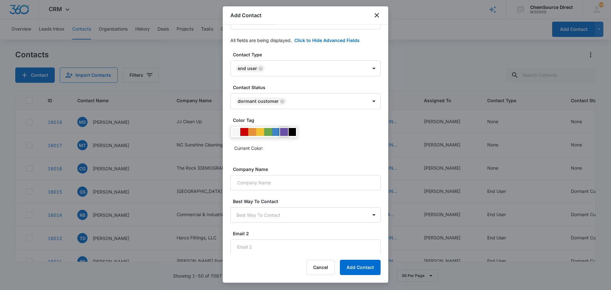
click at [282, 130] on div at bounding box center [284, 132] width 8 height 8
click at [272, 182] on input "Company Name" at bounding box center [305, 182] width 150 height 15
click at [257, 182] on input "Company Name" at bounding box center [305, 182] width 150 height 15
click at [242, 182] on input "Feguson Buick GMC" at bounding box center [305, 182] width 150 height 15
type input "Ferguson Buick GMC"
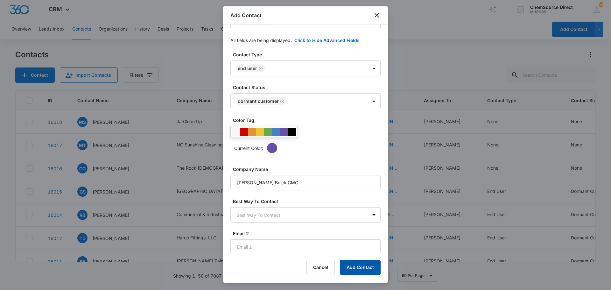
click at [357, 265] on button "Add Contact" at bounding box center [360, 267] width 41 height 15
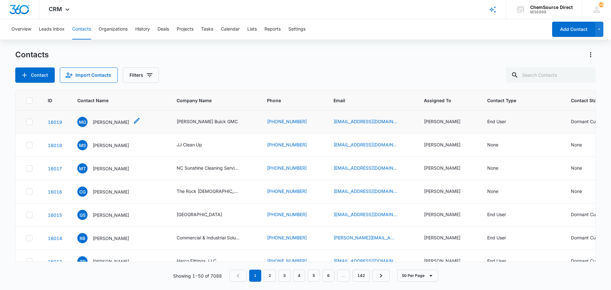
click at [97, 122] on p "Mike Genovese" at bounding box center [111, 122] width 37 height 7
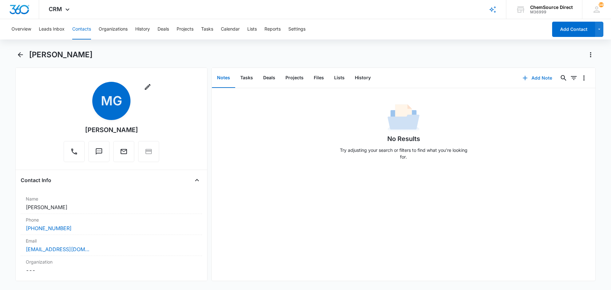
click at [532, 76] on button "Add Note" at bounding box center [537, 77] width 42 height 15
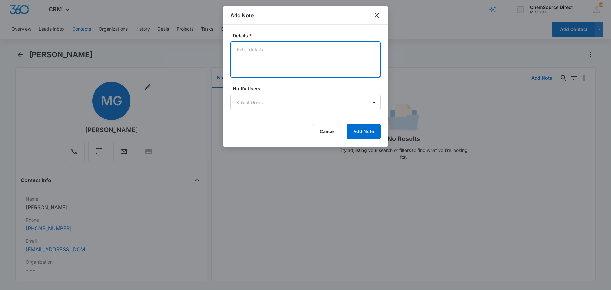
click at [259, 54] on textarea "Details *" at bounding box center [305, 59] width 150 height 36
type textarea "Sent wearables promo email"
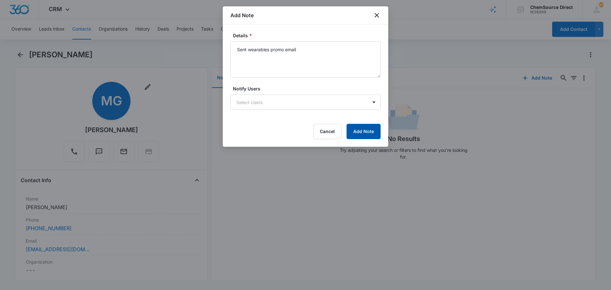
click at [360, 128] on button "Add Note" at bounding box center [364, 131] width 34 height 15
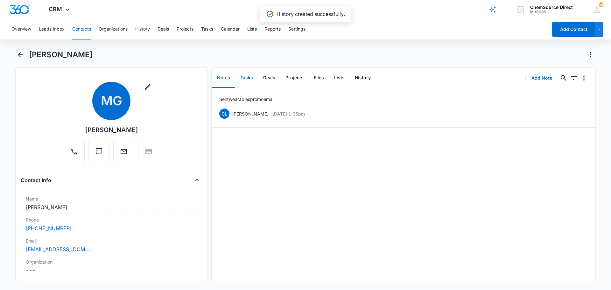
click at [250, 77] on button "Tasks" at bounding box center [246, 78] width 23 height 20
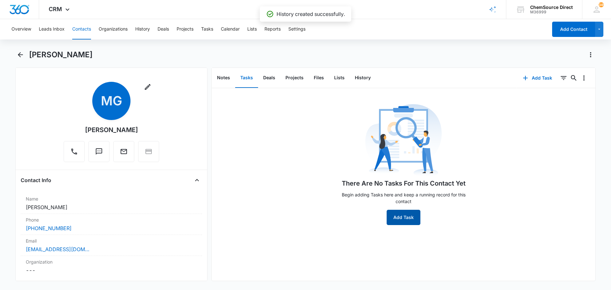
click at [404, 218] on button "Add Task" at bounding box center [404, 217] width 34 height 15
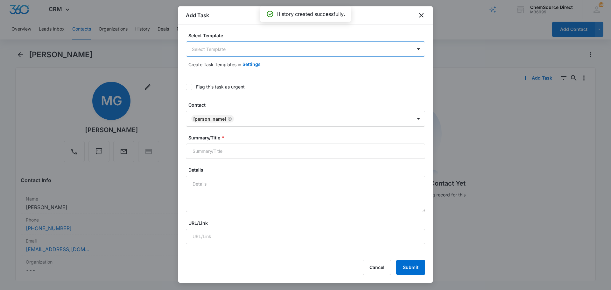
click at [209, 53] on body "CRM Apps Reputation Forms CRM Email Social Payments POS Content Ads Intelligenc…" at bounding box center [305, 145] width 611 height 290
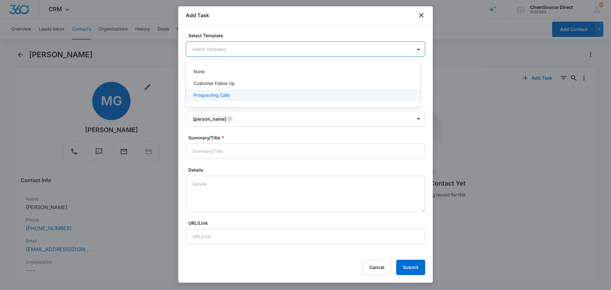
click at [204, 94] on p "Prospecting Calls" at bounding box center [212, 95] width 36 height 7
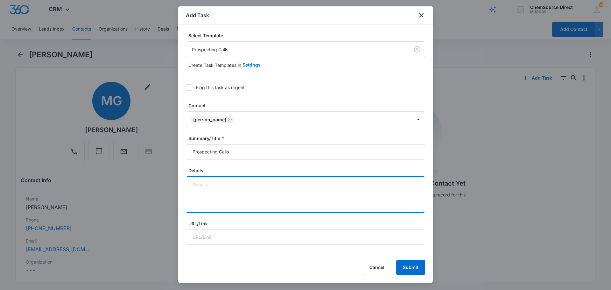
click at [207, 179] on textarea "Details" at bounding box center [305, 194] width 239 height 36
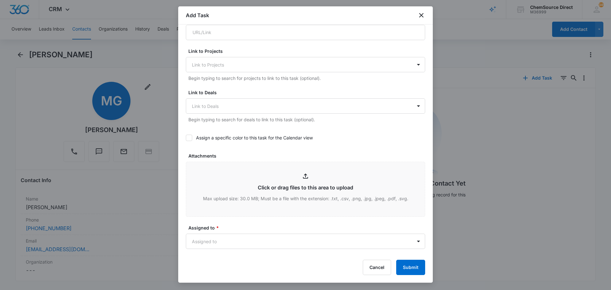
scroll to position [223, 0]
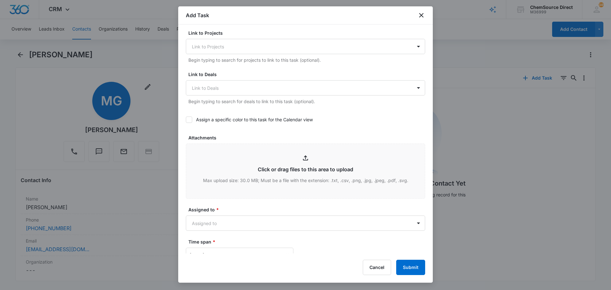
type textarea "Sent wearables promo email"
click at [190, 117] on icon at bounding box center [189, 120] width 6 height 6
click at [186, 120] on input "Assign a specific color to this task for the Calendar view" at bounding box center [186, 120] width 0 height 0
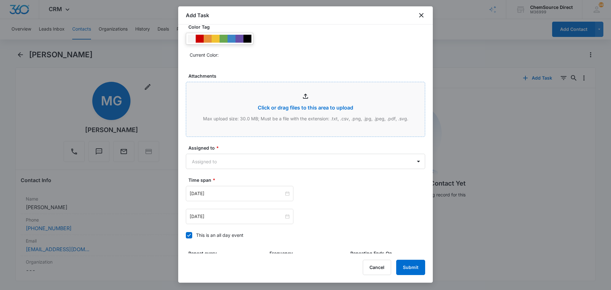
scroll to position [287, 0]
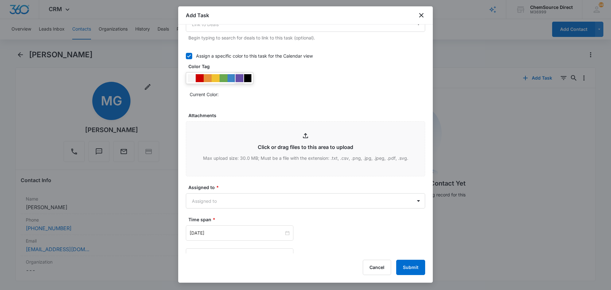
click at [240, 77] on div at bounding box center [240, 78] width 8 height 8
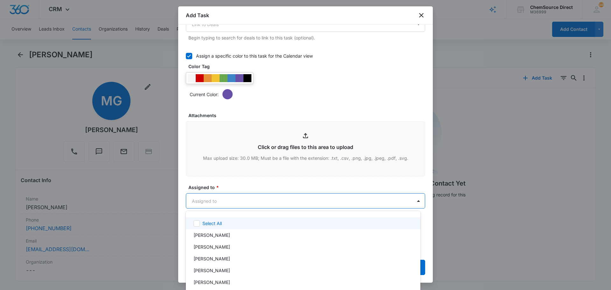
click at [224, 202] on body "CRM Apps Reputation Forms CRM Email Social Payments POS Content Ads Intelligenc…" at bounding box center [305, 145] width 611 height 290
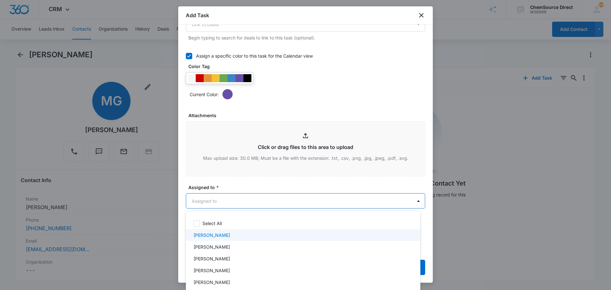
click at [218, 235] on div "[PERSON_NAME]" at bounding box center [303, 235] width 218 height 7
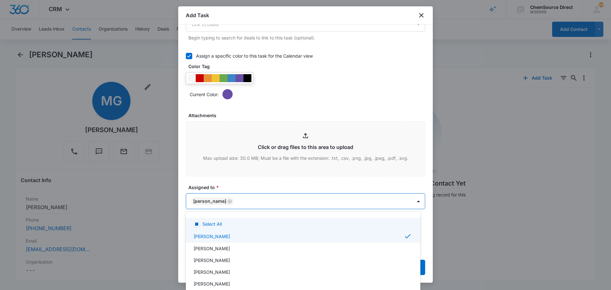
click at [251, 173] on div at bounding box center [305, 145] width 611 height 290
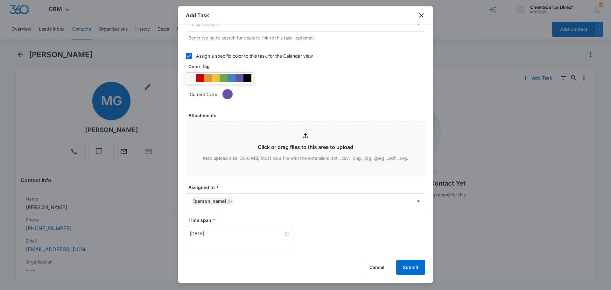
click at [248, 186] on label "Assigned to *" at bounding box center [307, 187] width 239 height 7
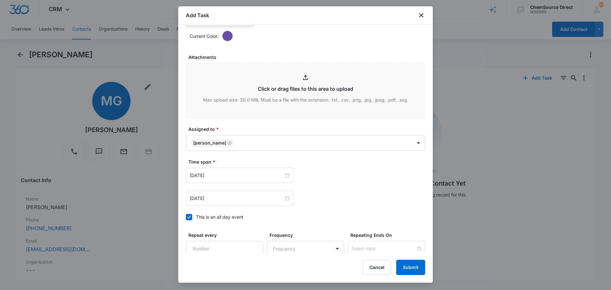
scroll to position [402, 0]
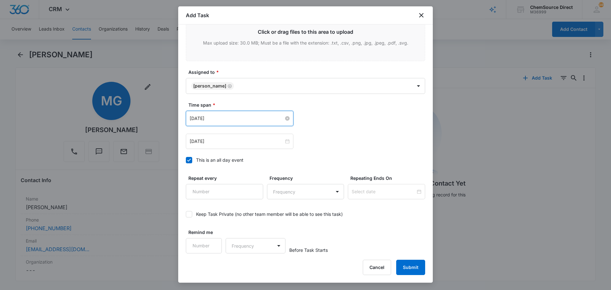
click at [232, 116] on input "[DATE]" at bounding box center [237, 118] width 94 height 7
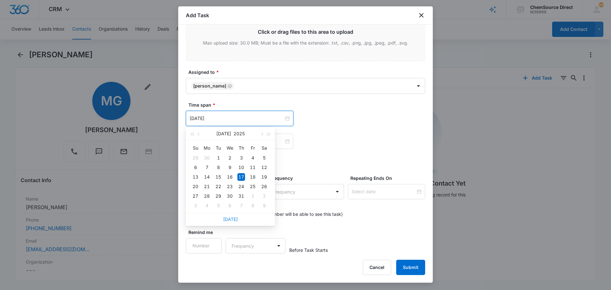
click at [231, 220] on link "[DATE]" at bounding box center [230, 218] width 15 height 5
type input "[DATE]"
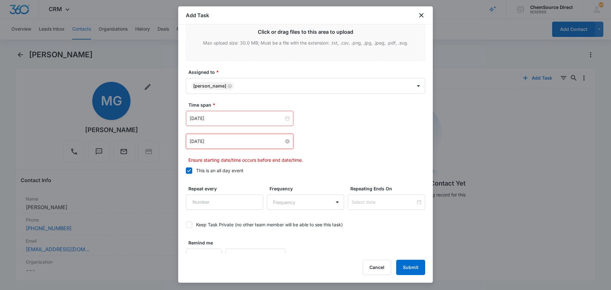
click at [229, 141] on input "[DATE]" at bounding box center [237, 141] width 94 height 7
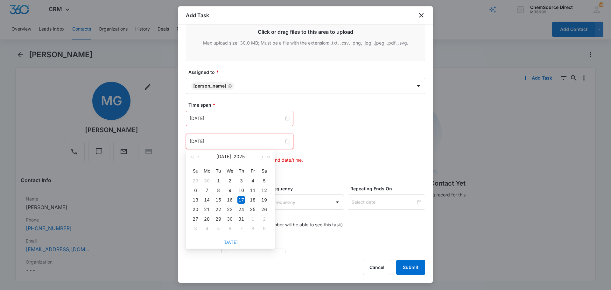
click at [229, 242] on link "[DATE]" at bounding box center [230, 241] width 15 height 5
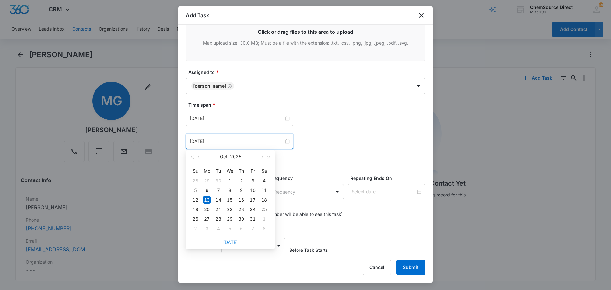
type input "[DATE]"
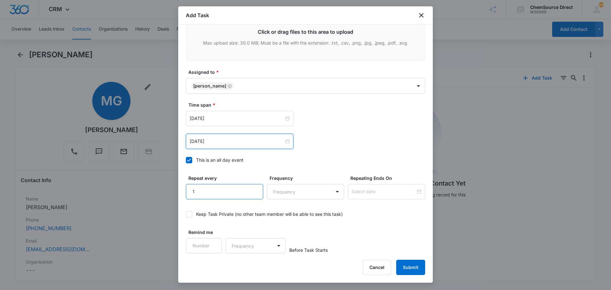
click at [252, 189] on input "1" at bounding box center [224, 191] width 77 height 15
type input "2"
click at [252, 189] on input "2" at bounding box center [224, 191] width 77 height 15
click at [266, 192] on body "CRM Apps Reputation Forms CRM Email Social Payments POS Content Ads Intelligenc…" at bounding box center [305, 145] width 611 height 290
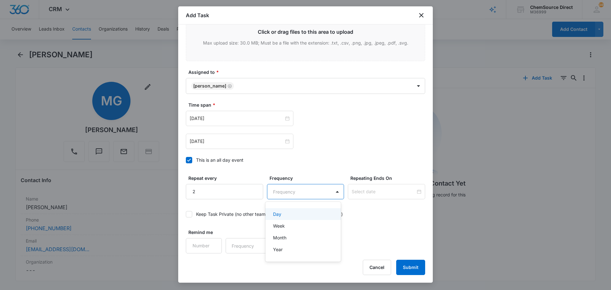
click at [278, 215] on p "Day" at bounding box center [277, 214] width 8 height 7
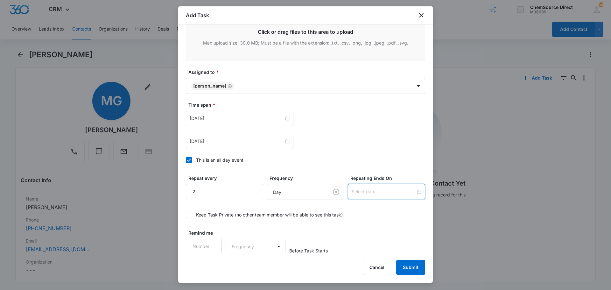
click at [369, 190] on input at bounding box center [384, 191] width 64 height 7
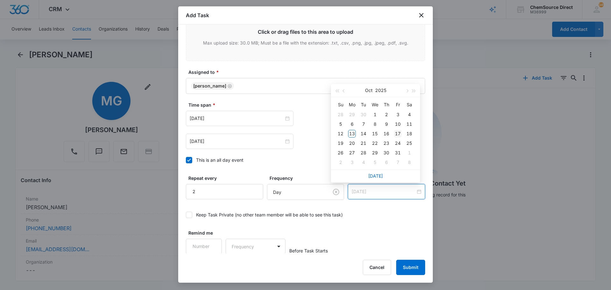
type input "[DATE]"
click at [397, 132] on div "17" at bounding box center [398, 134] width 8 height 8
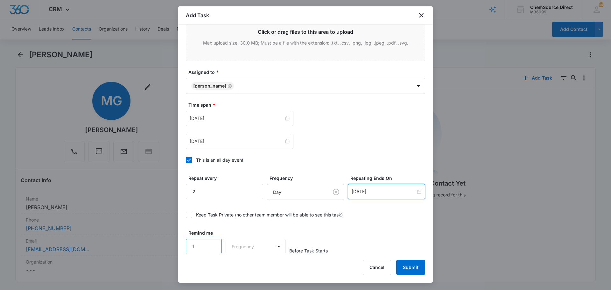
scroll to position [402, 0]
type input "1"
click at [212, 243] on input "1" at bounding box center [204, 245] width 36 height 15
click at [252, 244] on body "CRM Apps Reputation Forms CRM Email Social Payments POS Content Ads Intelligenc…" at bounding box center [305, 145] width 611 height 290
click at [255, 265] on div "Days" at bounding box center [254, 268] width 42 height 7
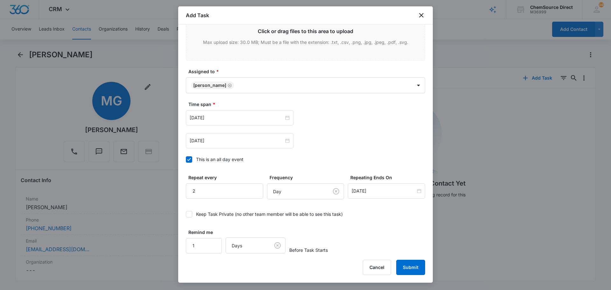
click at [357, 230] on div "Remind me 1 Days Before Task Starts" at bounding box center [305, 241] width 239 height 25
click at [408, 268] on button "Submit" at bounding box center [410, 267] width 29 height 15
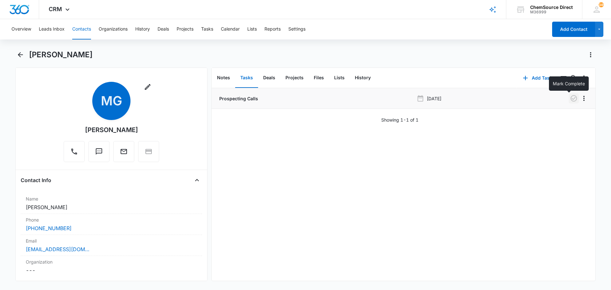
click at [571, 98] on icon "button" at bounding box center [574, 98] width 6 height 6
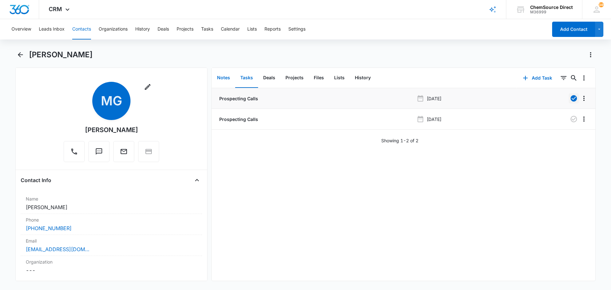
click at [224, 75] on button "Notes" at bounding box center [223, 78] width 23 height 20
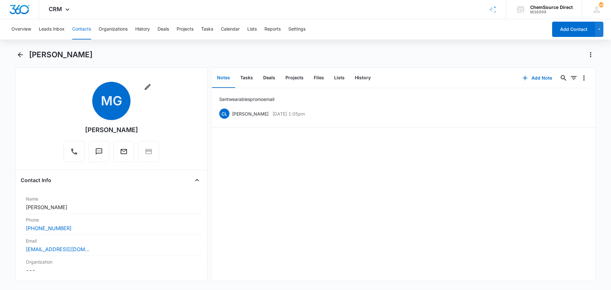
click at [84, 29] on button "Contacts" at bounding box center [81, 29] width 19 height 20
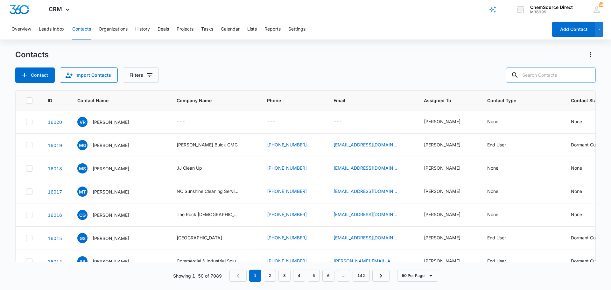
click at [539, 73] on input "text" at bounding box center [551, 74] width 90 height 15
type input "A Plus"
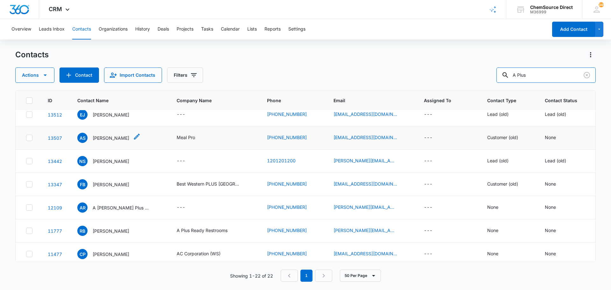
scroll to position [255, 0]
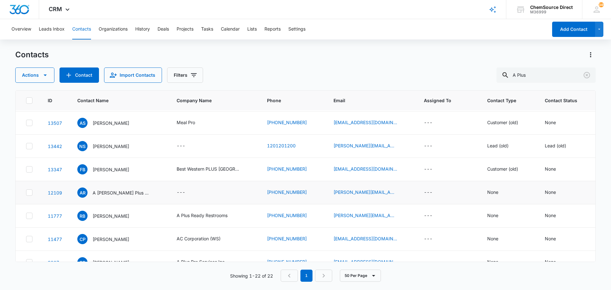
drag, startPoint x: 29, startPoint y: 192, endPoint x: 40, endPoint y: 192, distance: 11.8
click at [29, 192] on icon at bounding box center [29, 193] width 6 height 6
click at [26, 193] on input "checkbox" at bounding box center [26, 193] width 0 height 0
click at [44, 72] on icon "button" at bounding box center [45, 75] width 8 height 8
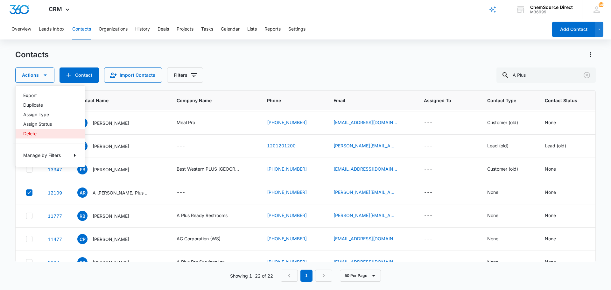
click at [33, 133] on div "Delete" at bounding box center [46, 133] width 46 height 4
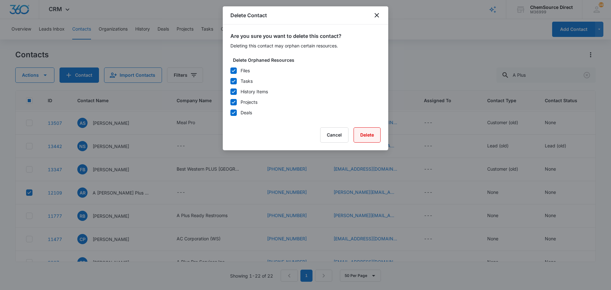
click at [378, 132] on button "Delete" at bounding box center [367, 134] width 27 height 15
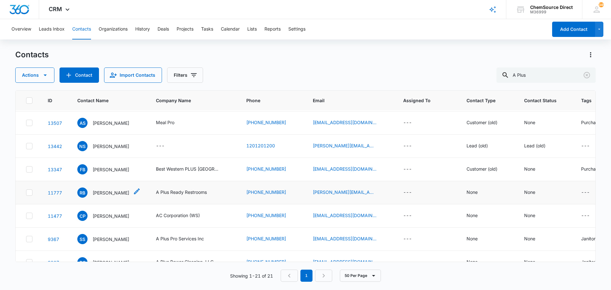
click at [100, 191] on p "Randy Briley" at bounding box center [111, 192] width 37 height 7
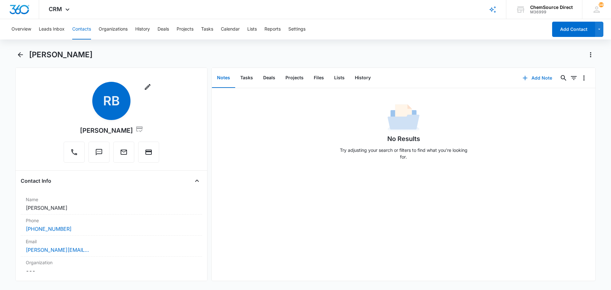
click at [540, 76] on button "Add Note" at bounding box center [537, 77] width 42 height 15
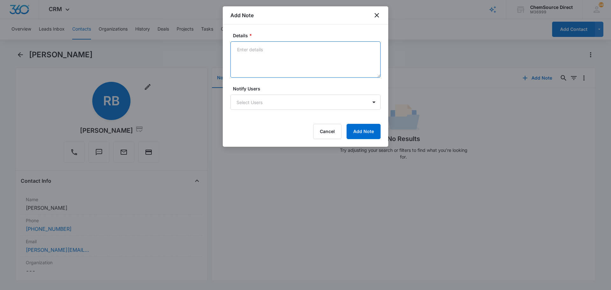
click at [246, 51] on textarea "Details *" at bounding box center [305, 59] width 150 height 36
type textarea "Sent supplies promo email"
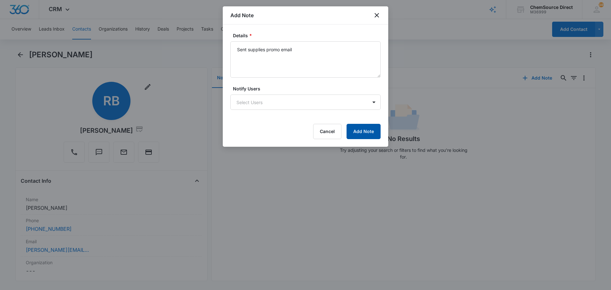
click at [367, 129] on button "Add Note" at bounding box center [364, 131] width 34 height 15
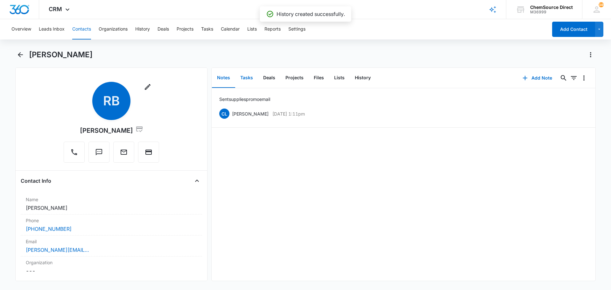
click at [245, 77] on button "Tasks" at bounding box center [246, 78] width 23 height 20
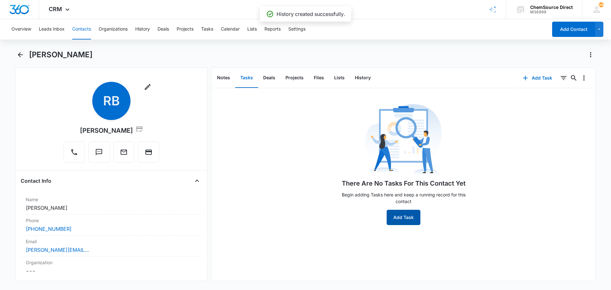
click at [401, 213] on button "Add Task" at bounding box center [404, 217] width 34 height 15
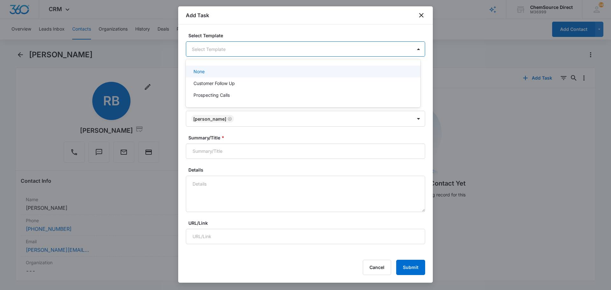
click at [212, 51] on body "CRM Apps Reputation Forms CRM Email Social Payments POS Content Ads Intelligenc…" at bounding box center [305, 145] width 611 height 290
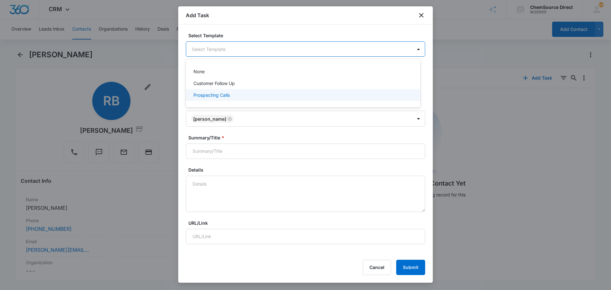
click at [200, 93] on p "Prospecting Calls" at bounding box center [212, 95] width 36 height 7
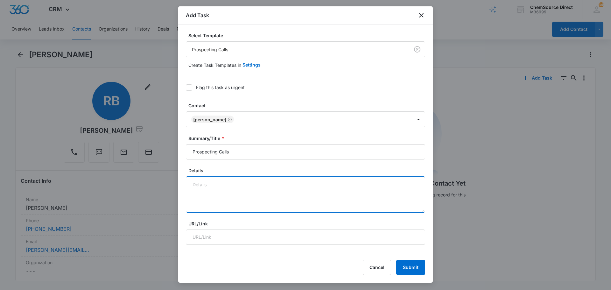
click at [204, 191] on textarea "Details" at bounding box center [305, 194] width 239 height 36
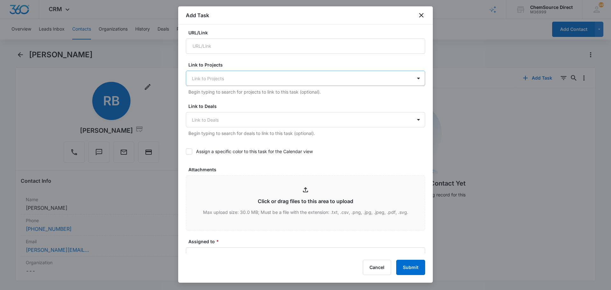
scroll to position [223, 0]
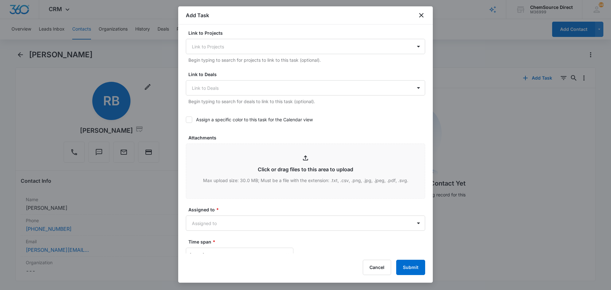
type textarea "Sent supplies promo email"
click at [190, 120] on icon at bounding box center [189, 120] width 6 height 6
click at [186, 120] on input "Assign a specific color to this task for the Calendar view" at bounding box center [186, 120] width 0 height 0
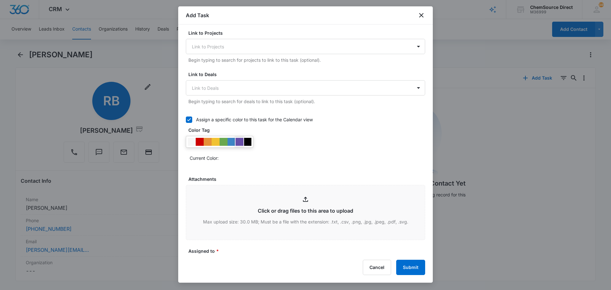
click at [241, 141] on div at bounding box center [240, 142] width 8 height 8
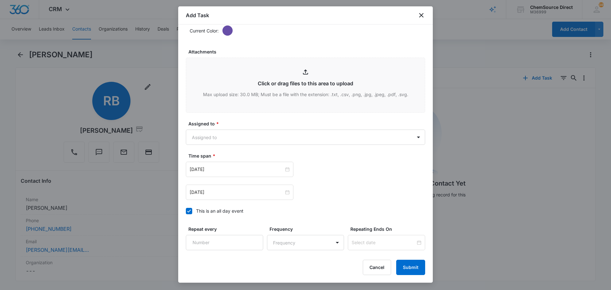
scroll to position [401, 0]
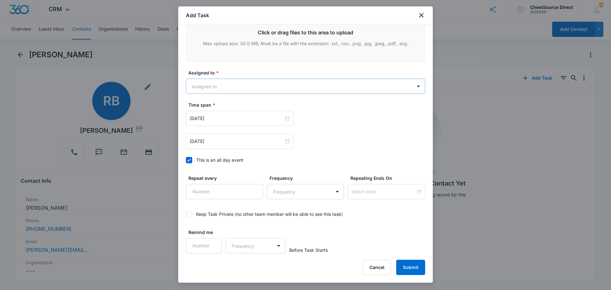
click at [210, 89] on body "CRM Apps Reputation Forms CRM Email Social Payments POS Content Ads Intelligenc…" at bounding box center [305, 145] width 611 height 290
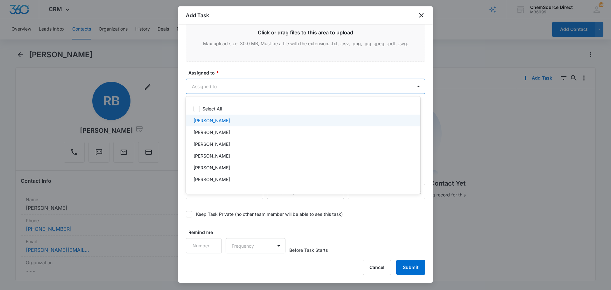
click at [211, 123] on p "[PERSON_NAME]" at bounding box center [212, 120] width 37 height 7
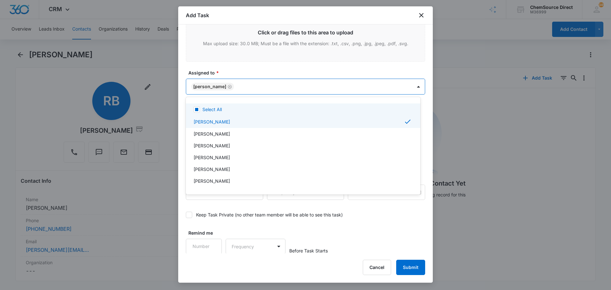
click at [231, 70] on div at bounding box center [305, 145] width 611 height 290
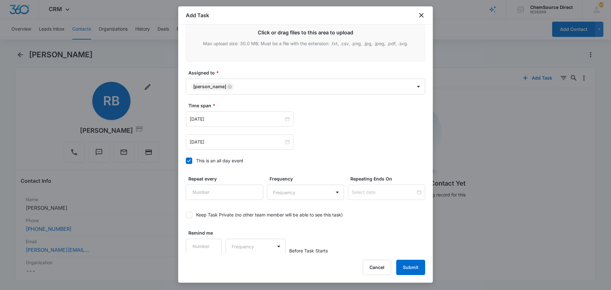
scroll to position [402, 0]
click at [224, 115] on div "[DATE]" at bounding box center [240, 118] width 108 height 15
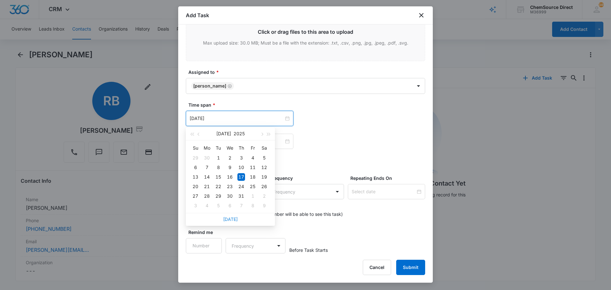
click at [232, 219] on link "[DATE]" at bounding box center [230, 218] width 15 height 5
type input "[DATE]"
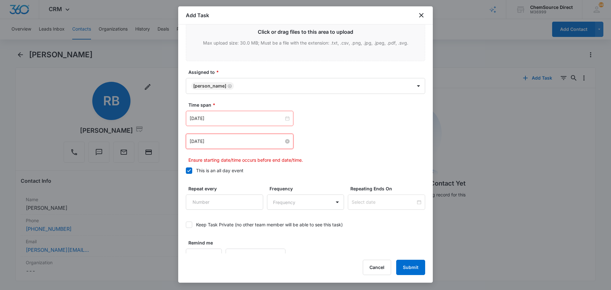
click at [236, 141] on input "[DATE]" at bounding box center [237, 141] width 94 height 7
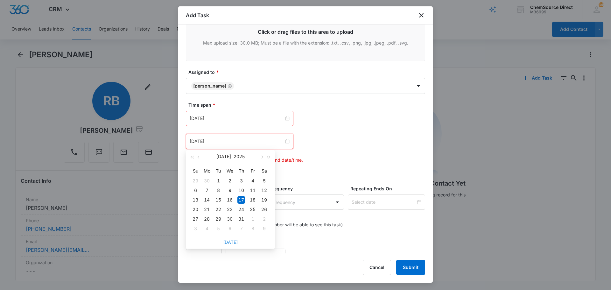
click at [232, 242] on link "[DATE]" at bounding box center [230, 241] width 15 height 5
type input "[DATE]"
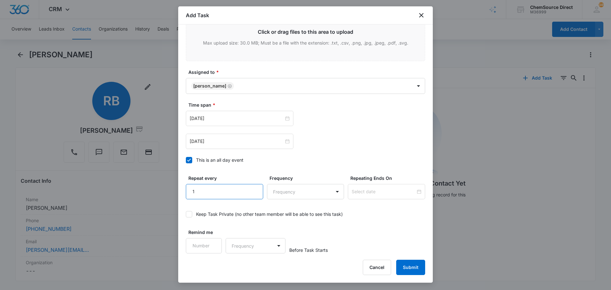
click at [252, 188] on input "1" at bounding box center [224, 191] width 77 height 15
type input "2"
click at [252, 188] on input "2" at bounding box center [224, 191] width 77 height 15
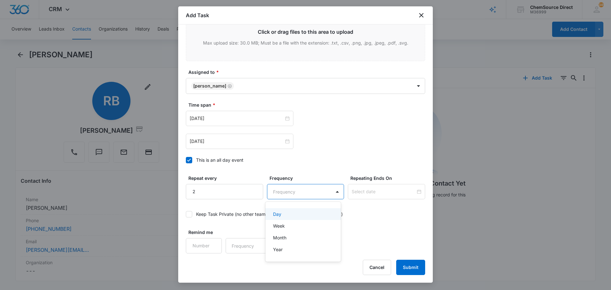
click at [280, 193] on body "CRM Apps Reputation Forms CRM Email Social Payments POS Content Ads Intelligenc…" at bounding box center [305, 145] width 611 height 290
click at [282, 214] on div "Day" at bounding box center [302, 214] width 59 height 7
click at [354, 190] on input at bounding box center [384, 191] width 64 height 7
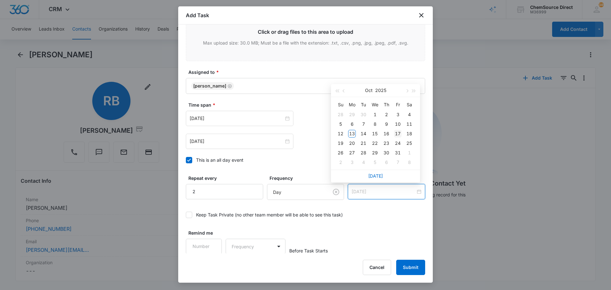
type input "[DATE]"
click at [399, 131] on div "17" at bounding box center [398, 134] width 8 height 8
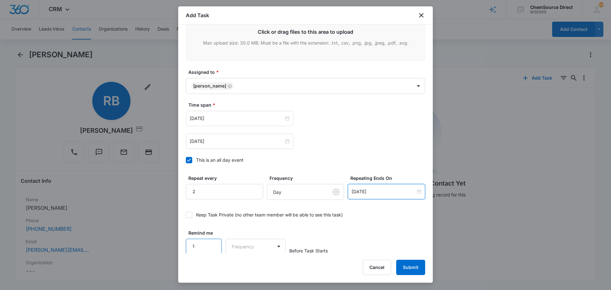
scroll to position [402, 0]
type input "1"
click at [212, 242] on input "1" at bounding box center [204, 245] width 36 height 15
click at [235, 246] on body "CRM Apps Reputation Forms CRM Email Social Payments POS Content Ads Intelligenc…" at bounding box center [305, 145] width 611 height 290
click at [245, 268] on div "Days" at bounding box center [254, 268] width 42 height 7
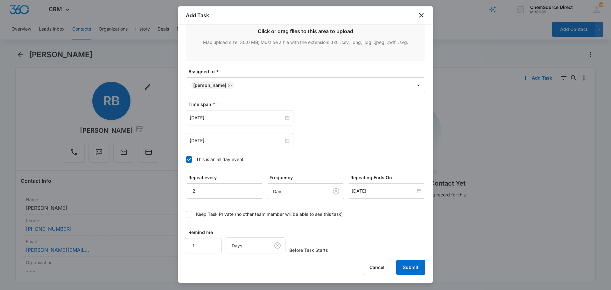
click at [411, 265] on button "Submit" at bounding box center [410, 267] width 29 height 15
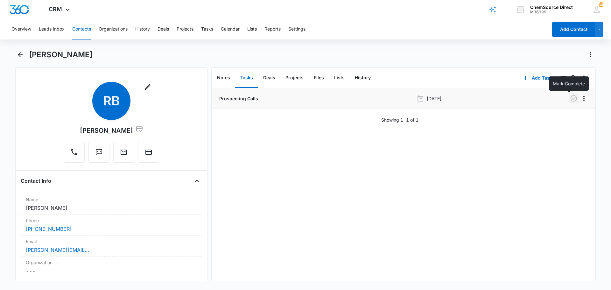
click at [571, 97] on icon "button" at bounding box center [574, 98] width 6 height 6
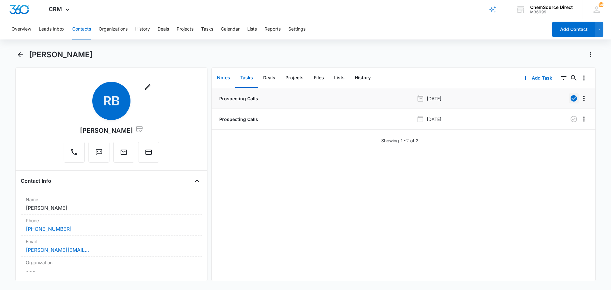
click at [222, 77] on button "Notes" at bounding box center [223, 78] width 23 height 20
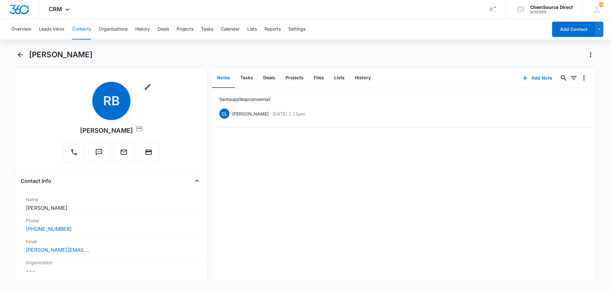
click at [85, 27] on button "Contacts" at bounding box center [81, 29] width 19 height 20
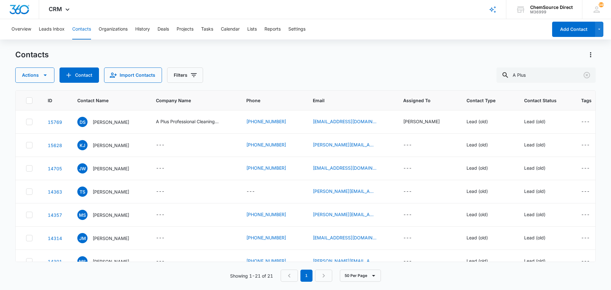
scroll to position [255, 0]
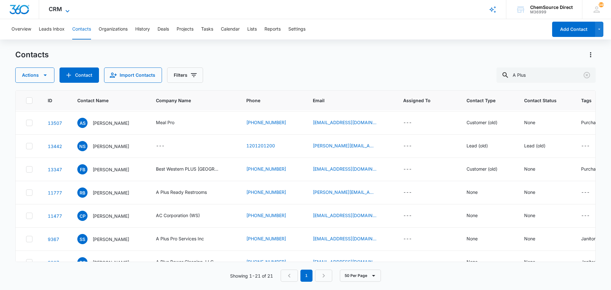
click at [66, 9] on icon at bounding box center [68, 11] width 8 height 8
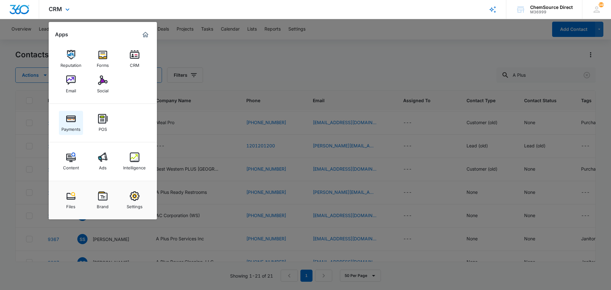
click at [73, 119] on img at bounding box center [71, 119] width 10 height 10
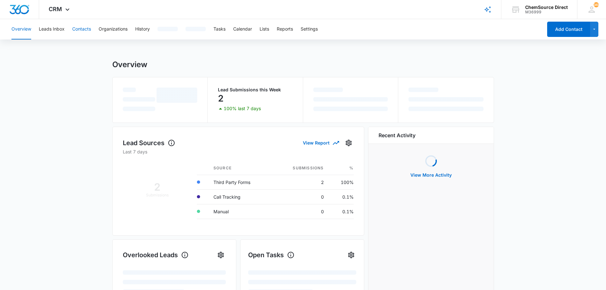
click at [78, 29] on button "Contacts" at bounding box center [81, 29] width 19 height 20
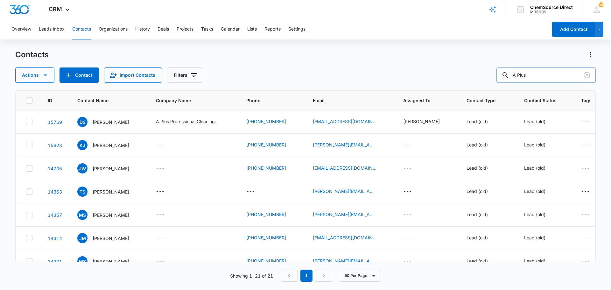
click at [527, 75] on input "A Plus" at bounding box center [546, 74] width 99 height 15
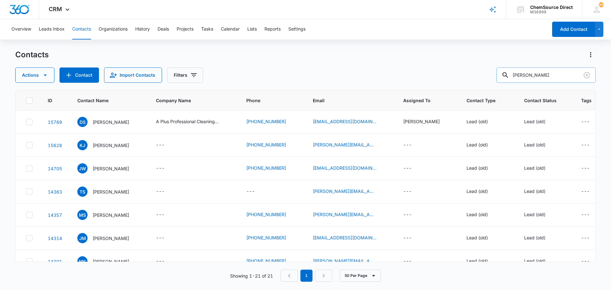
type input "briley"
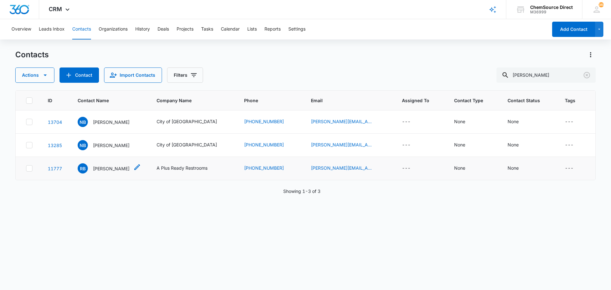
click at [103, 168] on p "Randy Briley" at bounding box center [111, 168] width 37 height 7
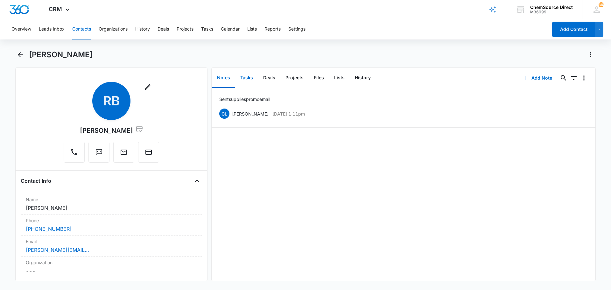
click at [247, 79] on button "Tasks" at bounding box center [246, 78] width 23 height 20
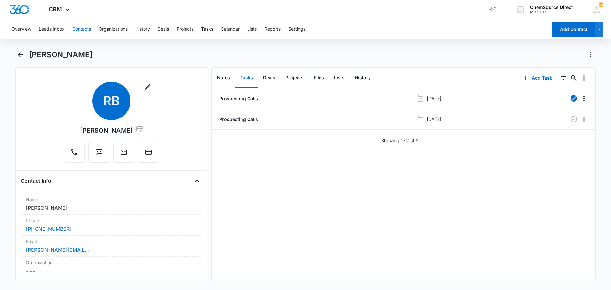
click at [83, 28] on button "Contacts" at bounding box center [81, 29] width 19 height 20
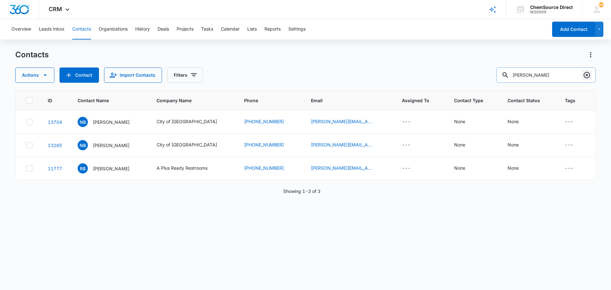
click at [588, 74] on icon "Clear" at bounding box center [587, 75] width 8 height 8
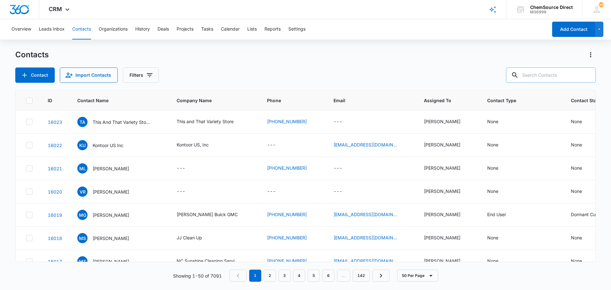
click at [545, 76] on input "text" at bounding box center [551, 74] width 90 height 15
type input "river ridge"
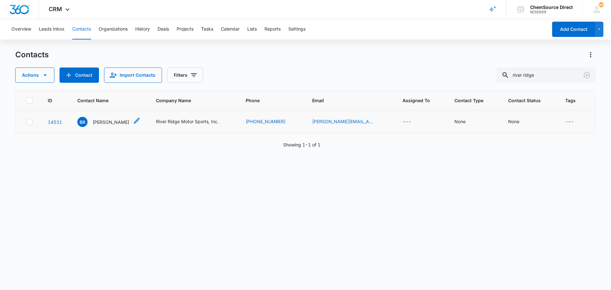
click at [105, 122] on p "Brad Reece" at bounding box center [111, 122] width 37 height 7
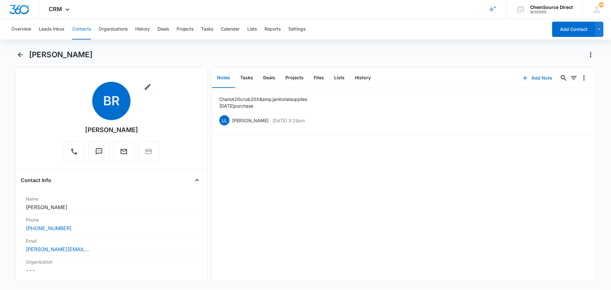
click at [530, 77] on button "Add Note" at bounding box center [537, 77] width 42 height 15
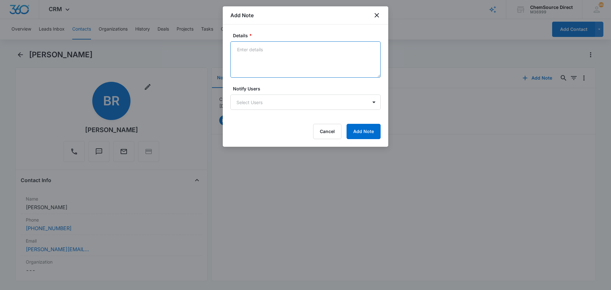
click at [263, 51] on textarea "Details *" at bounding box center [305, 59] width 150 height 36
type textarea "Sent wearables promo email"
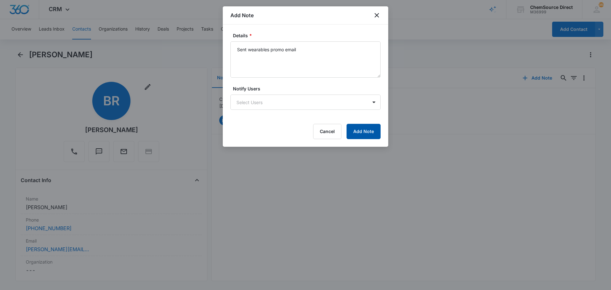
click at [363, 129] on button "Add Note" at bounding box center [364, 131] width 34 height 15
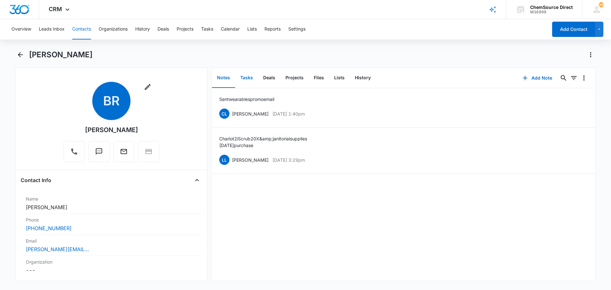
click at [243, 77] on button "Tasks" at bounding box center [246, 78] width 23 height 20
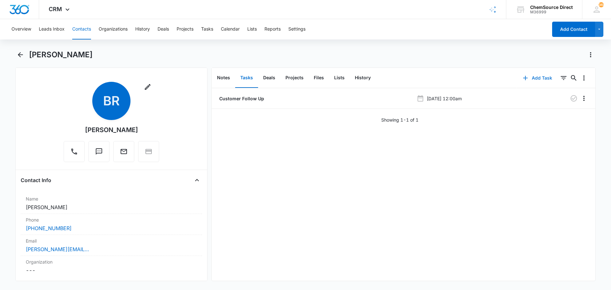
click at [533, 77] on button "Add Task" at bounding box center [538, 77] width 42 height 15
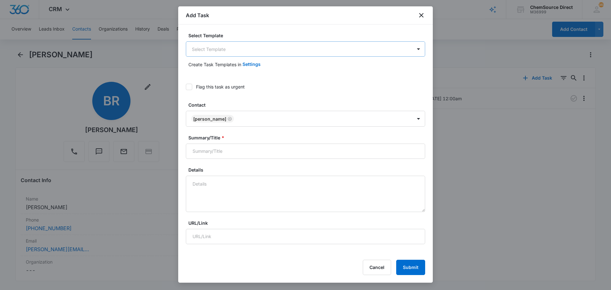
click at [203, 49] on body "CRM Apps Reputation Forms CRM Email Social Payments POS Content Ads Intelligenc…" at bounding box center [305, 145] width 611 height 290
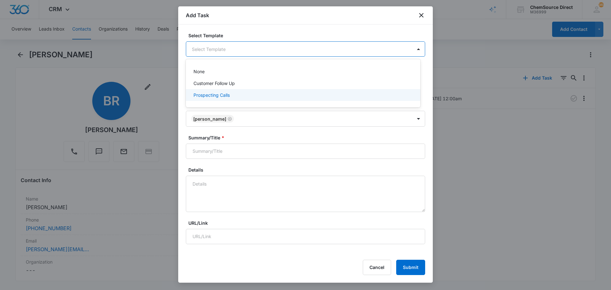
click at [213, 96] on p "Prospecting Calls" at bounding box center [212, 95] width 36 height 7
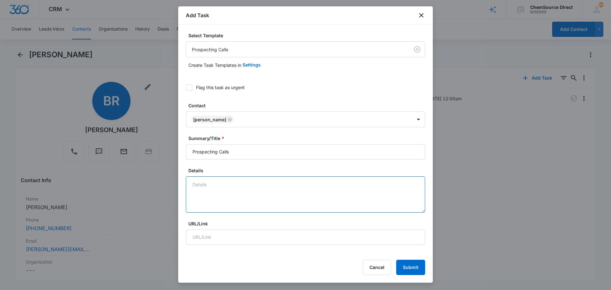
click at [205, 185] on textarea "Details" at bounding box center [305, 194] width 239 height 36
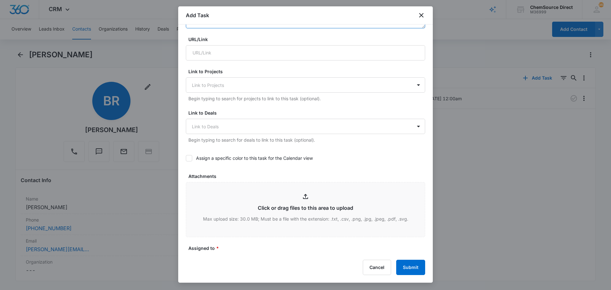
scroll to position [223, 0]
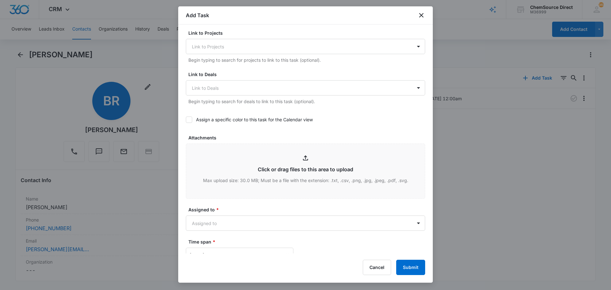
type textarea "Sent wearables promo email"
click at [191, 118] on icon at bounding box center [189, 120] width 6 height 6
click at [186, 120] on input "Assign a specific color to this task for the Calendar view" at bounding box center [186, 120] width 0 height 0
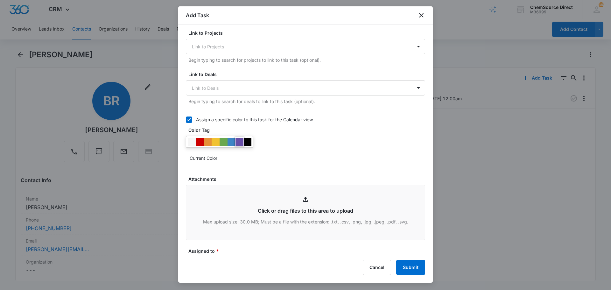
click at [238, 142] on div at bounding box center [240, 142] width 8 height 8
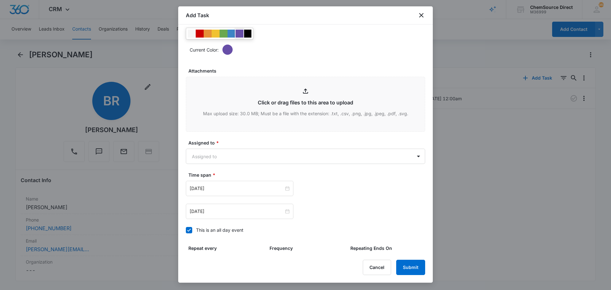
scroll to position [350, 0]
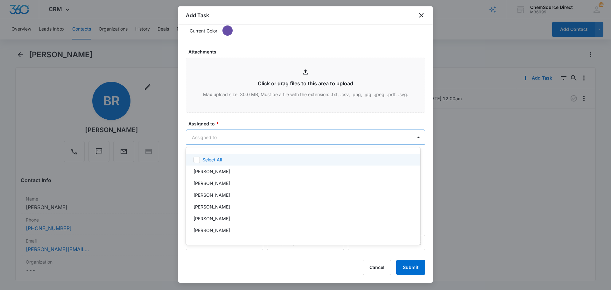
click at [219, 136] on body "CRM Apps Reputation Forms CRM Email Social Payments POS Content Ads Intelligenc…" at bounding box center [305, 145] width 611 height 290
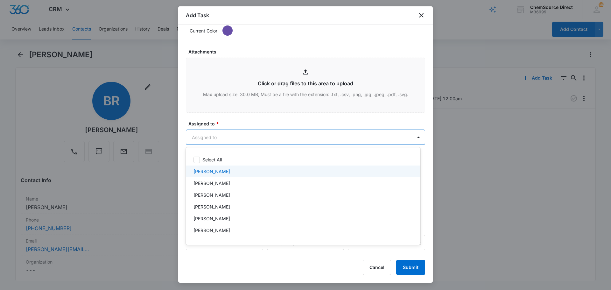
click at [214, 170] on p "[PERSON_NAME]" at bounding box center [212, 171] width 37 height 7
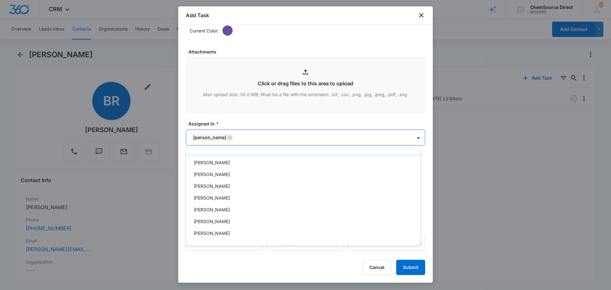
click at [248, 115] on div at bounding box center [305, 145] width 611 height 290
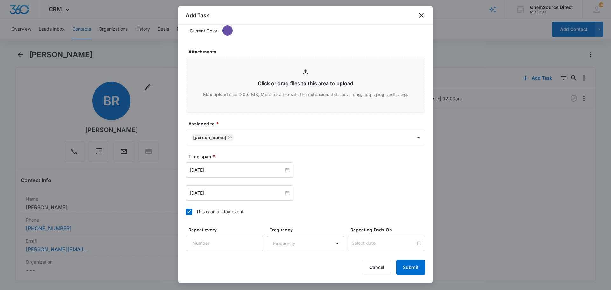
scroll to position [402, 0]
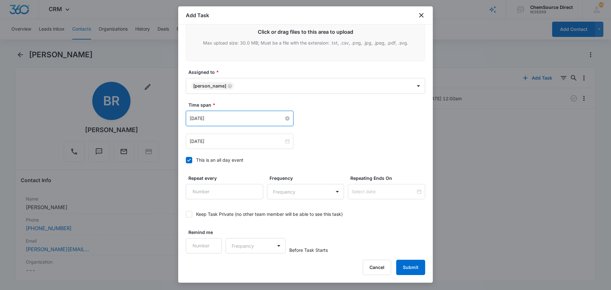
click at [243, 119] on input "[DATE]" at bounding box center [237, 118] width 94 height 7
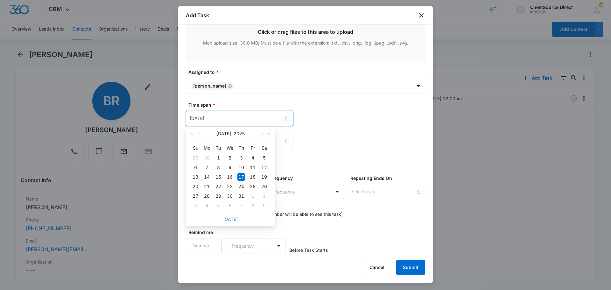
click at [231, 218] on link "[DATE]" at bounding box center [230, 218] width 15 height 5
type input "[DATE]"
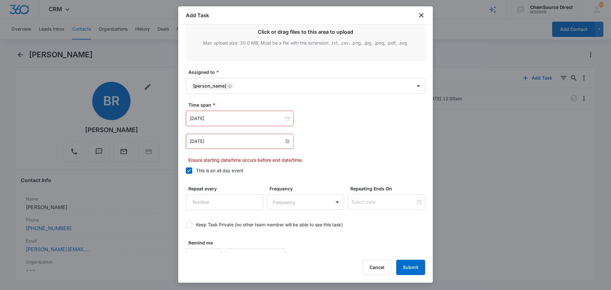
click at [226, 140] on input "[DATE]" at bounding box center [237, 141] width 94 height 7
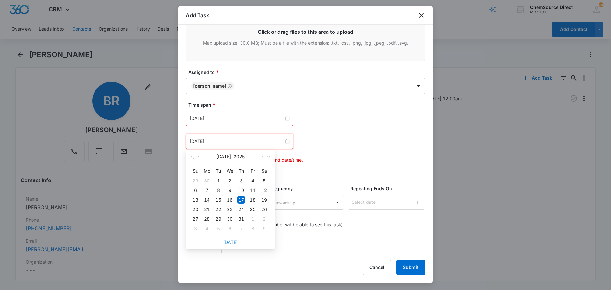
click at [228, 241] on link "[DATE]" at bounding box center [230, 241] width 15 height 5
type input "[DATE]"
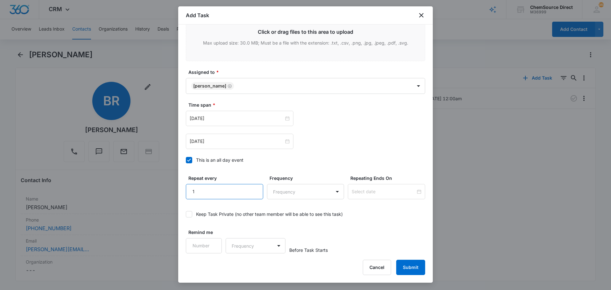
click at [253, 188] on input "1" at bounding box center [224, 191] width 77 height 15
type input "2"
click at [253, 188] on input "2" at bounding box center [224, 191] width 77 height 15
click at [286, 193] on body "CRM Apps Reputation Forms CRM Email Social Payments POS Content Ads Intelligenc…" at bounding box center [305, 145] width 611 height 290
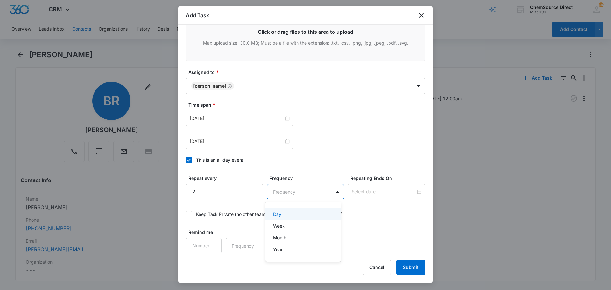
click at [283, 214] on div "Day" at bounding box center [302, 214] width 59 height 7
click at [372, 190] on input at bounding box center [384, 191] width 64 height 7
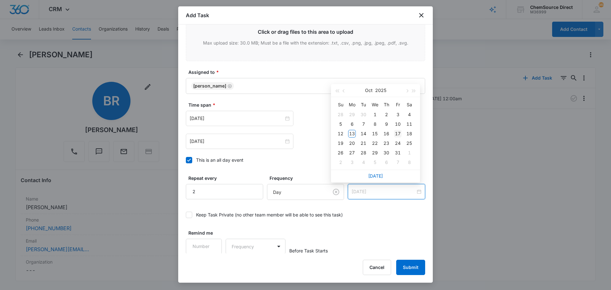
type input "[DATE]"
click at [398, 133] on div "17" at bounding box center [398, 134] width 8 height 8
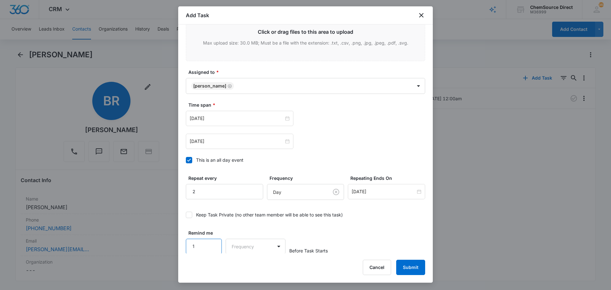
type input "1"
click at [212, 244] on input "1" at bounding box center [204, 246] width 36 height 15
click at [235, 245] on body "CRM Apps Reputation Forms CRM Email Social Payments POS Content Ads Intelligenc…" at bounding box center [305, 145] width 611 height 290
click at [242, 267] on p "Days" at bounding box center [238, 268] width 11 height 7
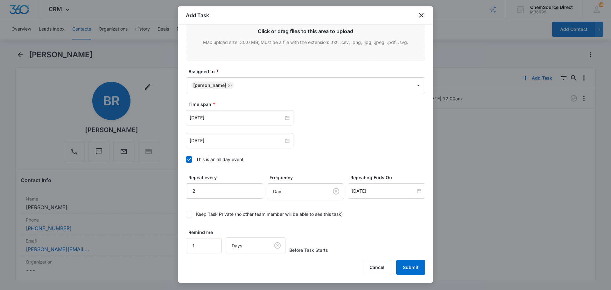
click at [346, 231] on div "Remind me 1 Days Before Task Starts" at bounding box center [305, 241] width 239 height 25
click at [409, 265] on button "Submit" at bounding box center [410, 267] width 29 height 15
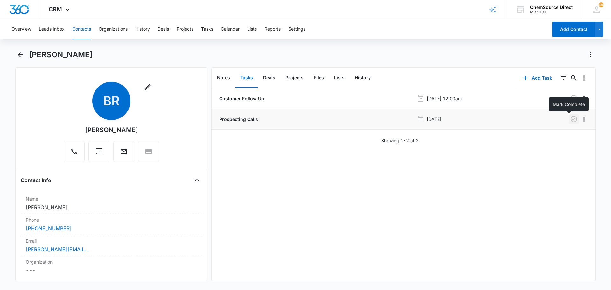
click at [570, 118] on icon "button" at bounding box center [574, 119] width 8 height 8
click at [87, 29] on button "Contacts" at bounding box center [81, 29] width 19 height 20
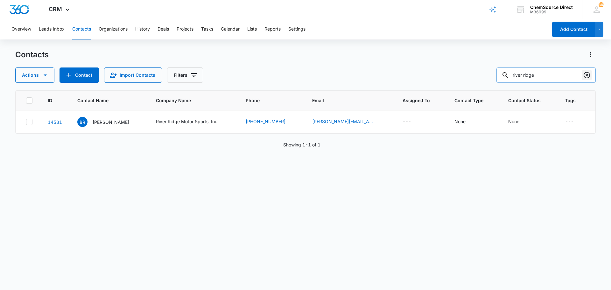
click at [586, 73] on icon "Clear" at bounding box center [587, 75] width 8 height 8
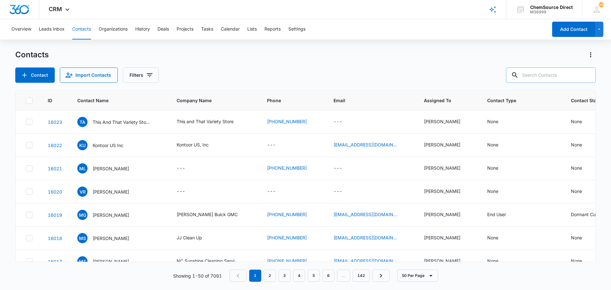
click at [534, 74] on input "text" at bounding box center [551, 74] width 90 height 15
type input "carruthers"
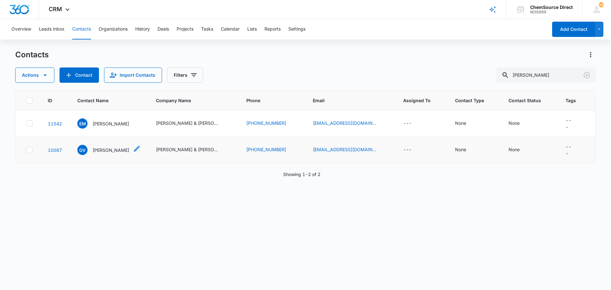
click at [112, 147] on p "Geri Van Brunt" at bounding box center [111, 150] width 37 height 7
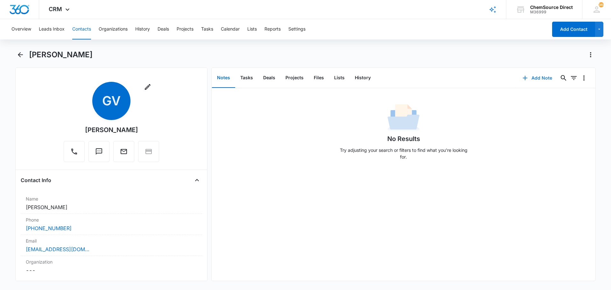
click at [542, 79] on button "Add Note" at bounding box center [537, 77] width 42 height 15
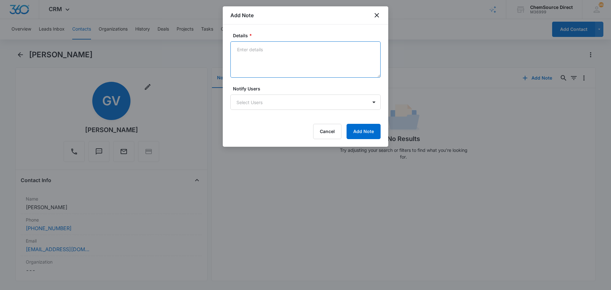
click at [262, 62] on textarea "Details *" at bounding box center [305, 59] width 150 height 36
type textarea "Sent supplies promo email"
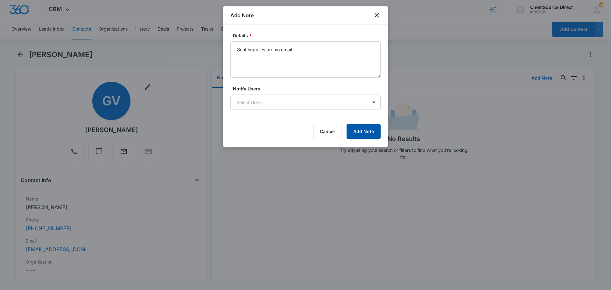
click at [367, 131] on button "Add Note" at bounding box center [364, 131] width 34 height 15
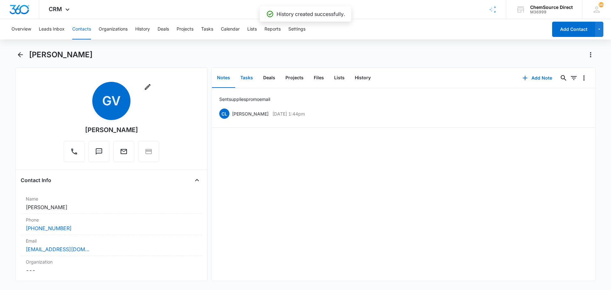
click at [248, 78] on button "Tasks" at bounding box center [246, 78] width 23 height 20
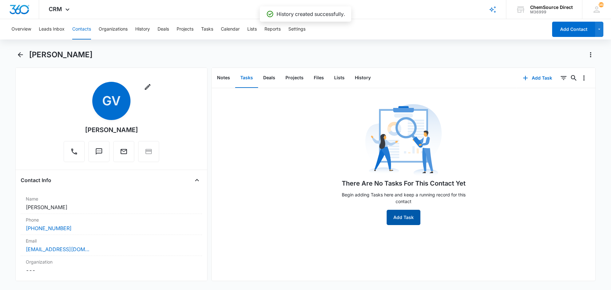
click at [401, 216] on button "Add Task" at bounding box center [404, 217] width 34 height 15
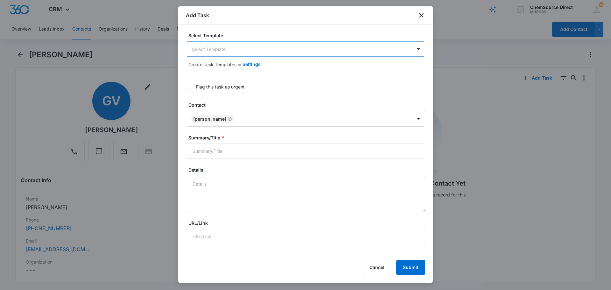
click at [203, 48] on body "CRM Apps Reputation Forms CRM Email Social Payments POS Content Ads Intelligenc…" at bounding box center [305, 145] width 611 height 290
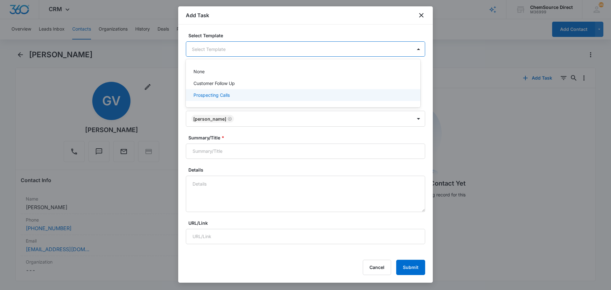
click at [203, 92] on p "Prospecting Calls" at bounding box center [212, 95] width 36 height 7
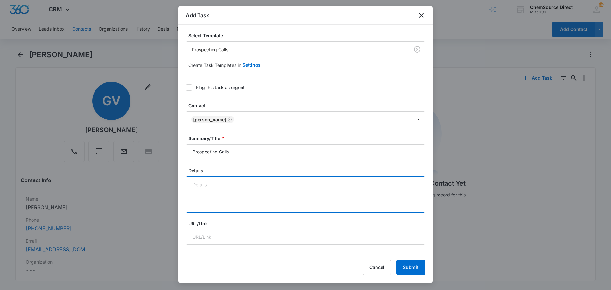
click at [202, 179] on textarea "Details" at bounding box center [305, 194] width 239 height 36
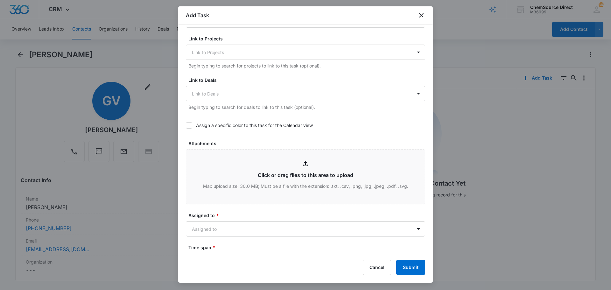
scroll to position [223, 0]
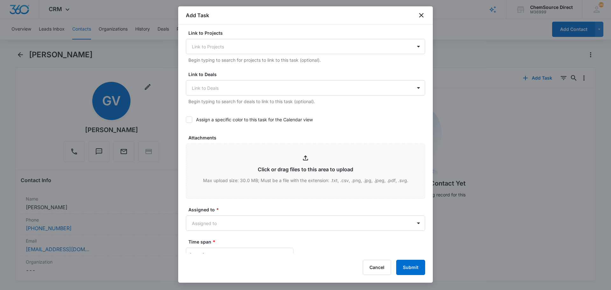
type textarea "Sent supplies promo email"
click at [189, 119] on icon at bounding box center [189, 120] width 6 height 6
click at [186, 120] on input "Assign a specific color to this task for the Calendar view" at bounding box center [186, 120] width 0 height 0
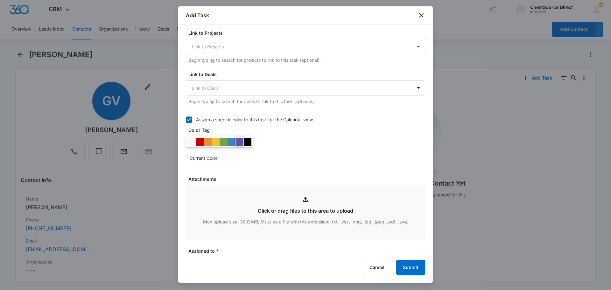
click at [239, 140] on div at bounding box center [240, 142] width 8 height 8
drag, startPoint x: 271, startPoint y: 166, endPoint x: 261, endPoint y: 167, distance: 10.0
click at [269, 166] on div "Assign a specific color to this task for the Calendar view Color Tag Current Co…" at bounding box center [305, 140] width 239 height 56
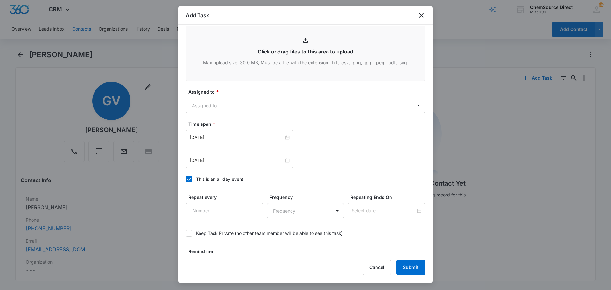
scroll to position [401, 0]
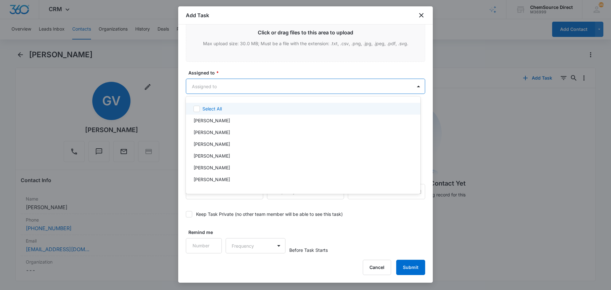
click at [234, 89] on body "CRM Apps Reputation Forms CRM Email Social Payments POS Content Ads Intelligenc…" at bounding box center [305, 145] width 611 height 290
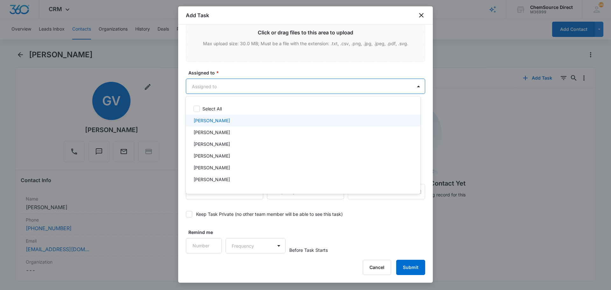
drag, startPoint x: 230, startPoint y: 122, endPoint x: 231, endPoint y: 113, distance: 9.0
click at [230, 121] on div "[PERSON_NAME]" at bounding box center [303, 120] width 218 height 7
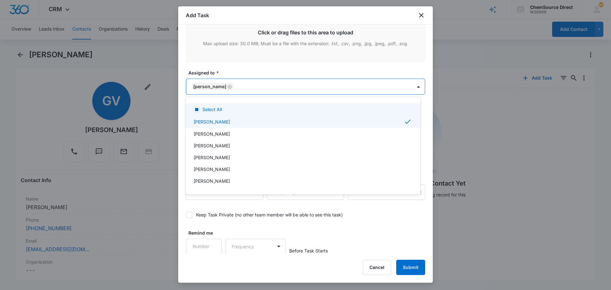
click at [234, 67] on div at bounding box center [305, 145] width 611 height 290
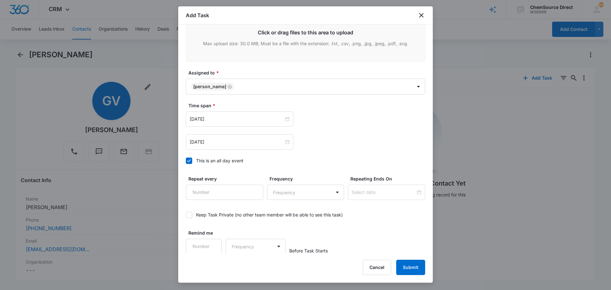
scroll to position [402, 0]
click at [232, 117] on input "[DATE]" at bounding box center [237, 118] width 94 height 7
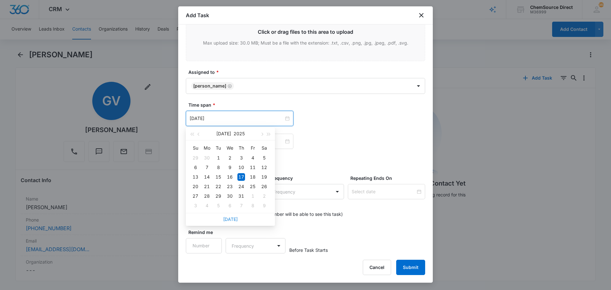
click at [230, 220] on link "[DATE]" at bounding box center [230, 218] width 15 height 5
type input "[DATE]"
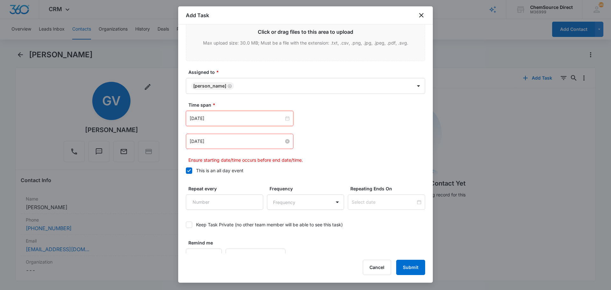
click at [237, 144] on input "[DATE]" at bounding box center [237, 141] width 94 height 7
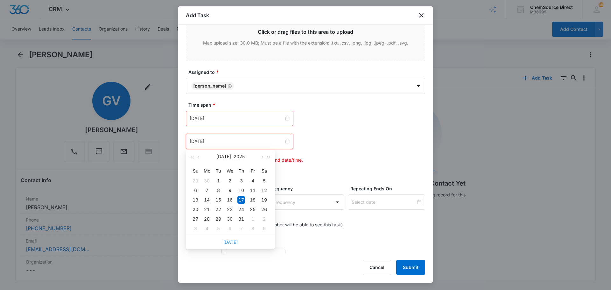
click at [233, 242] on link "[DATE]" at bounding box center [230, 241] width 15 height 5
type input "[DATE]"
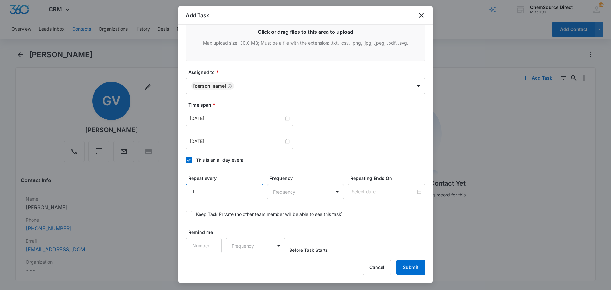
click at [253, 189] on input "1" at bounding box center [224, 191] width 77 height 15
type input "2"
click at [253, 189] on input "2" at bounding box center [224, 191] width 77 height 15
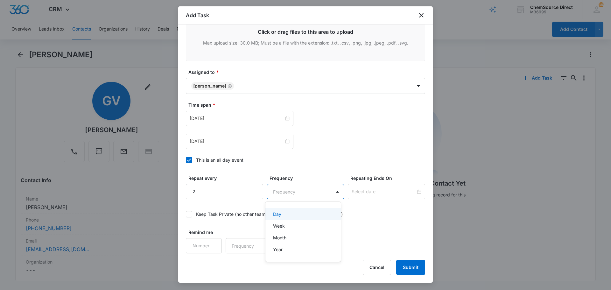
click at [280, 194] on body "CRM Apps Reputation Forms CRM Email Social Payments POS Content Ads Intelligenc…" at bounding box center [305, 145] width 611 height 290
click at [285, 210] on div "Day" at bounding box center [304, 214] width 76 height 12
click at [375, 189] on input at bounding box center [384, 191] width 64 height 7
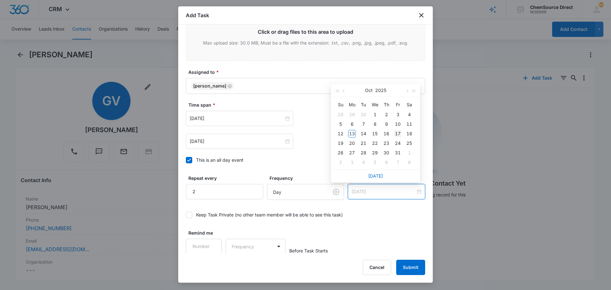
type input "[DATE]"
click at [398, 132] on div "17" at bounding box center [398, 134] width 8 height 8
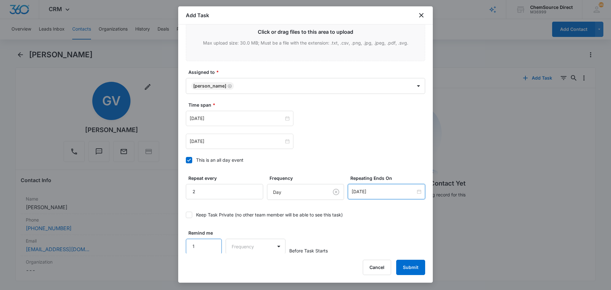
scroll to position [402, 0]
type input "1"
click at [211, 243] on input "1" at bounding box center [204, 245] width 36 height 15
click at [242, 243] on body "CRM Apps Reputation Forms CRM Email Social Payments POS Content Ads Intelligenc…" at bounding box center [305, 145] width 611 height 290
click at [251, 267] on div "Days" at bounding box center [254, 268] width 42 height 7
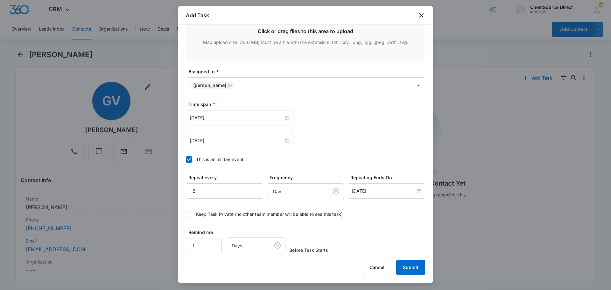
click at [384, 229] on div "Remind me 1 Days Before Task Starts" at bounding box center [305, 241] width 239 height 25
click at [407, 266] on button "Submit" at bounding box center [410, 267] width 29 height 15
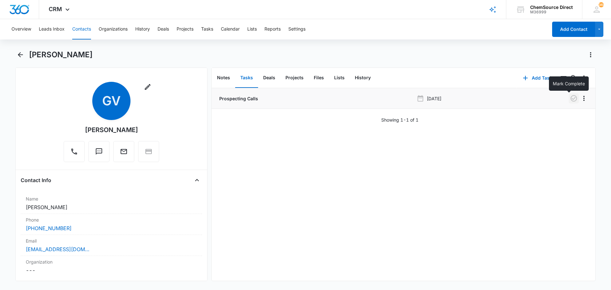
click at [570, 98] on icon "button" at bounding box center [574, 99] width 8 height 8
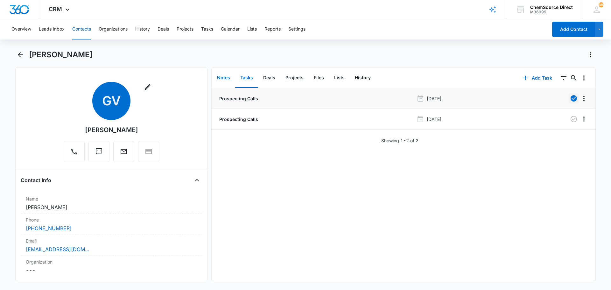
click at [220, 77] on button "Notes" at bounding box center [223, 78] width 23 height 20
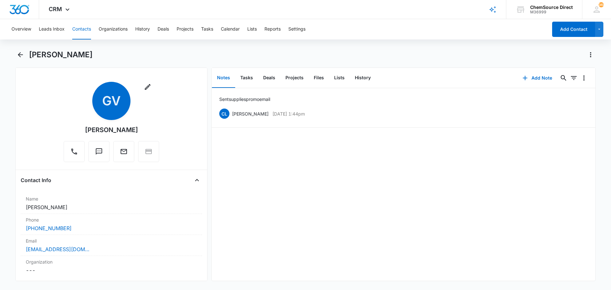
click at [83, 27] on button "Contacts" at bounding box center [81, 29] width 19 height 20
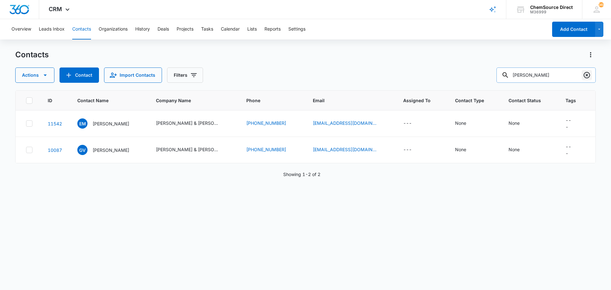
click at [587, 75] on icon "Clear" at bounding box center [587, 75] width 6 height 6
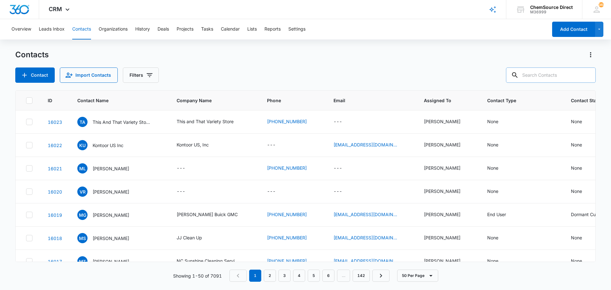
click at [540, 76] on input "text" at bounding box center [551, 74] width 90 height 15
type input "tufco"
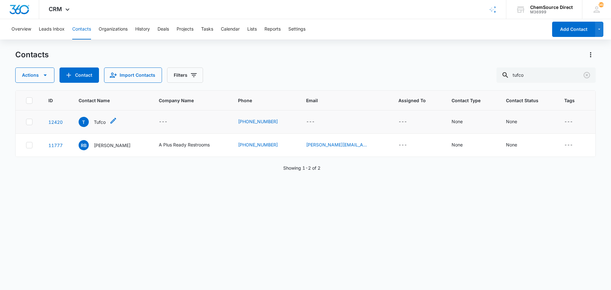
click at [102, 121] on p "Tufco" at bounding box center [100, 122] width 12 height 7
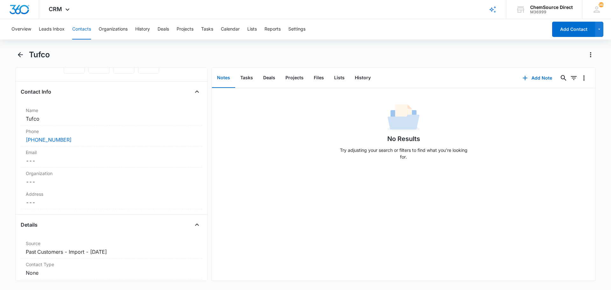
scroll to position [96, 0]
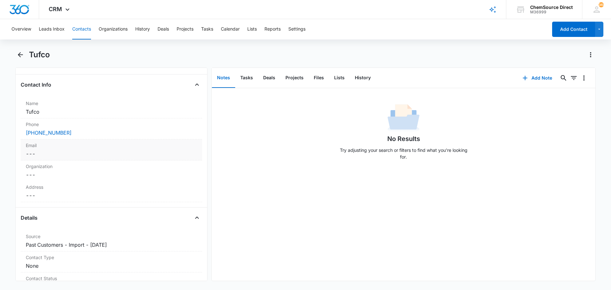
click at [65, 153] on dd "Cancel Save Changes ---" at bounding box center [111, 154] width 171 height 8
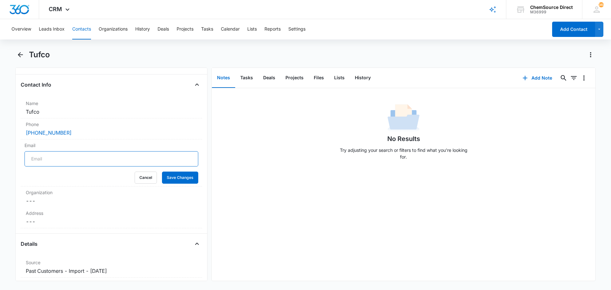
click at [53, 159] on input "Email" at bounding box center [112, 158] width 174 height 15
type input "nikki@tufcoflooring.com"
click at [172, 176] on button "Save Changes" at bounding box center [180, 178] width 36 height 12
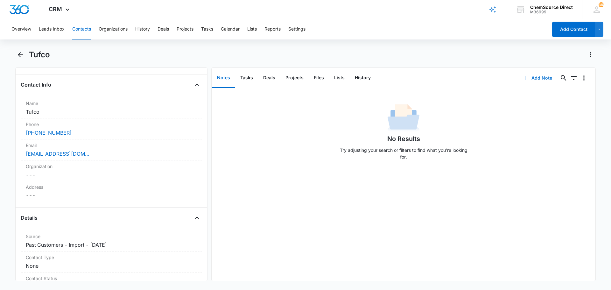
click at [531, 77] on button "Add Note" at bounding box center [537, 77] width 42 height 15
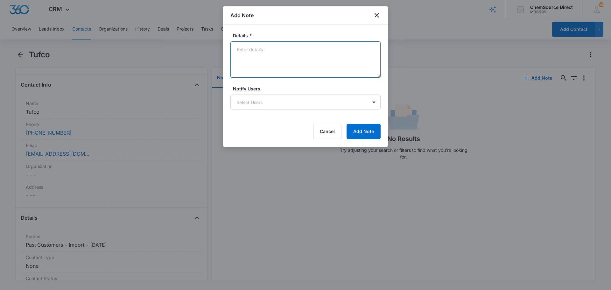
click at [248, 49] on textarea "Details *" at bounding box center [305, 59] width 150 height 36
type textarea "Sent supplies promo email"
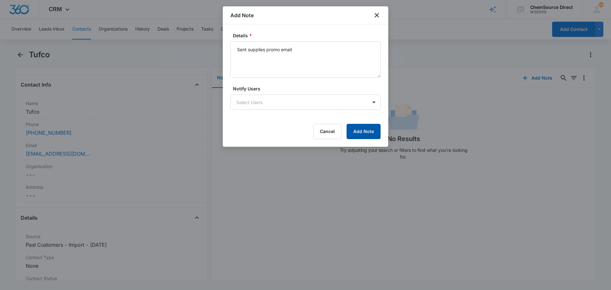
click at [354, 129] on button "Add Note" at bounding box center [364, 131] width 34 height 15
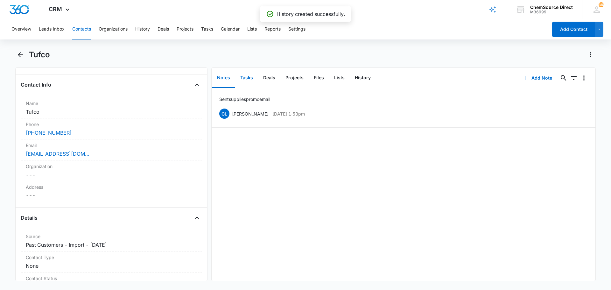
click at [244, 77] on button "Tasks" at bounding box center [246, 78] width 23 height 20
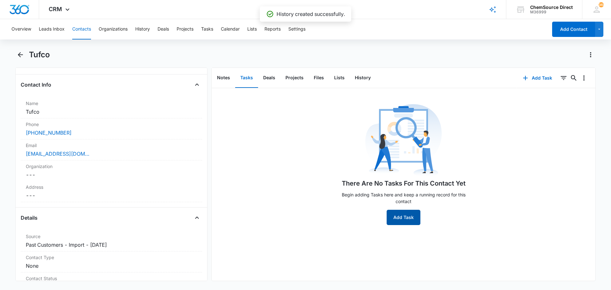
click at [399, 216] on button "Add Task" at bounding box center [404, 217] width 34 height 15
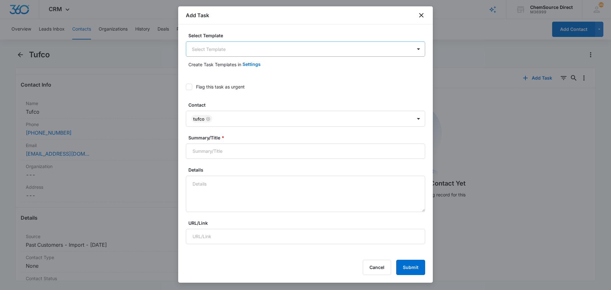
click at [230, 52] on body "CRM Apps Reputation Forms CRM Email Social Payments POS Content Ads Intelligenc…" at bounding box center [305, 145] width 611 height 290
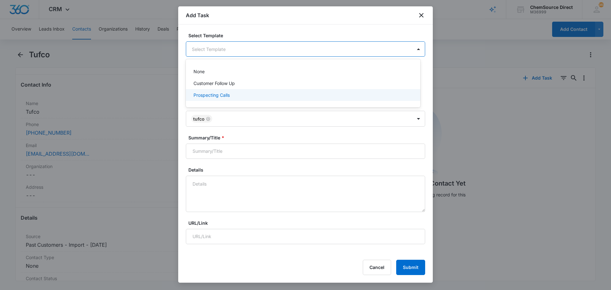
click at [223, 93] on p "Prospecting Calls" at bounding box center [212, 95] width 36 height 7
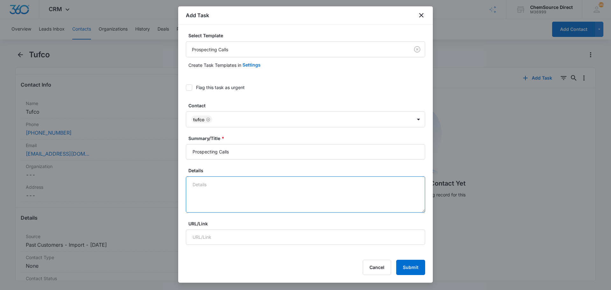
click at [221, 185] on textarea "Details" at bounding box center [305, 194] width 239 height 36
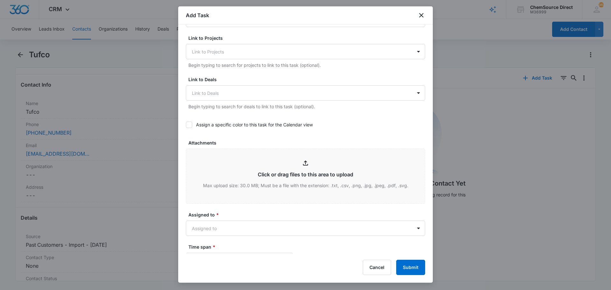
scroll to position [223, 0]
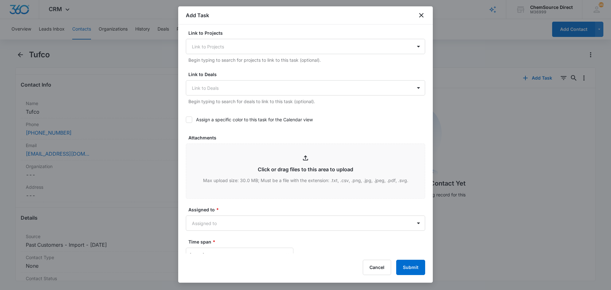
type textarea "Sent supplies promo email"
click at [191, 119] on icon at bounding box center [189, 120] width 6 height 6
click at [186, 120] on input "Assign a specific color to this task for the Calendar view" at bounding box center [186, 120] width 0 height 0
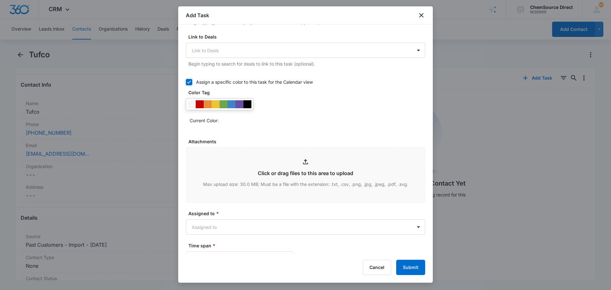
scroll to position [287, 0]
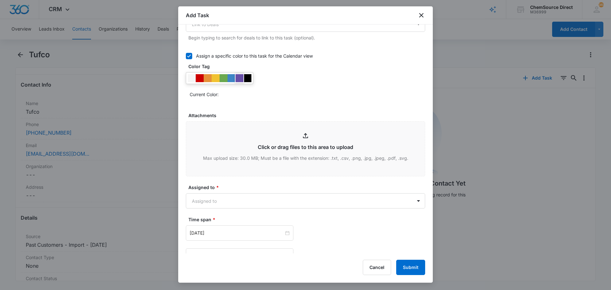
click at [241, 77] on div at bounding box center [240, 78] width 8 height 8
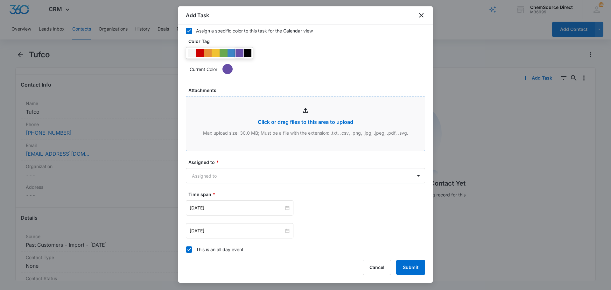
scroll to position [350, 0]
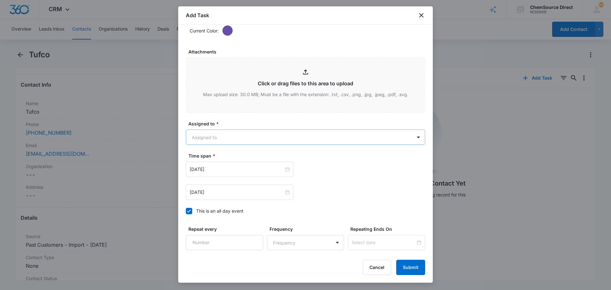
click at [236, 132] on body "CRM Apps Reputation Forms CRM Email Social Payments POS Content Ads Intelligenc…" at bounding box center [305, 145] width 611 height 290
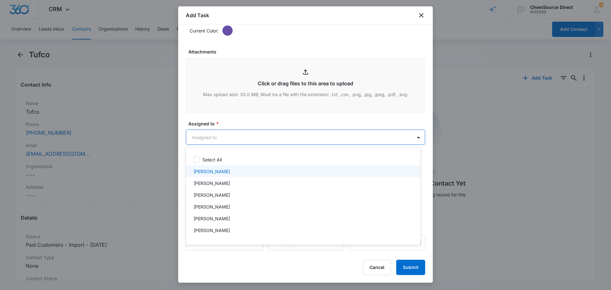
click at [216, 173] on p "[PERSON_NAME]" at bounding box center [212, 171] width 37 height 7
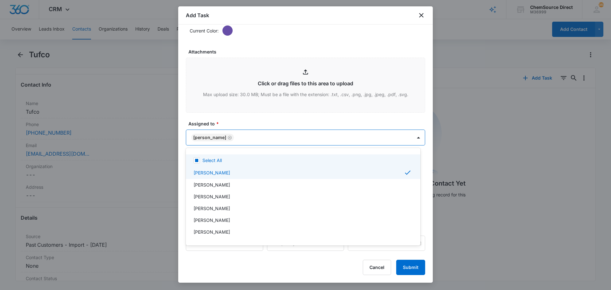
click at [244, 120] on div at bounding box center [305, 145] width 611 height 290
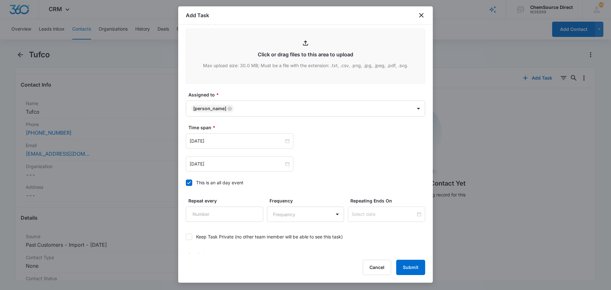
scroll to position [402, 0]
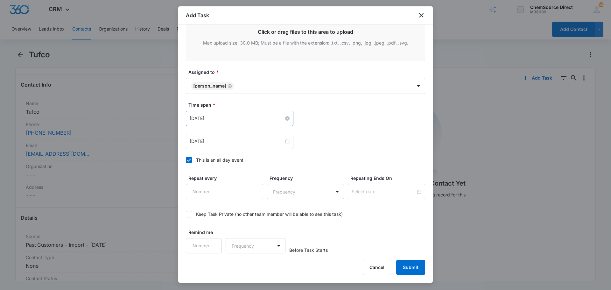
click at [240, 121] on input "[DATE]" at bounding box center [237, 118] width 94 height 7
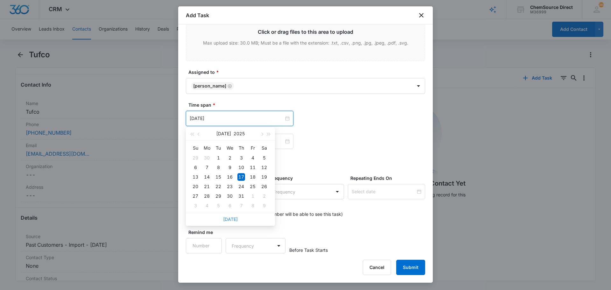
click at [230, 218] on link "[DATE]" at bounding box center [230, 218] width 15 height 5
type input "[DATE]"
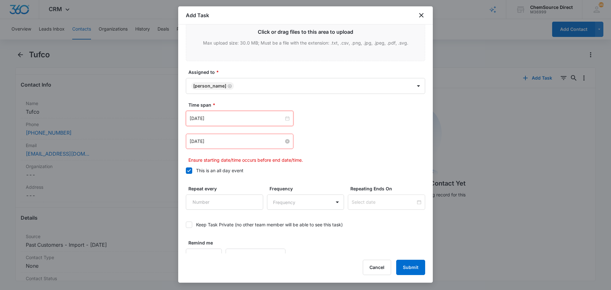
click at [231, 141] on input "[DATE]" at bounding box center [237, 141] width 94 height 7
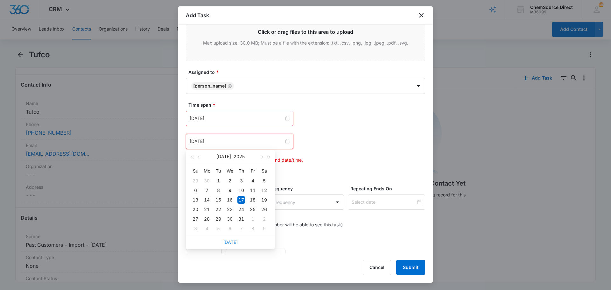
click at [229, 242] on link "[DATE]" at bounding box center [230, 241] width 15 height 5
type input "[DATE]"
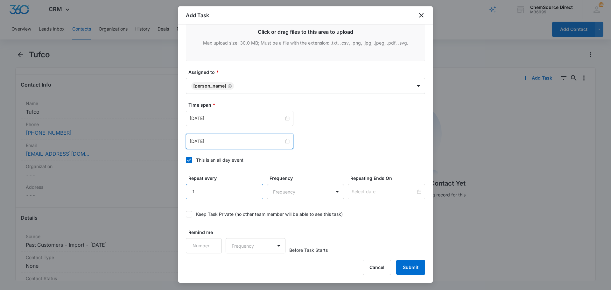
click at [253, 187] on input "1" at bounding box center [224, 191] width 77 height 15
type input "2"
click at [253, 187] on input "2" at bounding box center [224, 191] width 77 height 15
click at [295, 193] on body "CRM Apps Reputation Forms CRM Email Social Payments POS Content Ads Intelligenc…" at bounding box center [305, 145] width 611 height 290
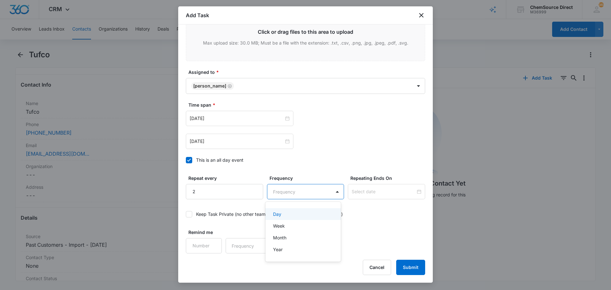
click at [288, 213] on div "Day" at bounding box center [302, 214] width 59 height 7
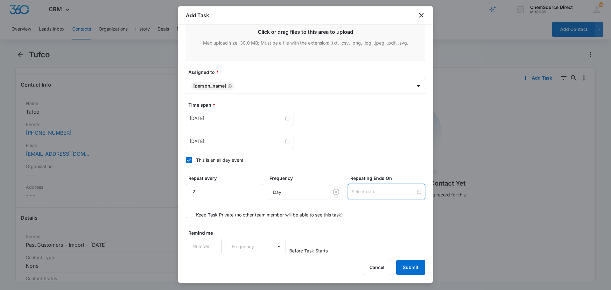
click at [357, 191] on input at bounding box center [384, 191] width 64 height 7
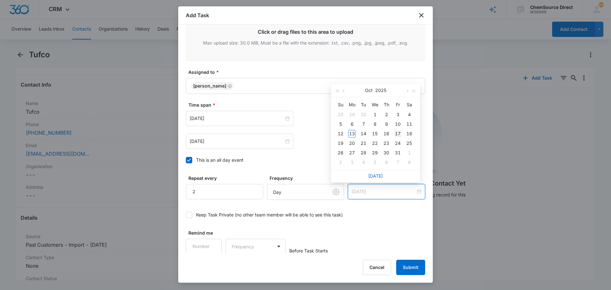
type input "[DATE]"
click at [400, 132] on div "17" at bounding box center [398, 134] width 8 height 8
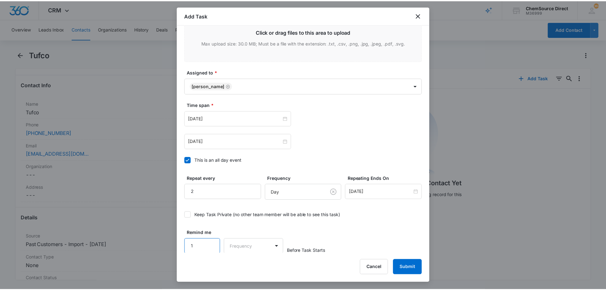
scroll to position [402, 0]
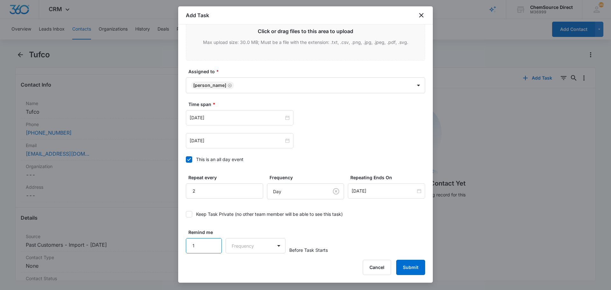
type input "1"
click at [213, 243] on input "1" at bounding box center [204, 245] width 36 height 15
click at [235, 244] on body "CRM Apps Reputation Forms CRM Email Social Payments POS Content Ads Intelligenc…" at bounding box center [305, 145] width 611 height 290
click at [241, 263] on div "Days" at bounding box center [254, 268] width 59 height 12
click at [358, 233] on div "Remind me 1 Days Before Task Starts" at bounding box center [305, 241] width 239 height 25
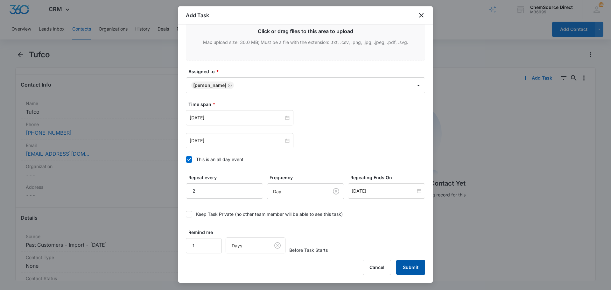
click at [414, 266] on button "Submit" at bounding box center [410, 267] width 29 height 15
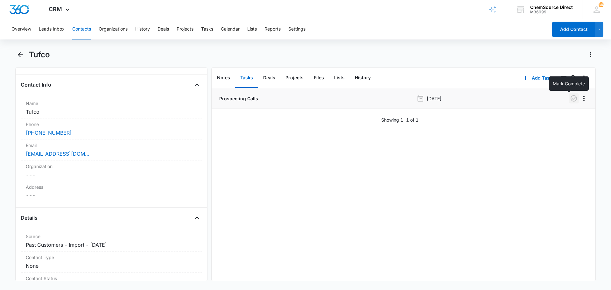
click at [570, 98] on icon "button" at bounding box center [574, 99] width 8 height 8
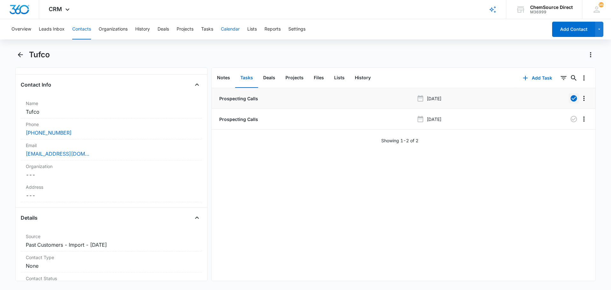
click at [230, 29] on button "Calendar" at bounding box center [230, 29] width 19 height 20
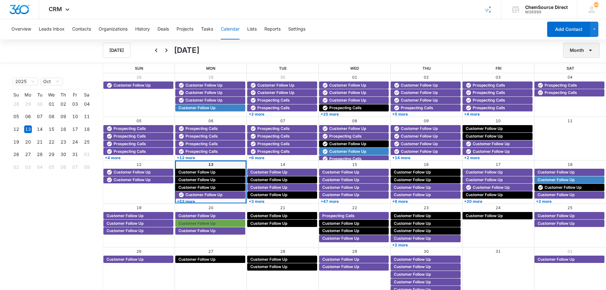
click at [575, 53] on button "Month" at bounding box center [582, 50] width 37 height 15
click at [574, 79] on div "Week" at bounding box center [580, 80] width 17 height 4
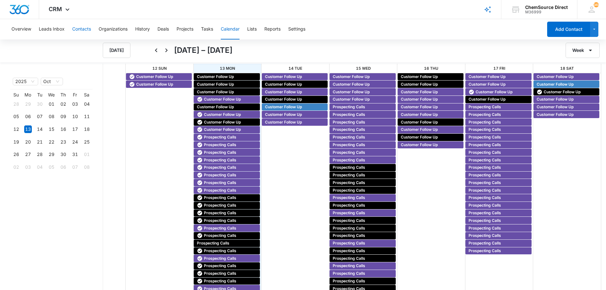
click at [87, 27] on button "Contacts" at bounding box center [81, 29] width 19 height 20
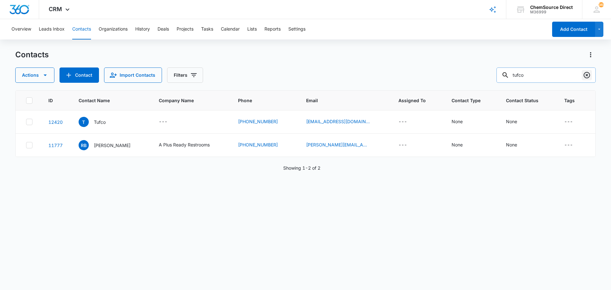
click at [585, 75] on icon "Clear" at bounding box center [587, 75] width 8 height 8
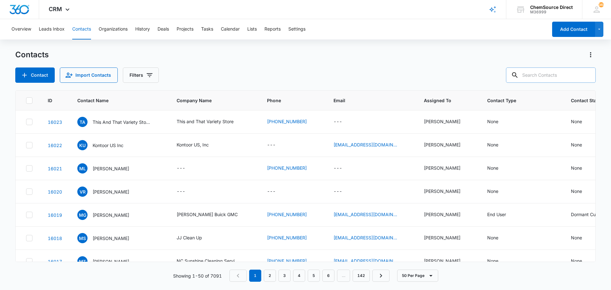
click at [545, 76] on input "text" at bounding box center [551, 74] width 90 height 15
type input "leblanc"
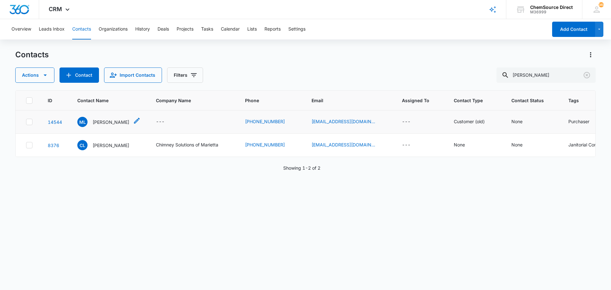
click at [102, 121] on p "Mark LeBlanc" at bounding box center [111, 122] width 37 height 7
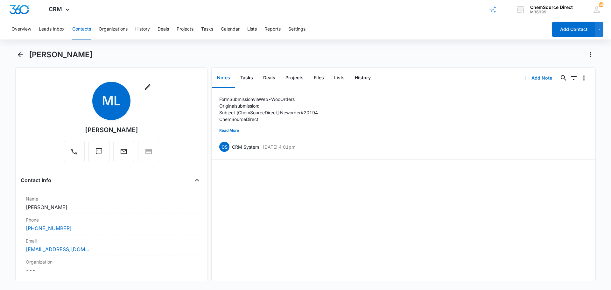
click at [535, 76] on button "Add Note" at bounding box center [537, 77] width 42 height 15
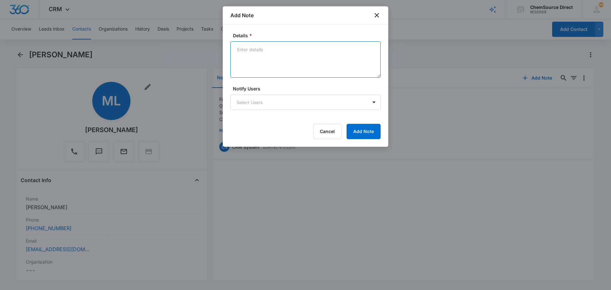
click at [241, 51] on textarea "Details *" at bounding box center [305, 59] width 150 height 36
type textarea "Sent wearables promo email"
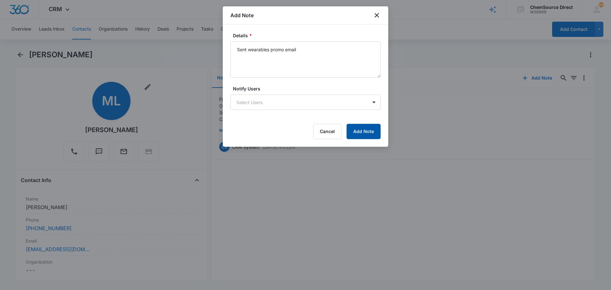
click at [360, 134] on button "Add Note" at bounding box center [364, 131] width 34 height 15
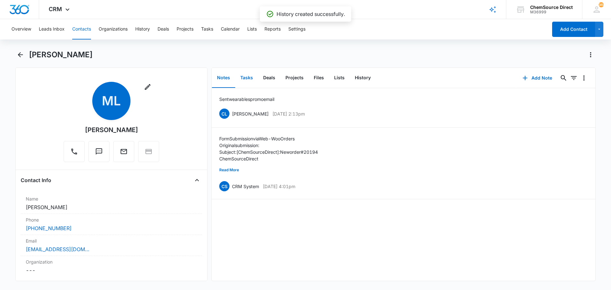
click at [246, 77] on button "Tasks" at bounding box center [246, 78] width 23 height 20
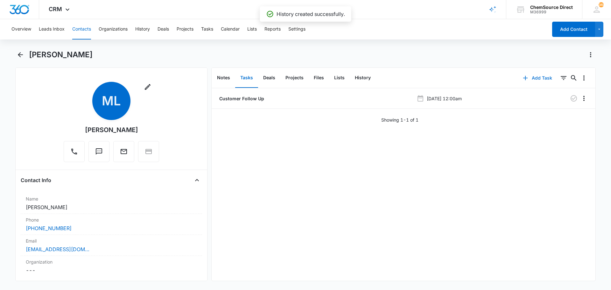
click at [542, 75] on button "Add Task" at bounding box center [538, 77] width 42 height 15
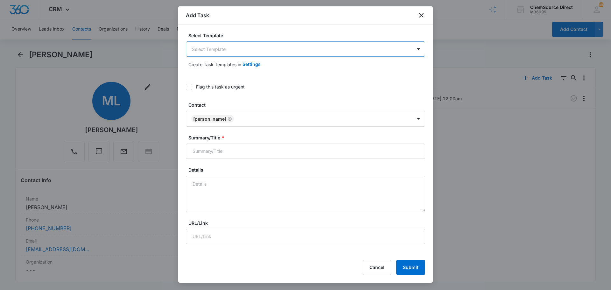
click at [214, 48] on body "CRM Apps Reputation Forms CRM Email Social Payments POS Content Ads Intelligenc…" at bounding box center [305, 145] width 611 height 290
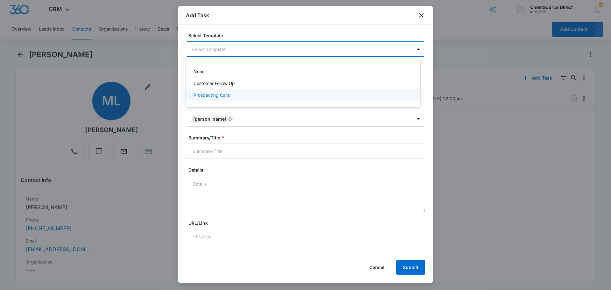
click at [211, 94] on p "Prospecting Calls" at bounding box center [212, 95] width 36 height 7
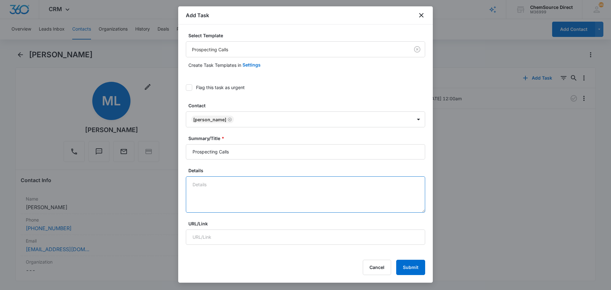
click at [202, 181] on textarea "Details" at bounding box center [305, 194] width 239 height 36
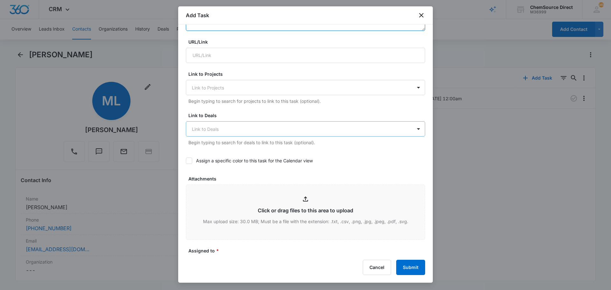
scroll to position [191, 0]
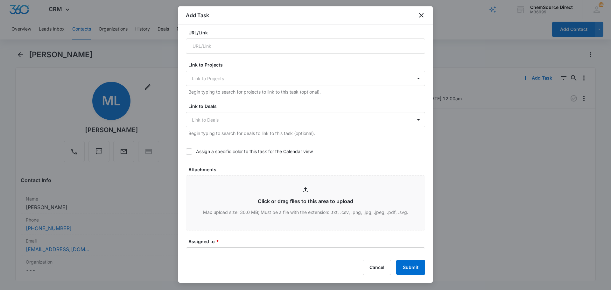
type textarea "Sent wearables promo email"
click at [189, 152] on icon at bounding box center [189, 152] width 6 height 6
click at [186, 152] on input "Assign a specific color to this task for the Calendar view" at bounding box center [186, 152] width 0 height 0
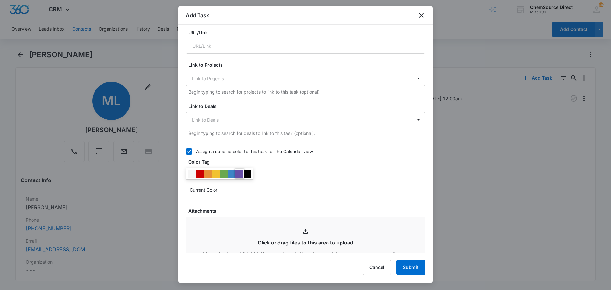
click at [238, 174] on div at bounding box center [240, 174] width 8 height 8
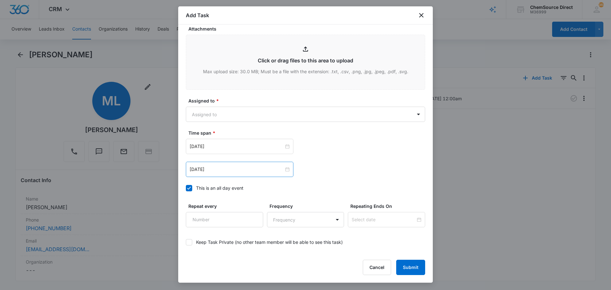
scroll to position [382, 0]
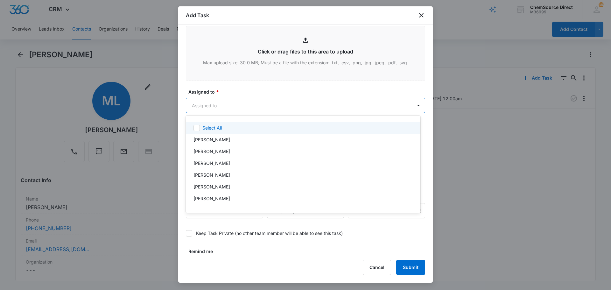
click at [213, 105] on body "CRM Apps Reputation Forms CRM Email Social Payments POS Content Ads Intelligenc…" at bounding box center [305, 145] width 611 height 290
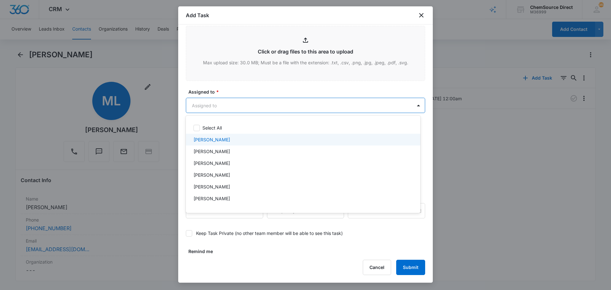
click at [211, 139] on p "[PERSON_NAME]" at bounding box center [212, 139] width 37 height 7
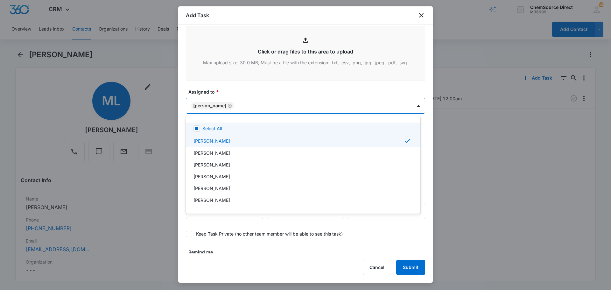
click at [239, 91] on div at bounding box center [305, 145] width 611 height 290
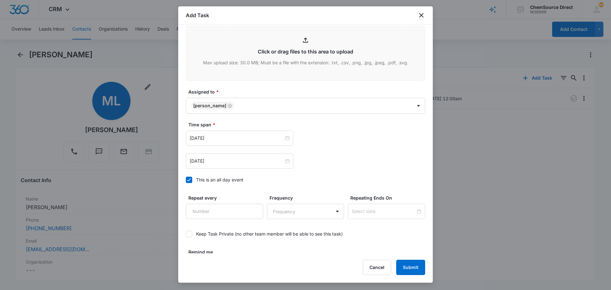
scroll to position [402, 0]
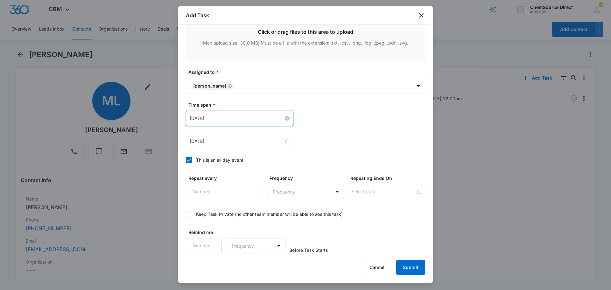
click at [223, 116] on input "[DATE]" at bounding box center [237, 118] width 94 height 7
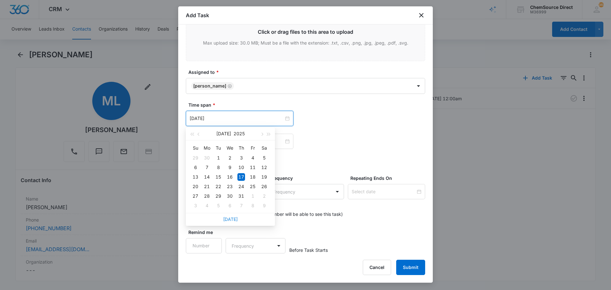
click at [231, 220] on link "[DATE]" at bounding box center [230, 218] width 15 height 5
type input "[DATE]"
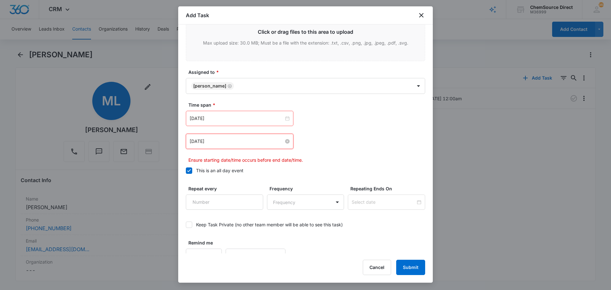
click at [234, 140] on input "[DATE]" at bounding box center [237, 141] width 94 height 7
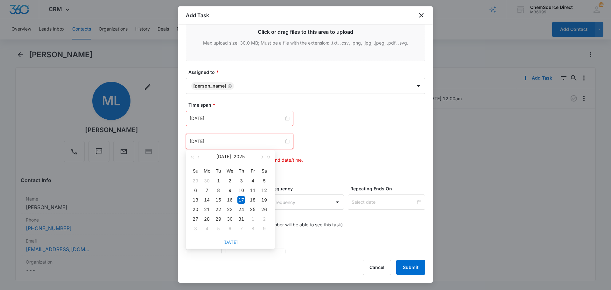
click at [231, 244] on link "[DATE]" at bounding box center [230, 241] width 15 height 5
type input "[DATE]"
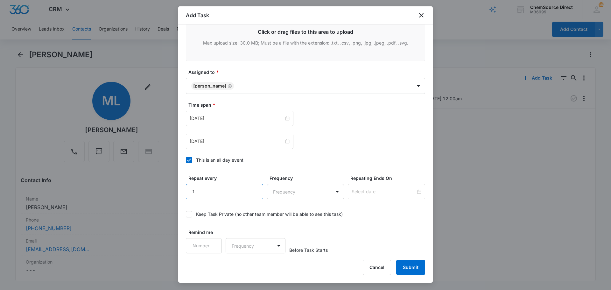
click at [251, 188] on input "1" at bounding box center [224, 191] width 77 height 15
type input "2"
click at [251, 188] on input "2" at bounding box center [224, 191] width 77 height 15
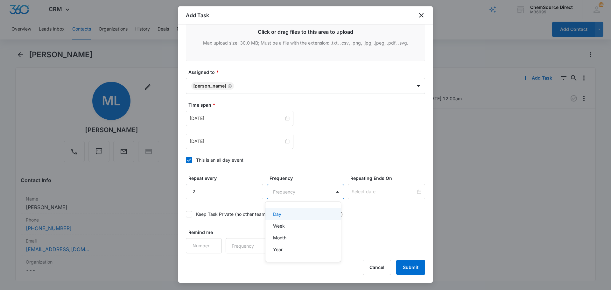
click at [280, 194] on body "CRM Apps Reputation Forms CRM Email Social Payments POS Content Ads Intelligenc…" at bounding box center [305, 145] width 611 height 290
click at [287, 216] on div "Day" at bounding box center [302, 214] width 59 height 7
click at [361, 194] on input at bounding box center [384, 191] width 64 height 7
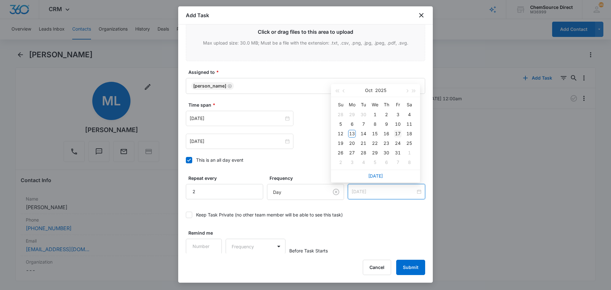
type input "[DATE]"
click at [399, 133] on div "17" at bounding box center [398, 134] width 8 height 8
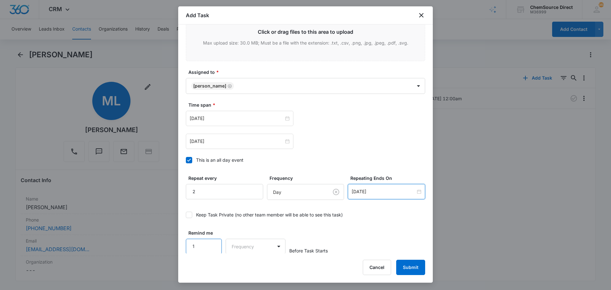
scroll to position [402, 0]
type input "1"
click at [211, 243] on input "1" at bounding box center [204, 245] width 36 height 15
click at [240, 247] on body "CRM Apps Reputation Forms CRM Email Social Payments POS Content Ads Intelligenc…" at bounding box center [305, 145] width 611 height 290
click at [250, 267] on div "Days" at bounding box center [254, 268] width 42 height 7
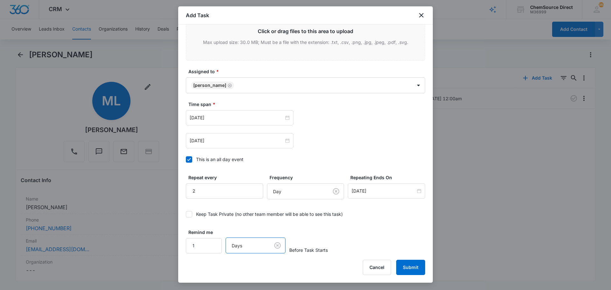
click at [413, 267] on button "Submit" at bounding box center [410, 267] width 29 height 15
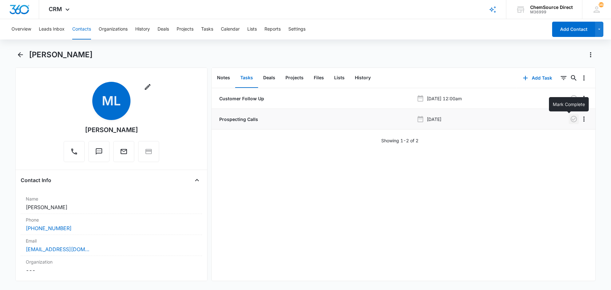
click at [570, 117] on icon "button" at bounding box center [574, 119] width 8 height 8
click at [226, 77] on button "Notes" at bounding box center [223, 78] width 23 height 20
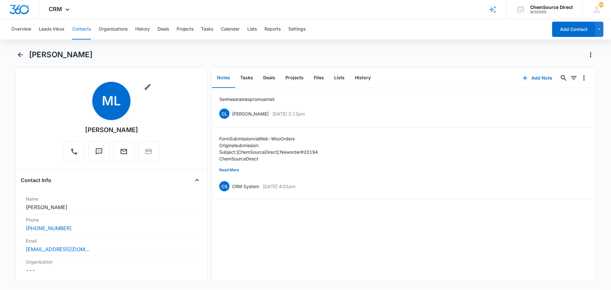
click at [81, 28] on button "Contacts" at bounding box center [81, 29] width 19 height 20
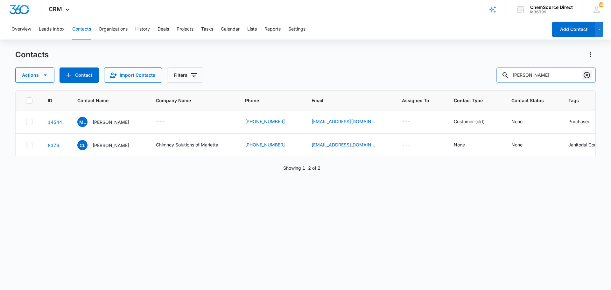
click at [586, 75] on icon "Clear" at bounding box center [587, 75] width 8 height 8
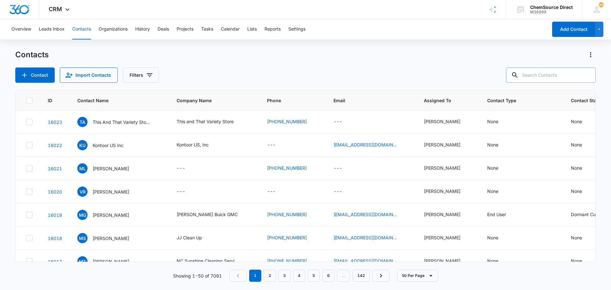
click at [535, 75] on input "text" at bounding box center [551, 74] width 90 height 15
type input "corporate building"
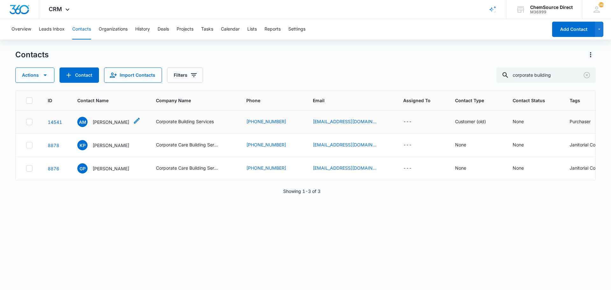
click at [101, 121] on p "Art Morales" at bounding box center [111, 122] width 37 height 7
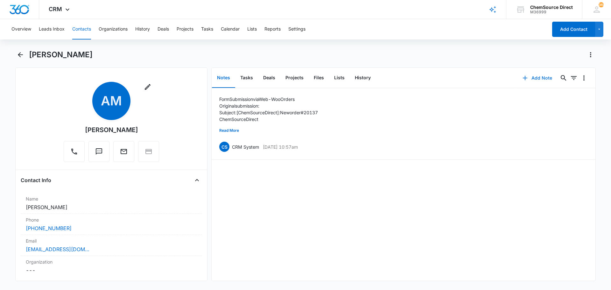
click at [531, 77] on button "Add Note" at bounding box center [537, 77] width 42 height 15
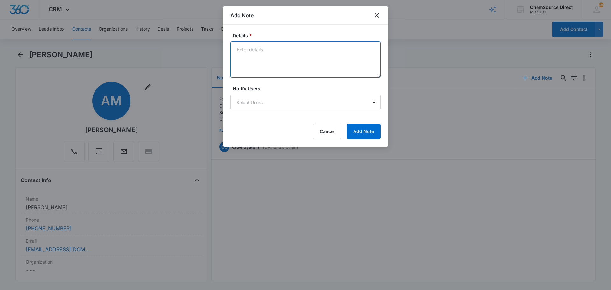
click at [258, 48] on textarea "Details *" at bounding box center [305, 59] width 150 height 36
type textarea "Sent wearables promo email"
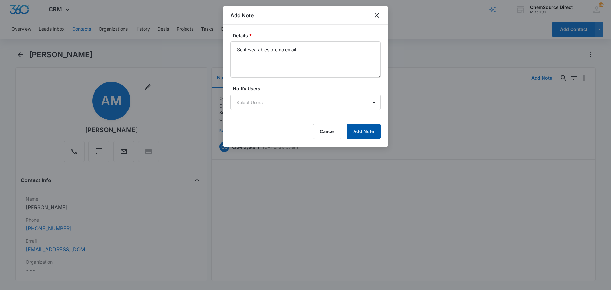
click at [362, 131] on button "Add Note" at bounding box center [364, 131] width 34 height 15
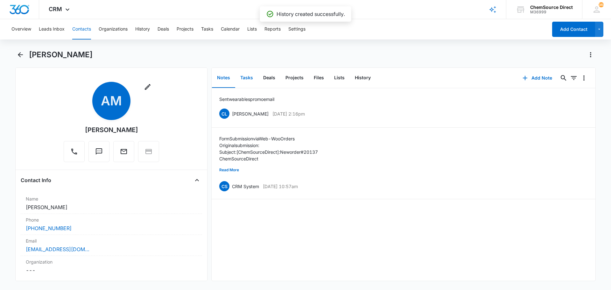
click at [250, 78] on button "Tasks" at bounding box center [246, 78] width 23 height 20
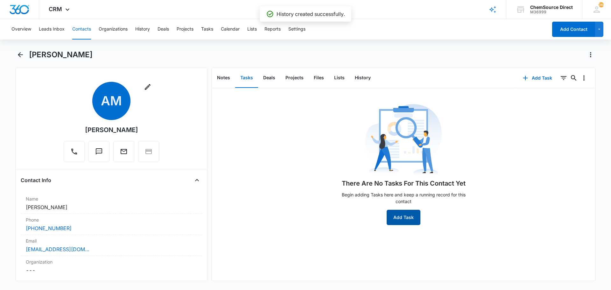
click at [405, 213] on button "Add Task" at bounding box center [404, 217] width 34 height 15
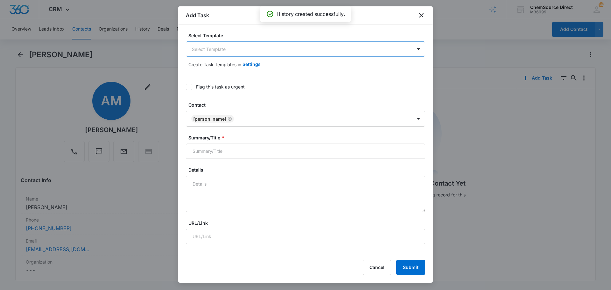
click at [210, 48] on body "CRM Apps Reputation Forms CRM Email Social Payments POS Content Ads Intelligenc…" at bounding box center [305, 145] width 611 height 290
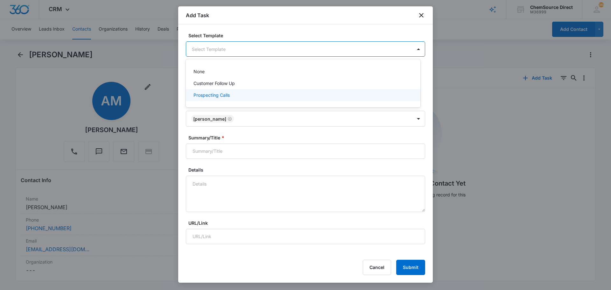
click at [211, 96] on p "Prospecting Calls" at bounding box center [212, 95] width 36 height 7
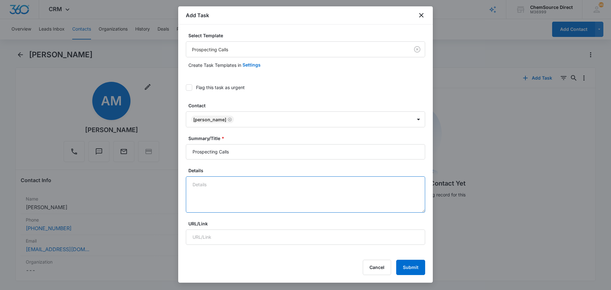
click at [197, 187] on textarea "Details" at bounding box center [305, 194] width 239 height 36
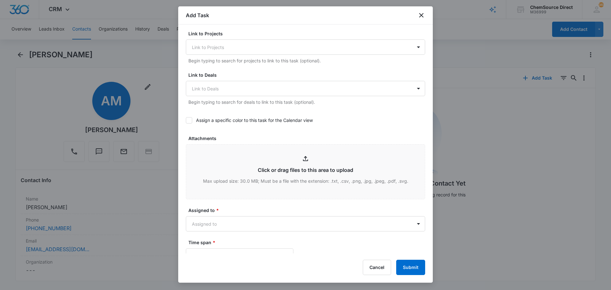
scroll to position [223, 0]
type textarea "Sent wearables promo email"
click at [188, 119] on icon at bounding box center [189, 120] width 6 height 6
click at [186, 120] on input "Assign a specific color to this task for the Calendar view" at bounding box center [186, 120] width 0 height 0
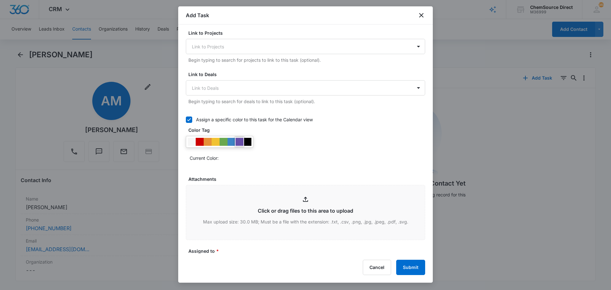
click at [237, 140] on div at bounding box center [240, 142] width 8 height 8
click at [284, 146] on div "Current Color:" at bounding box center [305, 149] width 239 height 27
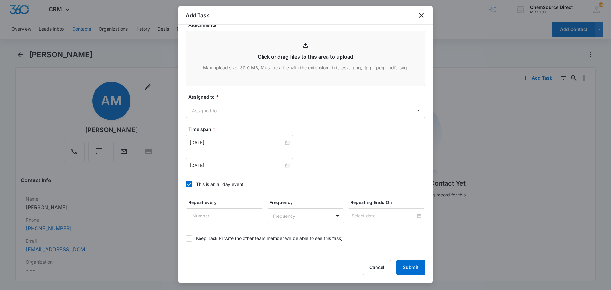
scroll to position [382, 0]
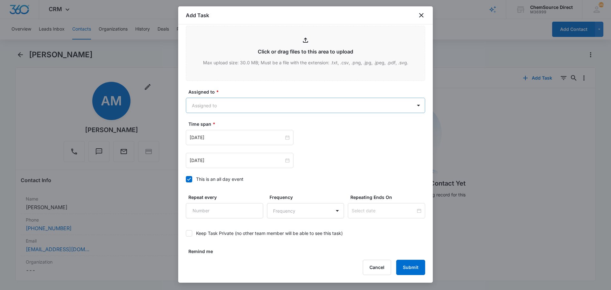
click at [231, 106] on body "CRM Apps Reputation Forms CRM Email Social Payments POS Content Ads Intelligenc…" at bounding box center [305, 145] width 611 height 290
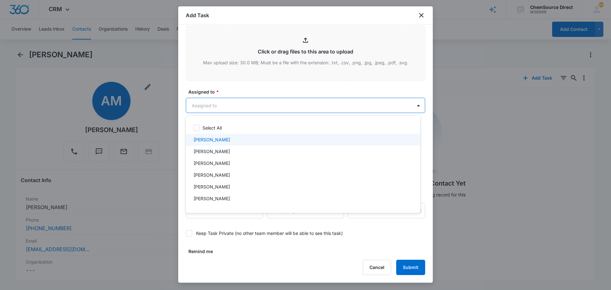
click at [221, 138] on div "[PERSON_NAME]" at bounding box center [303, 139] width 218 height 7
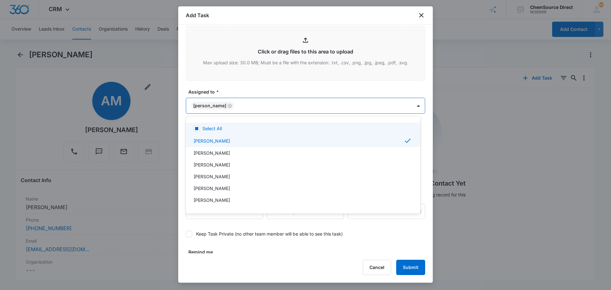
click at [234, 90] on div at bounding box center [305, 145] width 611 height 290
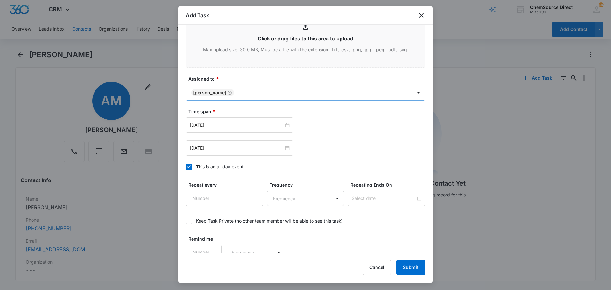
scroll to position [402, 0]
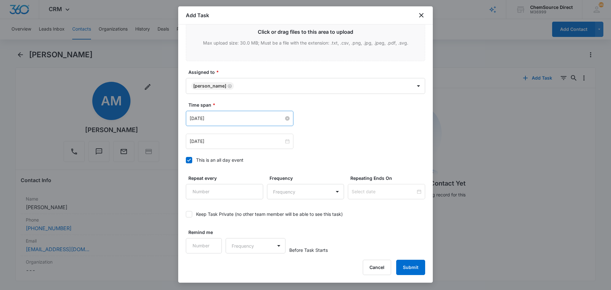
click at [230, 117] on input "[DATE]" at bounding box center [237, 118] width 94 height 7
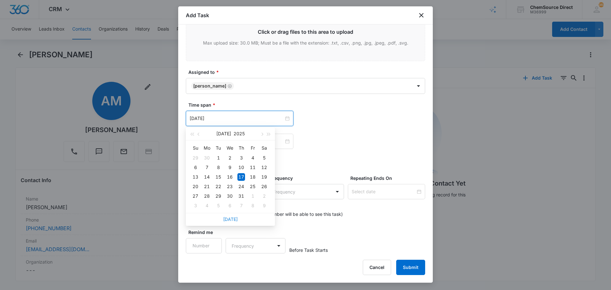
click at [232, 219] on link "[DATE]" at bounding box center [230, 218] width 15 height 5
type input "[DATE]"
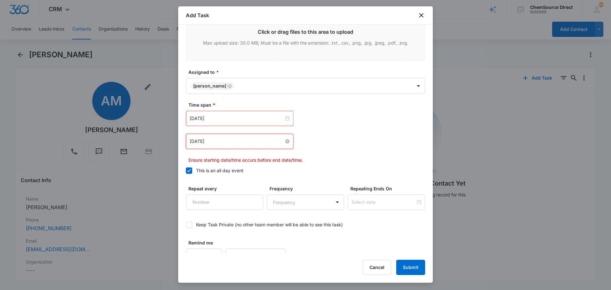
click at [224, 143] on input "[DATE]" at bounding box center [237, 141] width 94 height 7
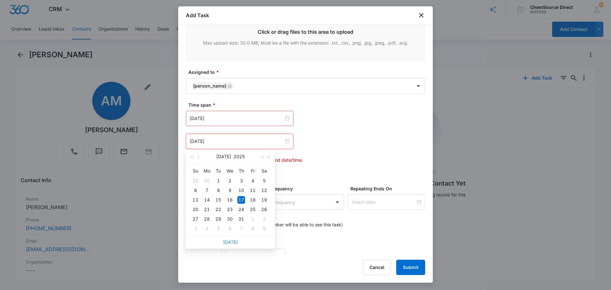
click at [227, 242] on link "[DATE]" at bounding box center [230, 241] width 15 height 5
type input "[DATE]"
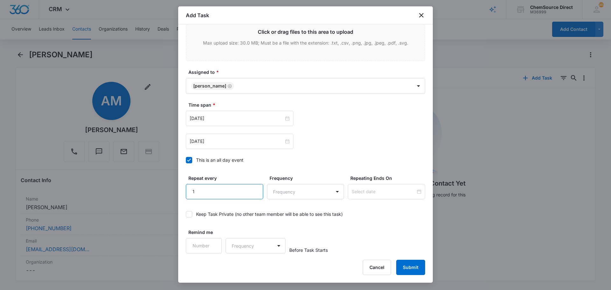
click at [252, 189] on input "1" at bounding box center [224, 191] width 77 height 15
type input "2"
click at [252, 189] on input "2" at bounding box center [224, 191] width 77 height 15
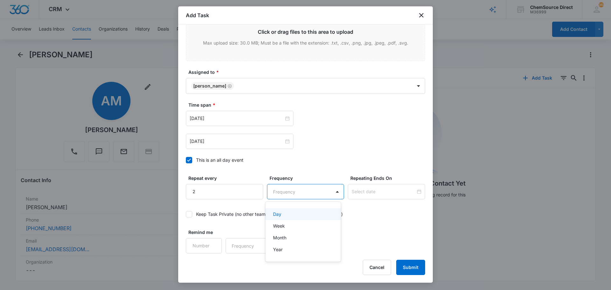
click at [286, 190] on body "CRM Apps Reputation Forms CRM Email Social Payments POS Content Ads Intelligenc…" at bounding box center [305, 145] width 611 height 290
drag, startPoint x: 294, startPoint y: 216, endPoint x: 312, endPoint y: 213, distance: 18.3
click at [294, 216] on div "Day" at bounding box center [302, 214] width 59 height 7
click at [381, 195] on input at bounding box center [384, 191] width 64 height 7
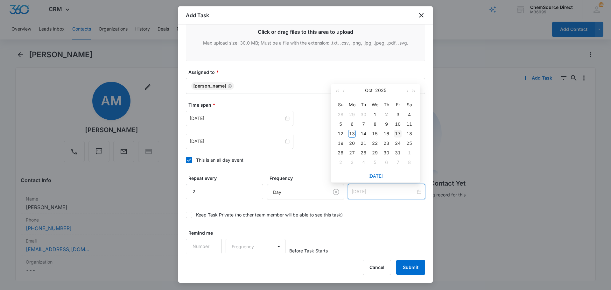
type input "[DATE]"
click at [397, 132] on div "17" at bounding box center [398, 134] width 8 height 8
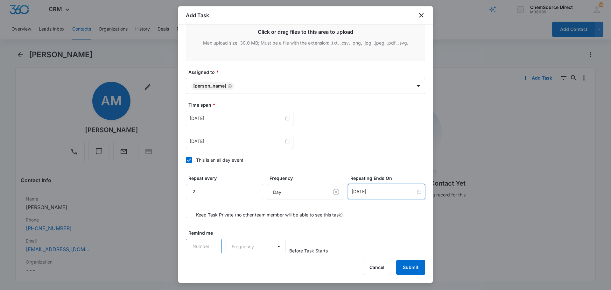
click at [215, 244] on input "Remind me" at bounding box center [204, 246] width 36 height 15
type input "1"
click at [212, 242] on input "1" at bounding box center [204, 246] width 36 height 15
click at [232, 246] on body "CRM Apps Reputation Forms CRM Email Social Payments POS Content Ads Intelligenc…" at bounding box center [305, 145] width 611 height 290
click at [243, 268] on p "Days" at bounding box center [238, 269] width 11 height 7
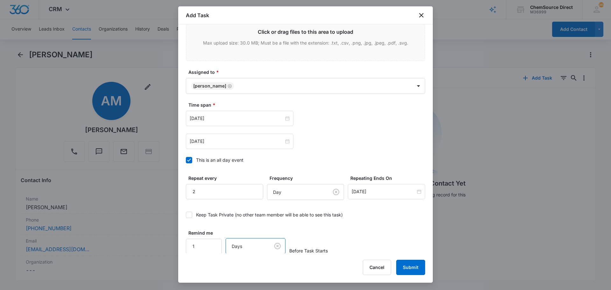
click at [410, 266] on button "Submit" at bounding box center [410, 267] width 29 height 15
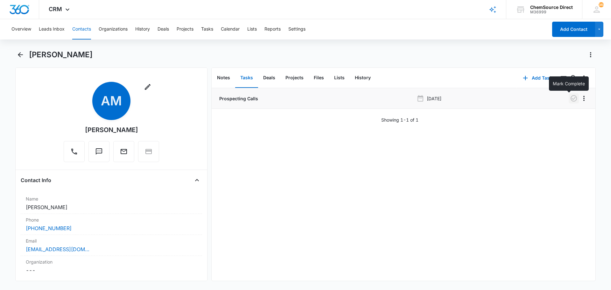
click at [570, 97] on icon "button" at bounding box center [574, 99] width 8 height 8
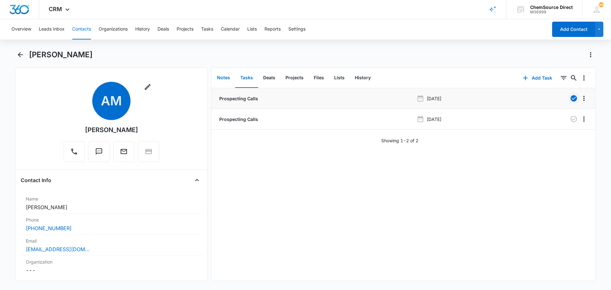
click at [227, 78] on button "Notes" at bounding box center [223, 78] width 23 height 20
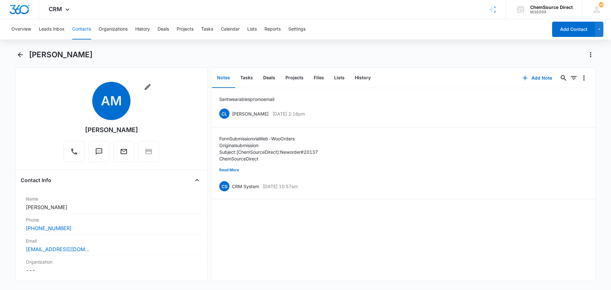
click at [83, 28] on button "Contacts" at bounding box center [81, 29] width 19 height 20
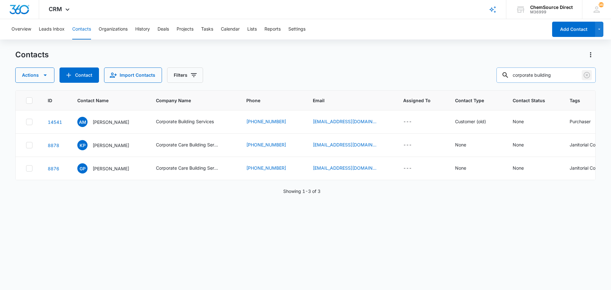
click at [588, 75] on icon "Clear" at bounding box center [587, 75] width 8 height 8
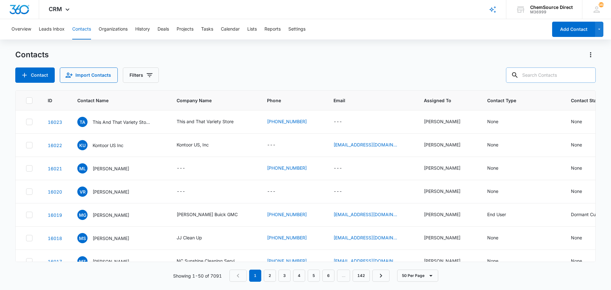
click at [534, 77] on input "text" at bounding box center [551, 74] width 90 height 15
type input "ober"
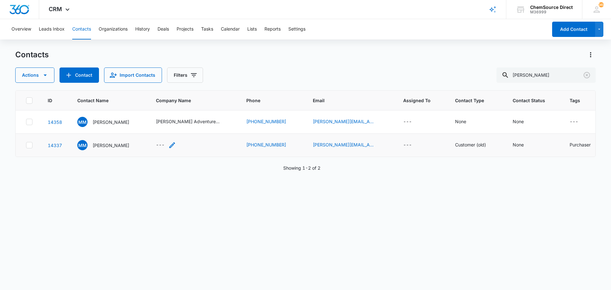
click at [176, 144] on icon "Company Name - - Select to Edit Field" at bounding box center [172, 145] width 8 height 8
click at [151, 103] on input "Company Name" at bounding box center [173, 104] width 80 height 15
type input "Ober Adventure, LLC"
click at [201, 124] on button "Save" at bounding box center [204, 124] width 19 height 12
click at [30, 123] on icon at bounding box center [29, 122] width 6 height 6
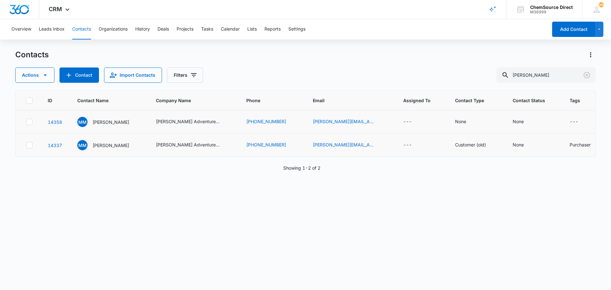
click at [26, 122] on input "checkbox" at bounding box center [26, 122] width 0 height 0
click at [47, 74] on icon "button" at bounding box center [45, 75] width 8 height 8
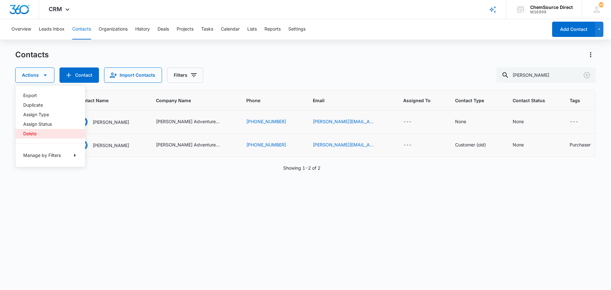
click at [38, 133] on div "Delete" at bounding box center [46, 133] width 46 height 4
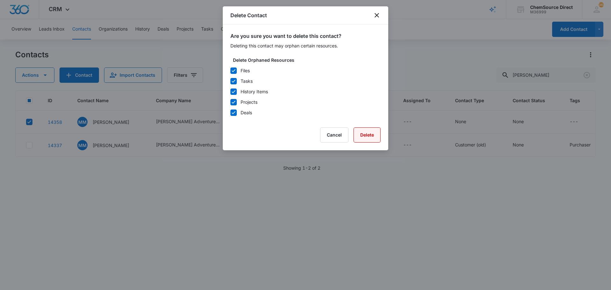
click at [363, 133] on button "Delete" at bounding box center [367, 134] width 27 height 15
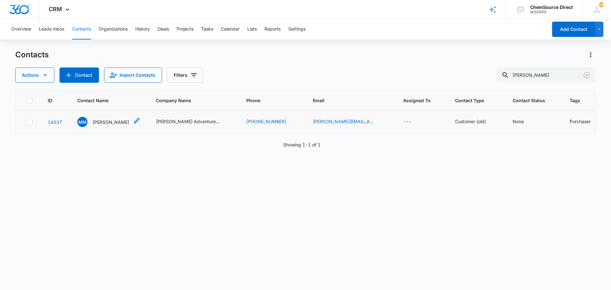
click at [124, 120] on p "Marilyn McCracken" at bounding box center [111, 122] width 37 height 7
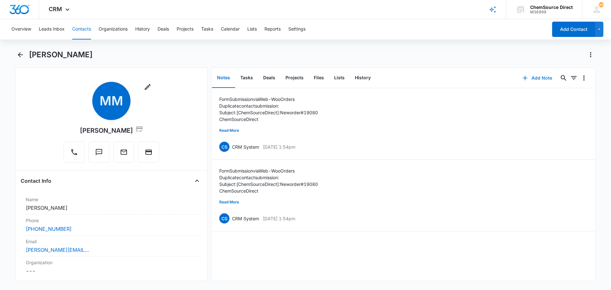
click at [530, 78] on button "Add Note" at bounding box center [537, 77] width 42 height 15
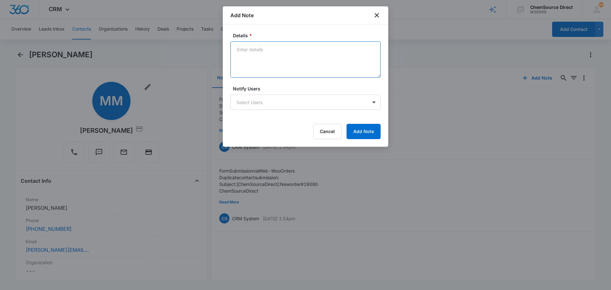
click at [247, 50] on textarea "Details *" at bounding box center [305, 59] width 150 height 36
type textarea "Sent wearables promo email"
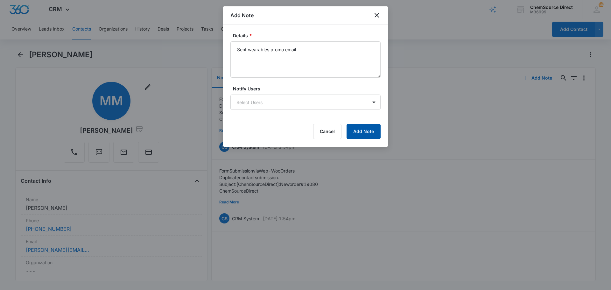
click at [357, 131] on button "Add Note" at bounding box center [364, 131] width 34 height 15
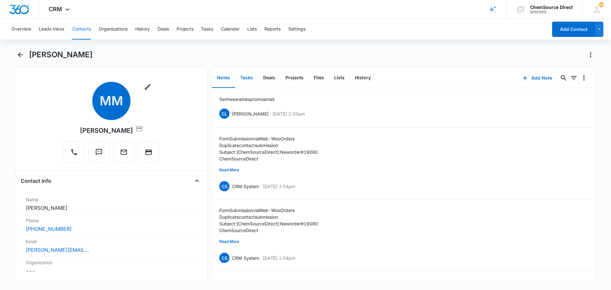
click at [241, 75] on button "Tasks" at bounding box center [246, 78] width 23 height 20
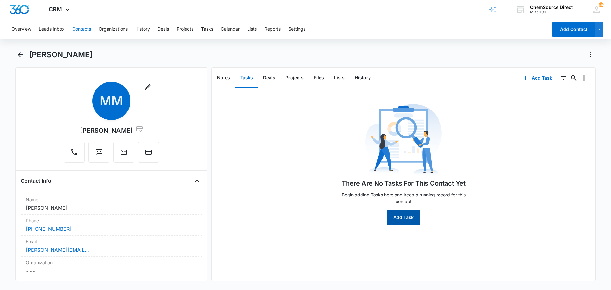
click at [392, 217] on button "Add Task" at bounding box center [404, 217] width 34 height 15
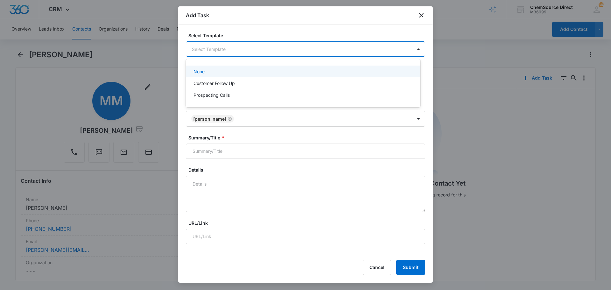
click at [210, 53] on body "CRM Apps Reputation Forms CRM Email Social Payments POS Content Ads Intelligenc…" at bounding box center [305, 145] width 611 height 290
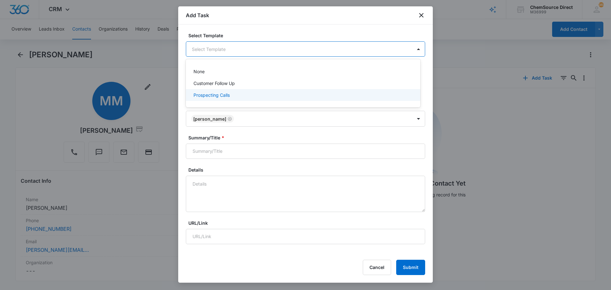
click at [211, 93] on p "Prospecting Calls" at bounding box center [212, 95] width 36 height 7
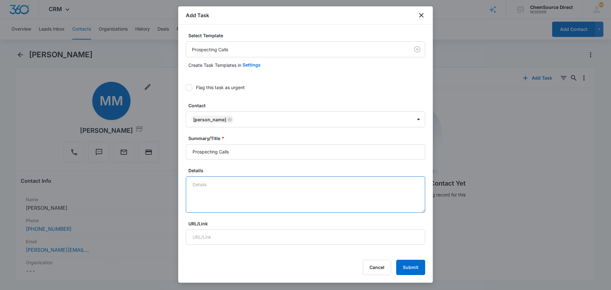
click at [201, 186] on textarea "Details" at bounding box center [305, 194] width 239 height 36
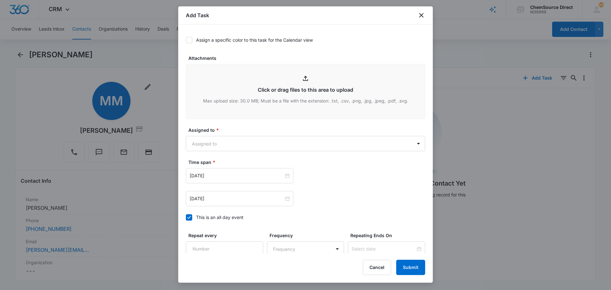
scroll to position [318, 0]
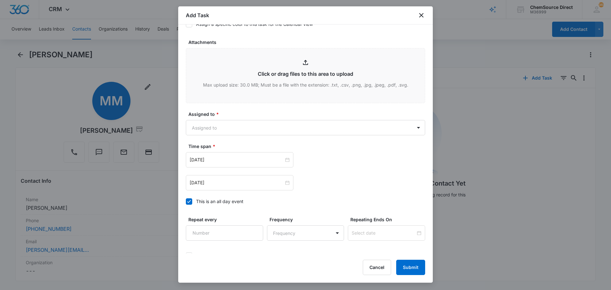
type textarea "Sent wearables promo email"
click at [189, 26] on icon at bounding box center [189, 24] width 6 height 6
click at [186, 24] on input "Assign a specific color to this task for the Calendar view" at bounding box center [186, 24] width 0 height 0
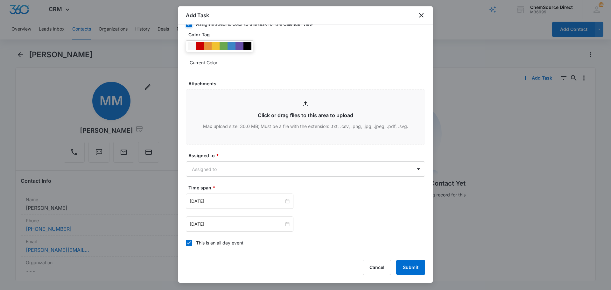
scroll to position [204, 0]
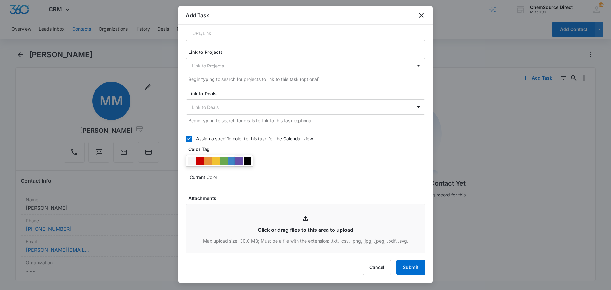
click at [239, 162] on div at bounding box center [240, 161] width 8 height 8
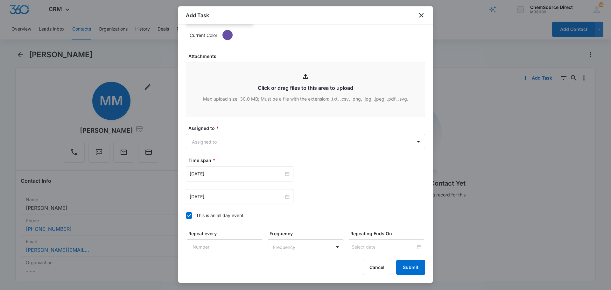
scroll to position [363, 0]
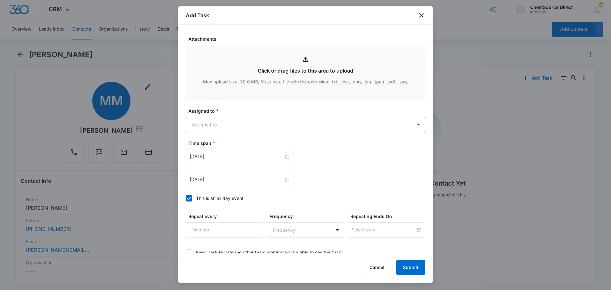
click at [220, 122] on body "CRM Apps Reputation Forms CRM Email Social Payments POS Content Ads Intelligenc…" at bounding box center [305, 145] width 611 height 290
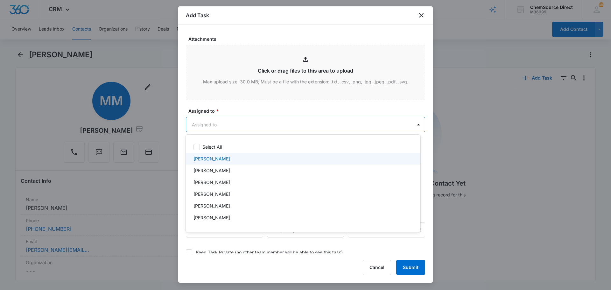
click at [218, 157] on div "[PERSON_NAME]" at bounding box center [303, 158] width 218 height 7
click at [237, 103] on div at bounding box center [305, 145] width 611 height 290
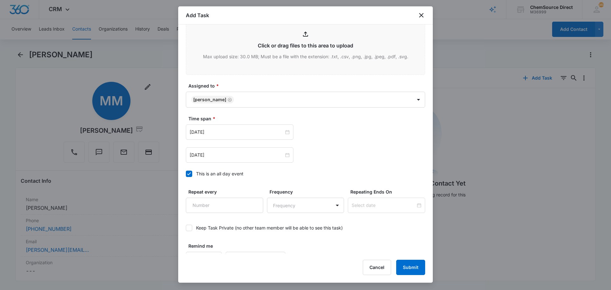
scroll to position [402, 0]
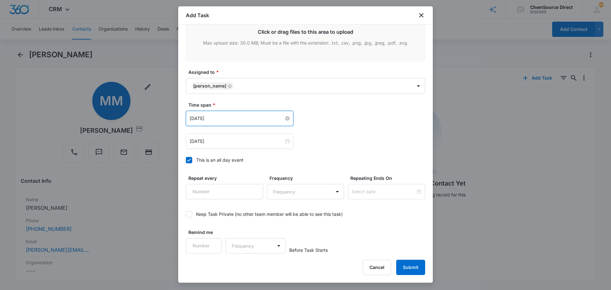
click at [228, 120] on input "[DATE]" at bounding box center [237, 118] width 94 height 7
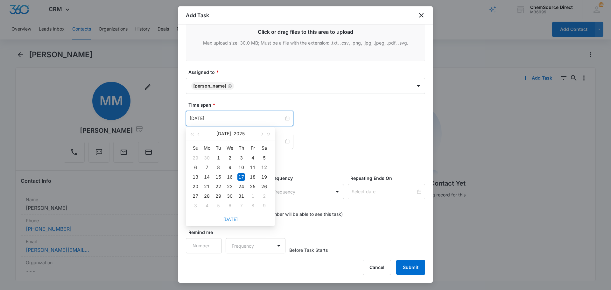
click at [231, 217] on link "[DATE]" at bounding box center [230, 218] width 15 height 5
type input "[DATE]"
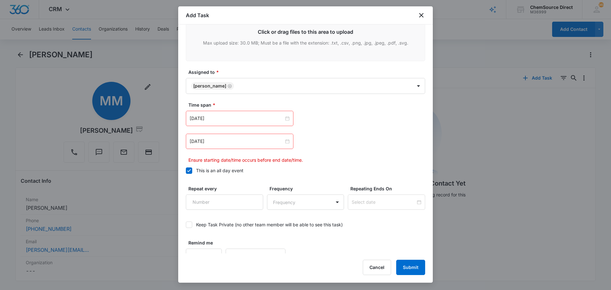
click at [223, 136] on div "[DATE]" at bounding box center [240, 141] width 108 height 15
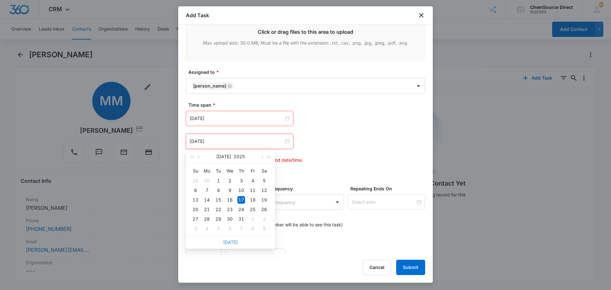
click at [230, 242] on link "[DATE]" at bounding box center [230, 241] width 15 height 5
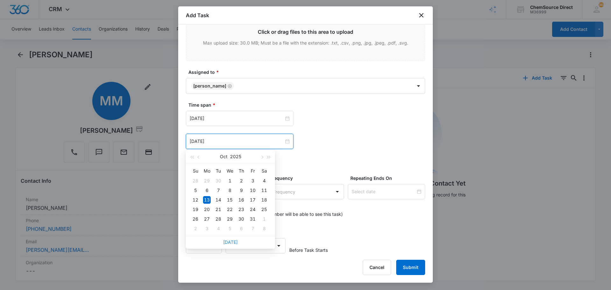
type input "[DATE]"
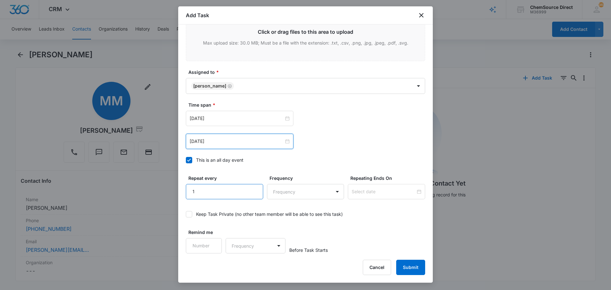
click at [254, 189] on input "1" at bounding box center [224, 191] width 77 height 15
type input "2"
click at [254, 189] on input "2" at bounding box center [224, 191] width 77 height 15
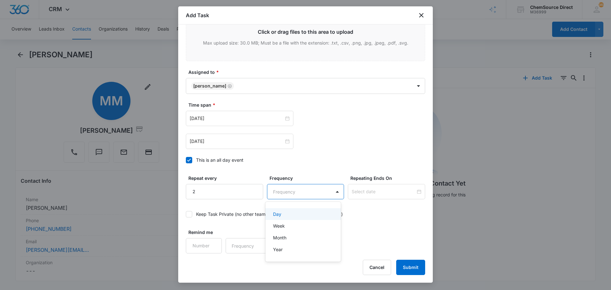
click at [287, 192] on body "CRM Apps Reputation Forms CRM Email Social Payments POS Content Ads Intelligenc…" at bounding box center [305, 145] width 611 height 290
click at [293, 214] on div "Day" at bounding box center [302, 214] width 59 height 7
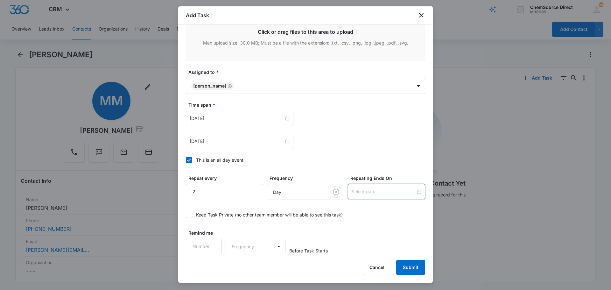
click at [361, 192] on input at bounding box center [384, 191] width 64 height 7
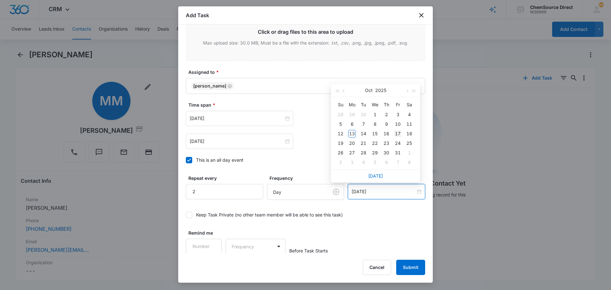
type input "[DATE]"
click at [396, 132] on div "17" at bounding box center [398, 134] width 8 height 8
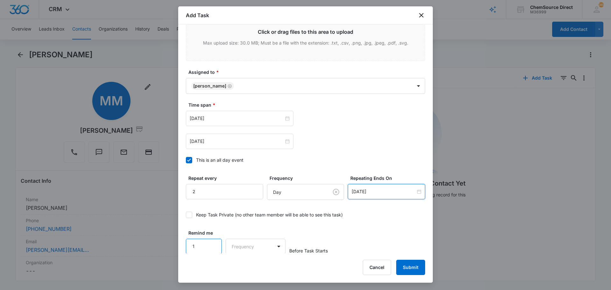
scroll to position [402, 0]
type input "1"
click at [212, 242] on input "1" at bounding box center [204, 245] width 36 height 15
click at [234, 245] on body "CRM Apps Reputation Forms CRM Email Social Payments POS Content Ads Intelligenc…" at bounding box center [305, 145] width 611 height 290
click at [242, 266] on p "Days" at bounding box center [238, 268] width 11 height 7
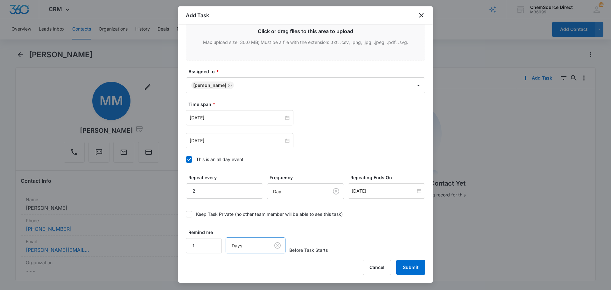
click at [414, 264] on button "Submit" at bounding box center [410, 267] width 29 height 15
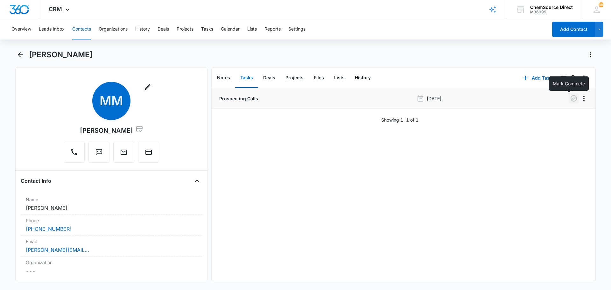
click at [570, 98] on icon "button" at bounding box center [574, 99] width 8 height 8
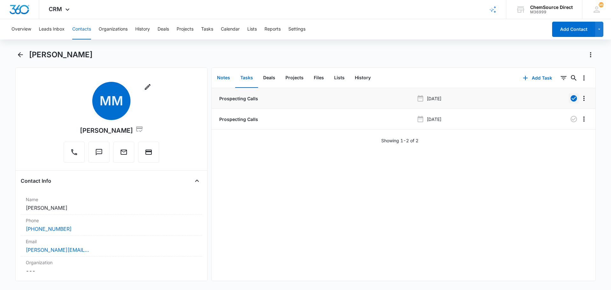
click at [229, 78] on button "Notes" at bounding box center [223, 78] width 23 height 20
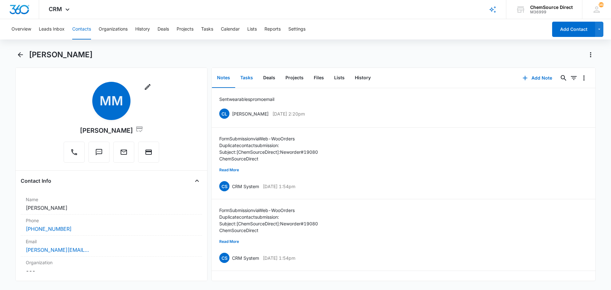
click at [244, 76] on button "Tasks" at bounding box center [246, 78] width 23 height 20
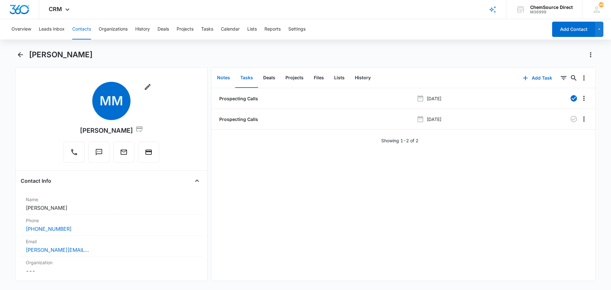
click at [220, 80] on button "Notes" at bounding box center [223, 78] width 23 height 20
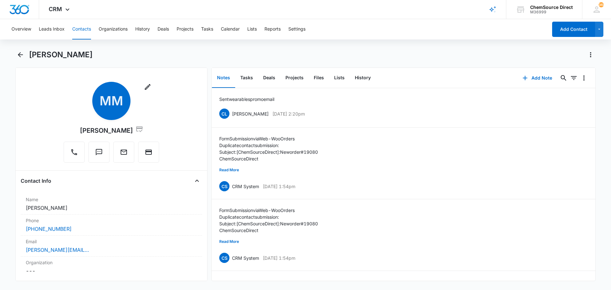
click at [85, 28] on button "Contacts" at bounding box center [81, 29] width 19 height 20
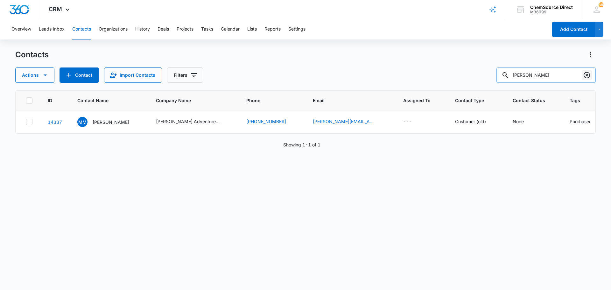
click at [589, 75] on icon "Clear" at bounding box center [587, 75] width 8 height 8
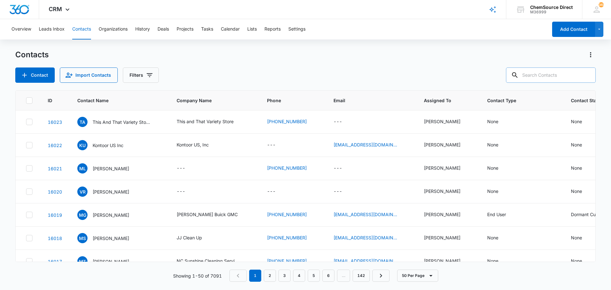
click at [532, 77] on input "text" at bounding box center [551, 74] width 90 height 15
type input "rashed owens"
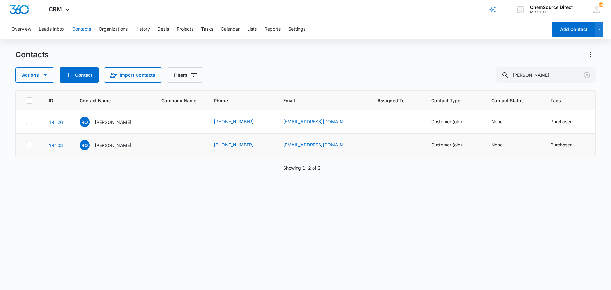
click at [28, 145] on icon at bounding box center [29, 145] width 6 height 6
click at [26, 145] on input "checkbox" at bounding box center [26, 145] width 0 height 0
click at [46, 73] on icon "button" at bounding box center [45, 75] width 8 height 8
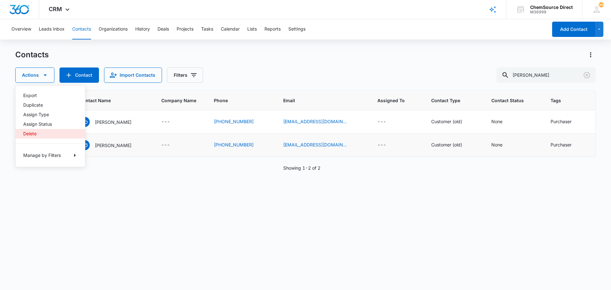
click at [35, 132] on div "Delete" at bounding box center [46, 133] width 46 height 4
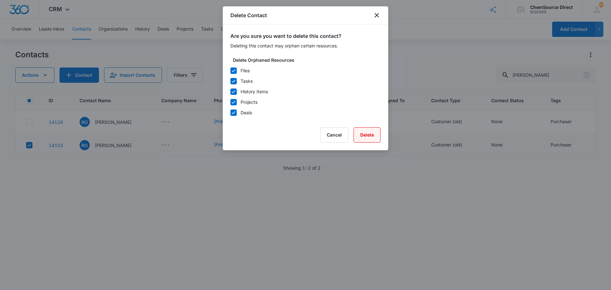
click at [362, 134] on button "Delete" at bounding box center [367, 134] width 27 height 15
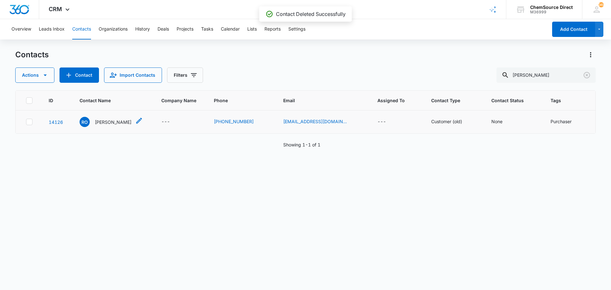
click at [105, 120] on p "Rashed Owens" at bounding box center [113, 122] width 37 height 7
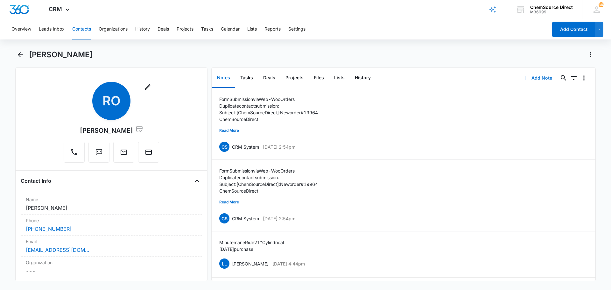
click at [537, 76] on button "Add Note" at bounding box center [537, 77] width 42 height 15
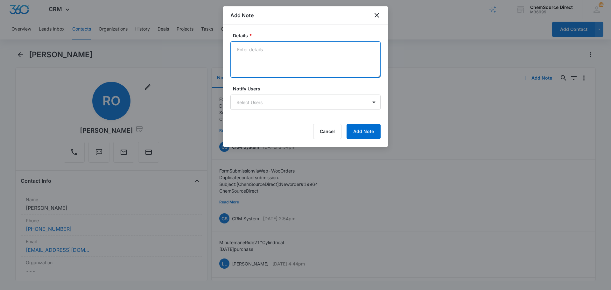
click at [253, 47] on textarea "Details *" at bounding box center [305, 59] width 150 height 36
type textarea "Sent wearables promo email"
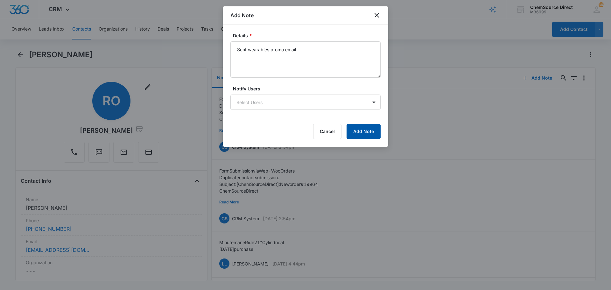
click at [368, 133] on button "Add Note" at bounding box center [364, 131] width 34 height 15
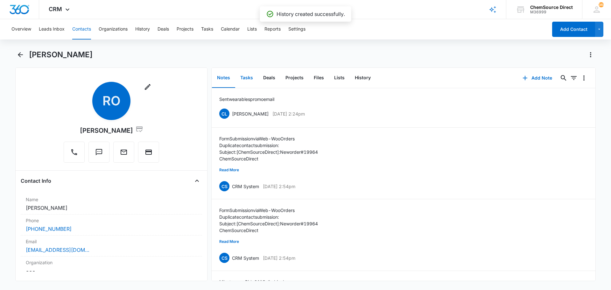
click at [245, 77] on button "Tasks" at bounding box center [246, 78] width 23 height 20
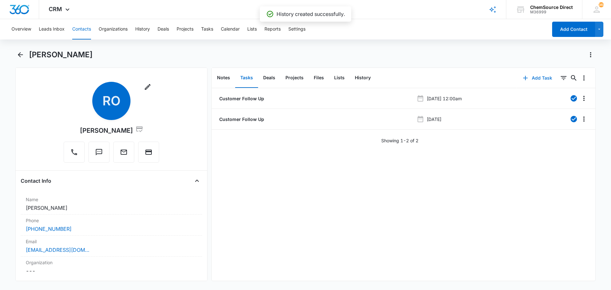
click at [542, 78] on button "Add Task" at bounding box center [538, 77] width 42 height 15
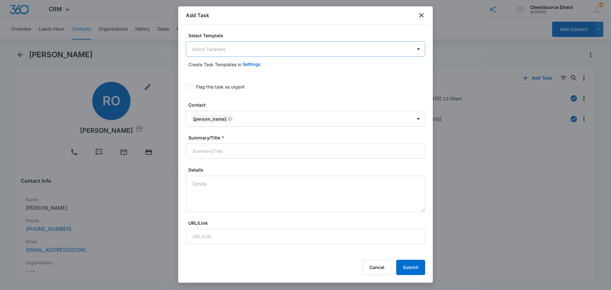
click at [199, 46] on body "CRM Apps Reputation Forms CRM Email Social Payments POS Content Ads Intelligenc…" at bounding box center [305, 145] width 611 height 290
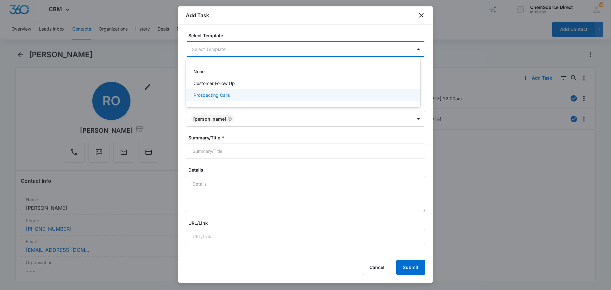
click at [204, 95] on p "Prospecting Calls" at bounding box center [212, 95] width 36 height 7
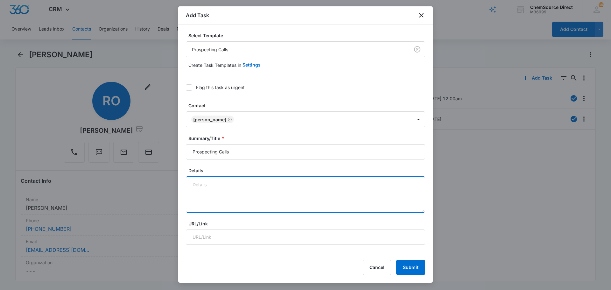
click at [201, 188] on textarea "Details" at bounding box center [305, 194] width 239 height 36
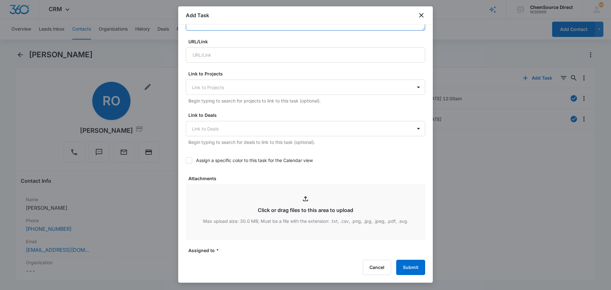
scroll to position [191, 0]
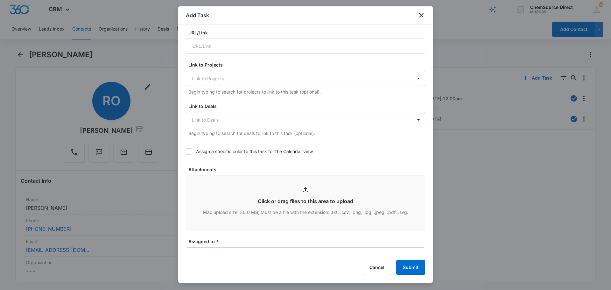
type textarea "Sent wearables promo email"
drag, startPoint x: 189, startPoint y: 151, endPoint x: 209, endPoint y: 148, distance: 20.7
click at [189, 151] on icon at bounding box center [189, 152] width 6 height 6
click at [186, 152] on input "Assign a specific color to this task for the Calendar view" at bounding box center [186, 152] width 0 height 0
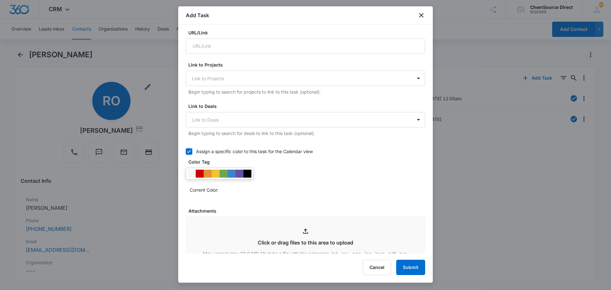
scroll to position [287, 0]
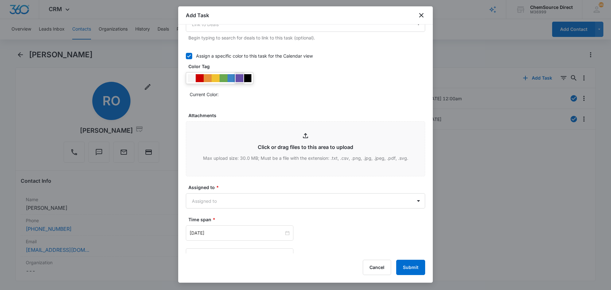
click at [239, 77] on div at bounding box center [240, 78] width 8 height 8
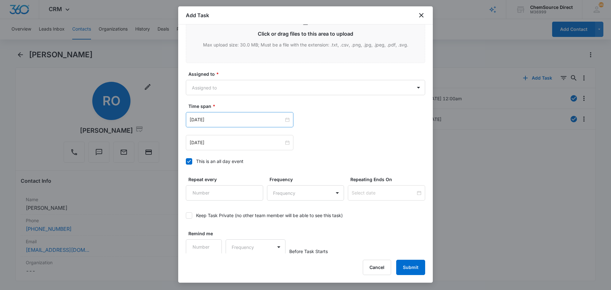
scroll to position [401, 0]
click at [218, 89] on body "CRM Apps Reputation Forms CRM Email Social Payments POS Content Ads Intelligenc…" at bounding box center [305, 145] width 611 height 290
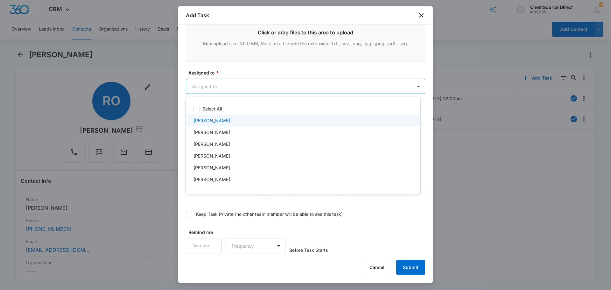
click at [216, 119] on p "[PERSON_NAME]" at bounding box center [212, 120] width 37 height 7
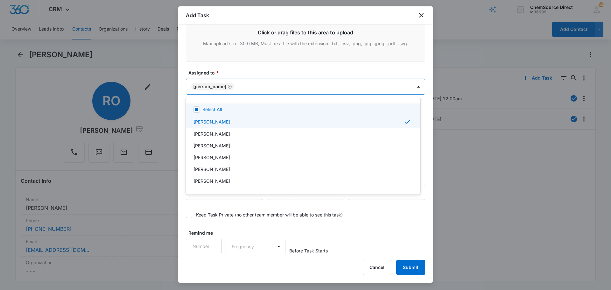
click at [236, 66] on div at bounding box center [305, 145] width 611 height 290
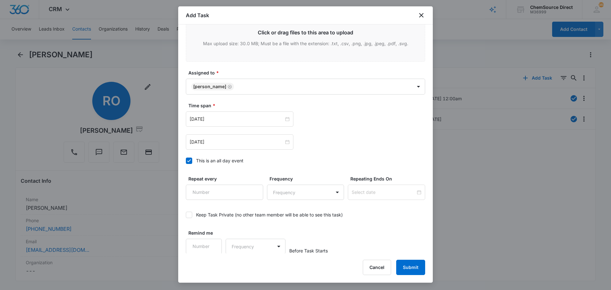
scroll to position [402, 0]
click at [225, 118] on input "[DATE]" at bounding box center [237, 118] width 94 height 7
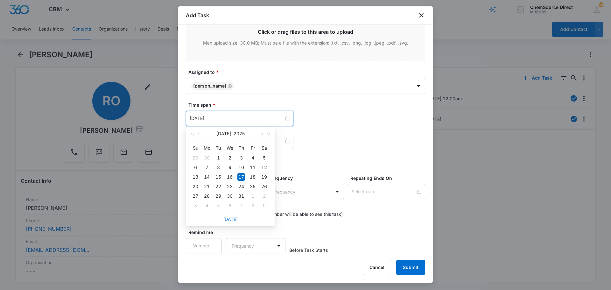
click at [232, 216] on div "[DATE]" at bounding box center [230, 219] width 89 height 13
click at [231, 220] on link "[DATE]" at bounding box center [230, 218] width 15 height 5
type input "[DATE]"
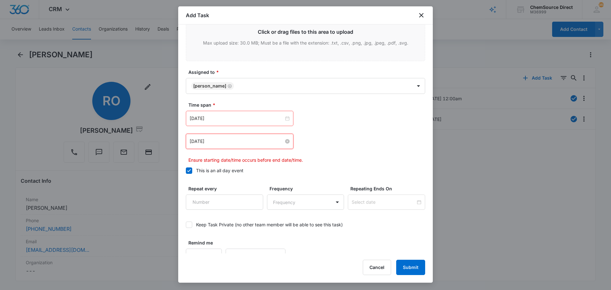
click at [239, 139] on input "[DATE]" at bounding box center [237, 141] width 94 height 7
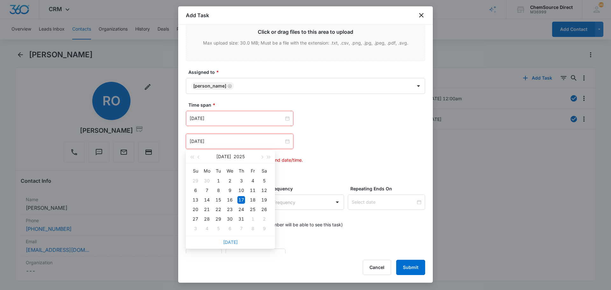
click at [231, 241] on link "[DATE]" at bounding box center [230, 241] width 15 height 5
type input "[DATE]"
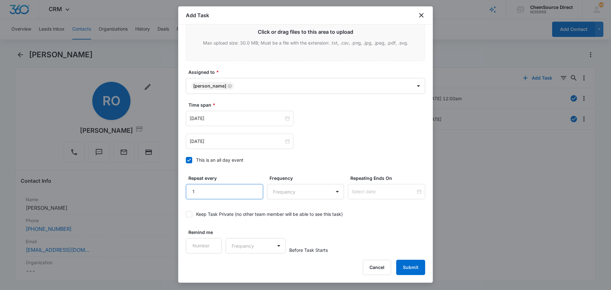
click at [252, 189] on input "1" at bounding box center [224, 191] width 77 height 15
type input "2"
click at [252, 189] on input "2" at bounding box center [224, 191] width 77 height 15
click at [265, 192] on body "CRM Apps Reputation Forms CRM Email Social Payments POS Content Ads Intelligenc…" at bounding box center [305, 145] width 611 height 290
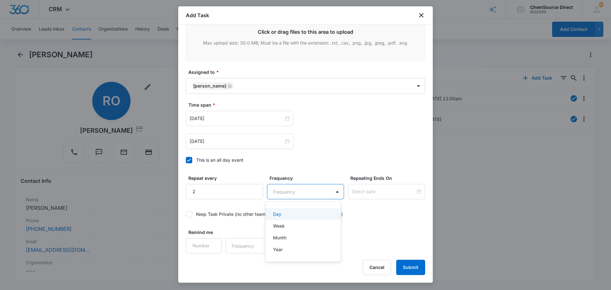
drag, startPoint x: 281, startPoint y: 215, endPoint x: 286, endPoint y: 213, distance: 4.4
click at [282, 215] on div "Day" at bounding box center [302, 214] width 59 height 7
click at [372, 187] on div at bounding box center [386, 191] width 77 height 15
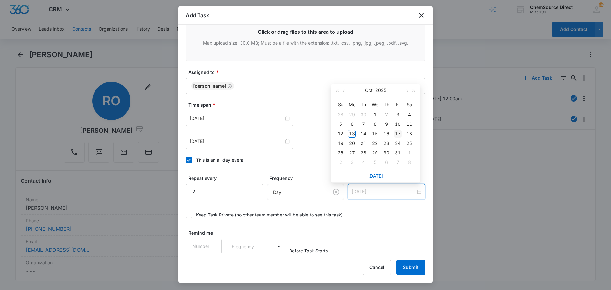
type input "[DATE]"
click at [399, 134] on div "17" at bounding box center [398, 134] width 8 height 8
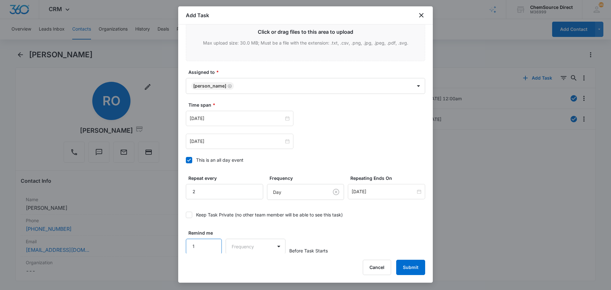
scroll to position [402, 0]
type input "1"
click at [213, 243] on input "1" at bounding box center [204, 245] width 36 height 15
click at [235, 248] on body "CRM Apps Reputation Forms CRM Email Social Payments POS Content Ads Intelligenc…" at bounding box center [305, 145] width 611 height 290
click at [245, 268] on div "Days" at bounding box center [254, 268] width 42 height 7
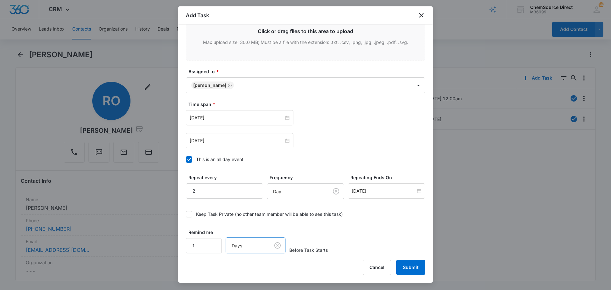
click at [375, 219] on div "Keep Task Private (no other team member will be able to see this task)" at bounding box center [305, 214] width 239 height 14
click at [409, 263] on button "Submit" at bounding box center [410, 267] width 29 height 15
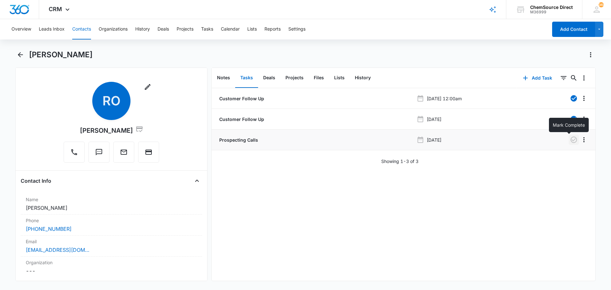
click at [570, 138] on icon "button" at bounding box center [574, 140] width 8 height 8
click at [225, 77] on button "Notes" at bounding box center [223, 78] width 23 height 20
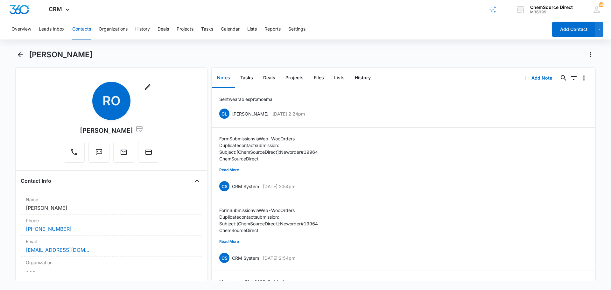
click at [78, 27] on button "Contacts" at bounding box center [81, 29] width 19 height 20
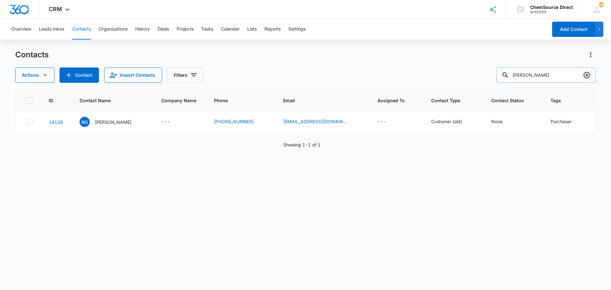
click at [587, 74] on icon "Clear" at bounding box center [587, 75] width 6 height 6
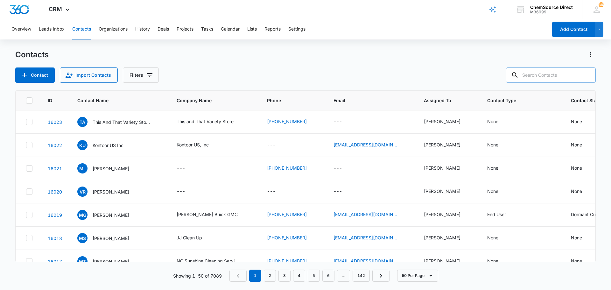
click at [533, 75] on input "text" at bounding box center [551, 74] width 90 height 15
type input "ecss"
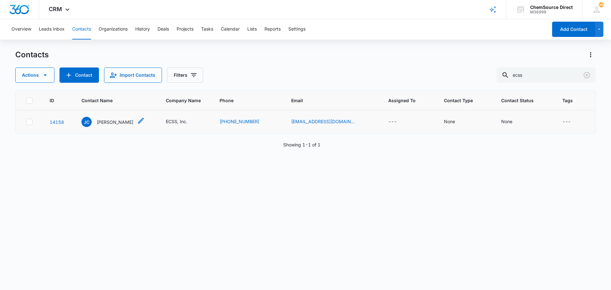
click at [116, 119] on p "Johnathan Cochran" at bounding box center [115, 122] width 37 height 7
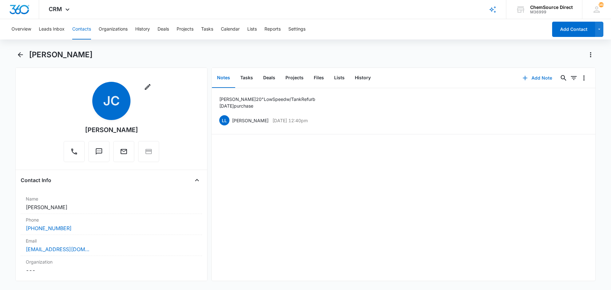
click at [533, 78] on button "Add Note" at bounding box center [537, 77] width 42 height 15
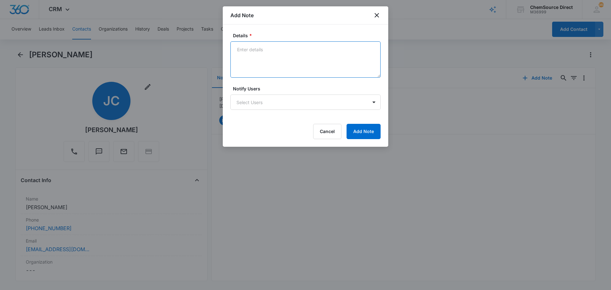
click at [242, 47] on textarea "Details *" at bounding box center [305, 59] width 150 height 36
type textarea "Sent wearables promo email"
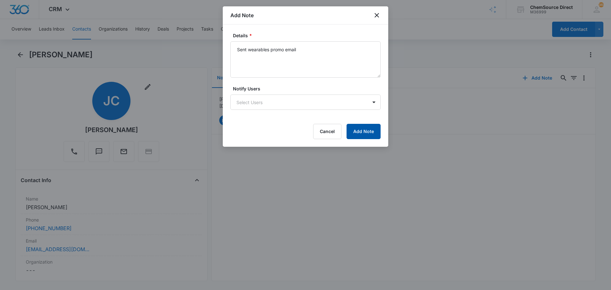
click at [370, 130] on button "Add Note" at bounding box center [364, 131] width 34 height 15
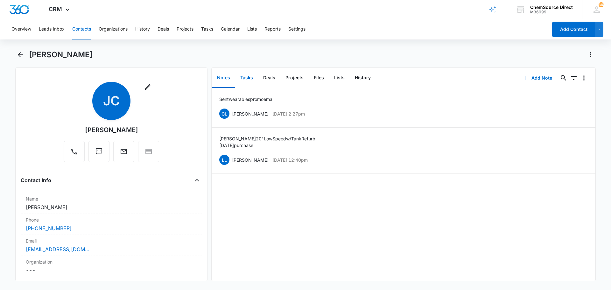
click at [242, 76] on button "Tasks" at bounding box center [246, 78] width 23 height 20
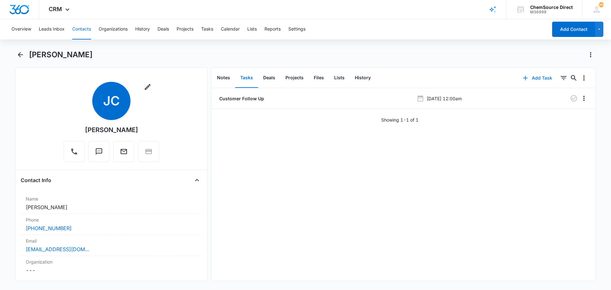
click at [533, 78] on button "Add Task" at bounding box center [538, 77] width 42 height 15
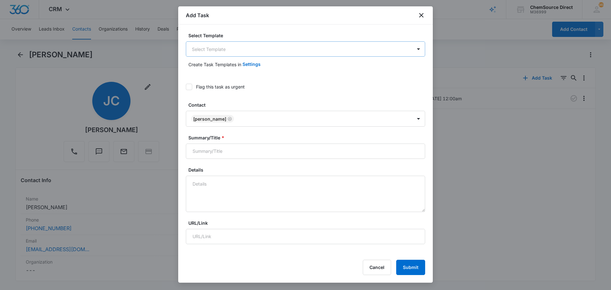
click at [207, 49] on body "CRM Apps Reputation Forms CRM Email Social Payments POS Content Ads Intelligenc…" at bounding box center [305, 145] width 611 height 290
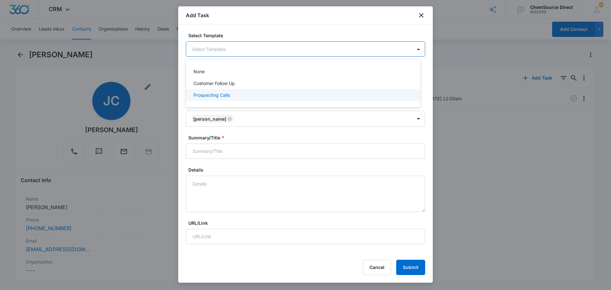
click at [203, 96] on p "Prospecting Calls" at bounding box center [212, 95] width 36 height 7
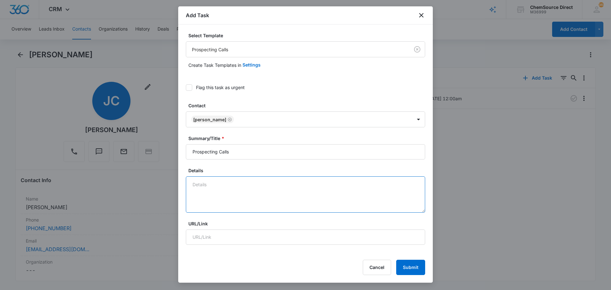
click at [196, 183] on textarea "Details" at bounding box center [305, 194] width 239 height 36
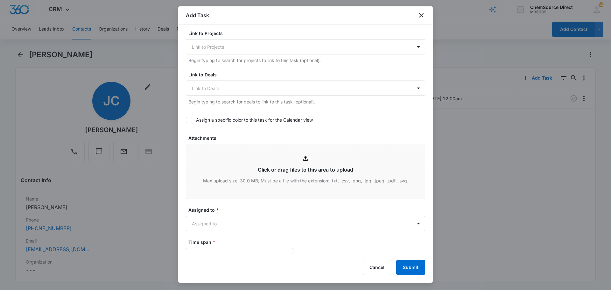
scroll to position [223, 0]
type textarea "Sent wearables promo email"
click at [188, 119] on icon at bounding box center [189, 120] width 6 height 6
click at [186, 120] on input "Assign a specific color to this task for the Calendar view" at bounding box center [186, 120] width 0 height 0
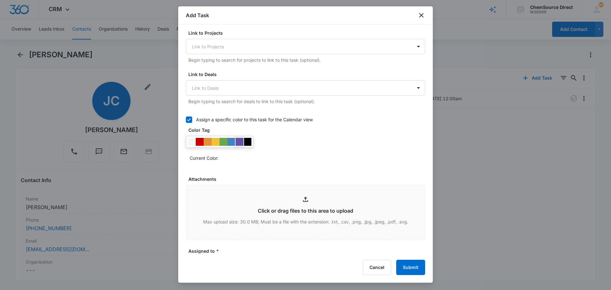
click at [239, 141] on div at bounding box center [240, 142] width 8 height 8
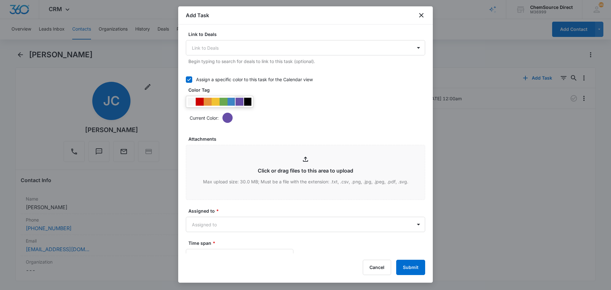
scroll to position [350, 0]
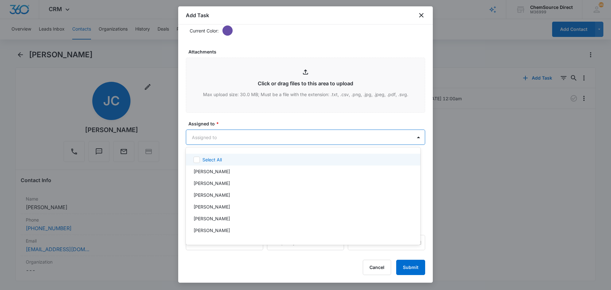
click at [225, 139] on body "CRM Apps Reputation Forms CRM Email Social Payments POS Content Ads Intelligenc…" at bounding box center [305, 145] width 611 height 290
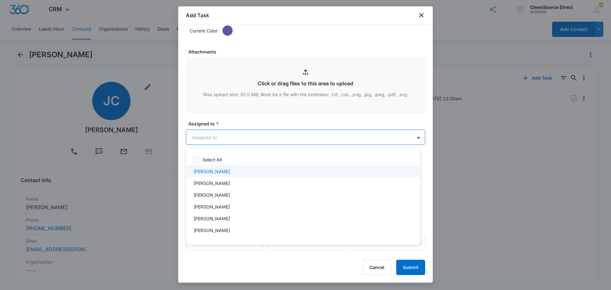
click at [217, 173] on p "[PERSON_NAME]" at bounding box center [212, 171] width 37 height 7
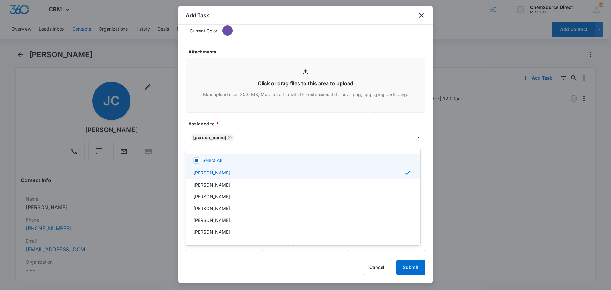
click at [240, 119] on div at bounding box center [305, 145] width 611 height 290
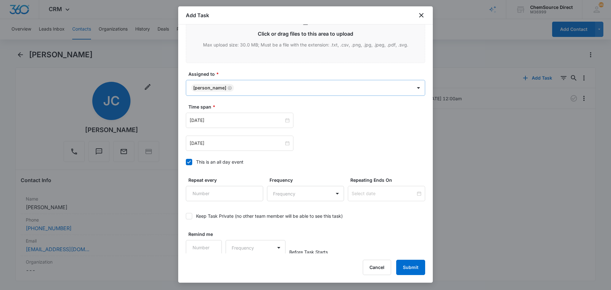
scroll to position [402, 0]
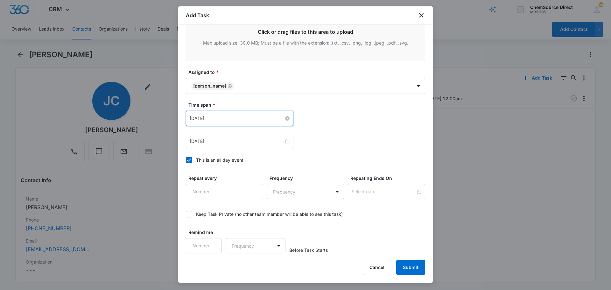
click at [245, 116] on input "[DATE]" at bounding box center [237, 118] width 94 height 7
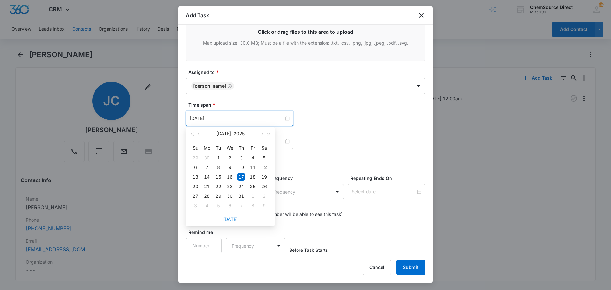
click at [229, 220] on link "[DATE]" at bounding box center [230, 218] width 15 height 5
type input "[DATE]"
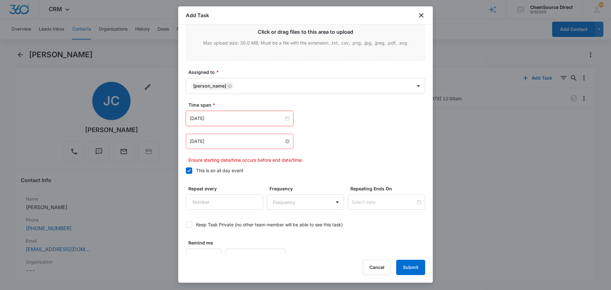
click at [219, 140] on input "[DATE]" at bounding box center [237, 141] width 94 height 7
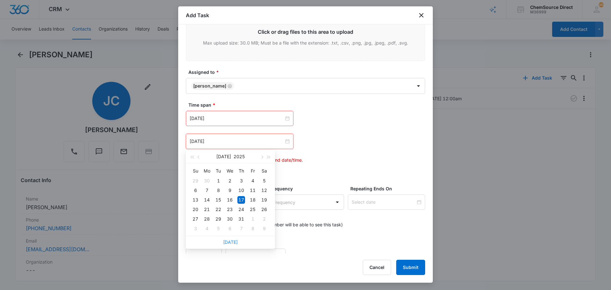
click at [233, 243] on link "[DATE]" at bounding box center [230, 241] width 15 height 5
type input "[DATE]"
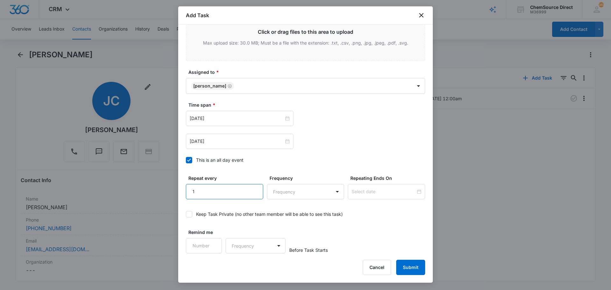
click at [252, 188] on input "1" at bounding box center [224, 191] width 77 height 15
type input "2"
click at [252, 188] on input "2" at bounding box center [224, 191] width 77 height 15
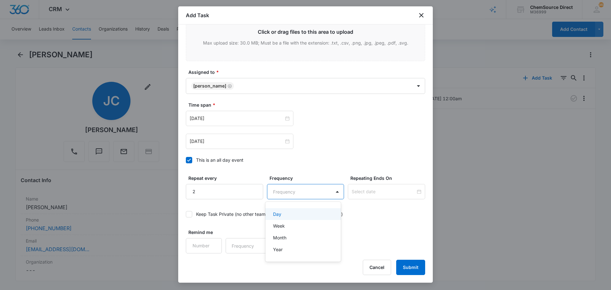
click at [293, 191] on body "CRM Apps Reputation Forms CRM Email Social Payments POS Content Ads Intelligenc…" at bounding box center [305, 145] width 611 height 290
click at [291, 215] on div "Day" at bounding box center [302, 214] width 59 height 7
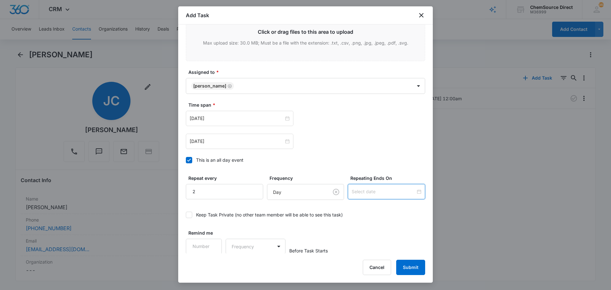
click at [369, 193] on input at bounding box center [384, 191] width 64 height 7
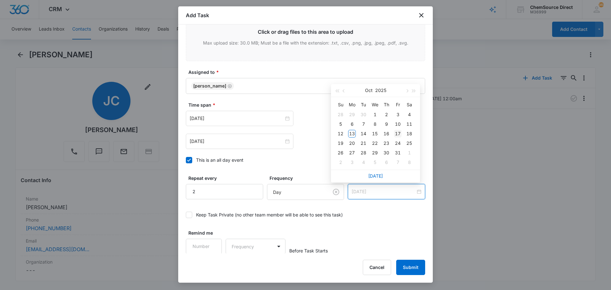
type input "[DATE]"
click at [398, 131] on div "17" at bounding box center [398, 134] width 8 height 8
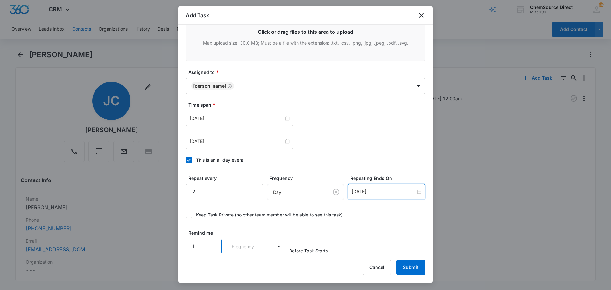
type input "1"
click at [211, 243] on input "1" at bounding box center [204, 246] width 36 height 15
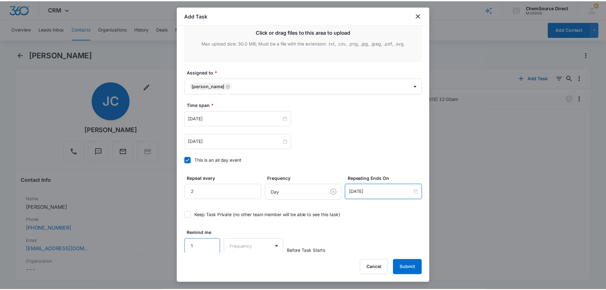
scroll to position [402, 0]
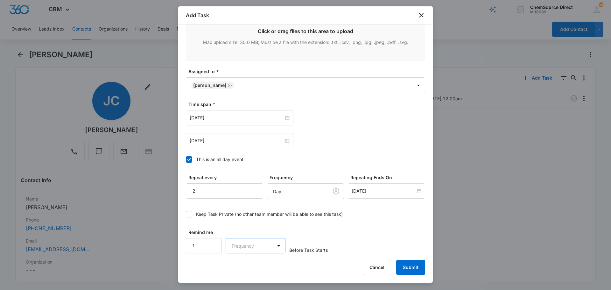
click at [250, 243] on body "CRM Apps Reputation Forms CRM Email Social Payments POS Content Ads Intelligenc…" at bounding box center [305, 145] width 611 height 290
click at [250, 267] on div "Days" at bounding box center [254, 268] width 42 height 7
click at [305, 238] on div "Remind me 1 option Days, selected. Days Before Task Starts" at bounding box center [305, 241] width 239 height 25
click at [410, 266] on button "Submit" at bounding box center [410, 267] width 29 height 15
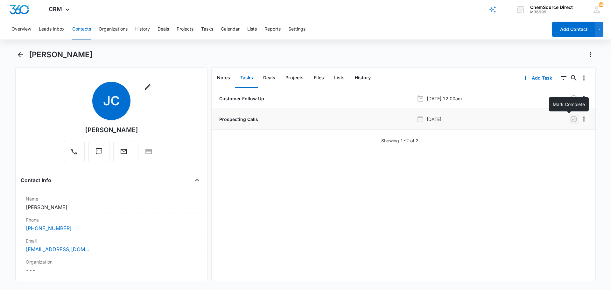
click at [571, 119] on icon "button" at bounding box center [574, 119] width 6 height 6
click at [223, 77] on button "Notes" at bounding box center [223, 78] width 23 height 20
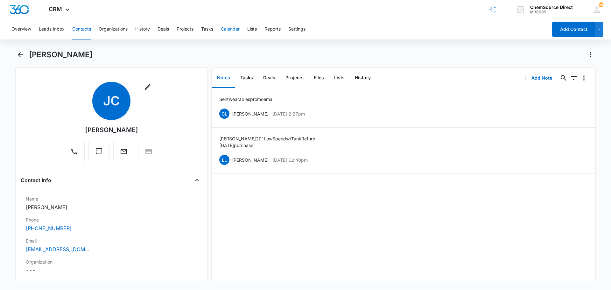
click at [230, 28] on button "Calendar" at bounding box center [230, 29] width 19 height 20
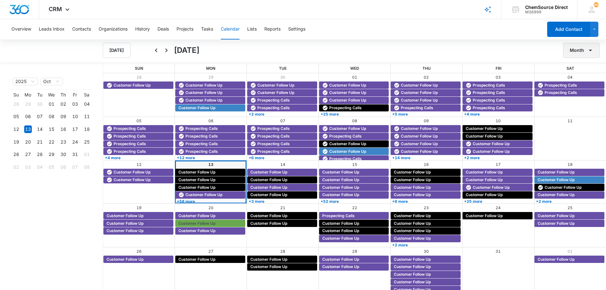
click at [580, 49] on button "Month" at bounding box center [582, 50] width 37 height 15
click at [582, 79] on div "Week" at bounding box center [580, 80] width 17 height 4
